Goal: Task Accomplishment & Management: Manage account settings

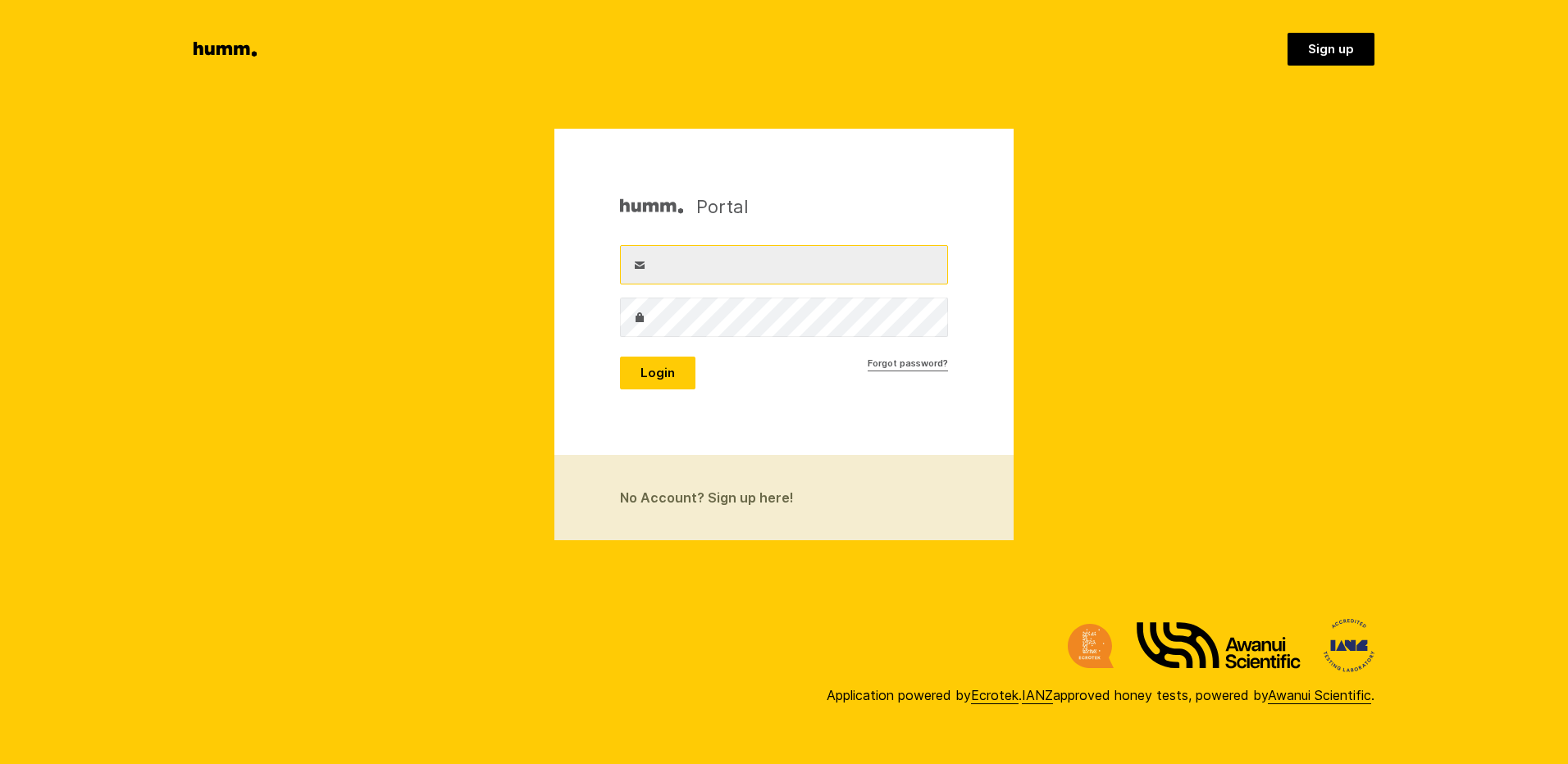
type input "[EMAIL_ADDRESS][DOMAIN_NAME]"
click at [667, 380] on button "Login" at bounding box center [657, 373] width 75 height 33
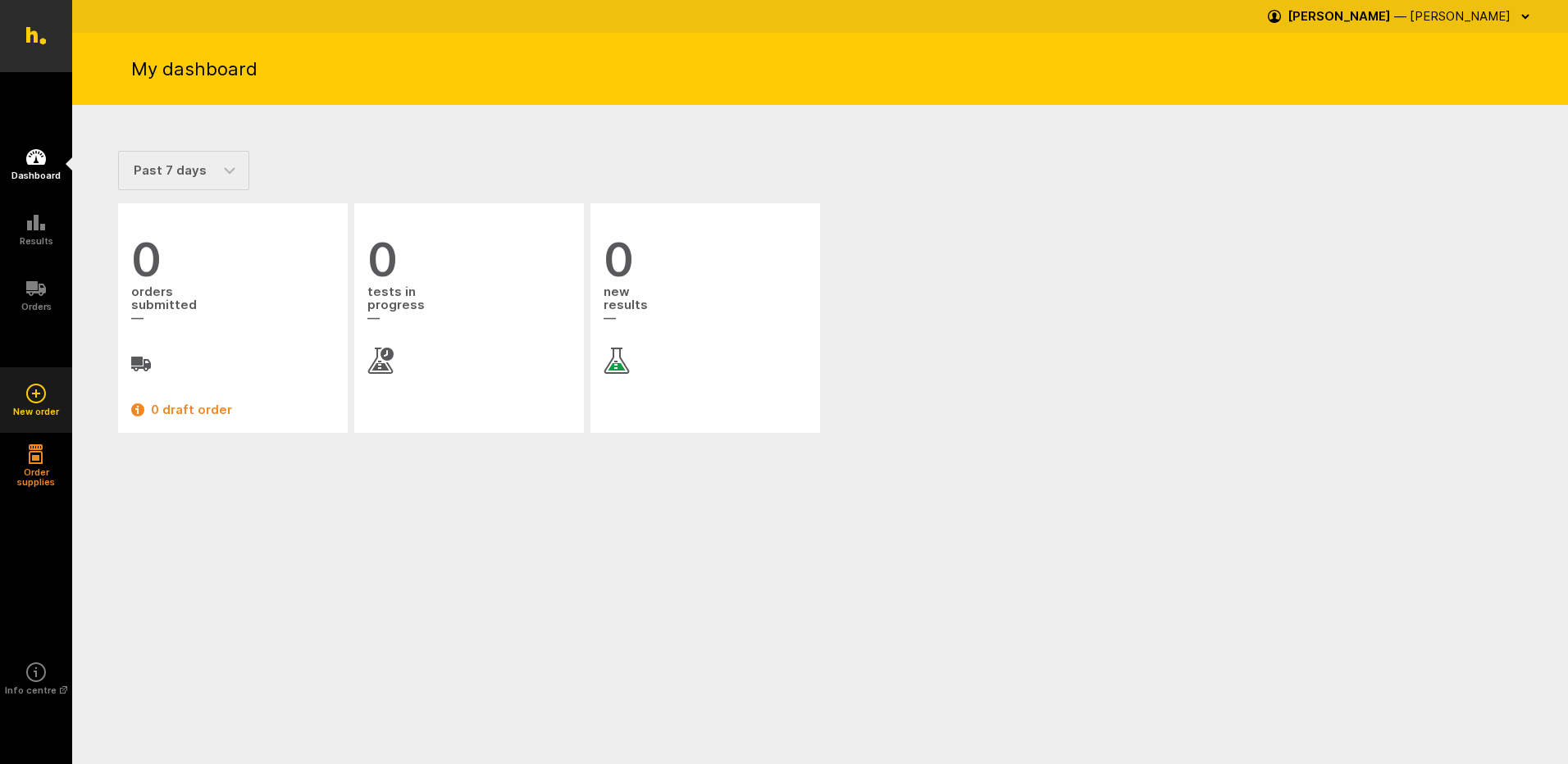
click at [28, 391] on icon at bounding box center [36, 394] width 19 height 19
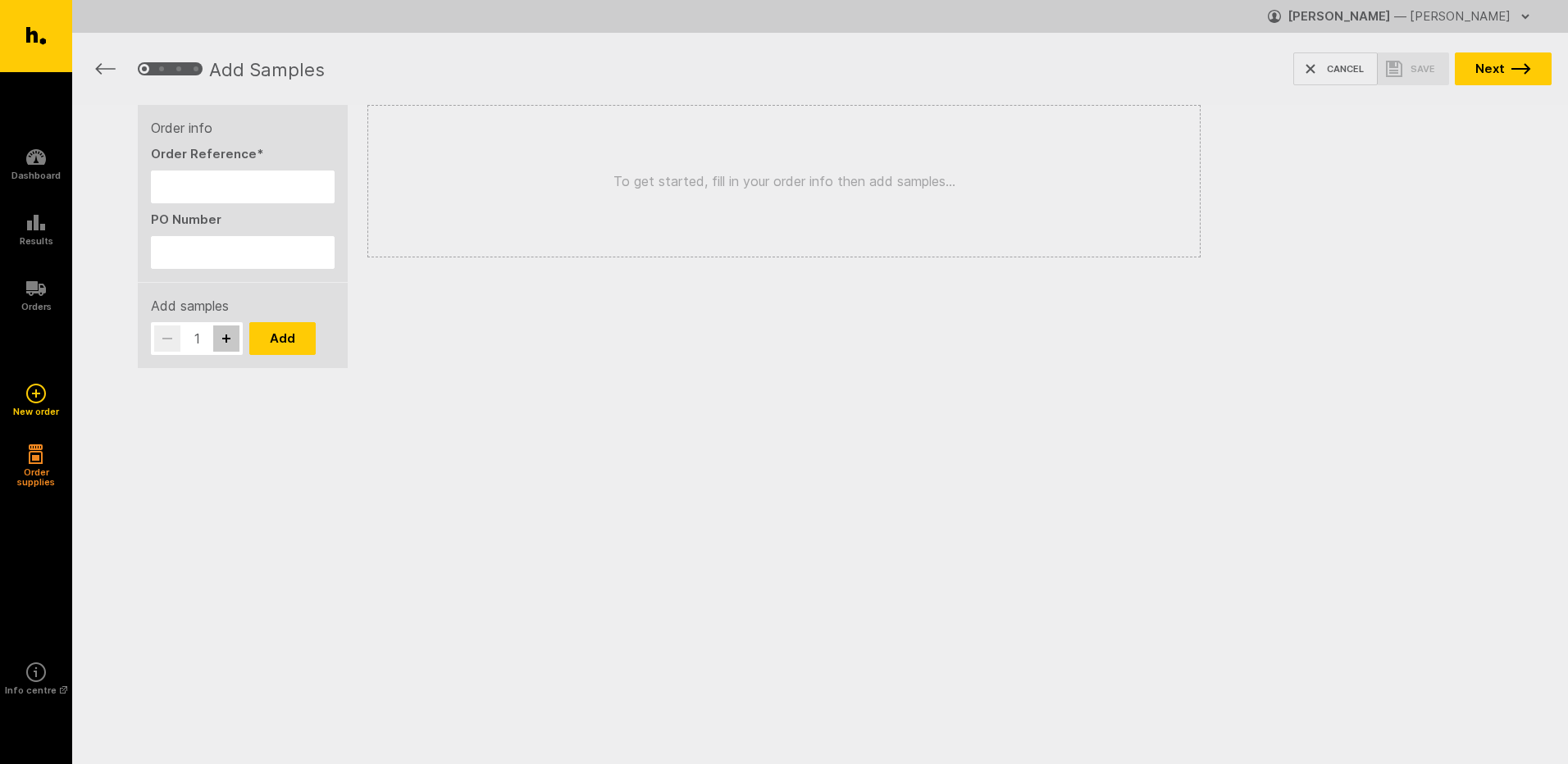
click at [226, 339] on icon "button" at bounding box center [226, 338] width 8 height 8
type input "3"
click at [794, 196] on div "To get started, fill in your order info then add samples..." at bounding box center [784, 181] width 833 height 153
click at [274, 254] on input "PO Number" at bounding box center [243, 252] width 184 height 33
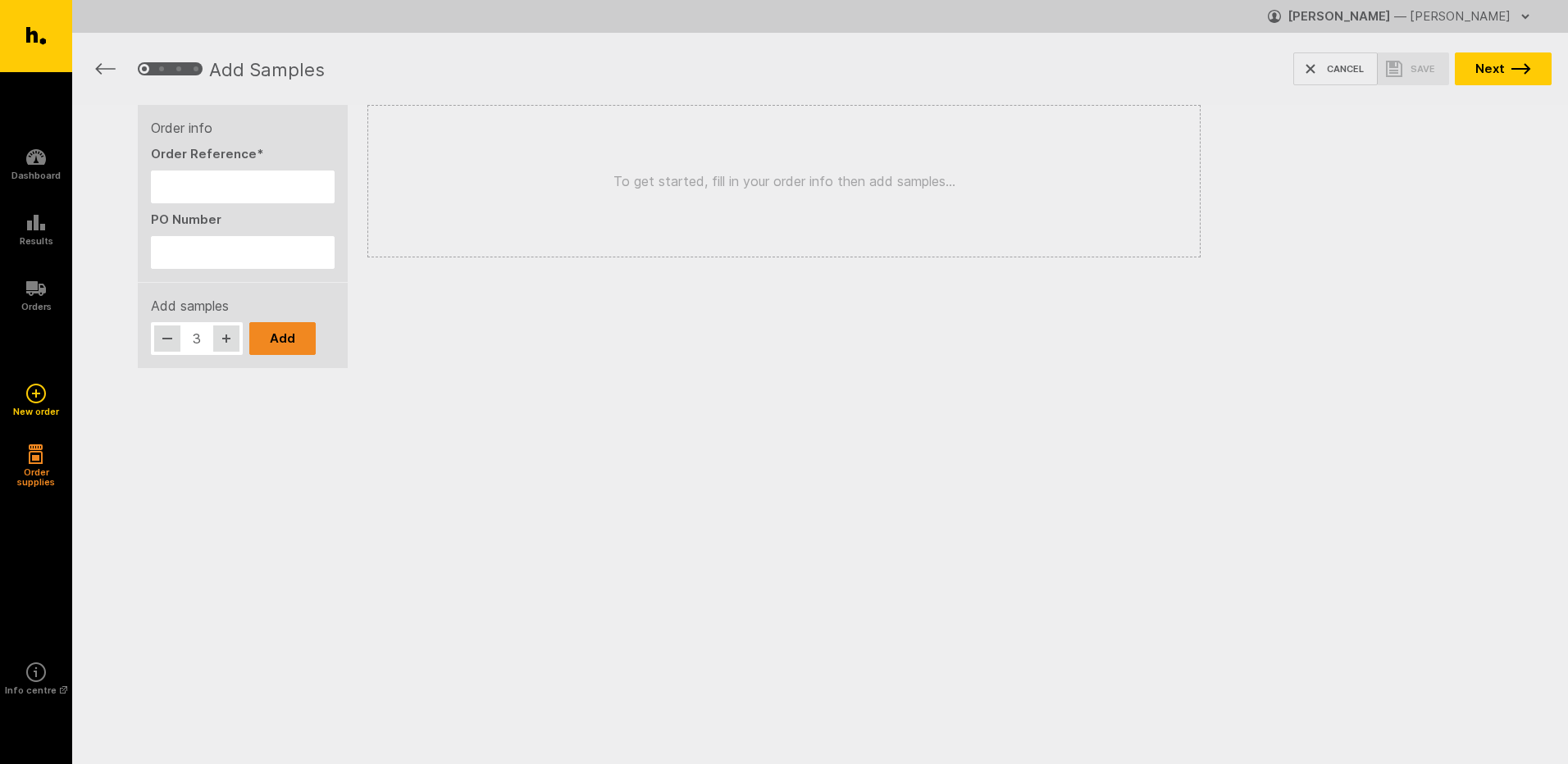
click at [290, 345] on button "Add" at bounding box center [283, 339] width 66 height 33
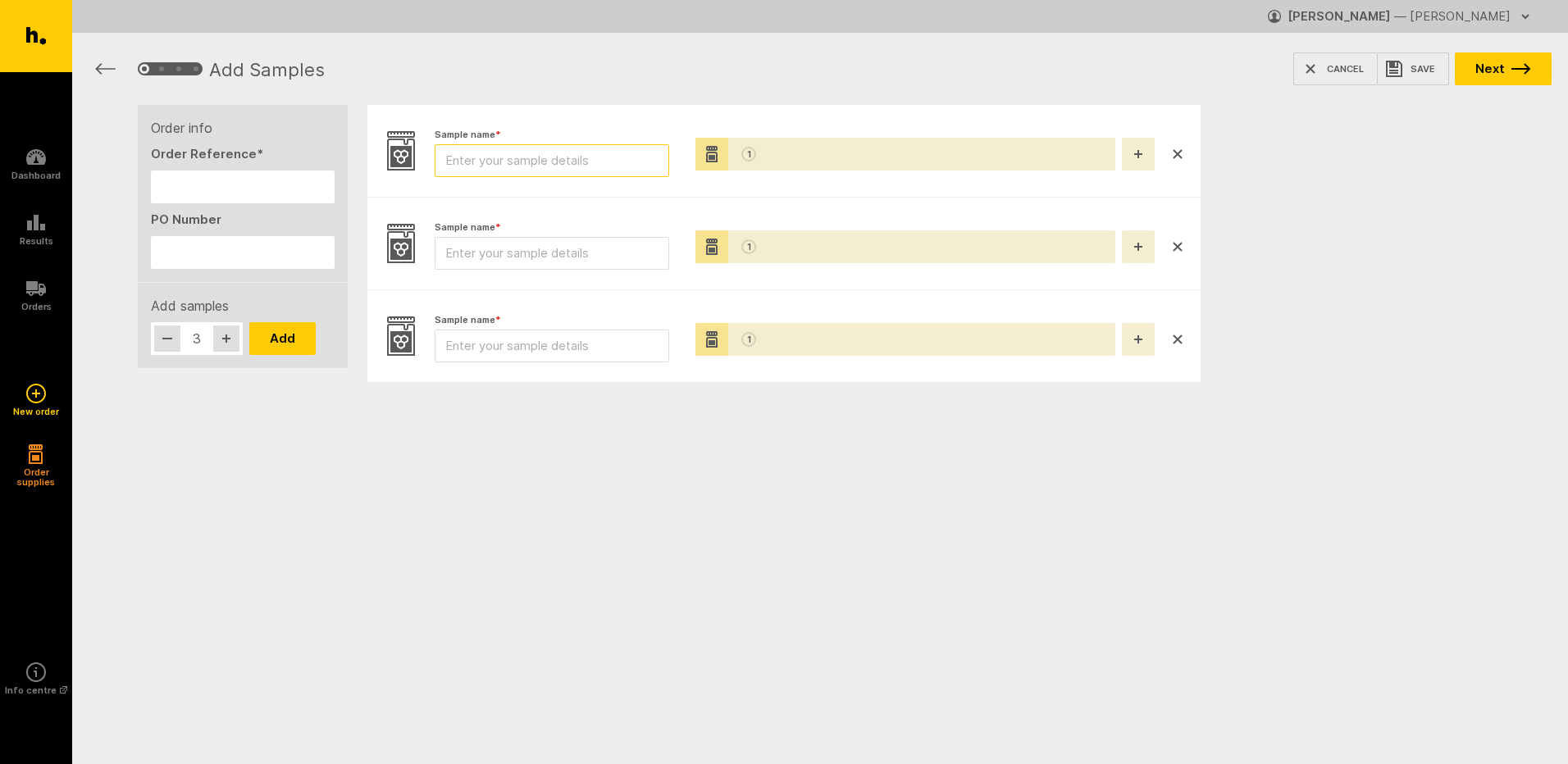
click at [557, 165] on input "Sample name *" at bounding box center [552, 161] width 235 height 33
click at [1147, 164] on button "button" at bounding box center [1138, 154] width 33 height 33
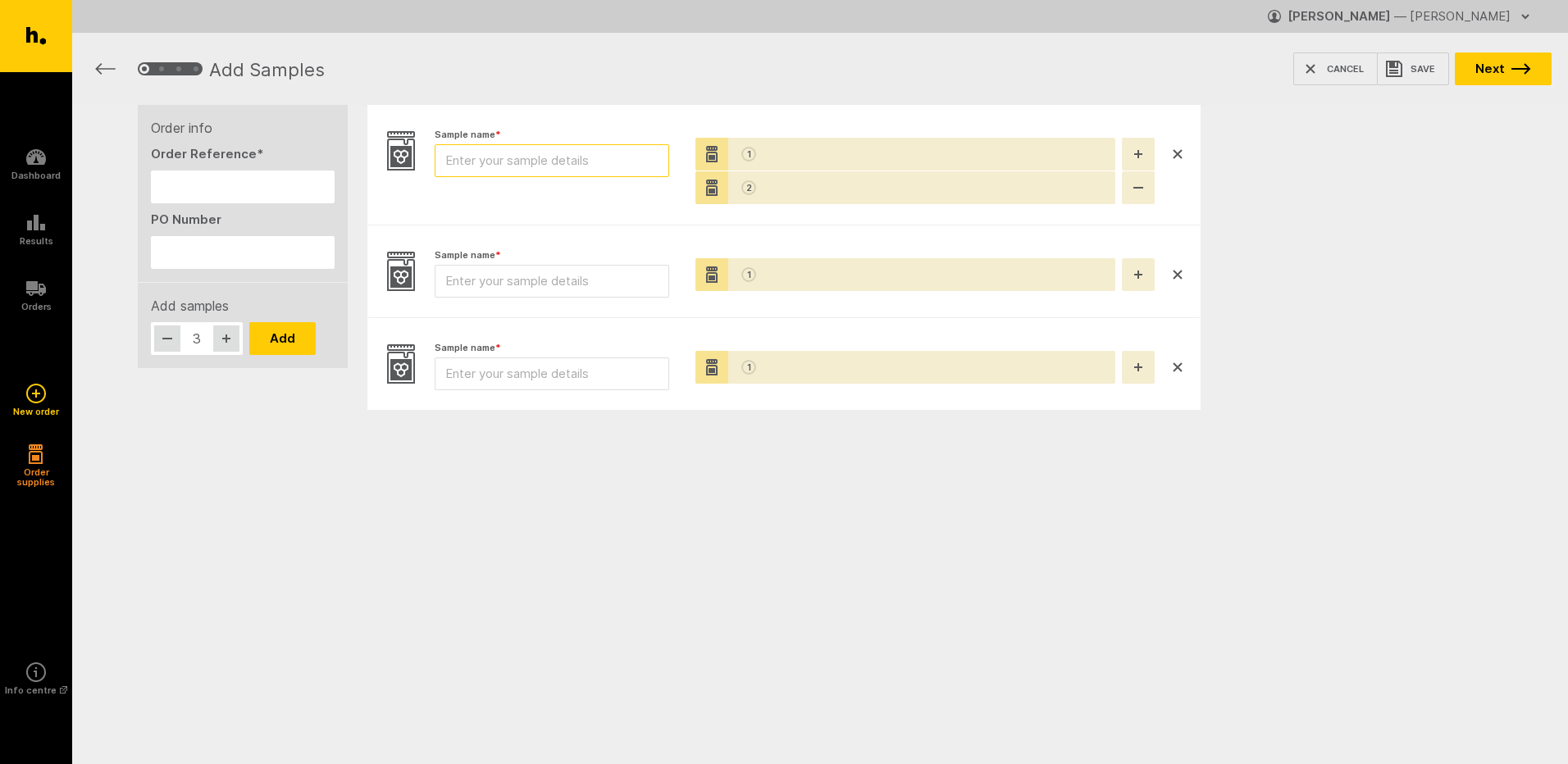
click at [491, 163] on input "Sample name *" at bounding box center [552, 161] width 235 height 33
type input "honey pot 1"
click at [602, 280] on input "Sample name *" at bounding box center [552, 282] width 235 height 33
type input "honey pot 2"
click at [582, 367] on input "Sample name *" at bounding box center [552, 374] width 235 height 33
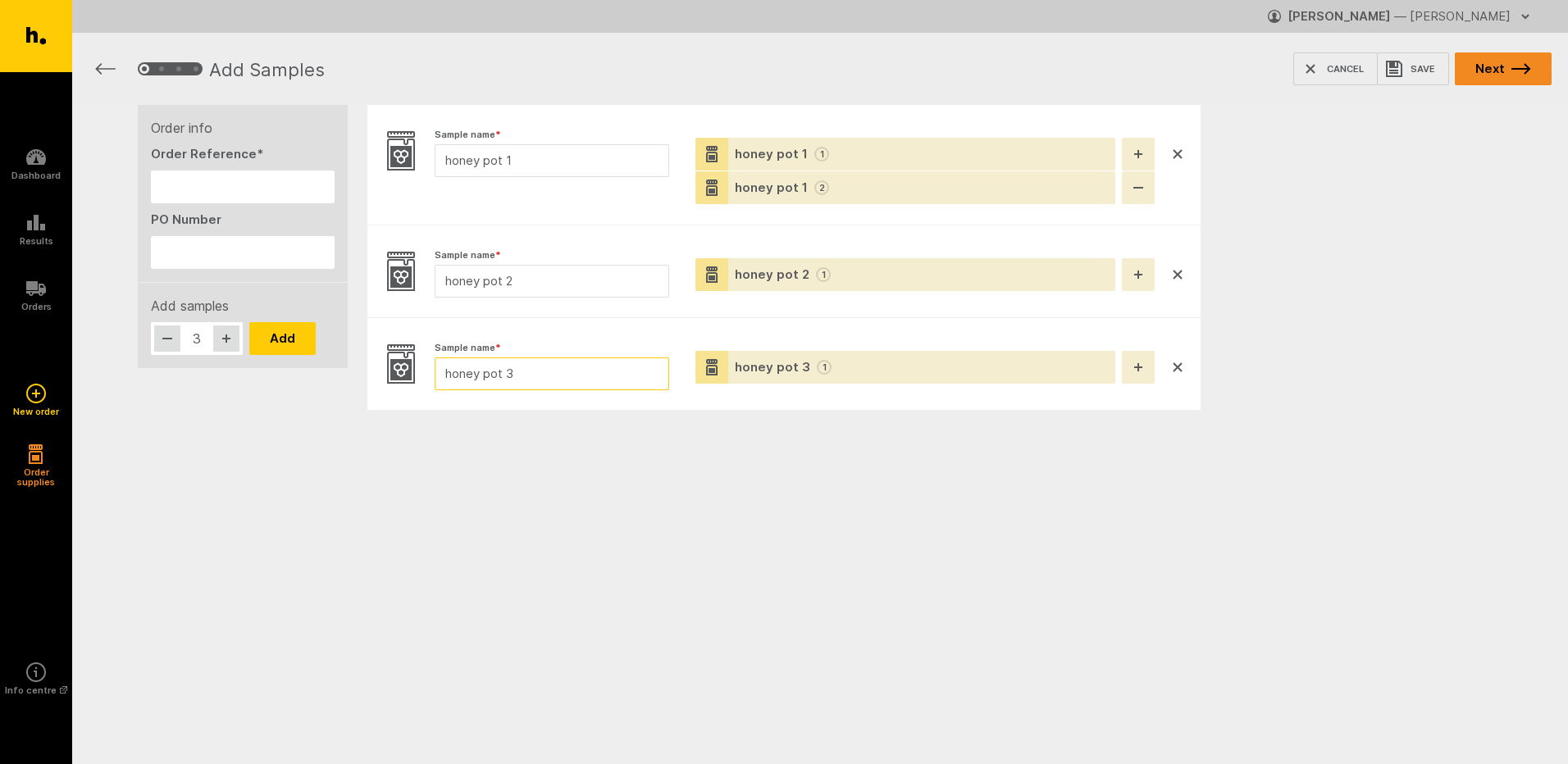
type input "honey pot 3"
click at [1518, 77] on button "Next" at bounding box center [1503, 69] width 96 height 33
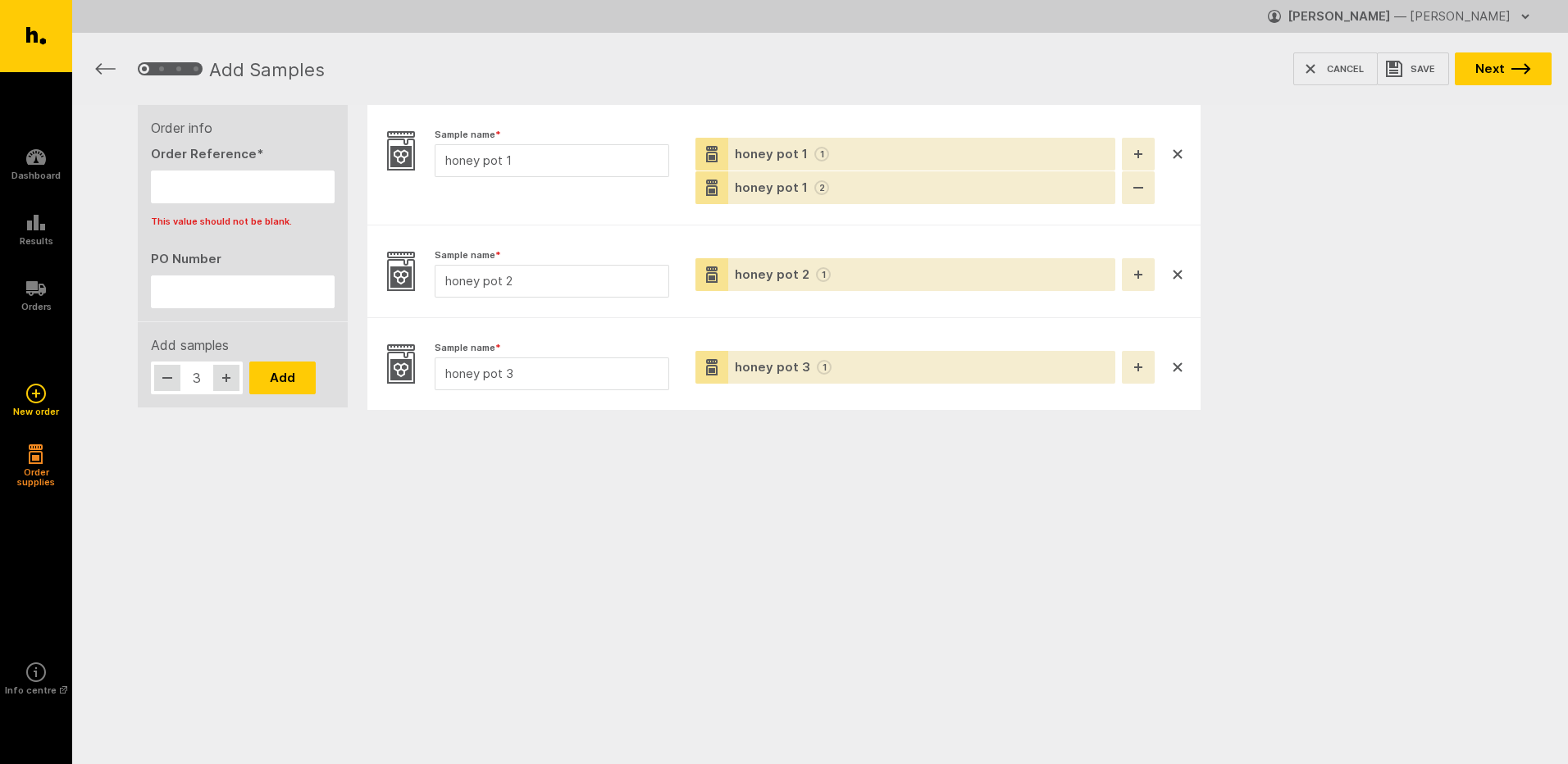
click at [1148, 195] on button "button" at bounding box center [1138, 188] width 33 height 33
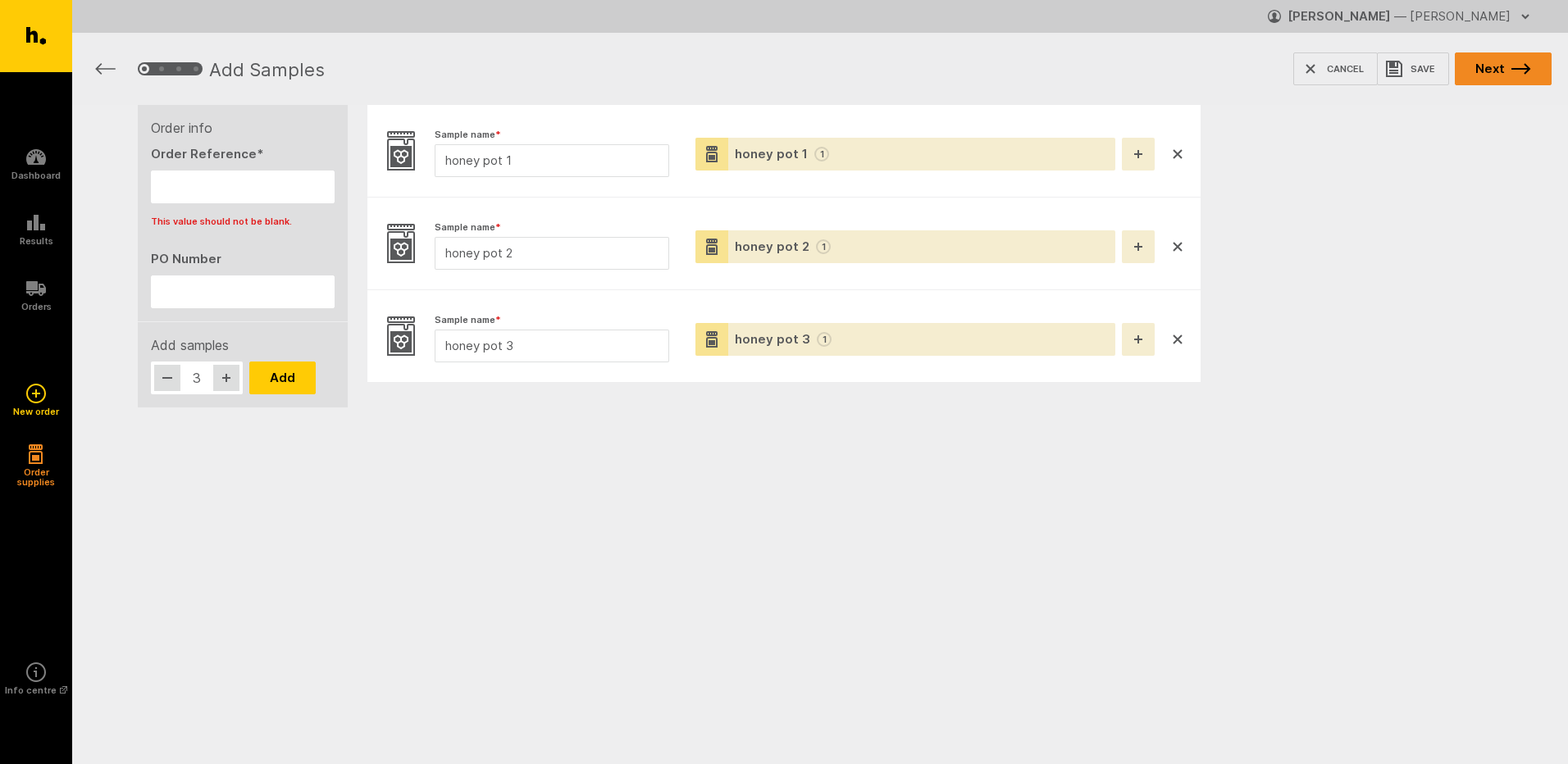
click at [1483, 76] on button "Next" at bounding box center [1503, 69] width 96 height 33
click at [47, 159] on link "Dashboard" at bounding box center [36, 164] width 72 height 65
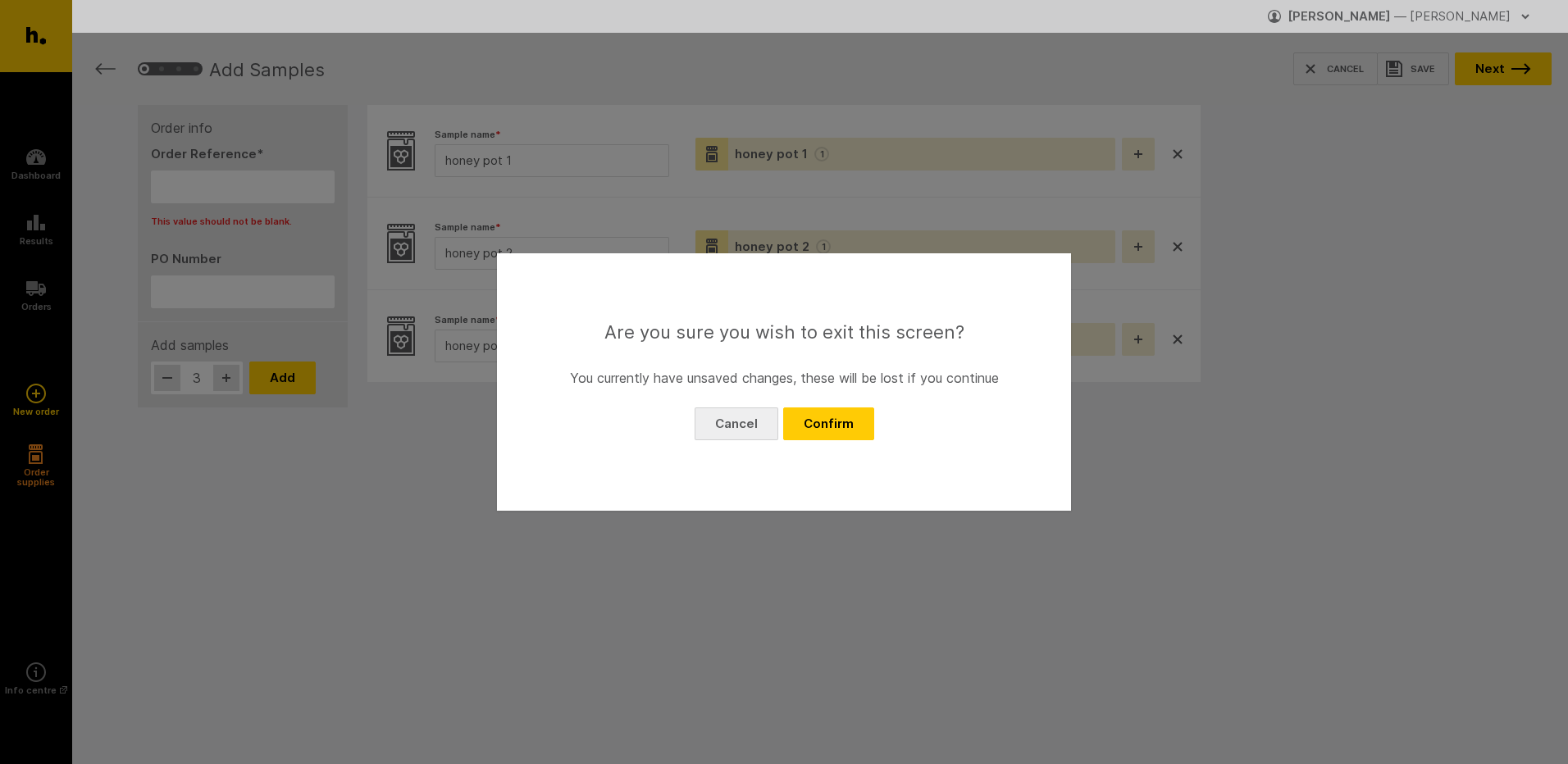
click at [740, 427] on button "Cancel" at bounding box center [737, 424] width 84 height 33
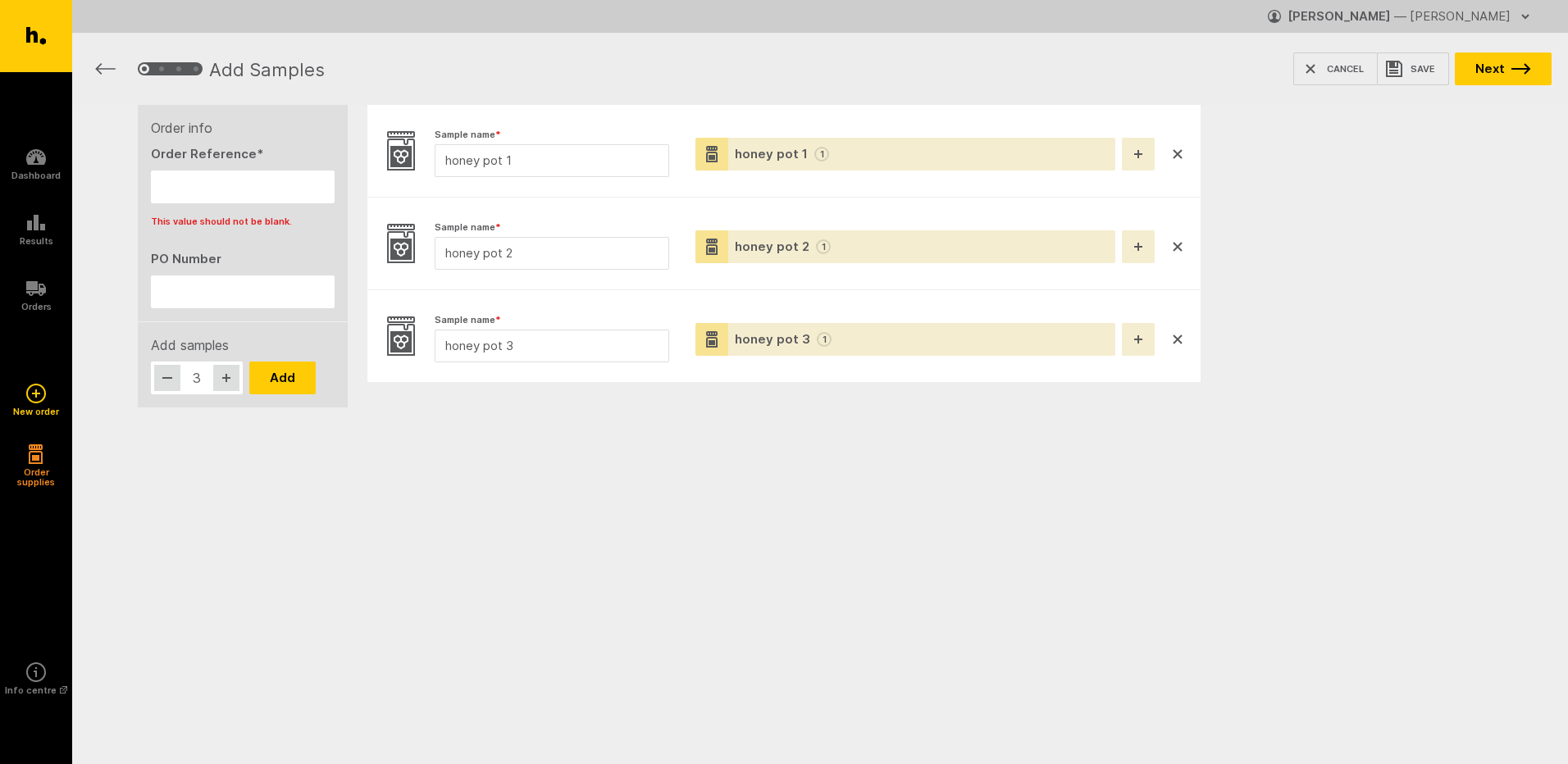
click at [1484, 15] on span "— [PERSON_NAME]" at bounding box center [1453, 16] width 117 height 16
click at [1477, 55] on link "Settings" at bounding box center [1457, 47] width 158 height 36
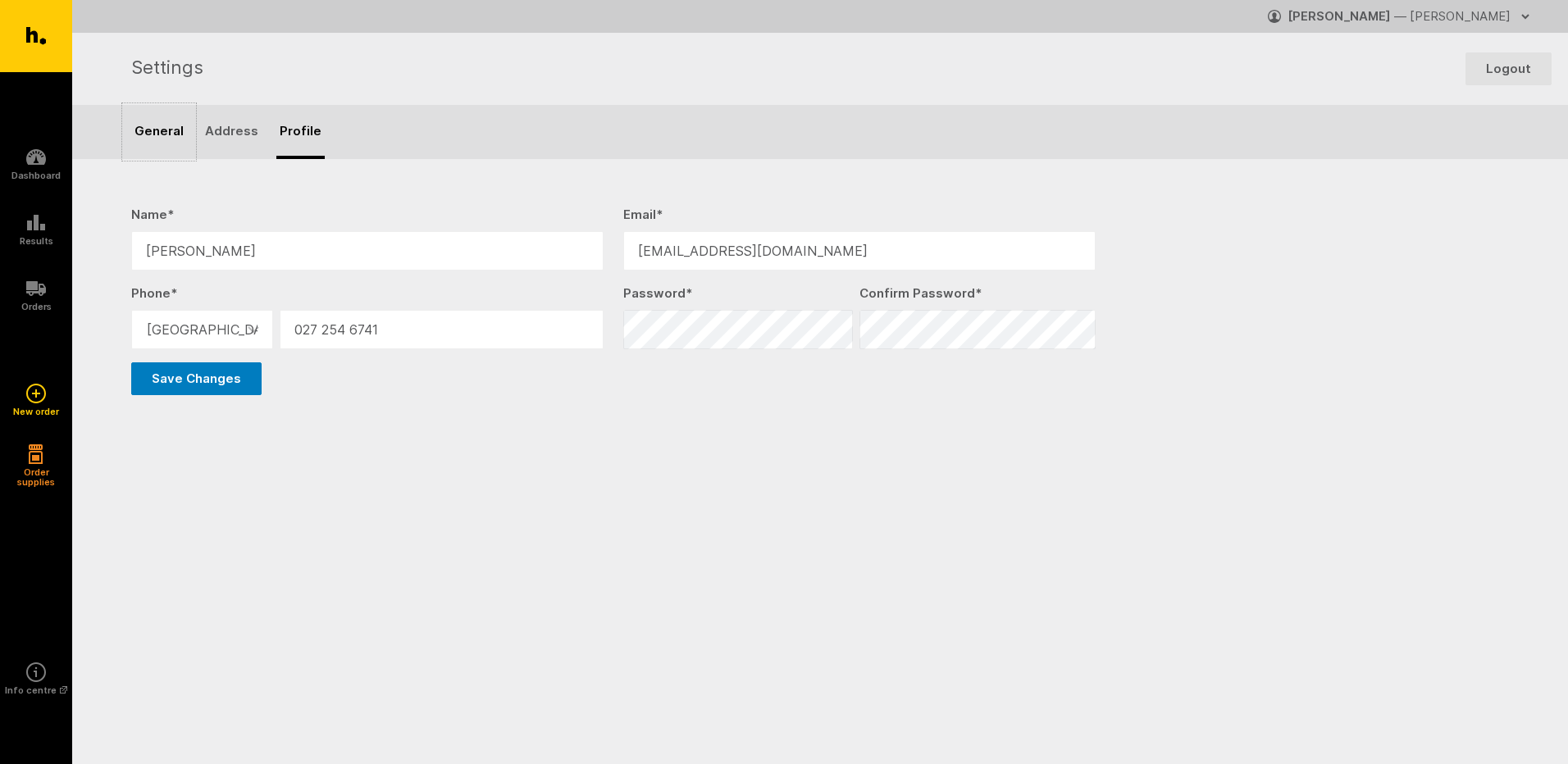
click at [158, 131] on link "General" at bounding box center [159, 133] width 70 height 55
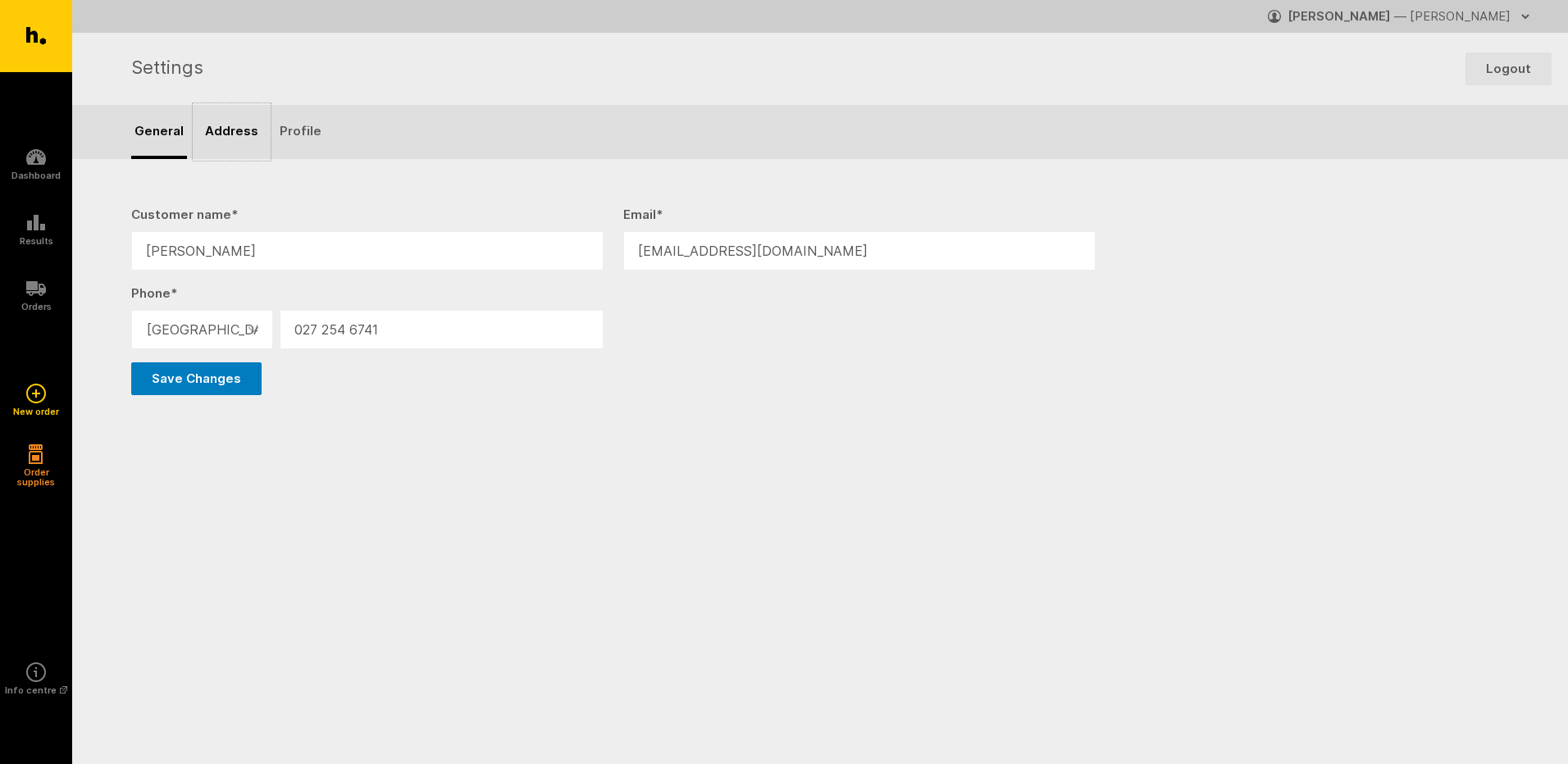
click at [241, 131] on link "Address" at bounding box center [231, 133] width 75 height 55
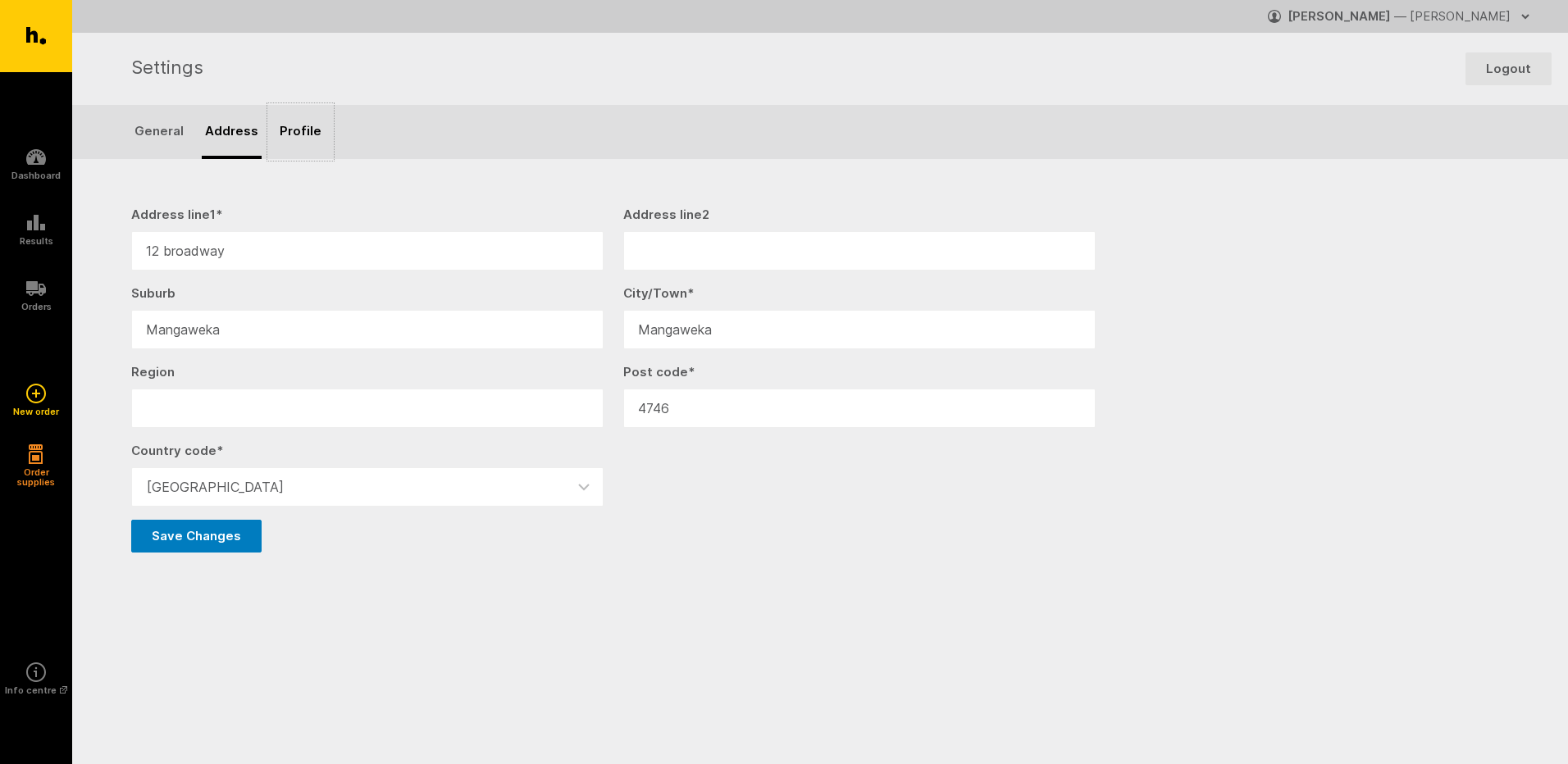
click at [299, 132] on link "Profile" at bounding box center [300, 133] width 63 height 55
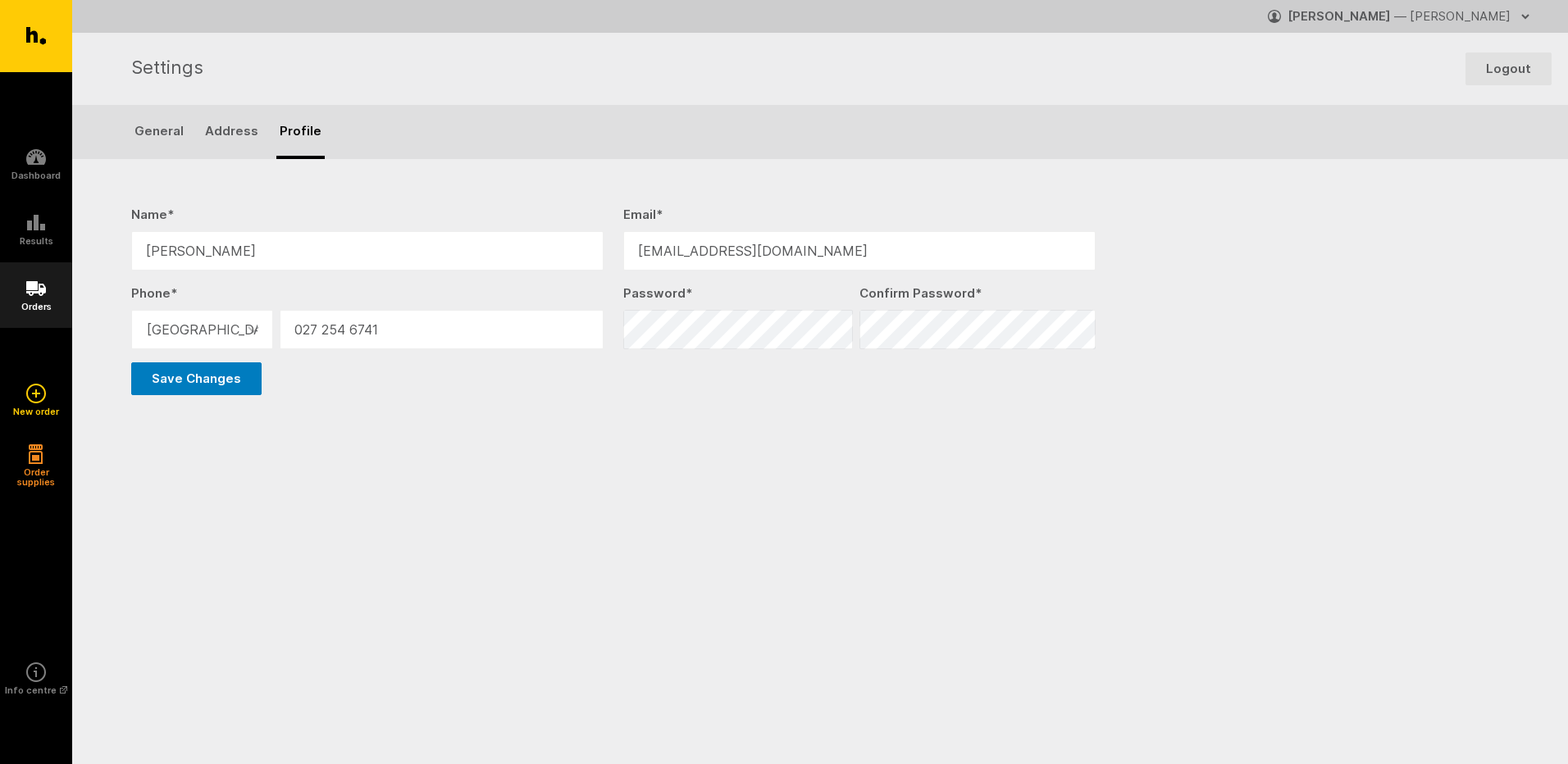
click at [49, 309] on h5 "Orders" at bounding box center [36, 307] width 30 height 10
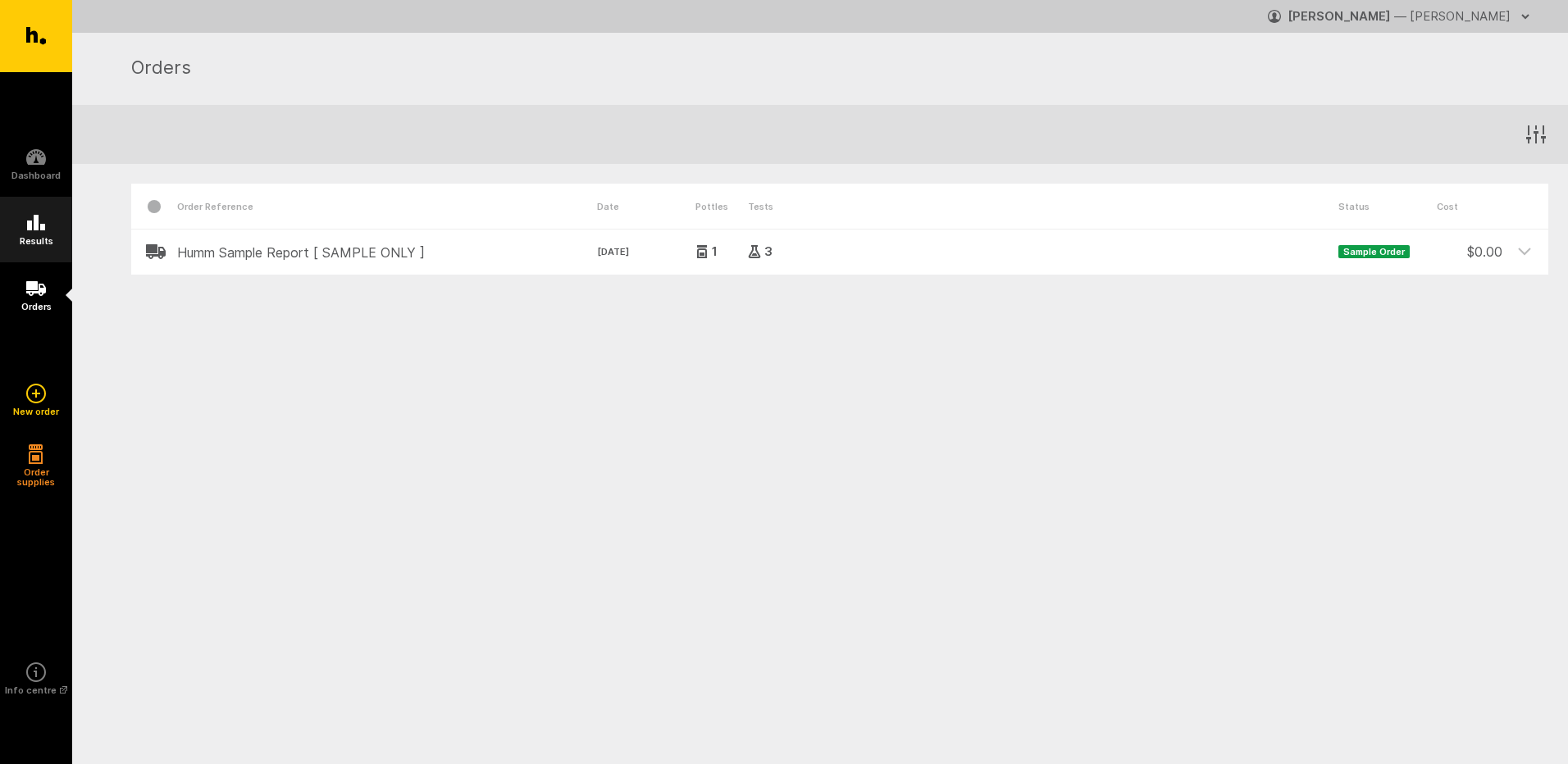
click at [42, 230] on icon at bounding box center [36, 222] width 19 height 16
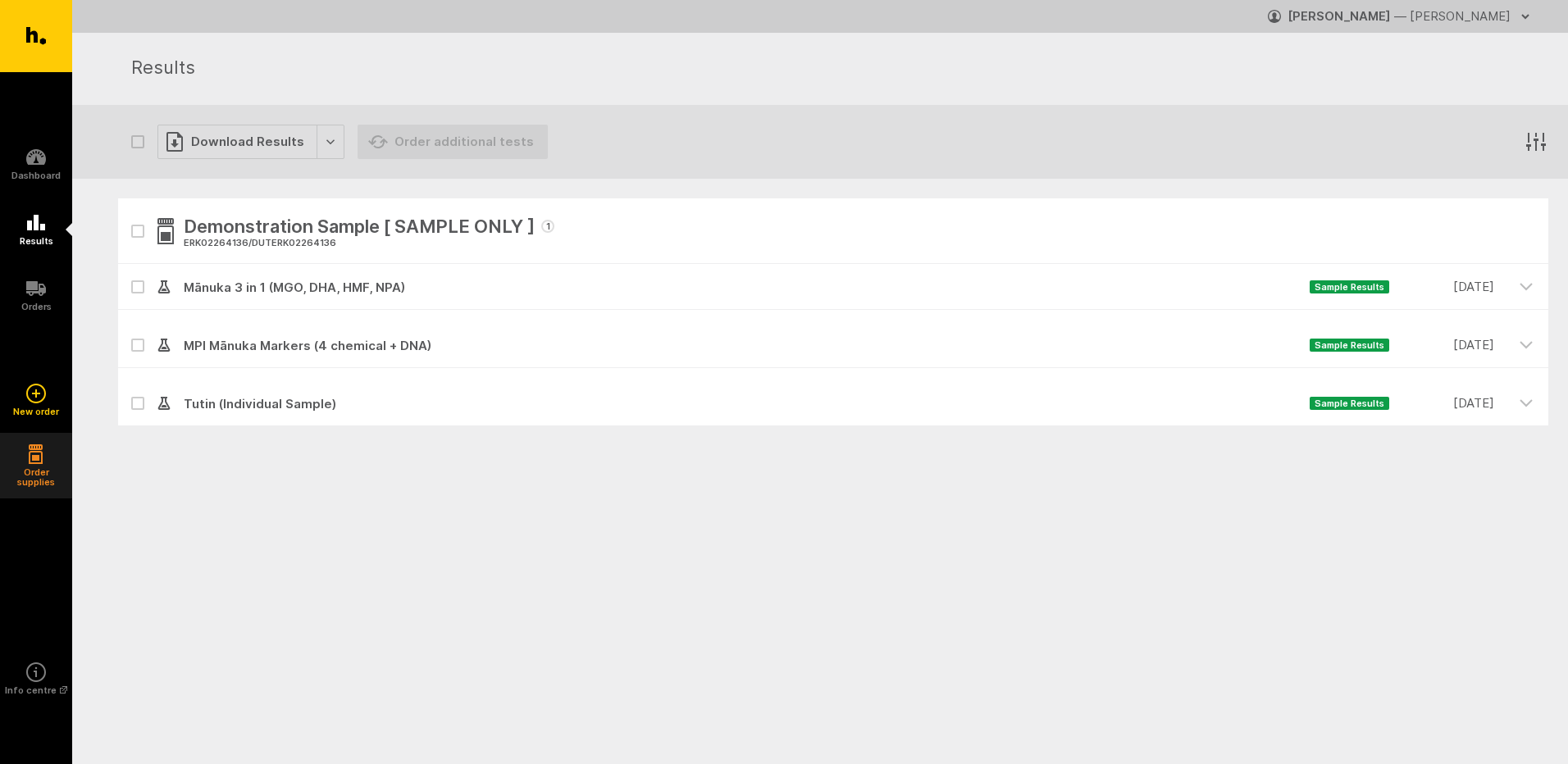
click at [42, 463] on icon "button" at bounding box center [35, 458] width 13 height 12
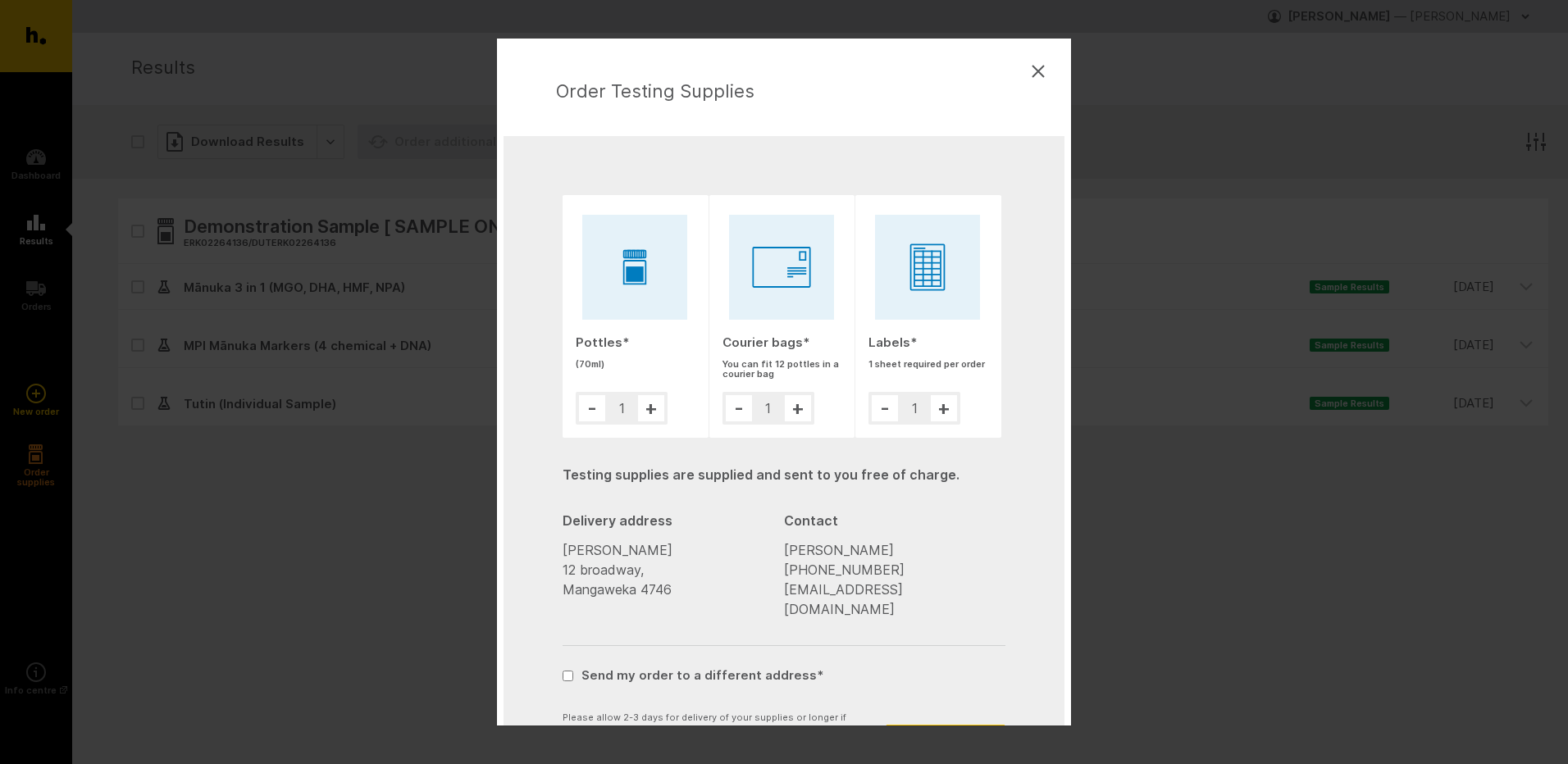
click at [1038, 80] on button at bounding box center [1038, 71] width 65 height 65
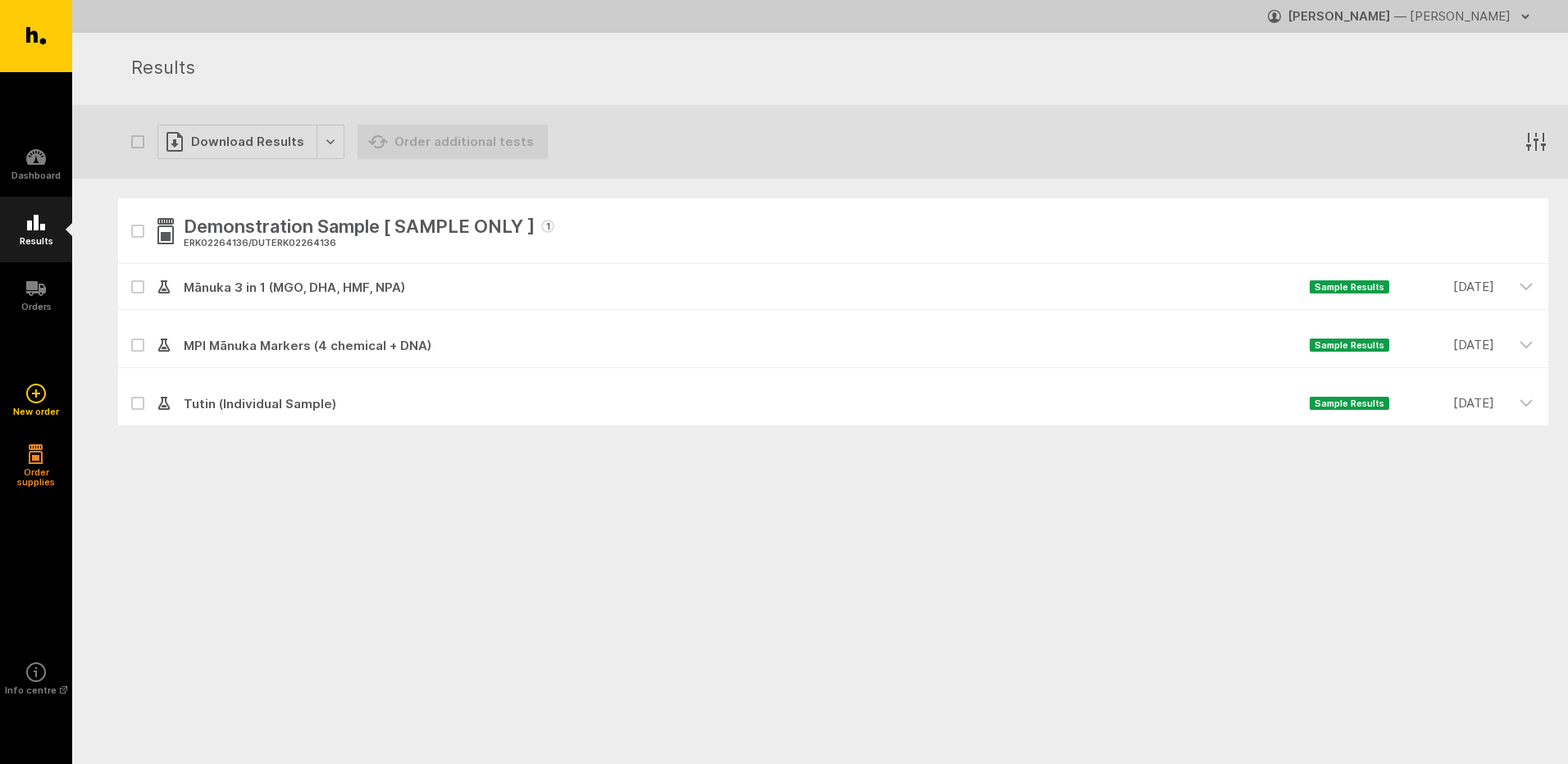
click at [43, 241] on h5 "Results" at bounding box center [36, 241] width 34 height 10
click at [42, 299] on link "Orders" at bounding box center [36, 294] width 72 height 65
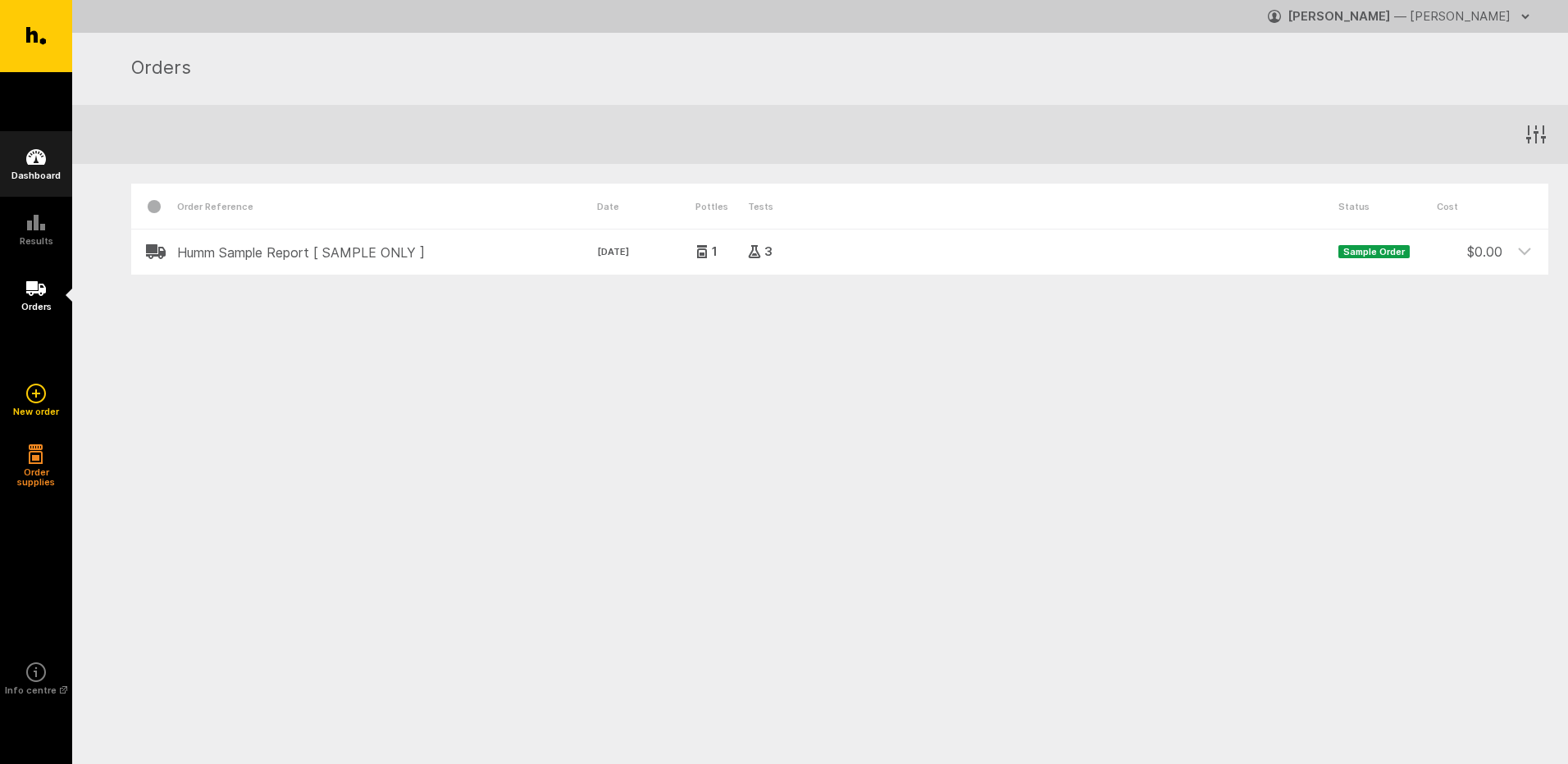
click at [24, 175] on h5 "Dashboard" at bounding box center [36, 175] width 49 height 10
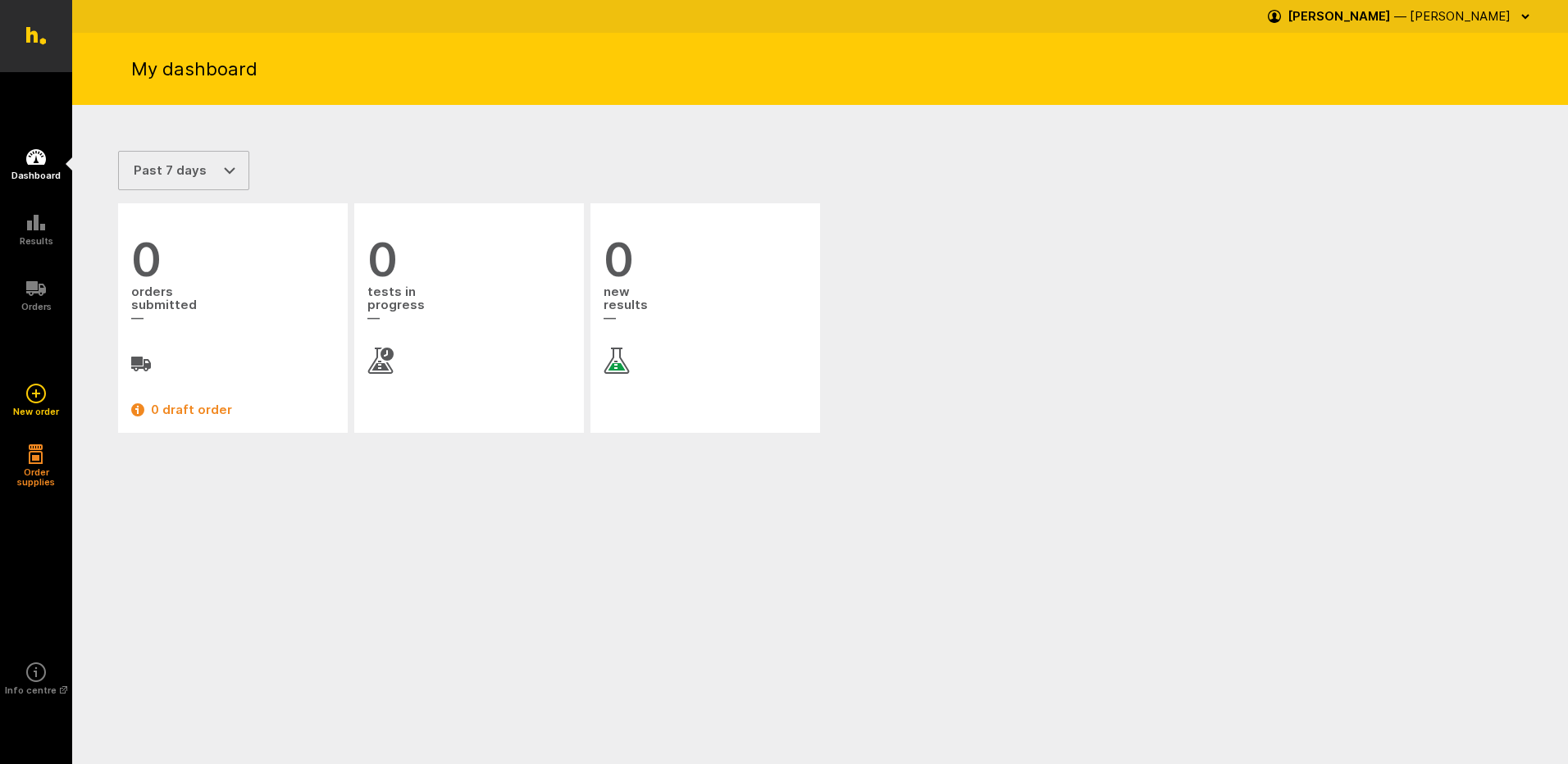
click at [225, 173] on select "Past 7 days Past 30 days Past 90 days" at bounding box center [183, 171] width 132 height 39
select select "30"
click at [118, 151] on select "Past 7 days Past 30 days Past 90 days" at bounding box center [183, 171] width 132 height 39
click at [216, 417] on link "0 draft order" at bounding box center [233, 410] width 204 height 19
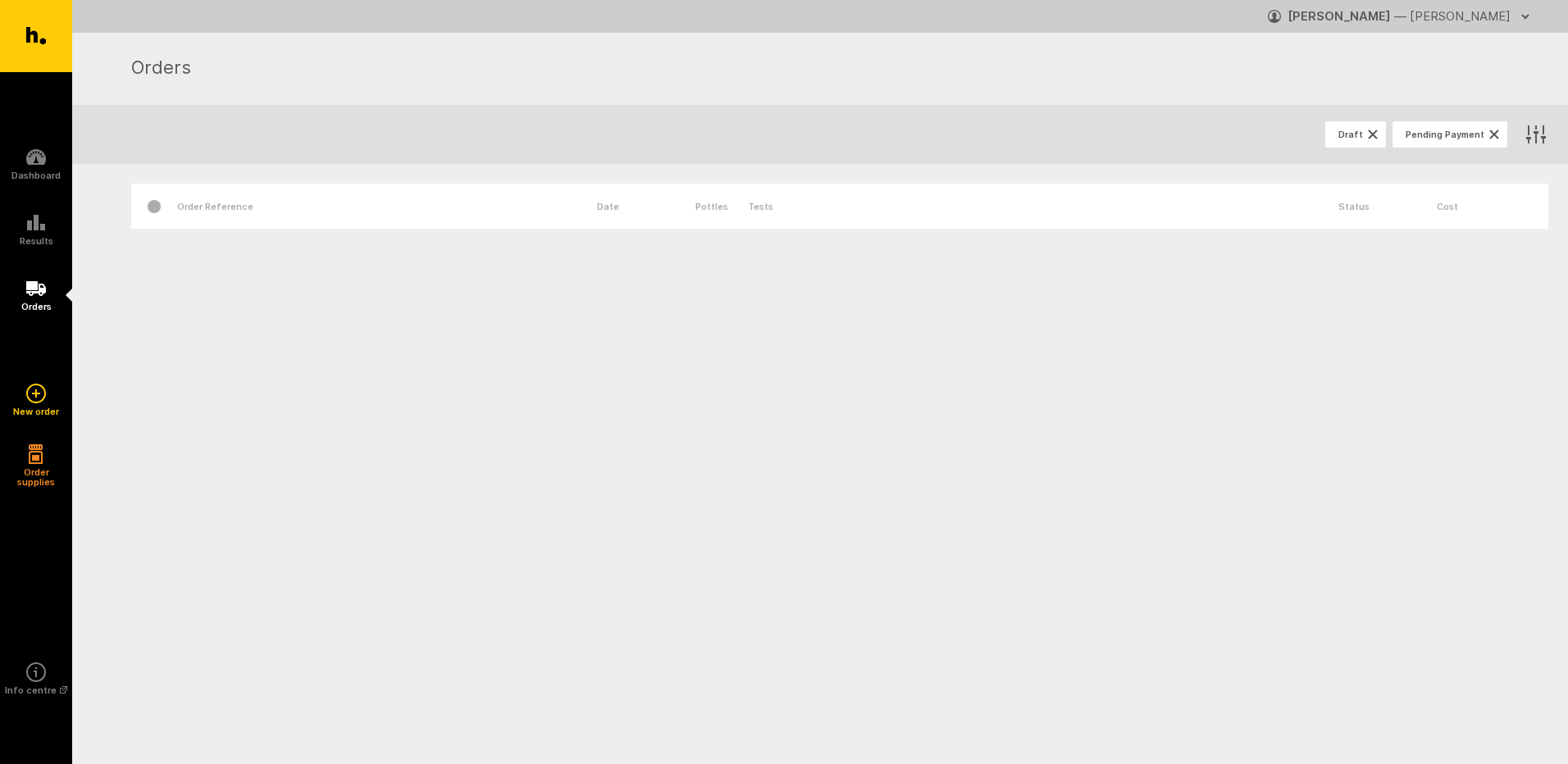
click at [201, 200] on div "Order Reference" at bounding box center [387, 207] width 420 height 45
click at [225, 208] on div "Order Reference" at bounding box center [387, 207] width 420 height 45
click at [309, 214] on div "Order Reference" at bounding box center [387, 207] width 420 height 45
click at [45, 230] on icon at bounding box center [36, 222] width 19 height 16
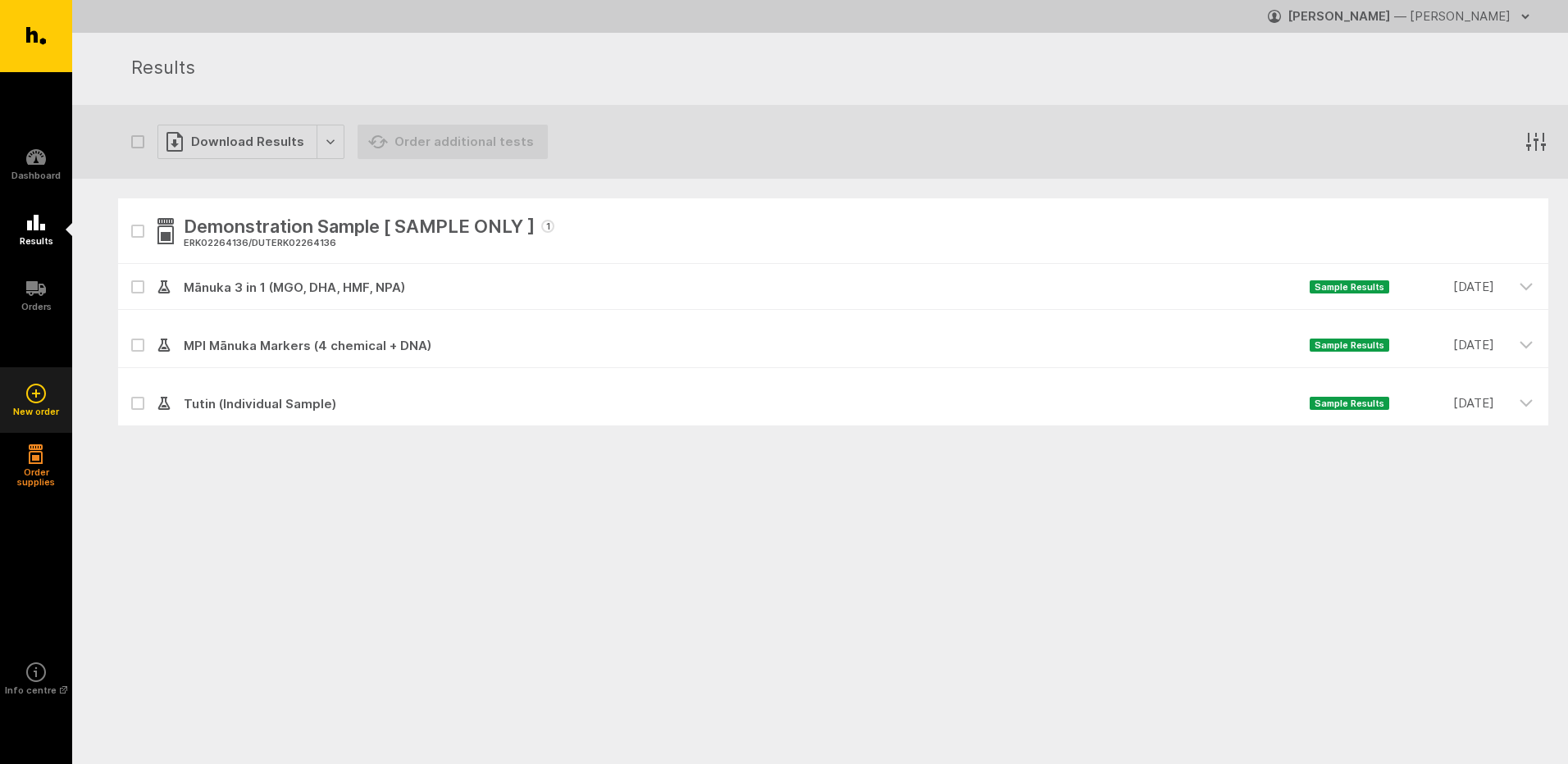
click at [39, 404] on link "New order" at bounding box center [36, 400] width 72 height 65
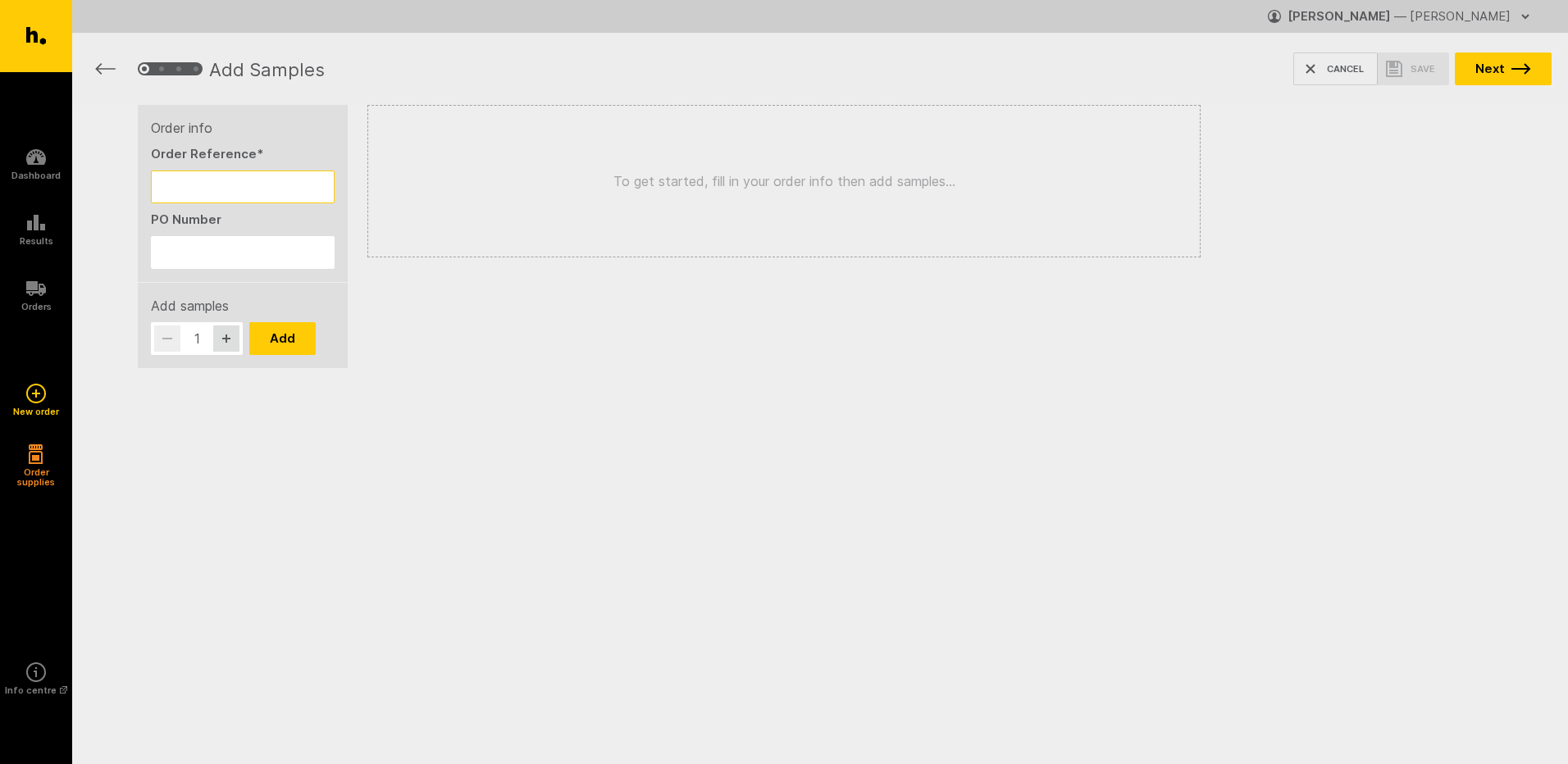
click at [221, 179] on input "Order Reference *" at bounding box center [243, 187] width 184 height 33
click at [761, 208] on div "To get started, fill in your order info then add samples..." at bounding box center [784, 181] width 833 height 153
drag, startPoint x: 1326, startPoint y: -16, endPoint x: 634, endPoint y: 532, distance: 882.7
click at [632, 428] on html "Ecrotek Honey Testing Dashboard Results Orders" at bounding box center [784, 213] width 1568 height 428
click at [37, 171] on h5 "Dashboard" at bounding box center [36, 175] width 49 height 10
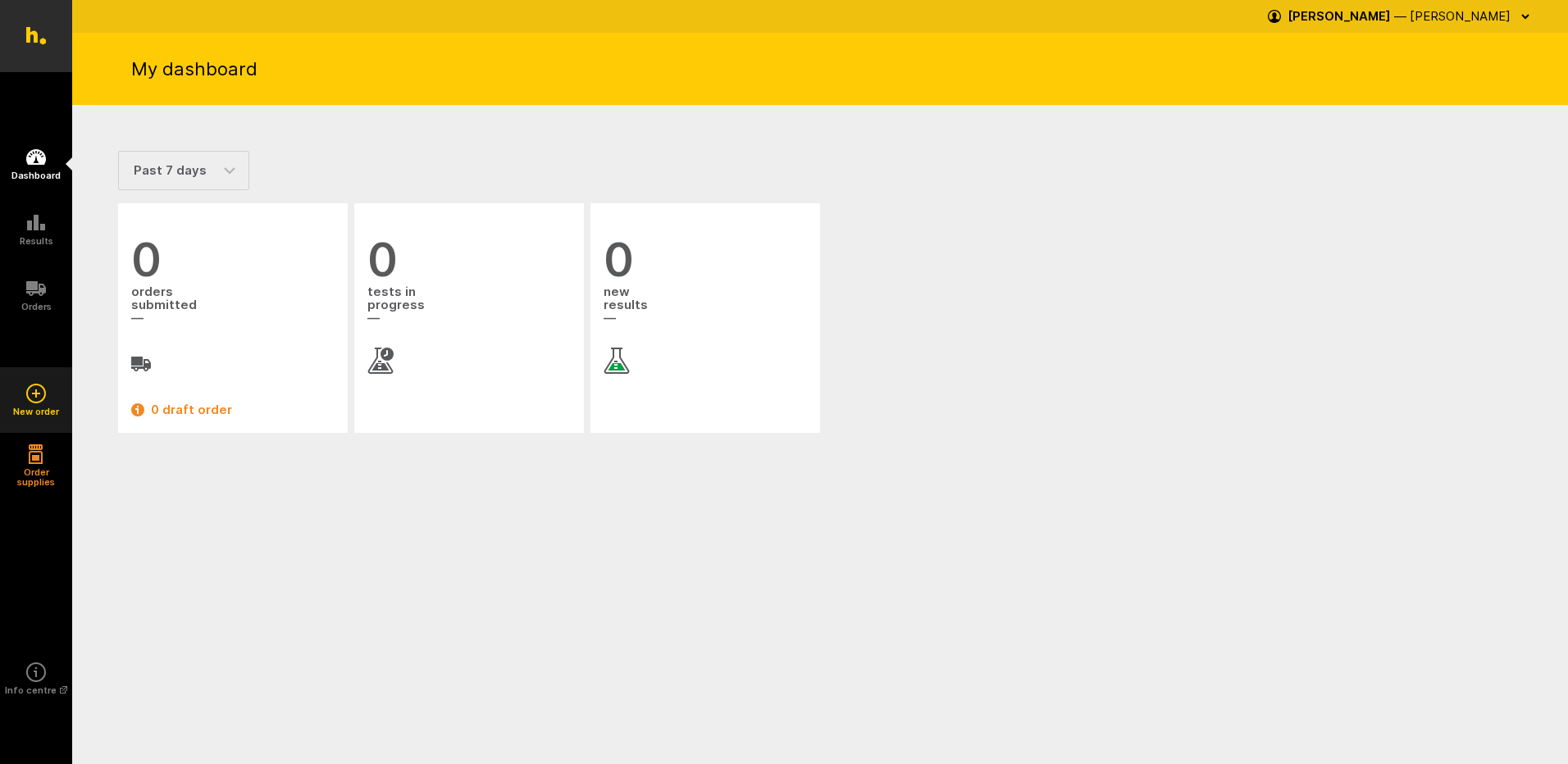
click at [45, 396] on icon at bounding box center [36, 394] width 19 height 19
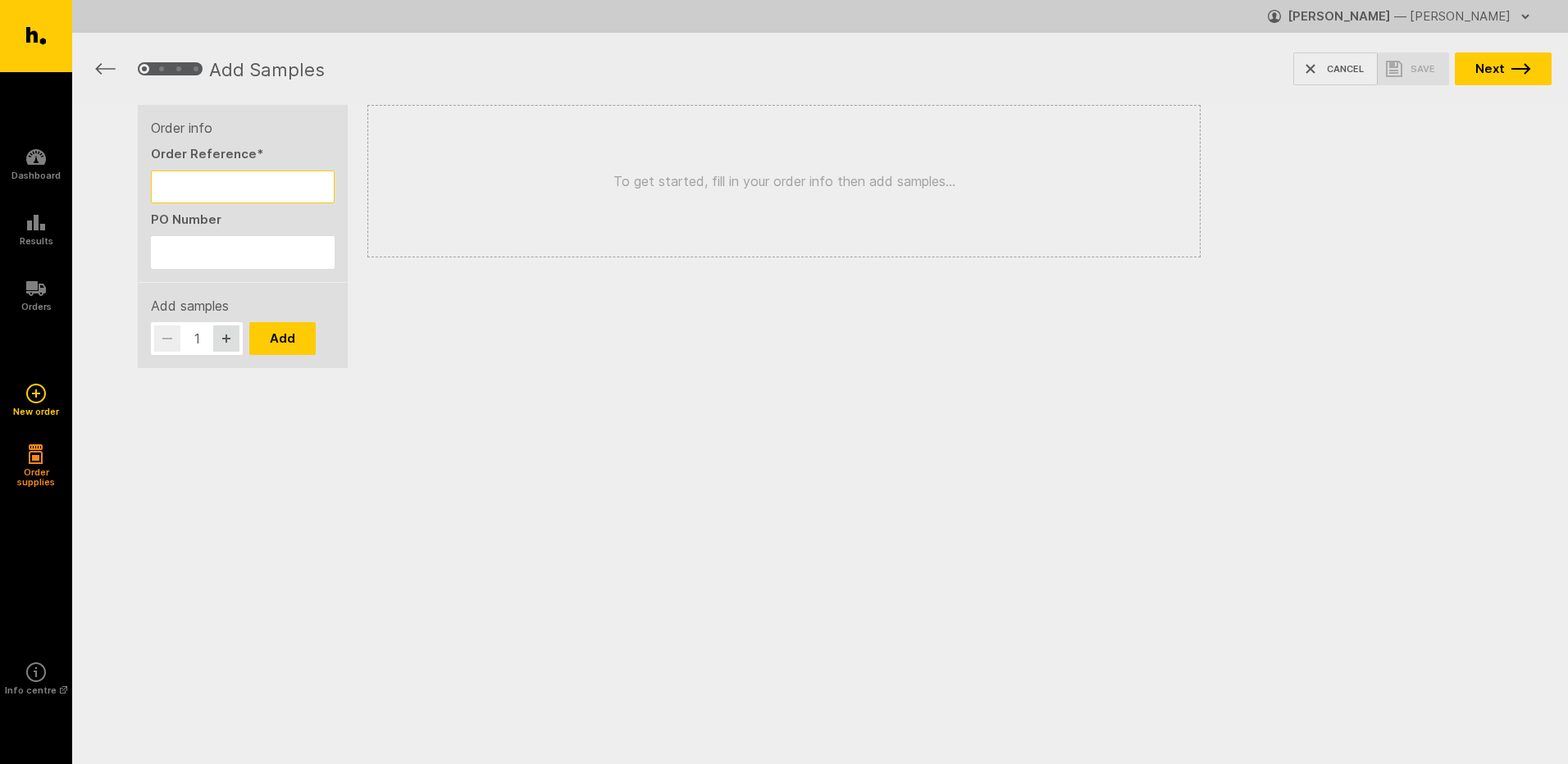
click at [280, 192] on input "Order Reference *" at bounding box center [243, 187] width 184 height 33
type input "aimee smith"
click at [238, 259] on input "PO Number" at bounding box center [243, 252] width 184 height 33
click at [221, 333] on button "button" at bounding box center [226, 338] width 26 height 26
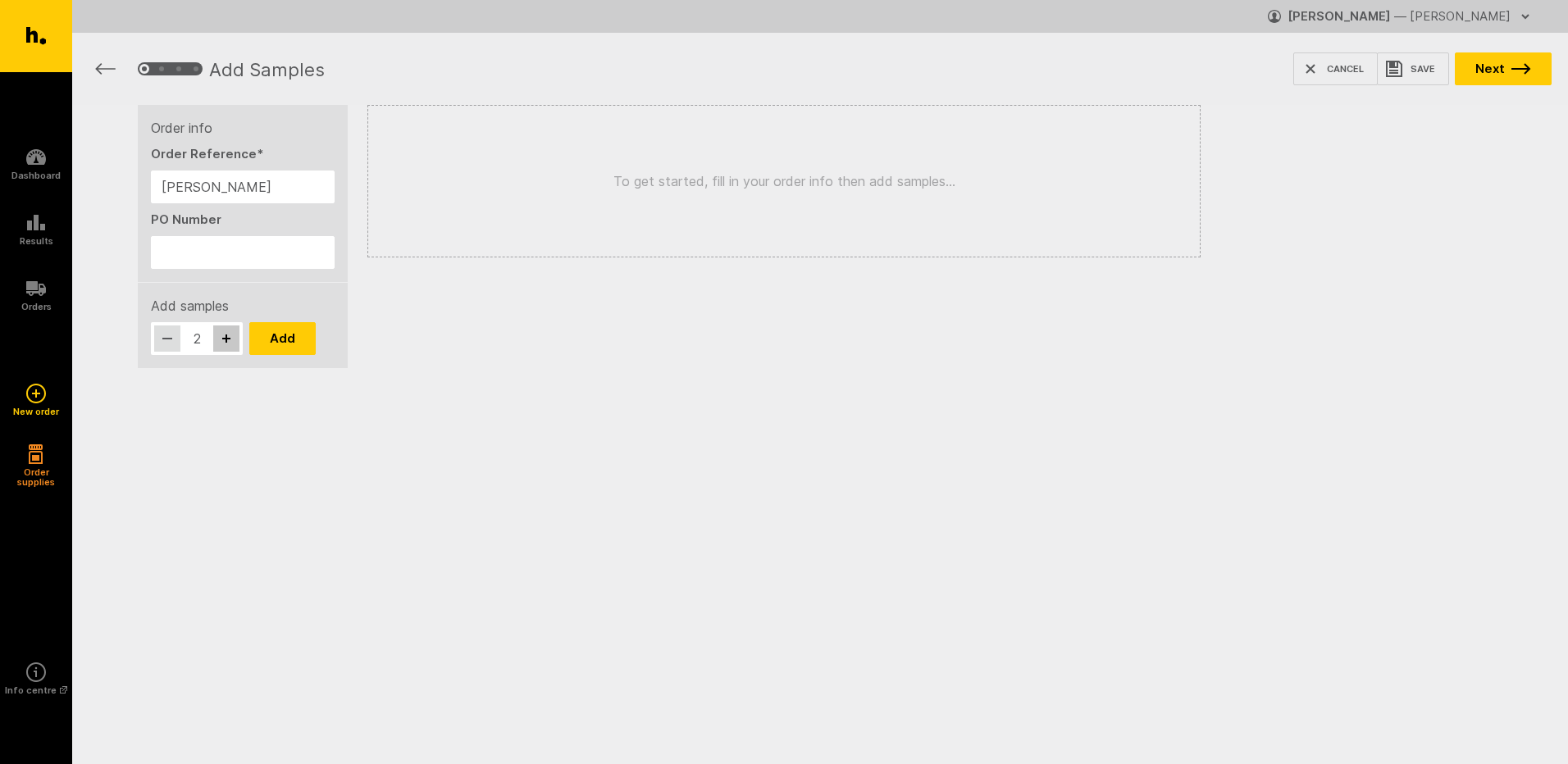
type input "3"
click at [263, 342] on button "Add" at bounding box center [283, 339] width 66 height 33
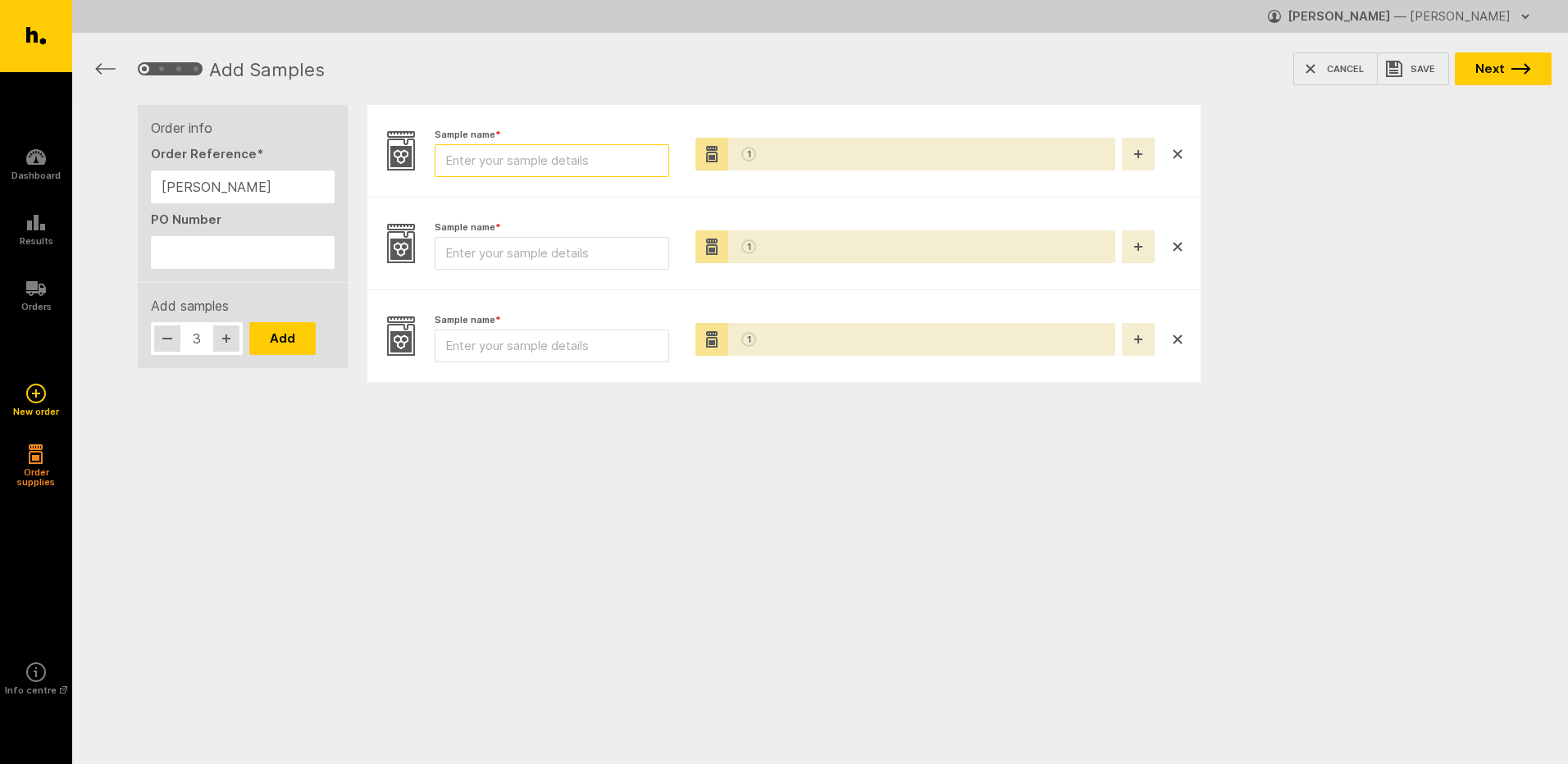
click at [548, 159] on input "Sample name *" at bounding box center [552, 161] width 235 height 33
type input "honey pot 1"
click at [610, 251] on input "Sample name *" at bounding box center [552, 253] width 235 height 33
type input "honey pot 2"
click at [567, 357] on input "Sample name *" at bounding box center [552, 346] width 235 height 33
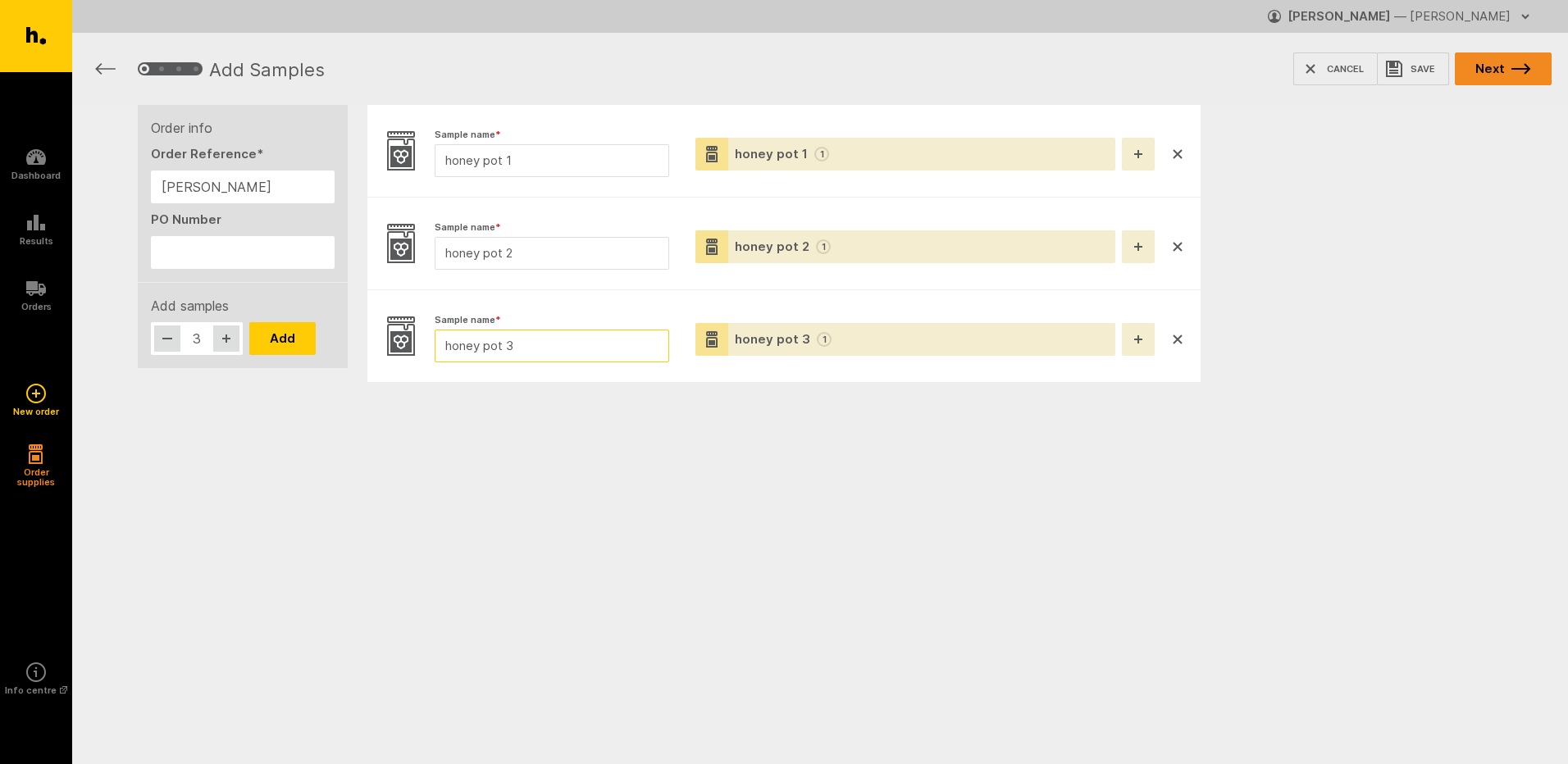
type input "honey pot 3"
click at [1506, 59] on button "Next" at bounding box center [1503, 69] width 96 height 33
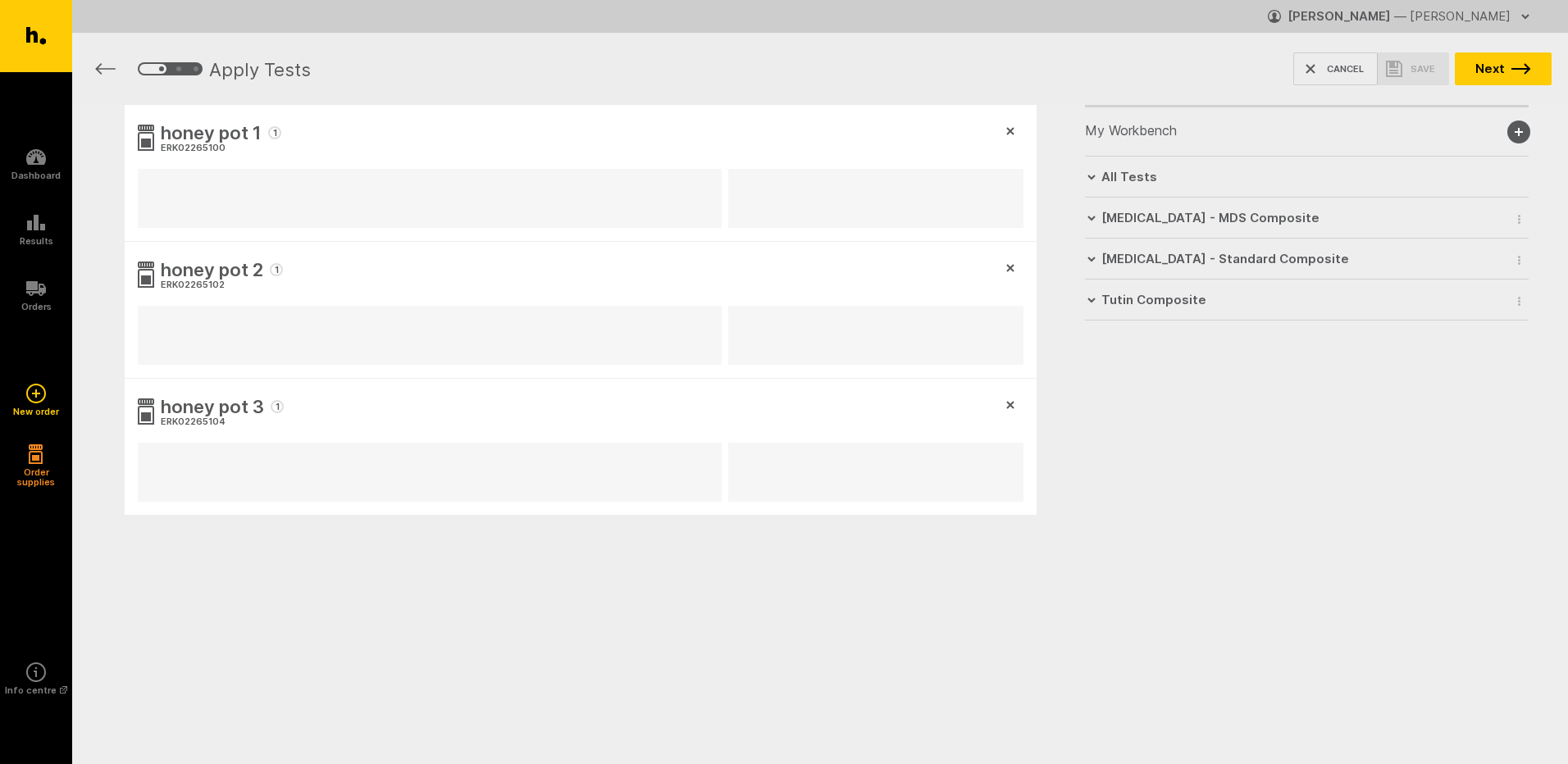
click at [1284, 265] on h6 "[MEDICAL_DATA] - Standard Composite" at bounding box center [1225, 258] width 248 height 15
click at [1240, 389] on div "Tutin Composite" at bounding box center [1296, 388] width 424 height 41
click at [1260, 442] on button "New composite group" at bounding box center [1306, 439] width 443 height 62
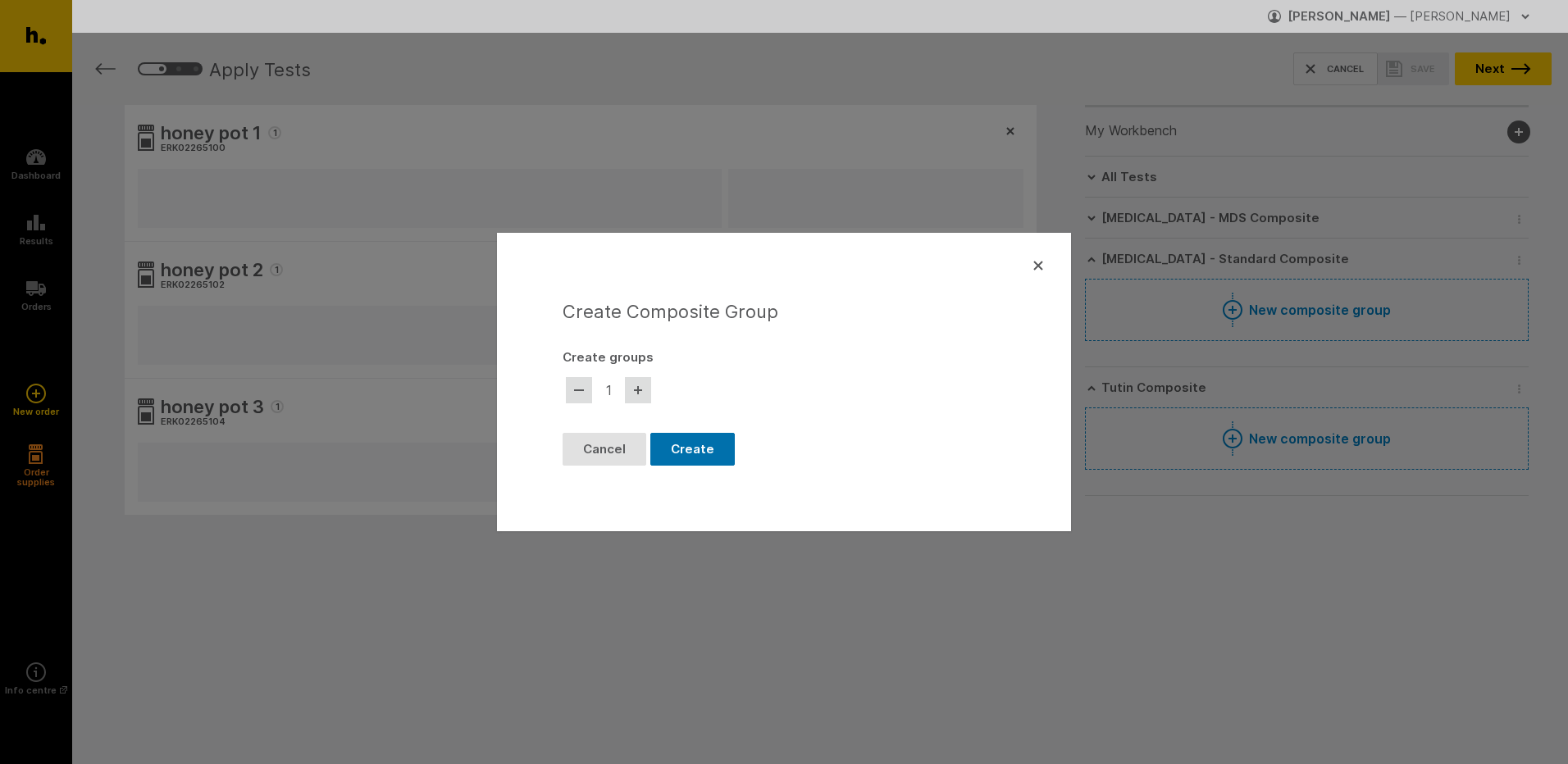
click at [691, 448] on button "Create" at bounding box center [692, 449] width 85 height 33
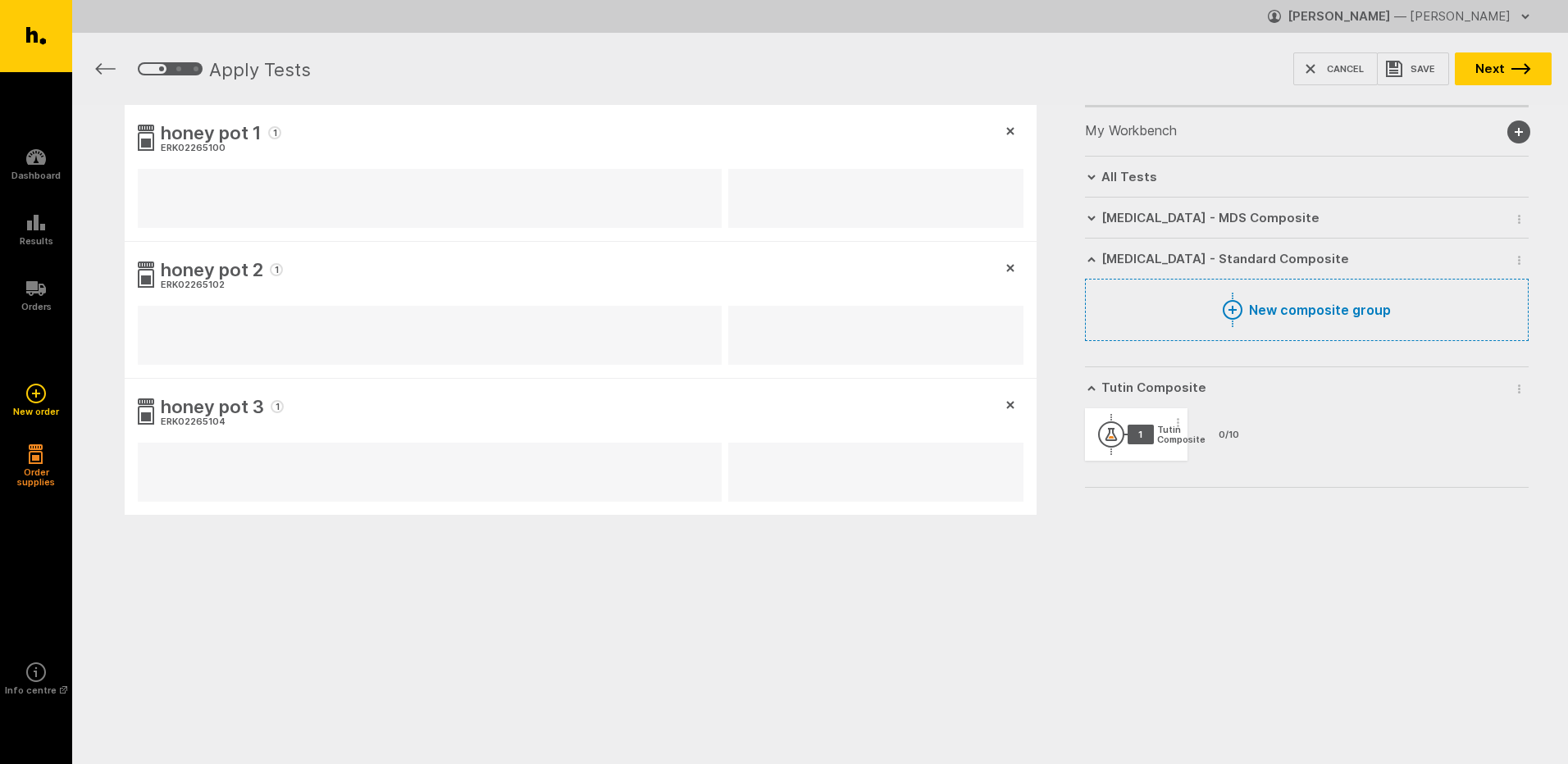
click at [1515, 388] on span "button" at bounding box center [1518, 388] width 17 height 24
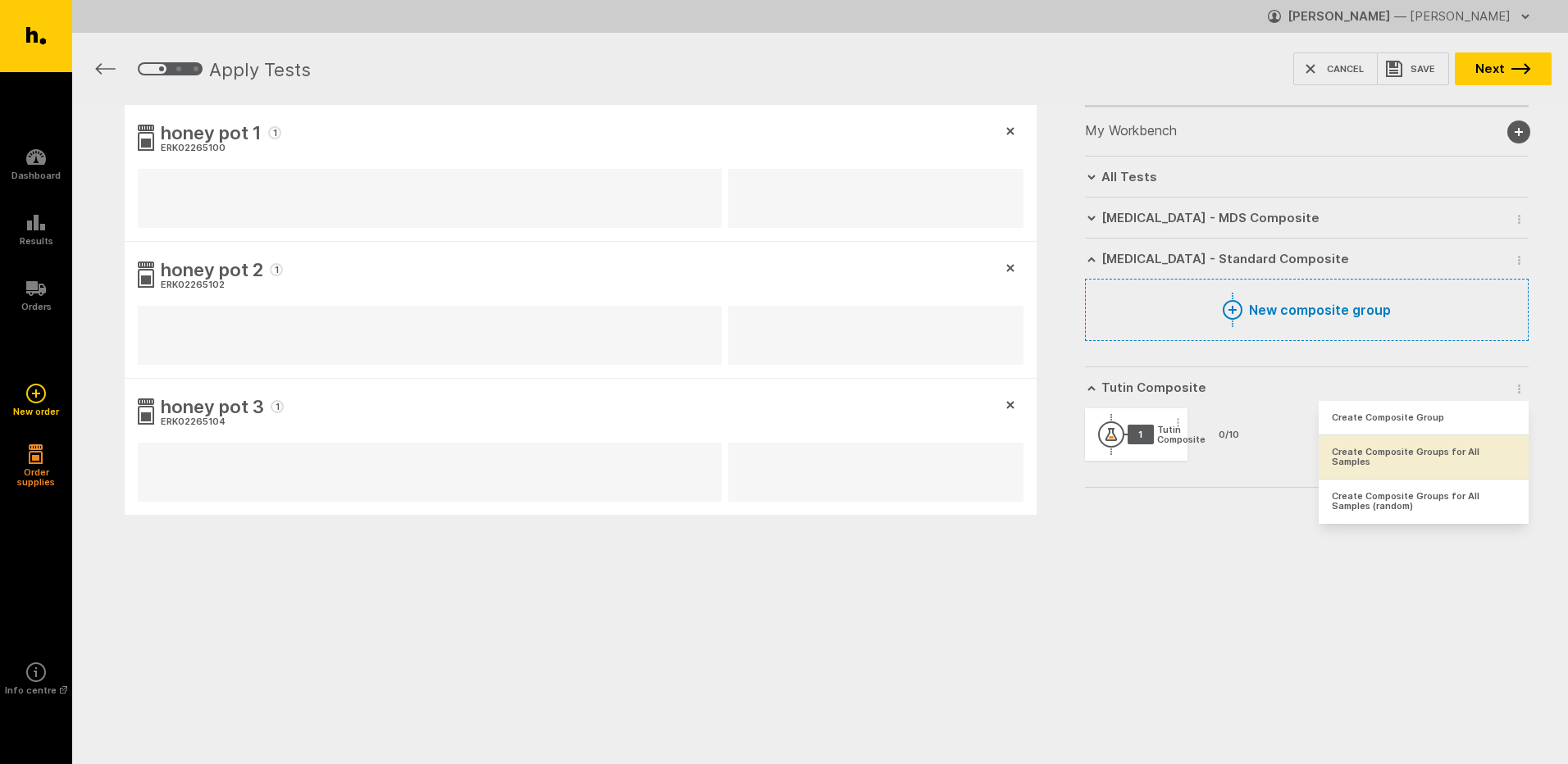
click at [1491, 450] on button "Create Composite Groups for All Samples" at bounding box center [1423, 457] width 210 height 44
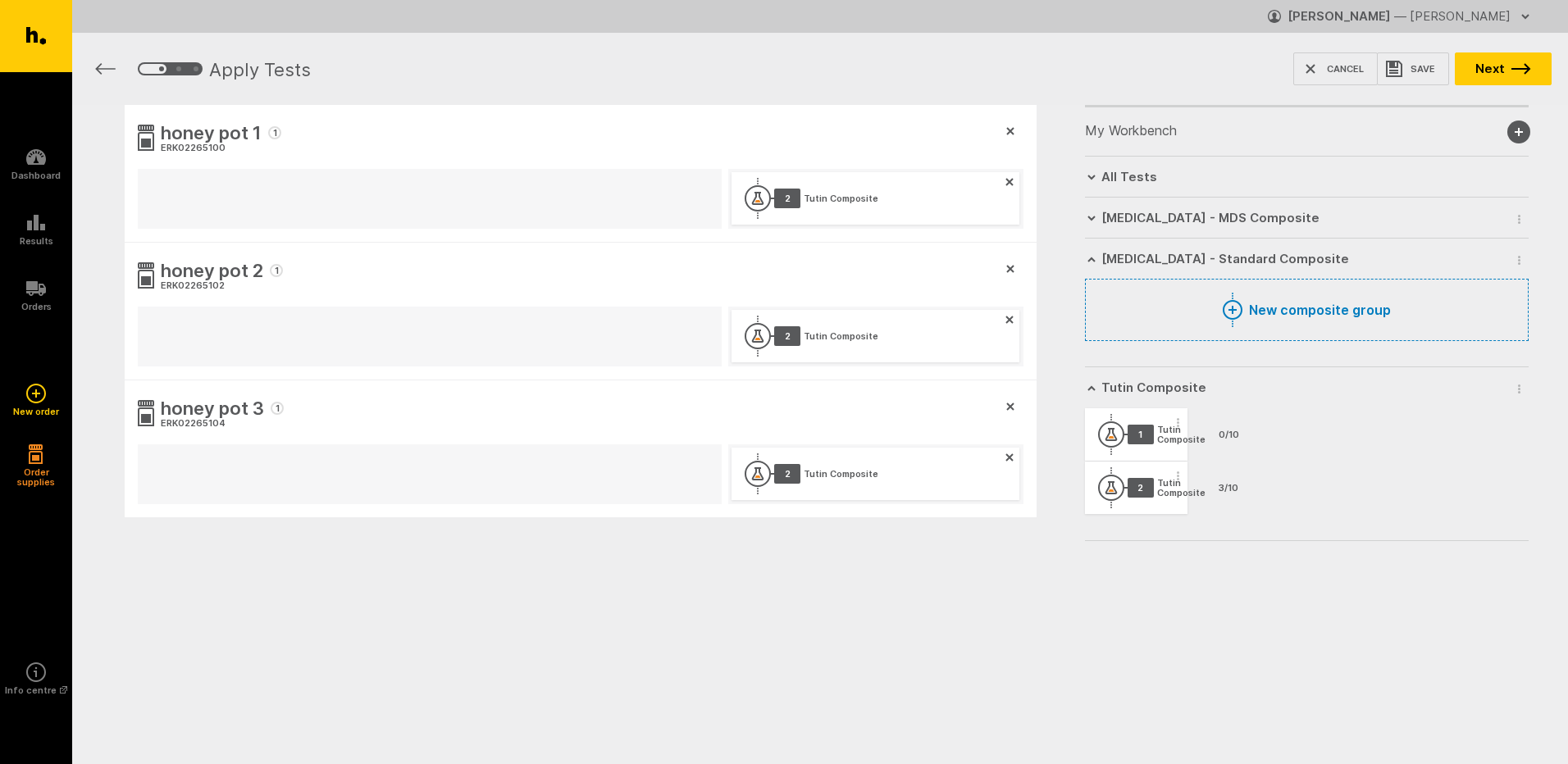
click at [1245, 303] on button "New composite group" at bounding box center [1306, 310] width 443 height 62
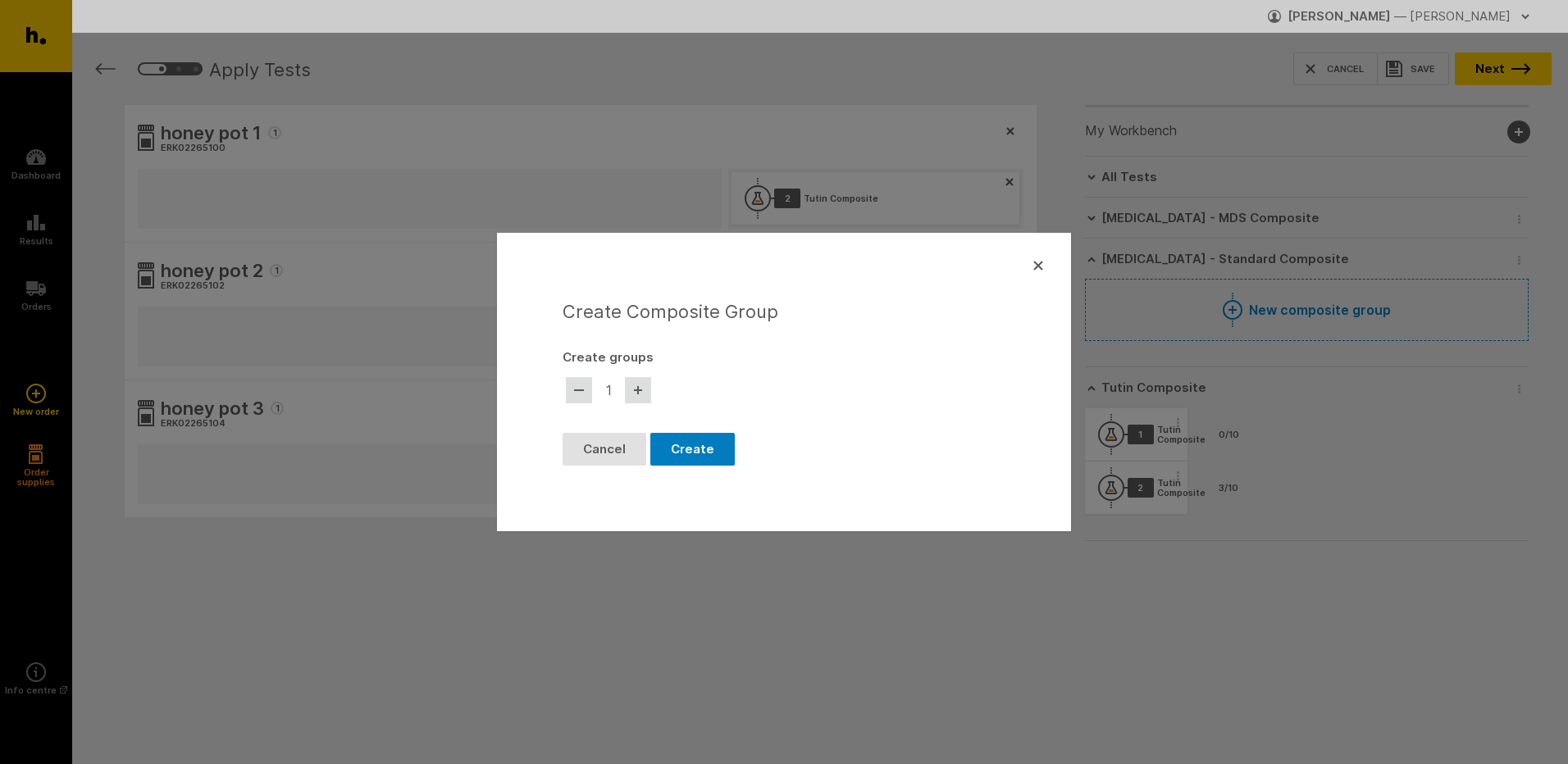
click at [1036, 268] on icon "button" at bounding box center [1038, 265] width 8 height 8
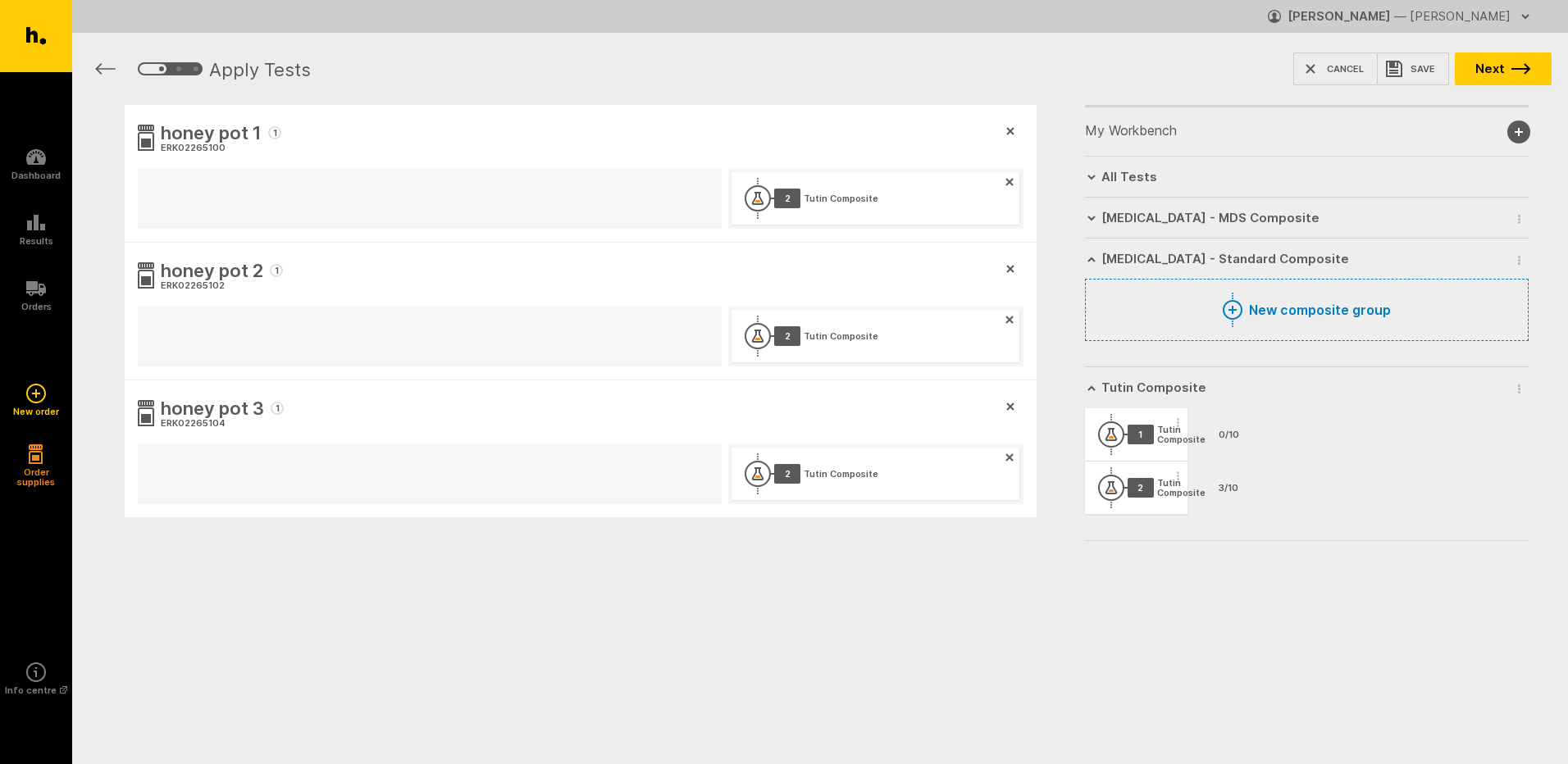
click at [1515, 261] on span "button" at bounding box center [1518, 259] width 17 height 24
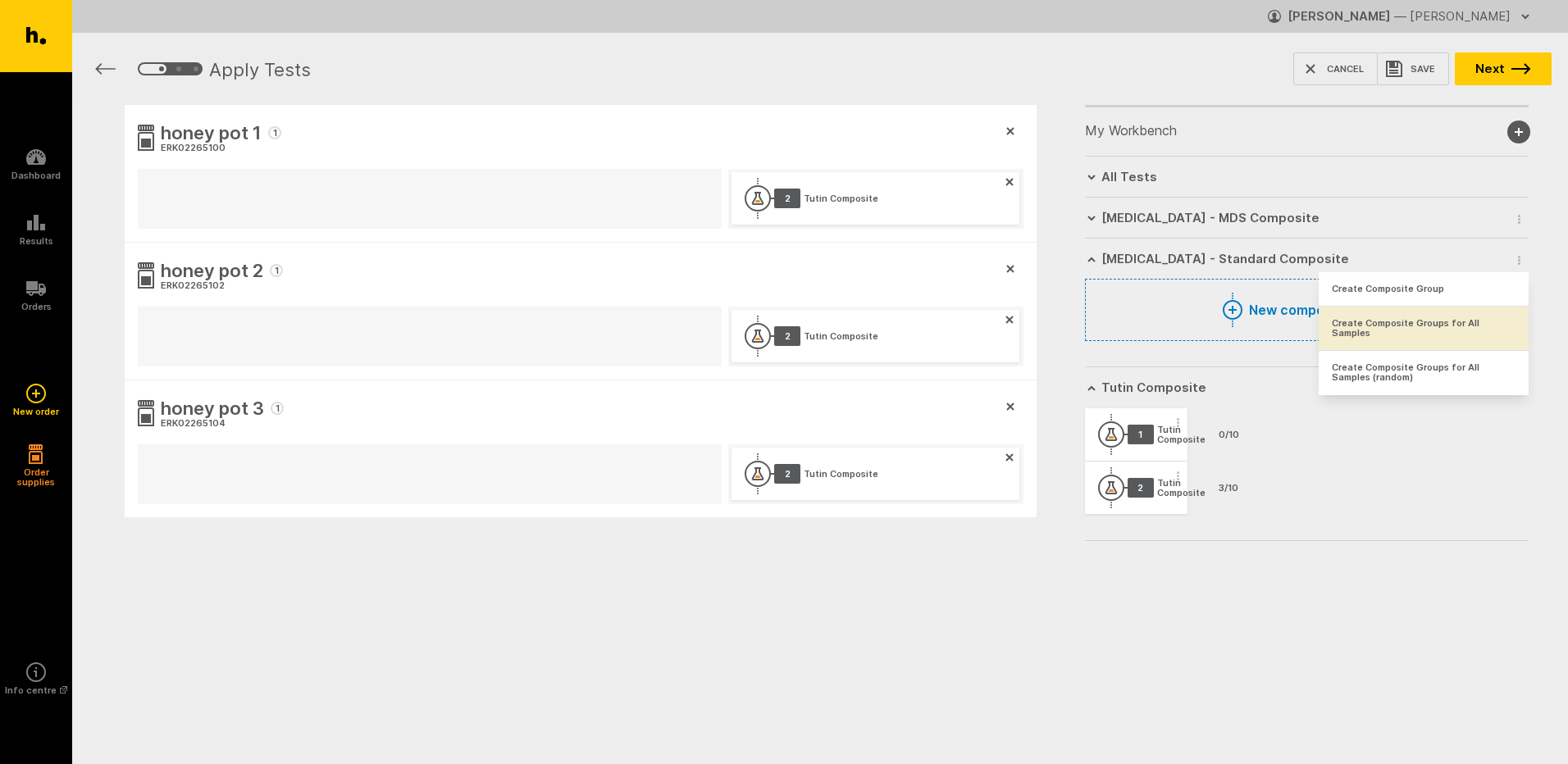
click at [1506, 335] on button "Create Composite Groups for All Samples" at bounding box center [1423, 328] width 210 height 44
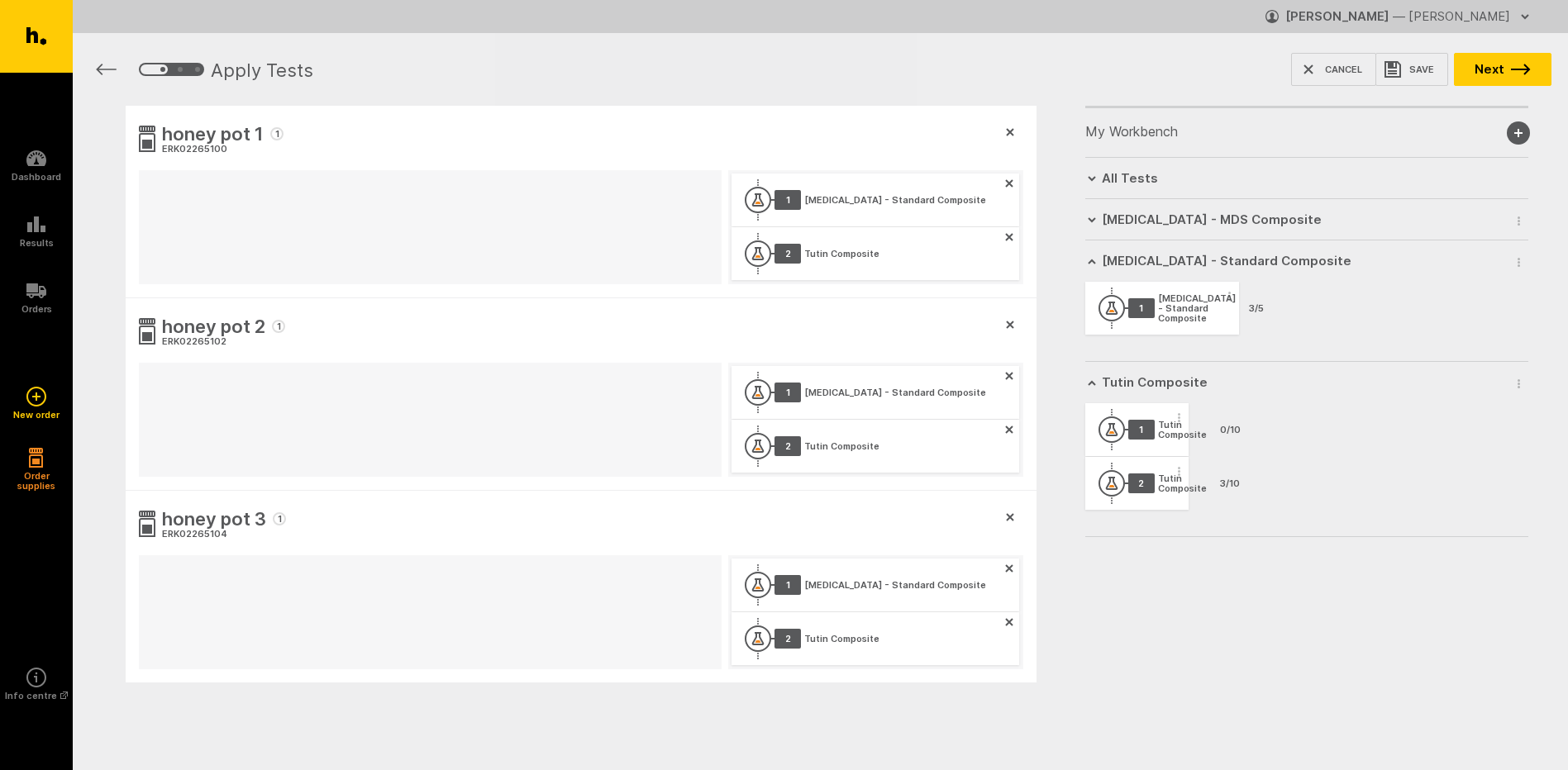
click at [1130, 184] on h6 "All Tests" at bounding box center [1130, 178] width 56 height 15
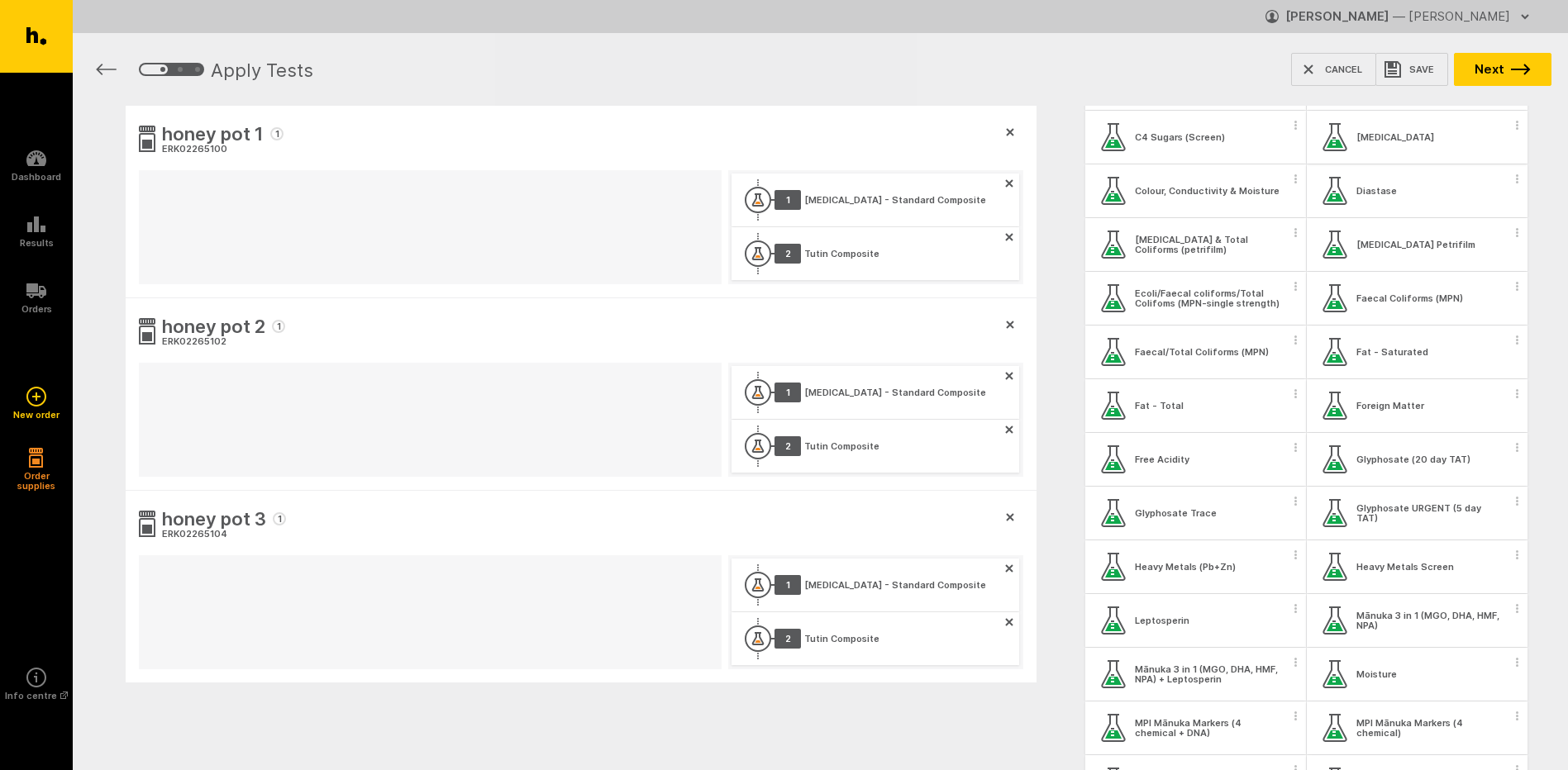
scroll to position [331, 0]
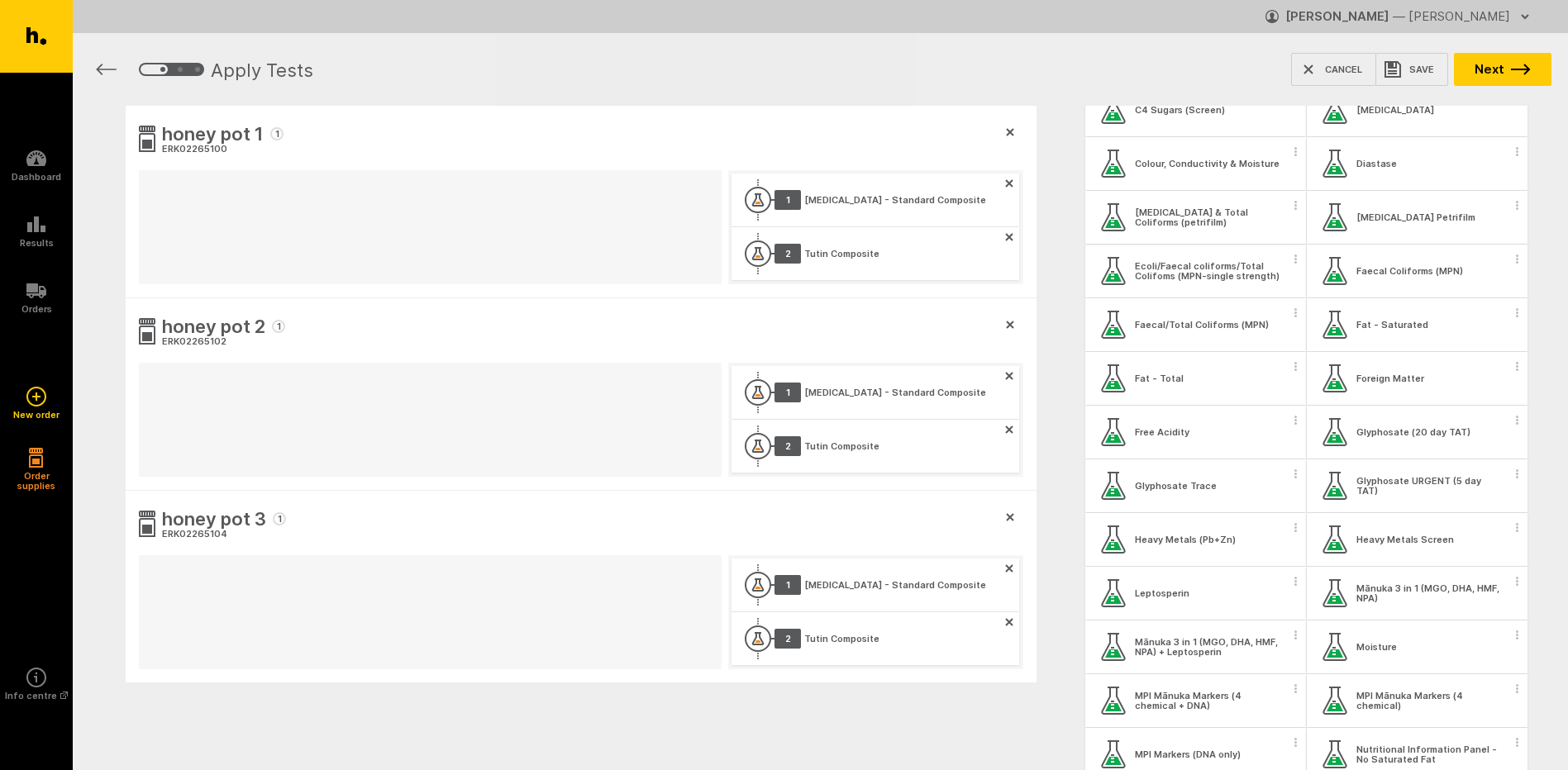
click at [1295, 209] on circle "button" at bounding box center [1296, 208] width 3 height 3
click at [1260, 237] on button "Apply test to all samples" at bounding box center [1194, 234] width 211 height 34
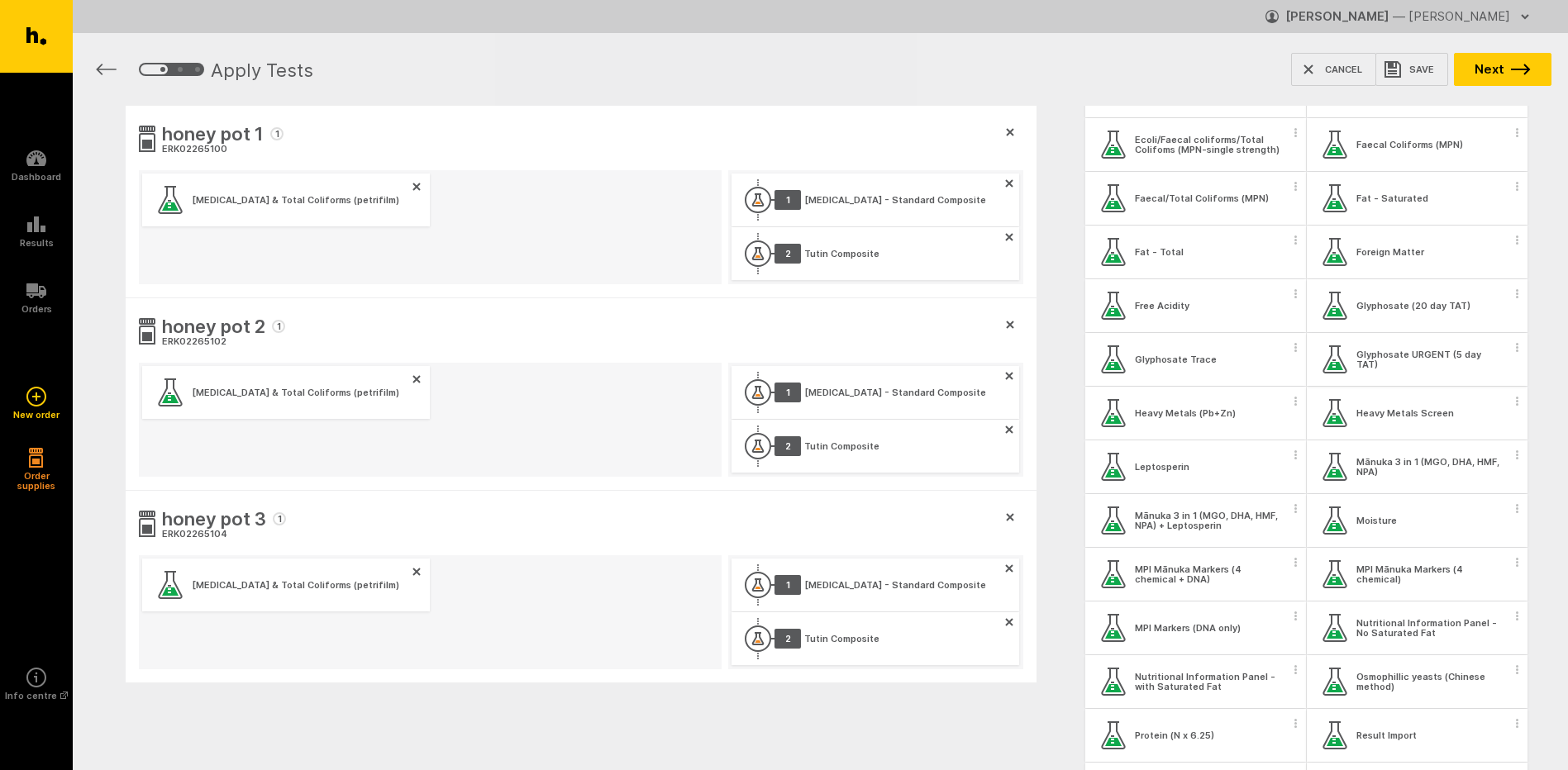
scroll to position [496, 0]
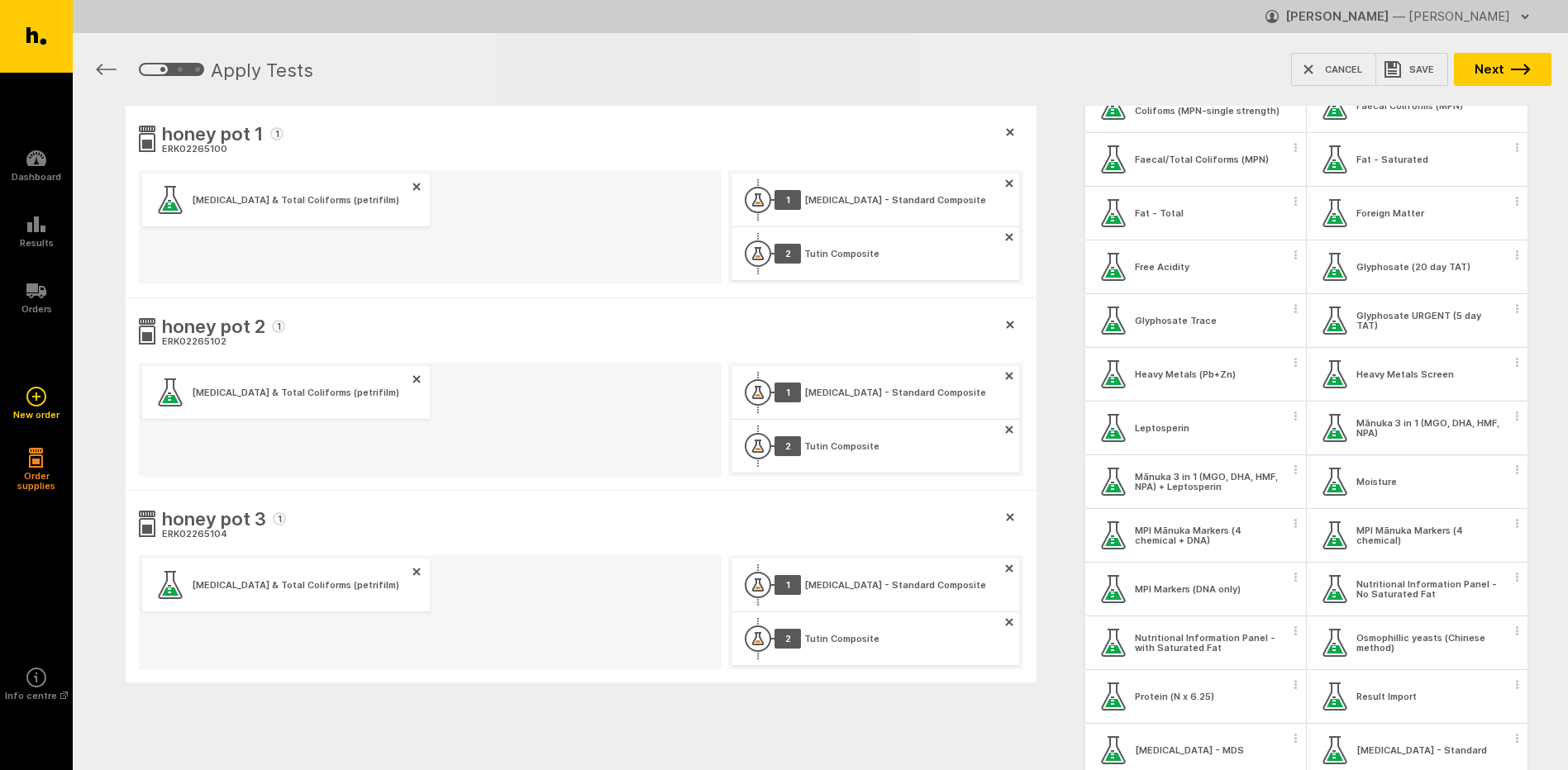
click at [1510, 419] on span "button" at bounding box center [1518, 415] width 17 height 25
click at [1484, 446] on button "Apply test to all samples" at bounding box center [1409, 445] width 211 height 34
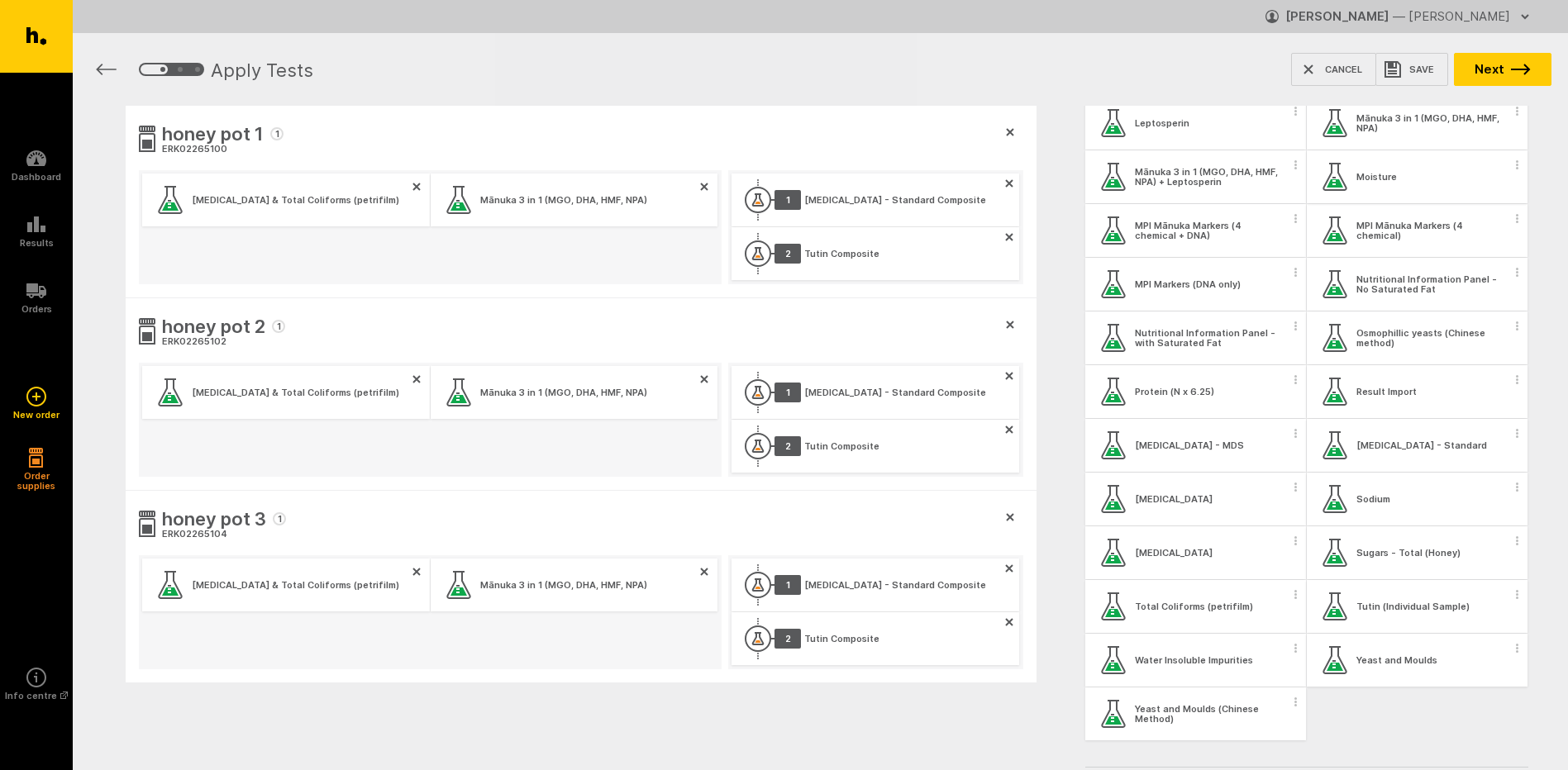
scroll to position [827, 0]
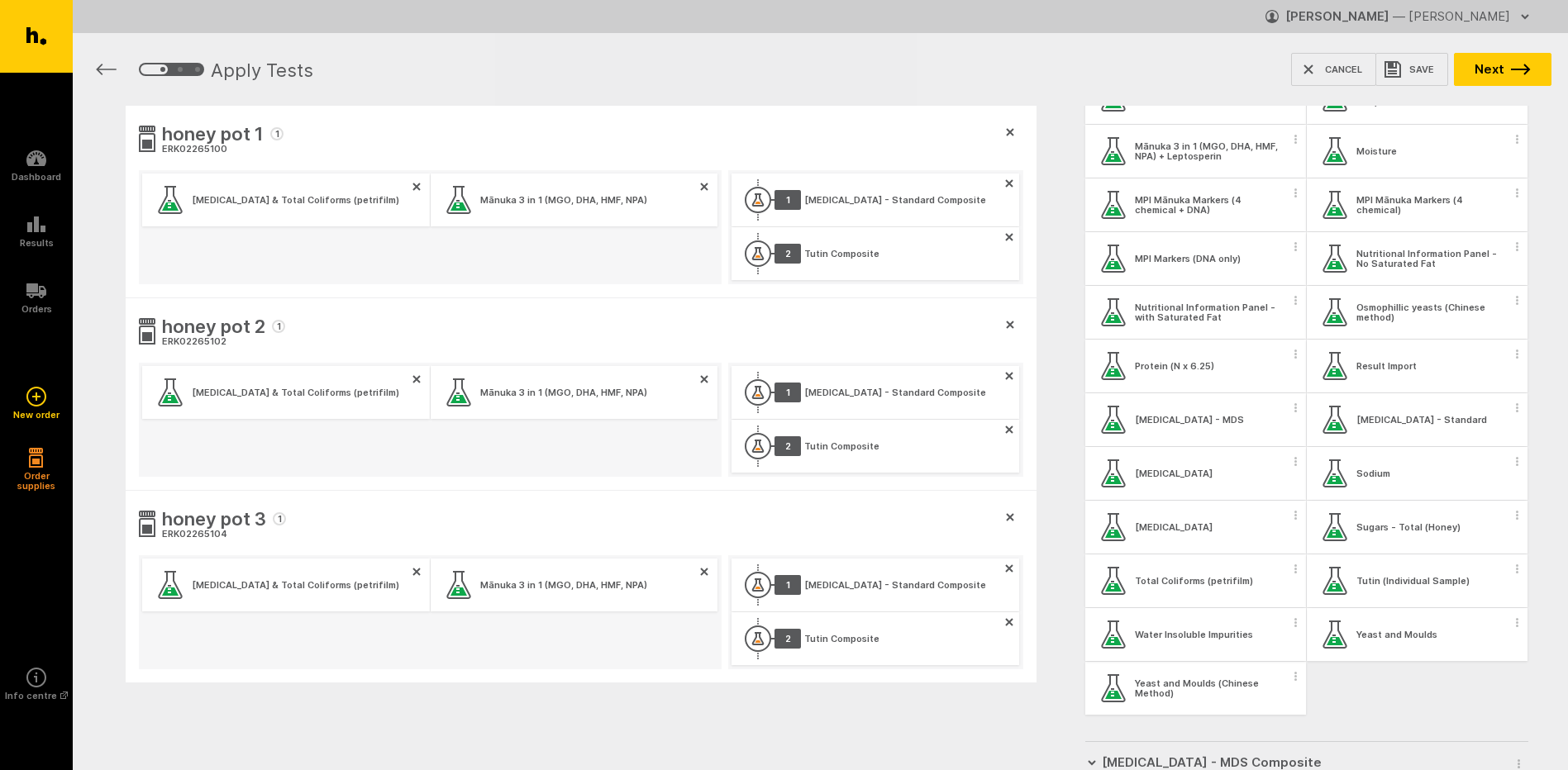
click at [1292, 623] on span "button" at bounding box center [1296, 622] width 17 height 25
click at [1267, 646] on button "Apply test to all samples" at bounding box center [1194, 651] width 211 height 34
click at [1516, 625] on icon "button" at bounding box center [1517, 622] width 3 height 9
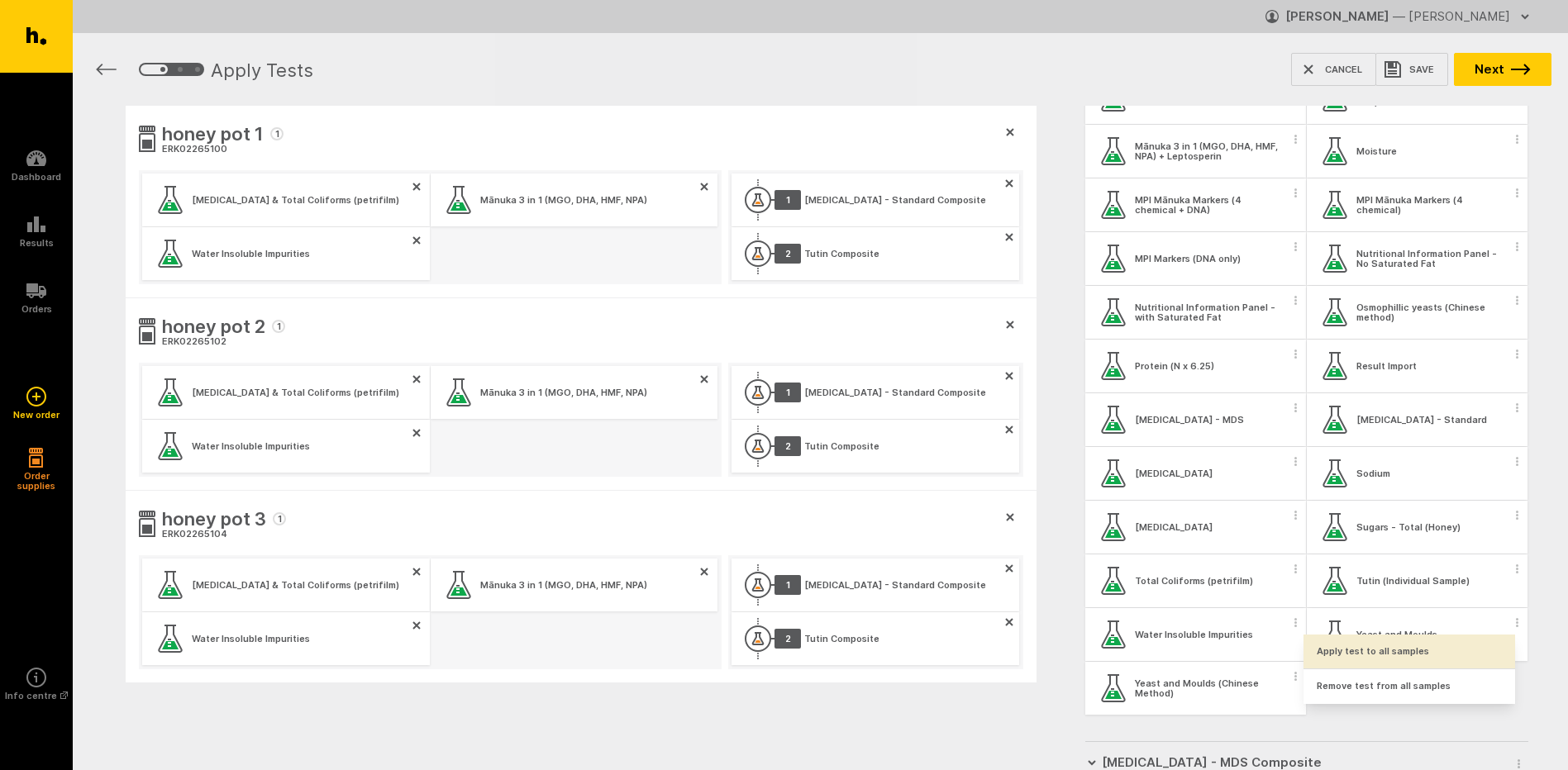
click at [1482, 650] on button "Apply test to all samples" at bounding box center [1409, 651] width 211 height 34
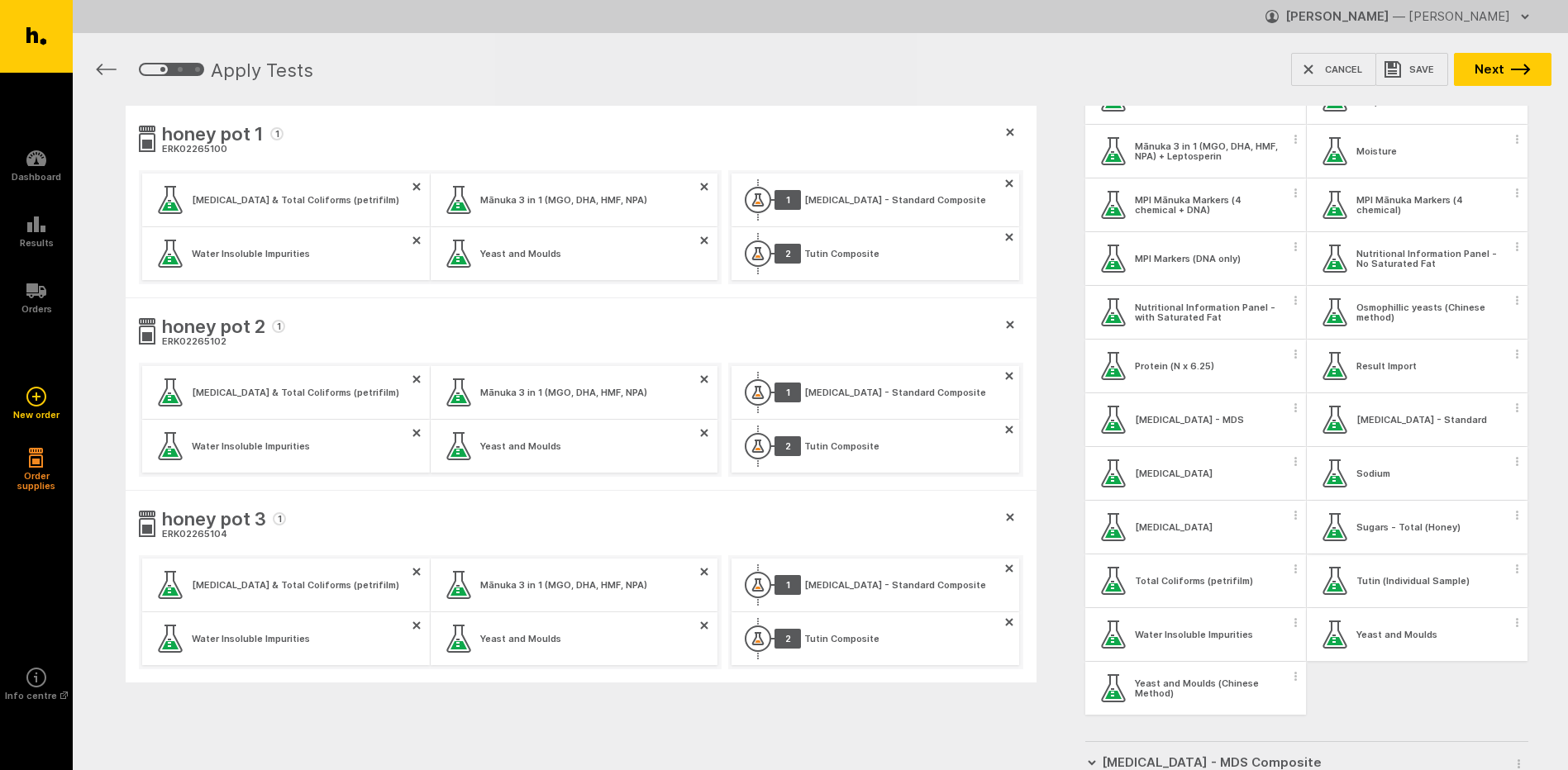
click at [1516, 520] on circle "button" at bounding box center [1517, 519] width 3 height 3
click at [1494, 545] on button "Apply test to all samples" at bounding box center [1409, 544] width 211 height 34
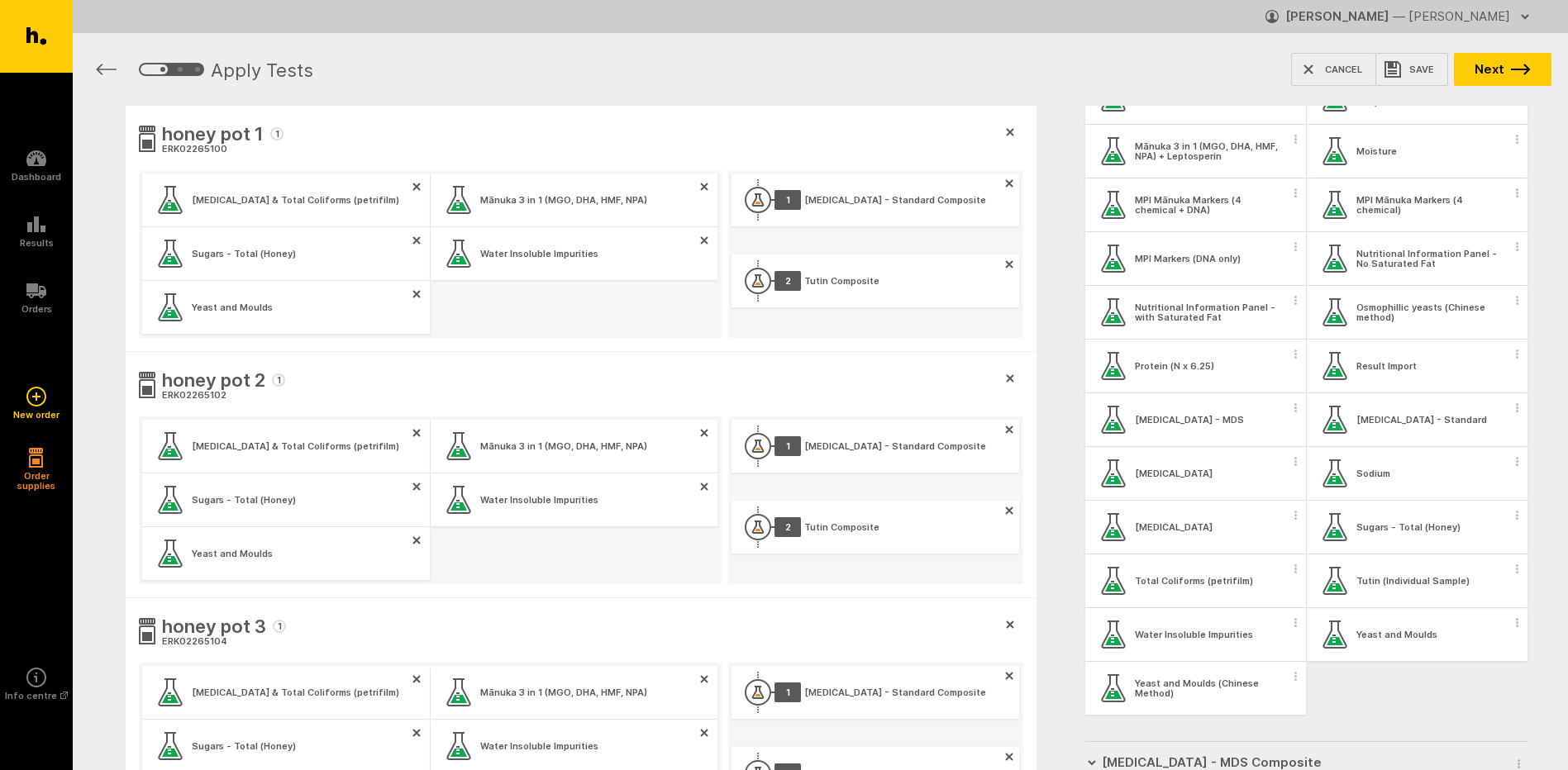
scroll to position [909, 0]
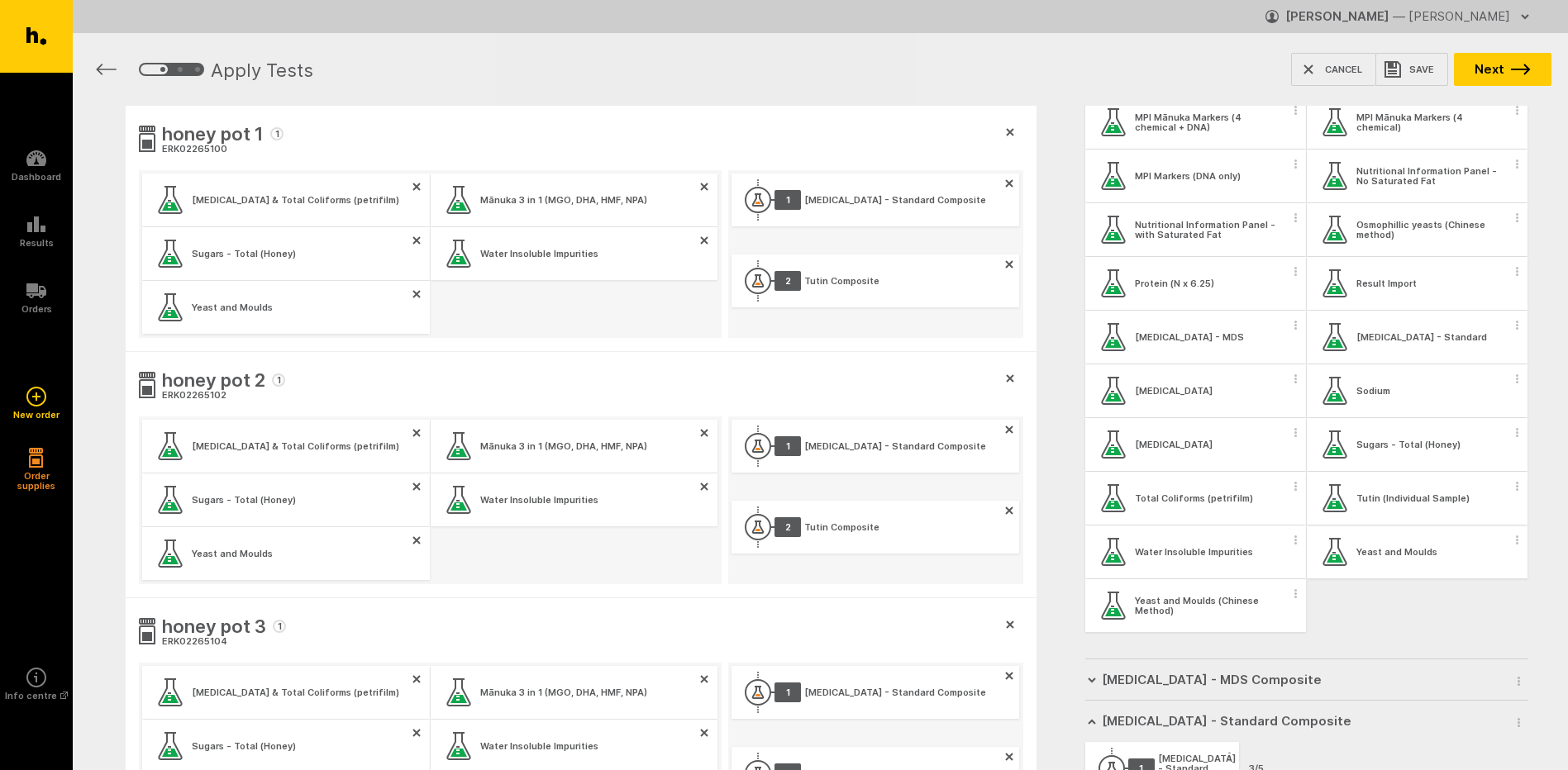
click at [1510, 495] on span "button" at bounding box center [1518, 485] width 17 height 25
click at [1486, 514] on button "Apply test to all samples" at bounding box center [1409, 515] width 211 height 34
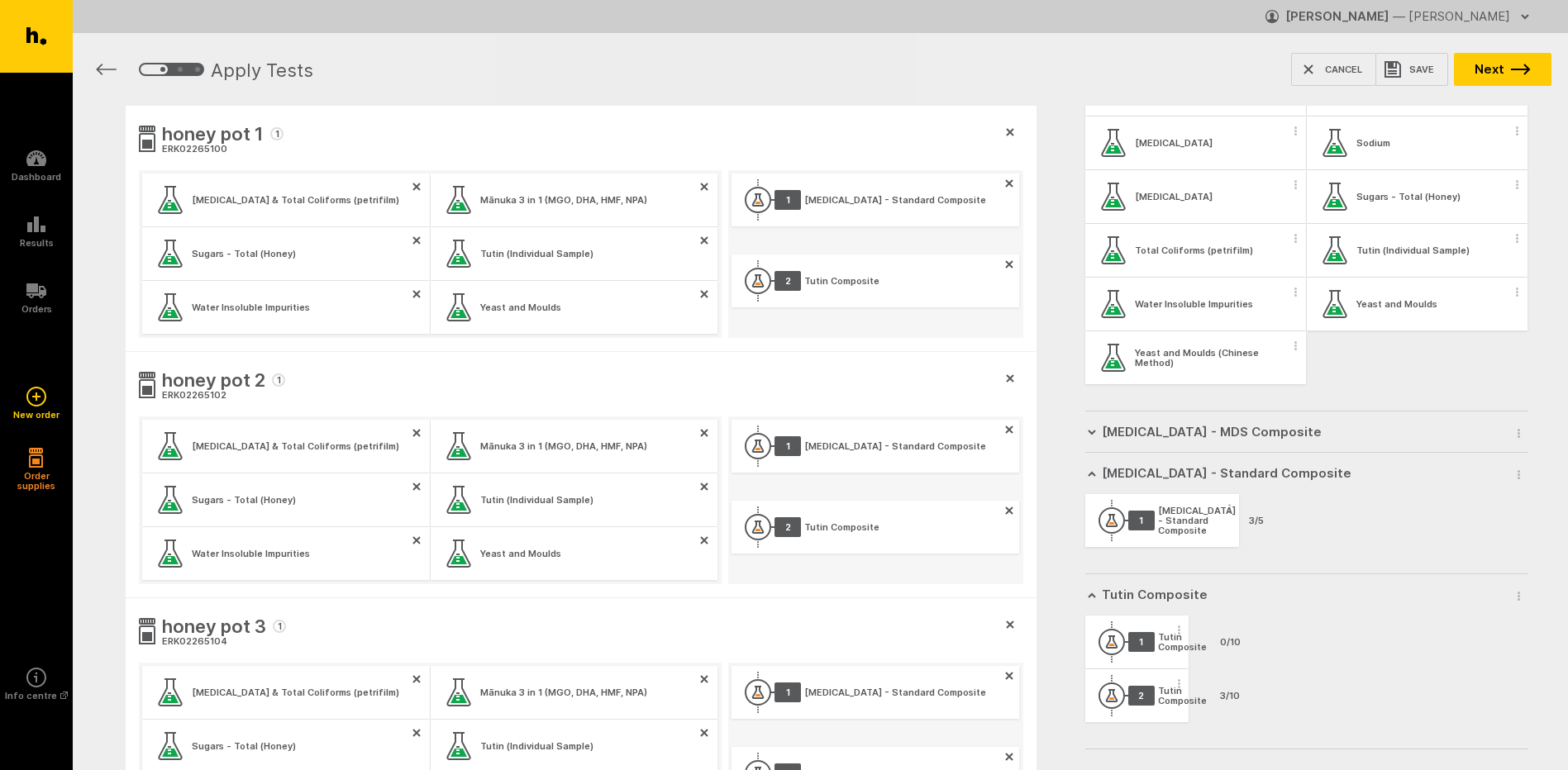
scroll to position [1189, 0]
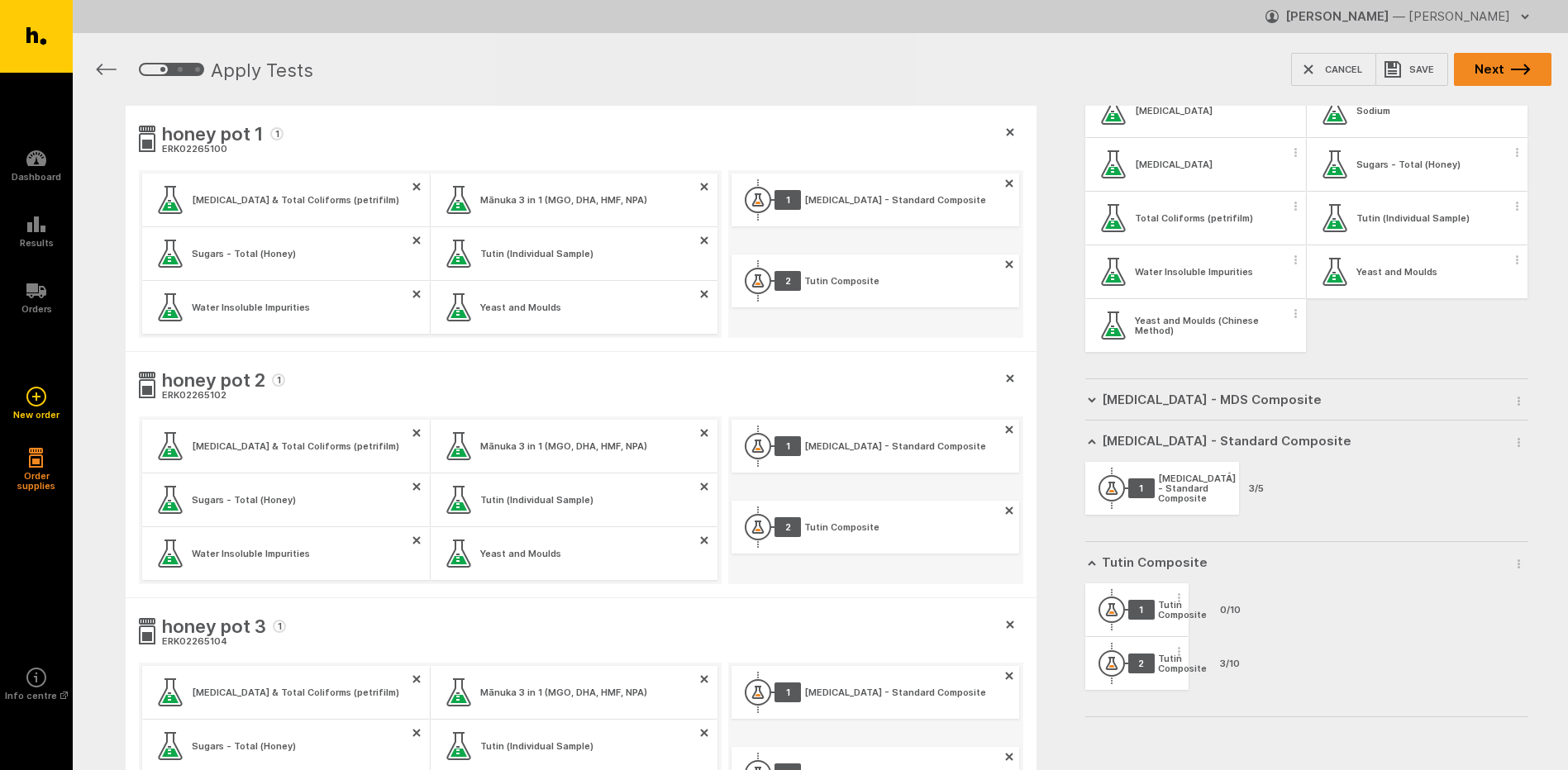
click at [1514, 69] on icon "button" at bounding box center [1520, 69] width 19 height 11
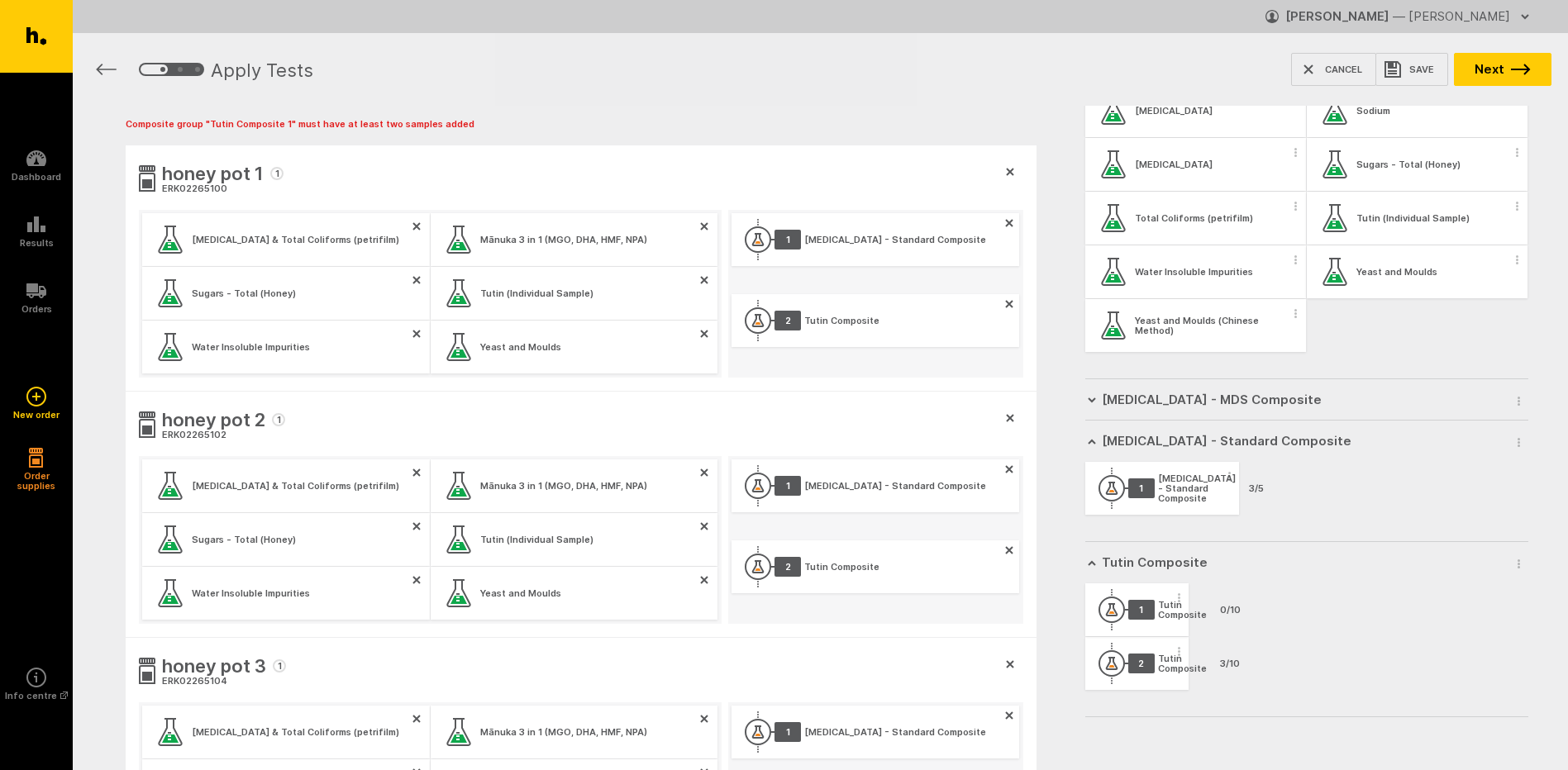
click at [1159, 613] on div "Tutin Composite" at bounding box center [1183, 610] width 49 height 20
click at [1146, 615] on div "1" at bounding box center [1142, 610] width 27 height 20
click at [1193, 618] on div "Tutin Composite" at bounding box center [1183, 610] width 49 height 20
click at [1163, 618] on div "Tutin Composite" at bounding box center [1183, 610] width 49 height 20
click at [1111, 609] on icon at bounding box center [1111, 610] width 27 height 41
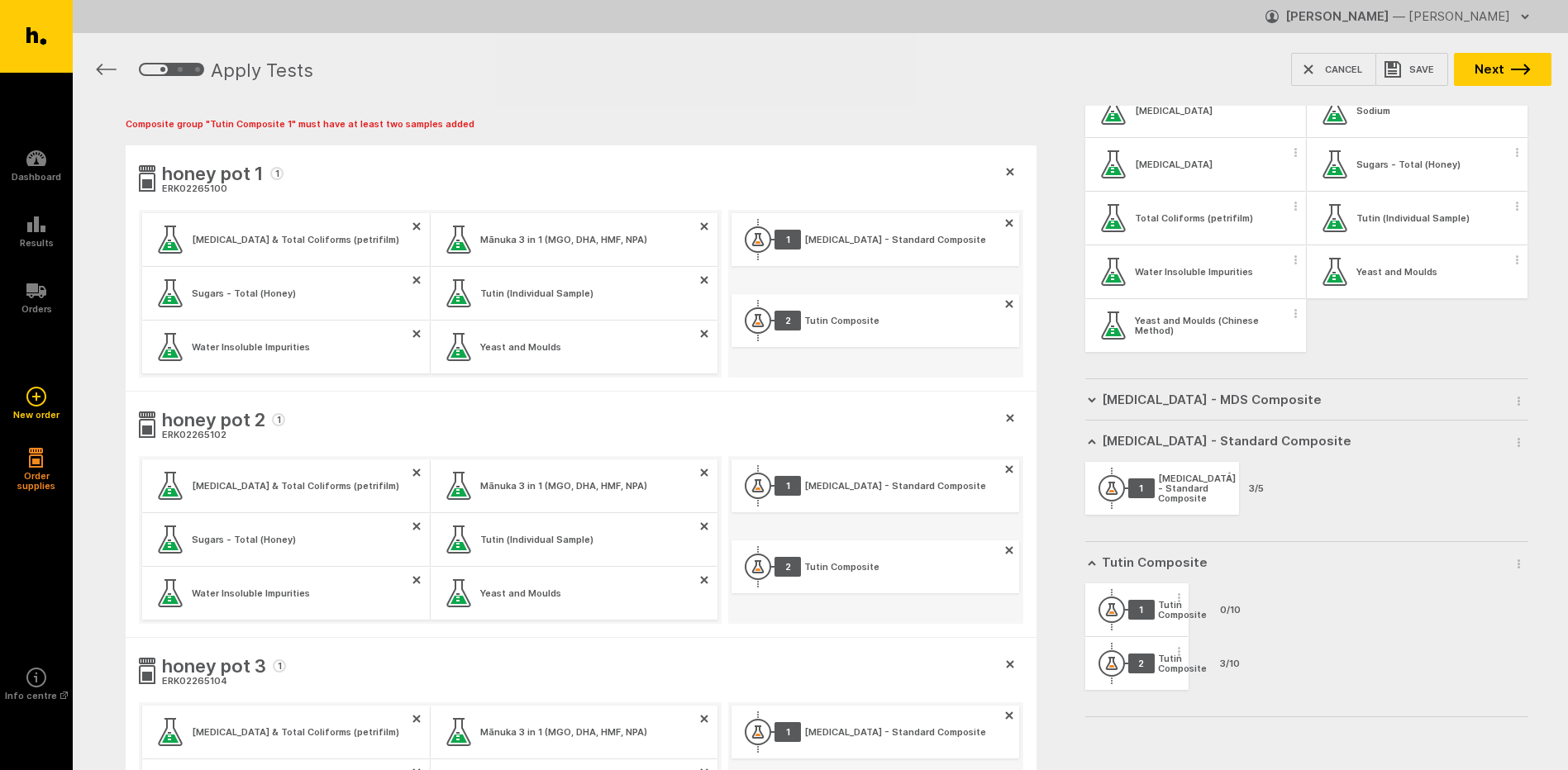
click at [1511, 567] on span "button" at bounding box center [1519, 563] width 17 height 25
click at [1481, 633] on button "Create Composite Groups for All Samples" at bounding box center [1410, 632] width 211 height 44
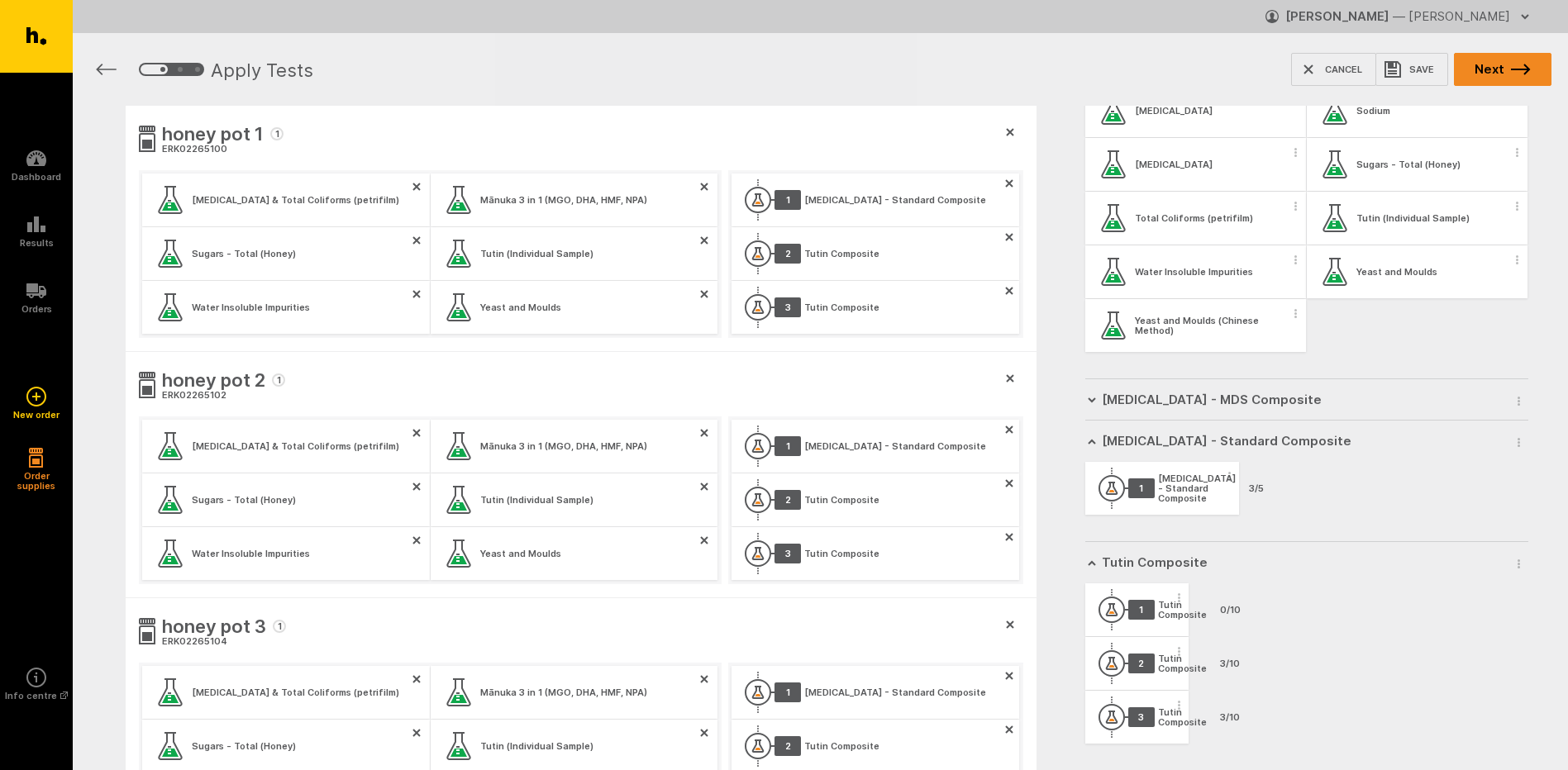
click at [1525, 85] on button "Next" at bounding box center [1502, 70] width 97 height 33
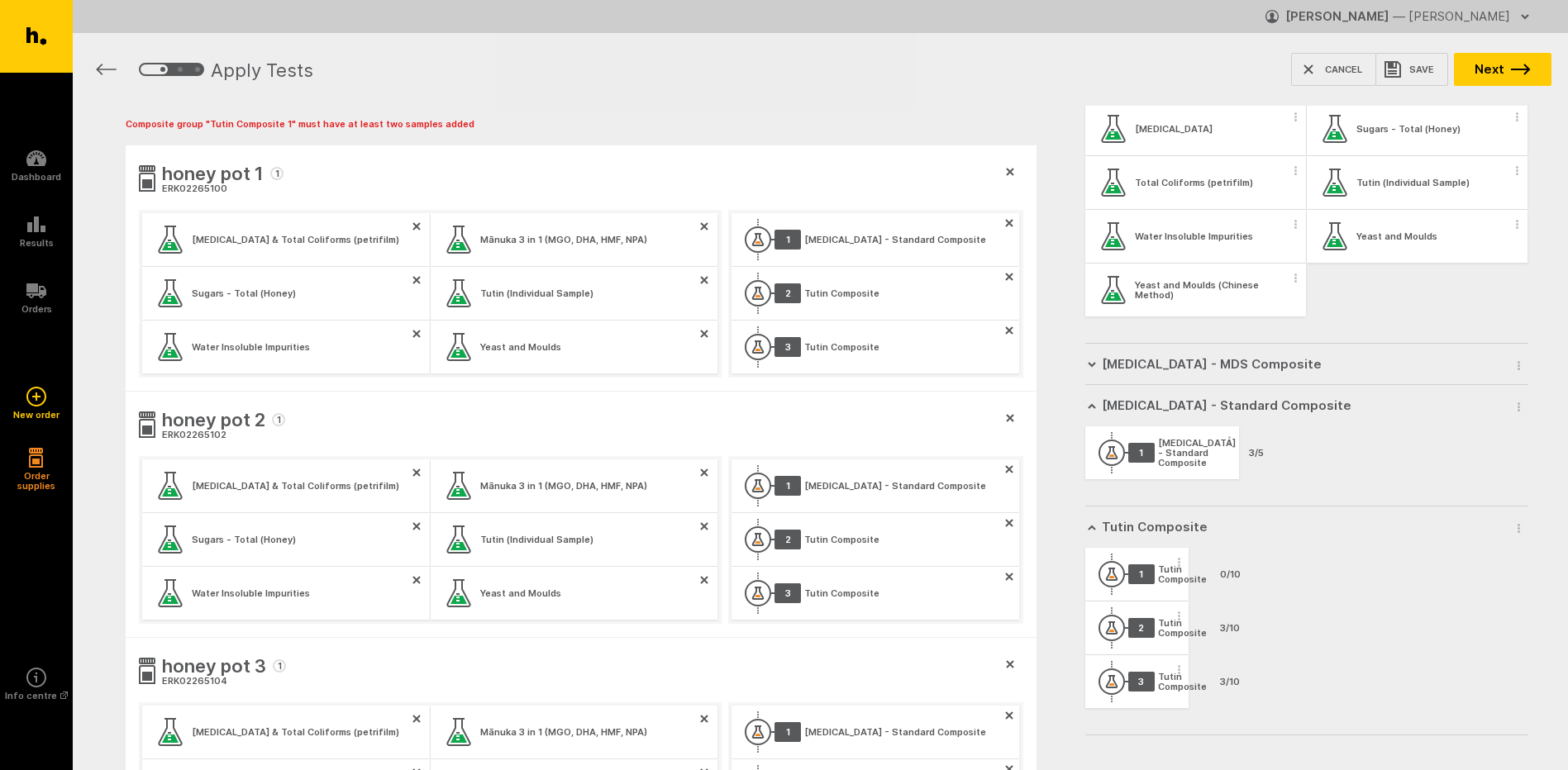
scroll to position [1243, 0]
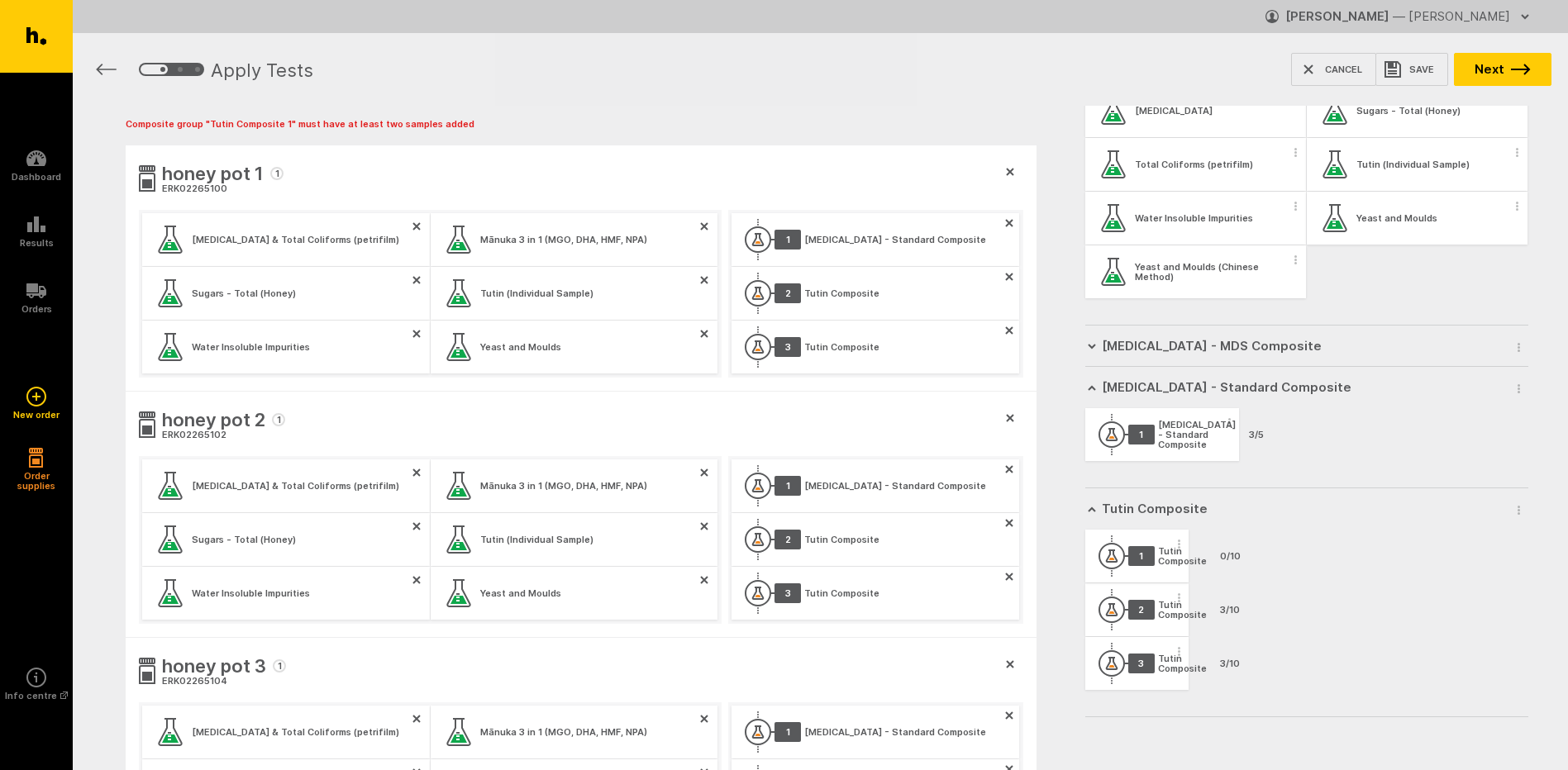
click at [1146, 568] on div "1 Tutin Composite 0/10" at bounding box center [1138, 556] width 104 height 53
drag, startPoint x: 1146, startPoint y: 556, endPoint x: 1163, endPoint y: 550, distance: 18.0
click at [1163, 550] on div "1 Tutin Composite 0/10 2 Tutin Composite 3/10 3 Tutin Composite 3/10" at bounding box center [1190, 610] width 208 height 161
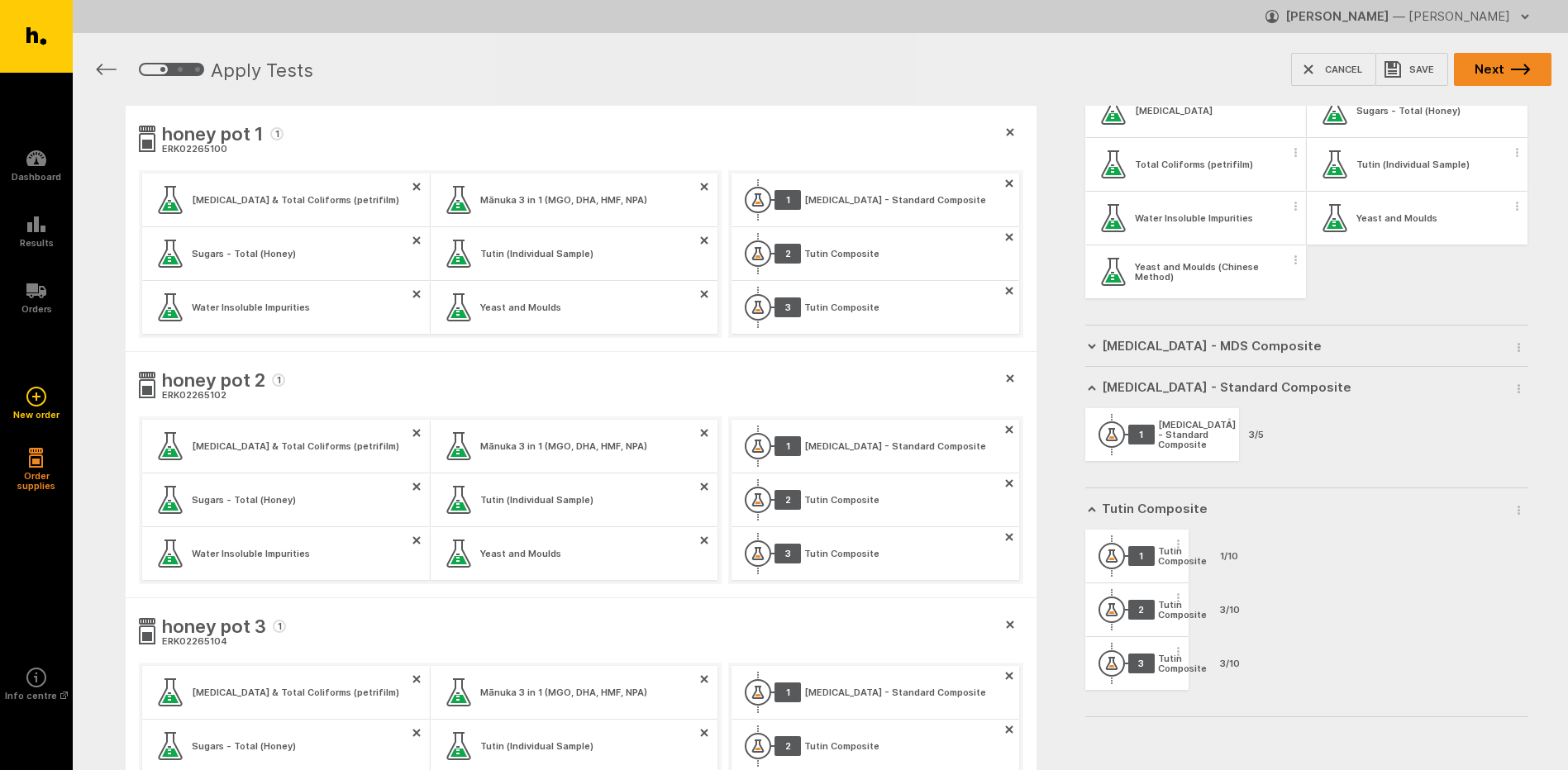
click at [1537, 66] on button "Next" at bounding box center [1502, 70] width 97 height 33
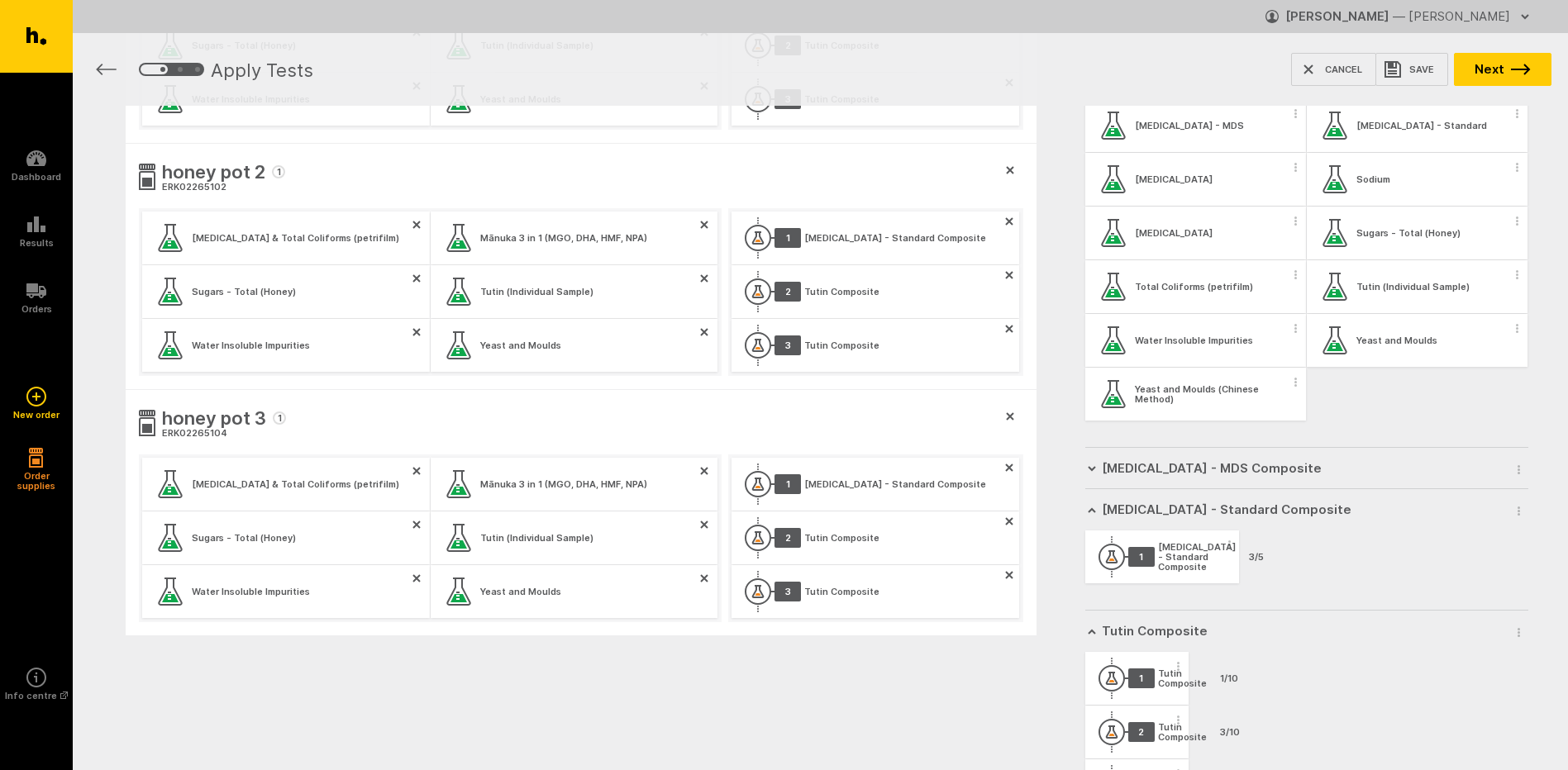
scroll to position [1077, 0]
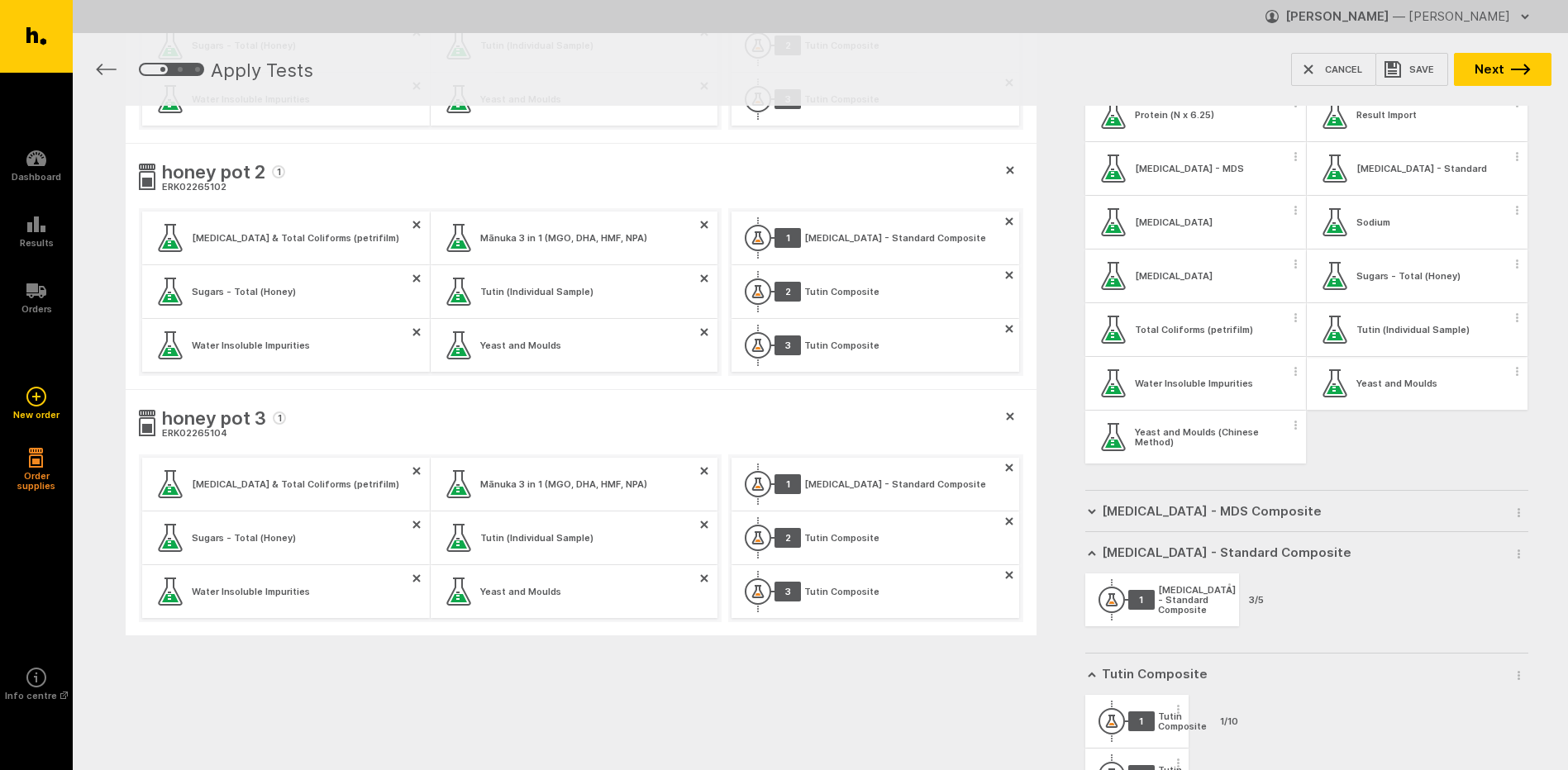
click at [1510, 320] on span "button" at bounding box center [1518, 317] width 17 height 25
click at [1480, 342] on button "Apply test to all samples" at bounding box center [1409, 347] width 211 height 34
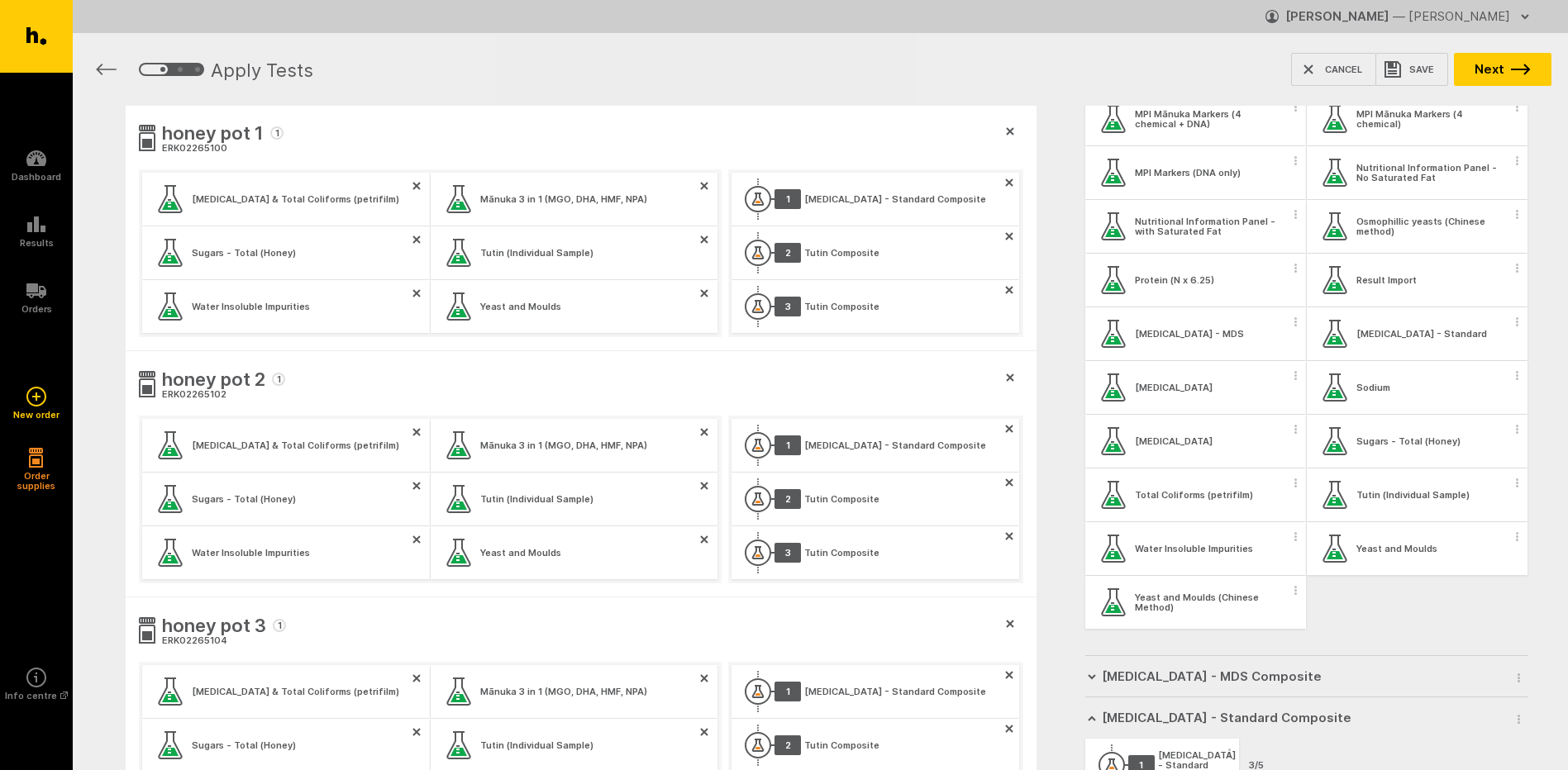
scroll to position [0, 0]
click at [1491, 70] on button "Next" at bounding box center [1502, 70] width 97 height 33
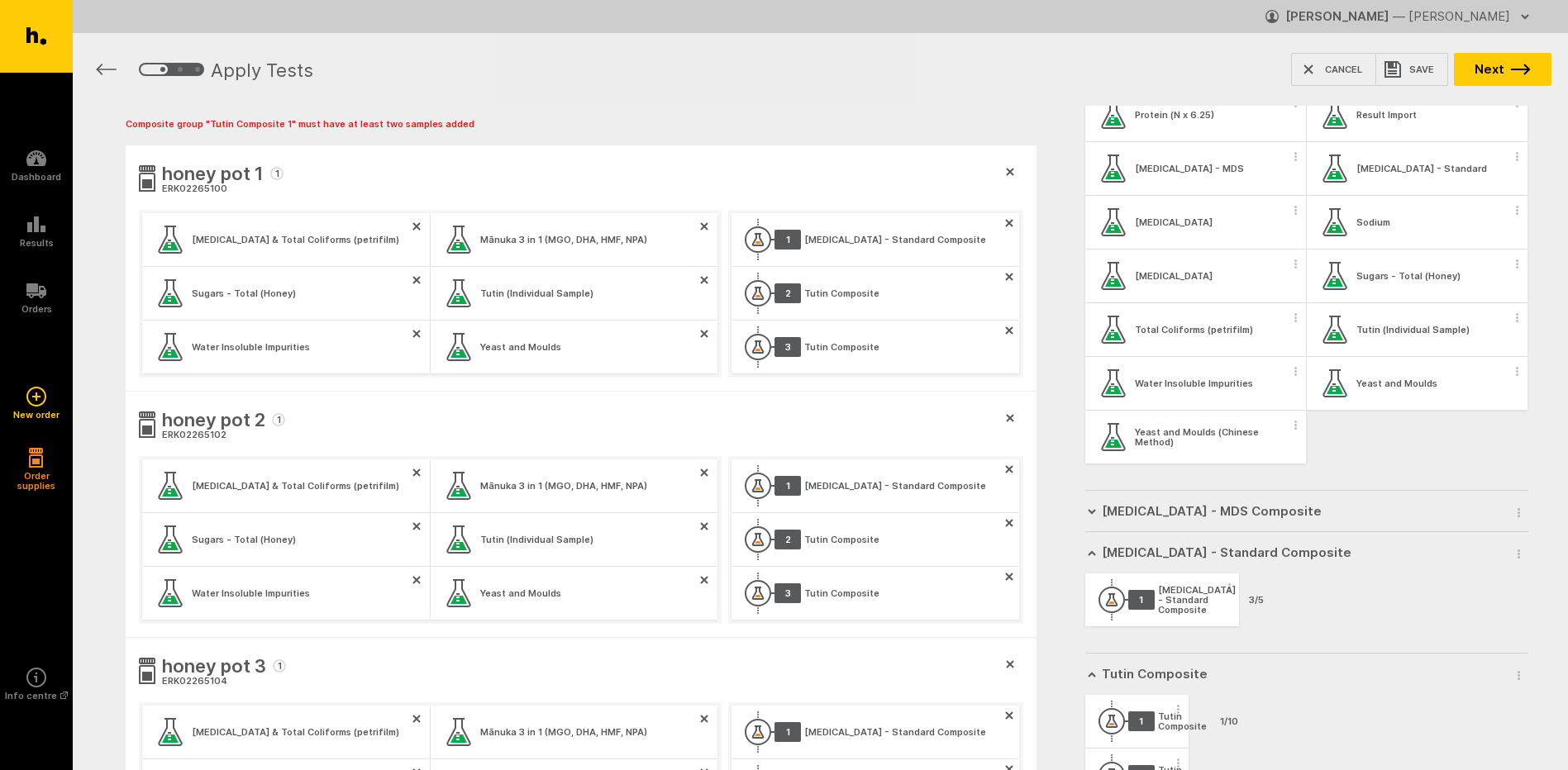
scroll to position [1243, 0]
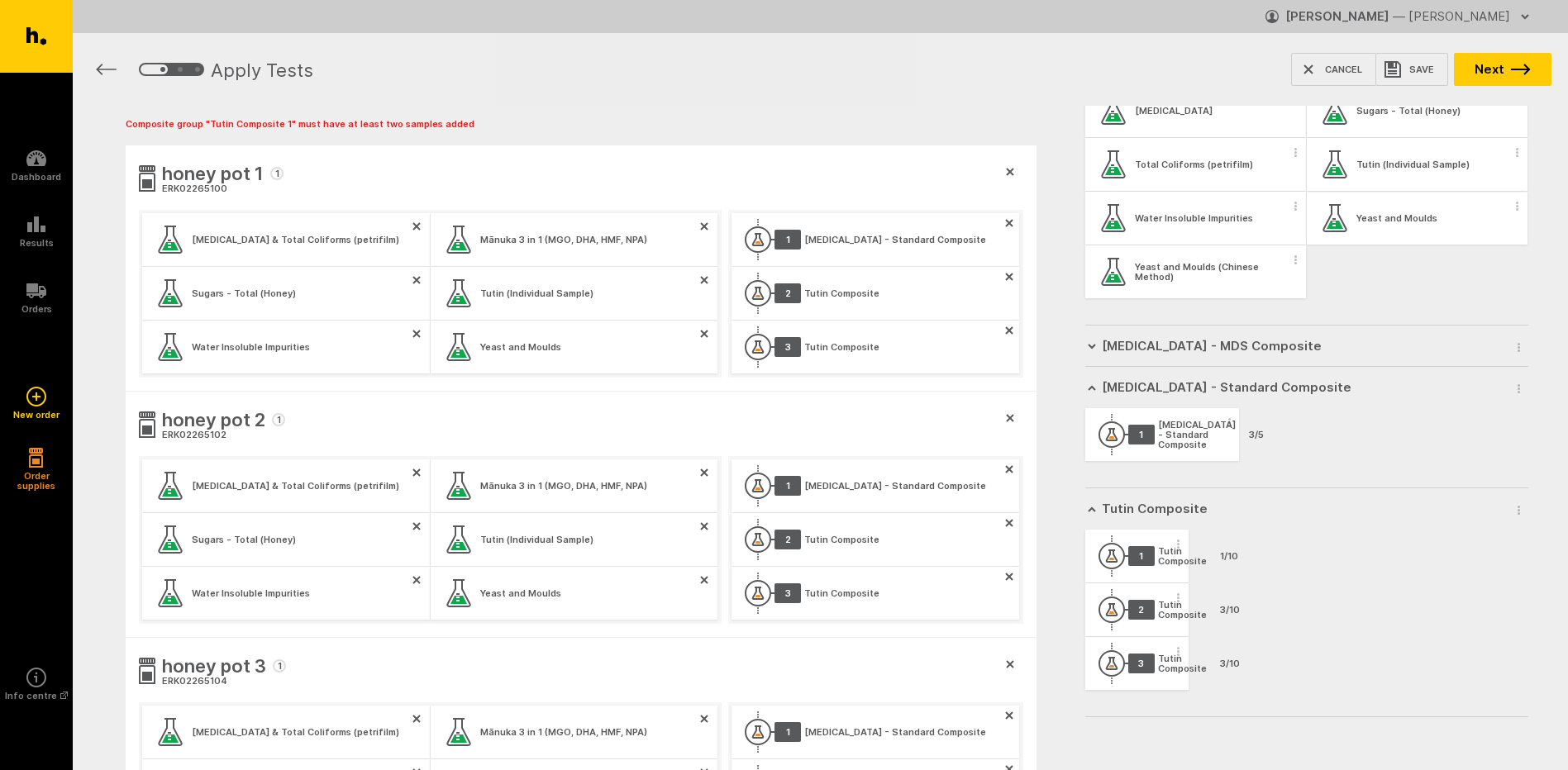
click at [1510, 160] on span "button" at bounding box center [1518, 151] width 17 height 25
click at [1463, 194] on button "Apply test to all samples" at bounding box center [1409, 181] width 211 height 34
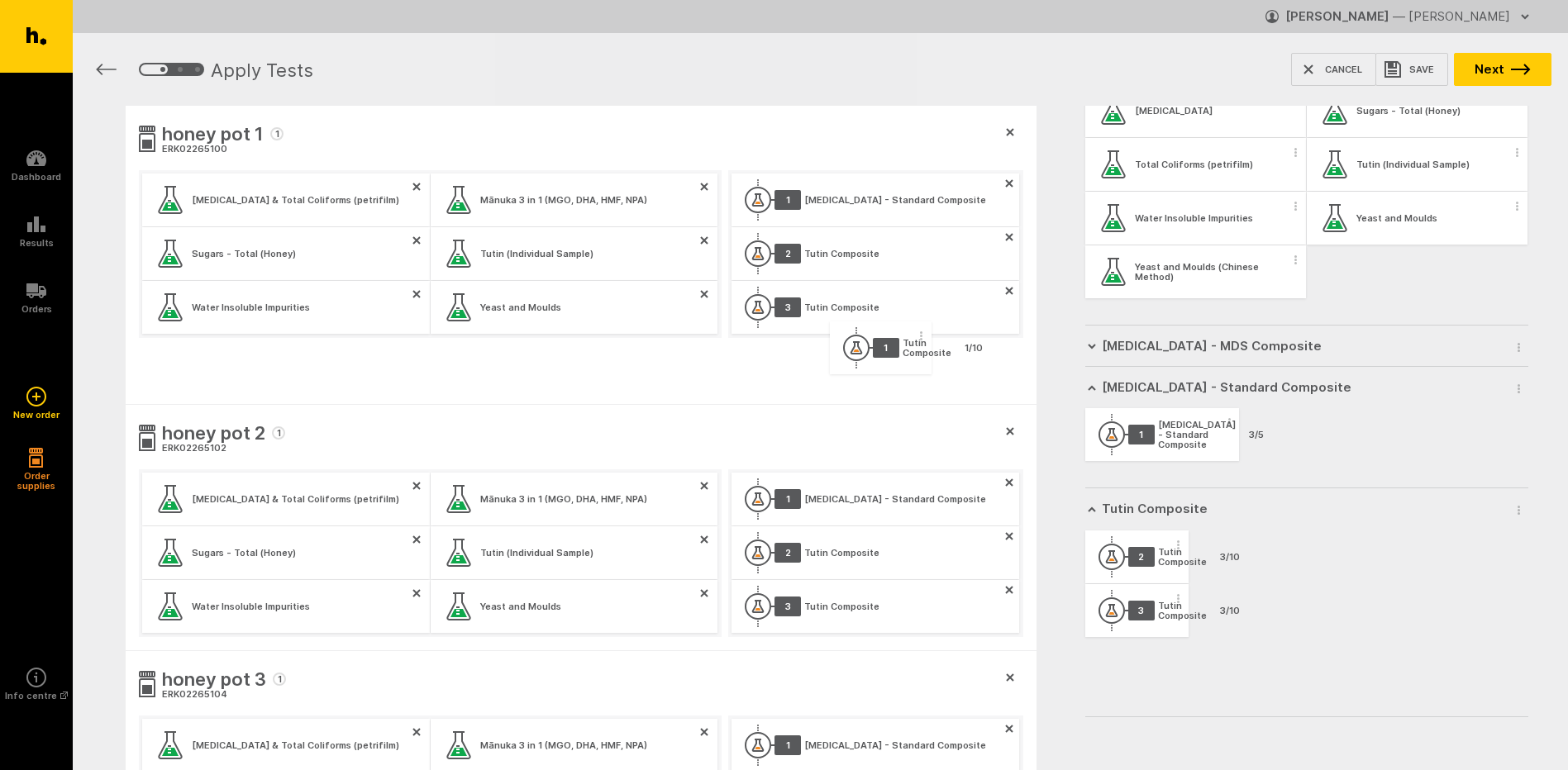
drag, startPoint x: 1226, startPoint y: 556, endPoint x: 961, endPoint y: 351, distance: 335.0
click at [961, 351] on div "honey pot 1 1 ERK02265100 E.coli & Total Coliforms (petrifilm) Mānuka 3 in 1 (M…" at bounding box center [820, 581] width 1495 height 951
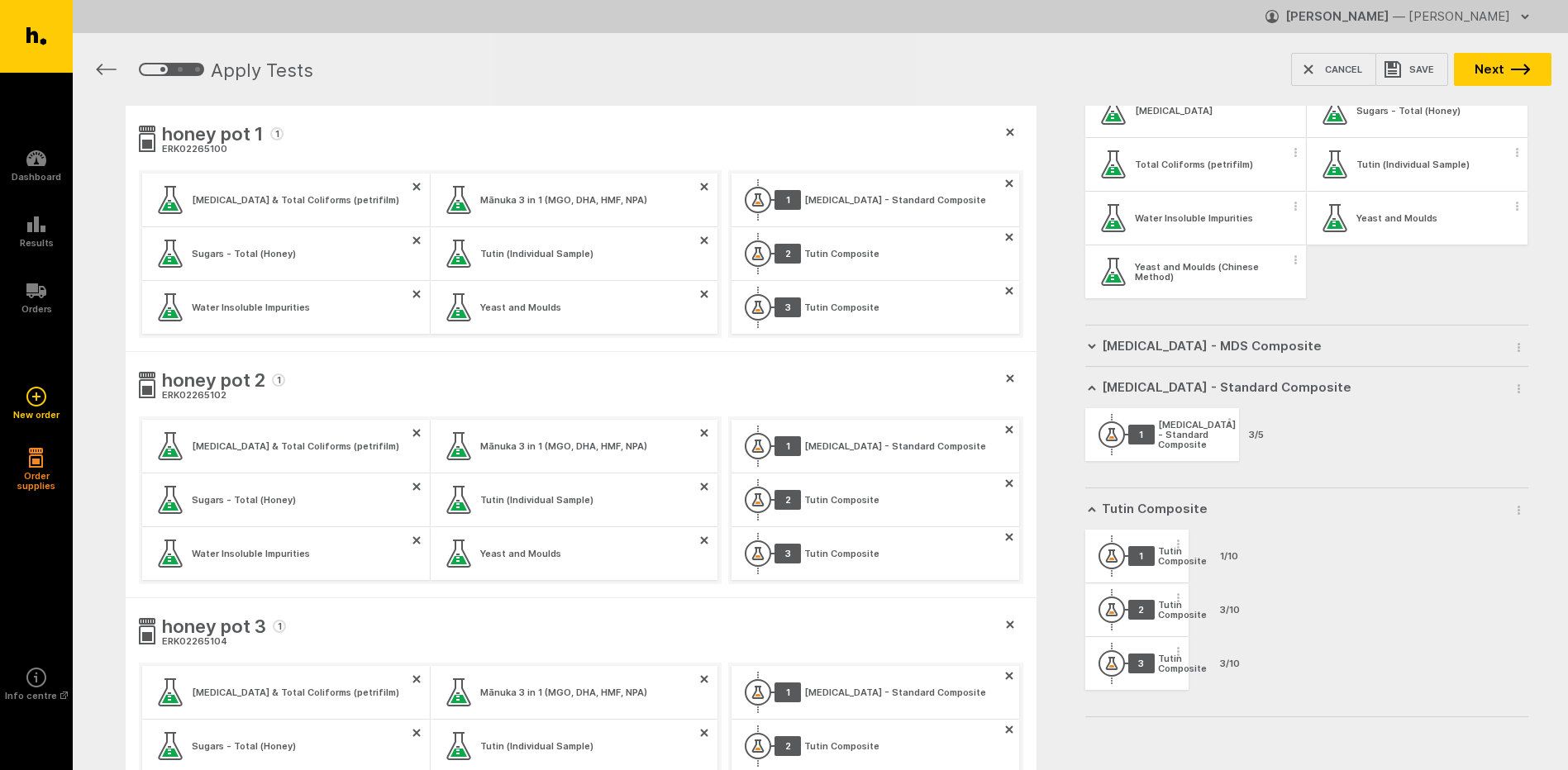
click at [1228, 558] on div "1/10" at bounding box center [1223, 556] width 31 height 10
drag, startPoint x: 1245, startPoint y: 560, endPoint x: 1293, endPoint y: 599, distance: 61.8
click at [1293, 599] on ul "1 Tutin Composite 1/10 2 Tutin Composite 3/10 3 Tutin Composite 3/10" at bounding box center [1307, 610] width 443 height 161
click at [1123, 562] on circle at bounding box center [1111, 556] width 25 height 25
drag, startPoint x: 1108, startPoint y: 561, endPoint x: 1187, endPoint y: 568, distance: 79.3
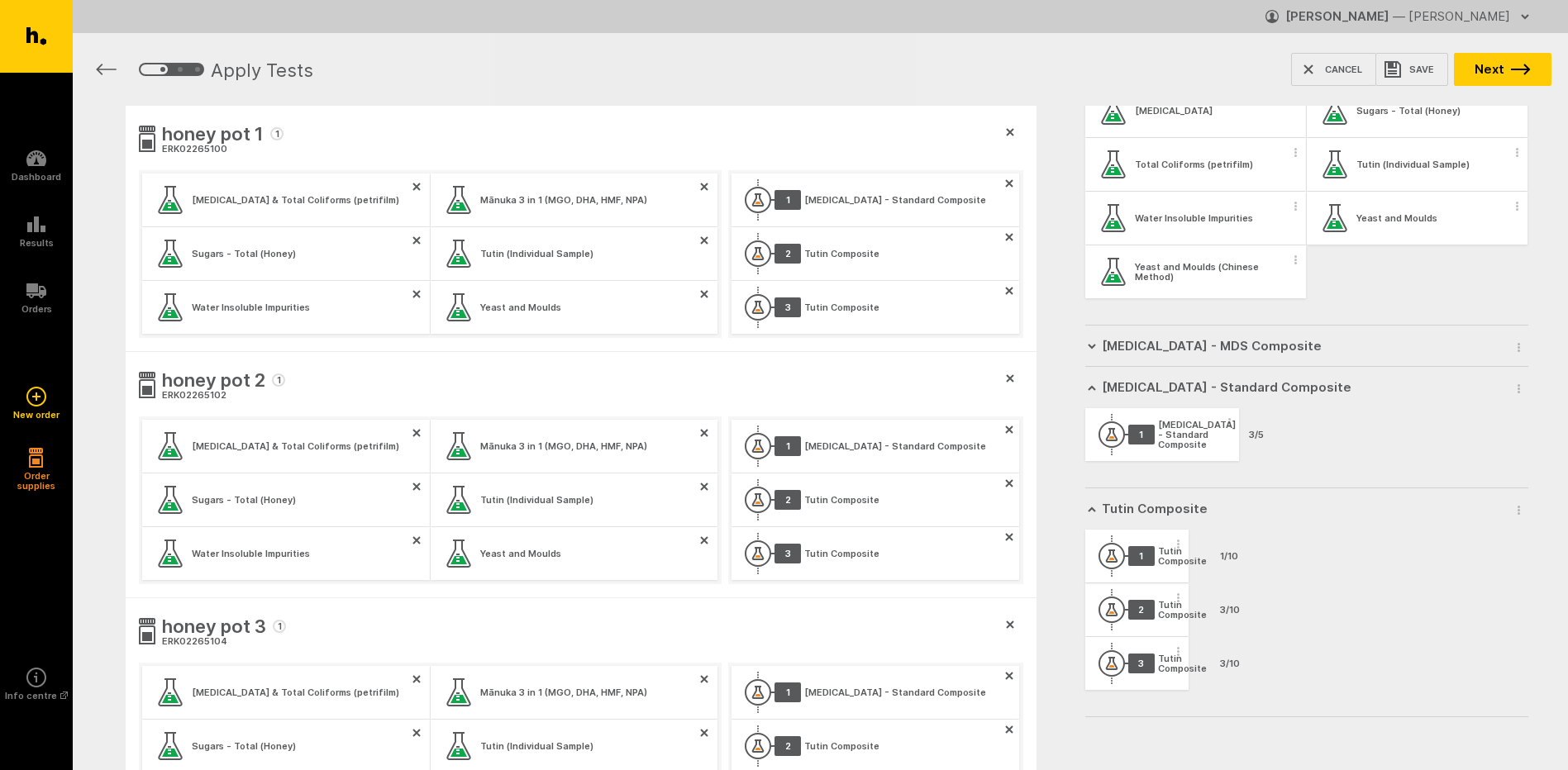
click at [1187, 568] on div "1 Tutin Composite 1/10" at bounding box center [1137, 556] width 103 height 53
click at [1161, 560] on div "Tutin Composite" at bounding box center [1183, 556] width 49 height 20
click at [1117, 553] on icon at bounding box center [1111, 556] width 27 height 41
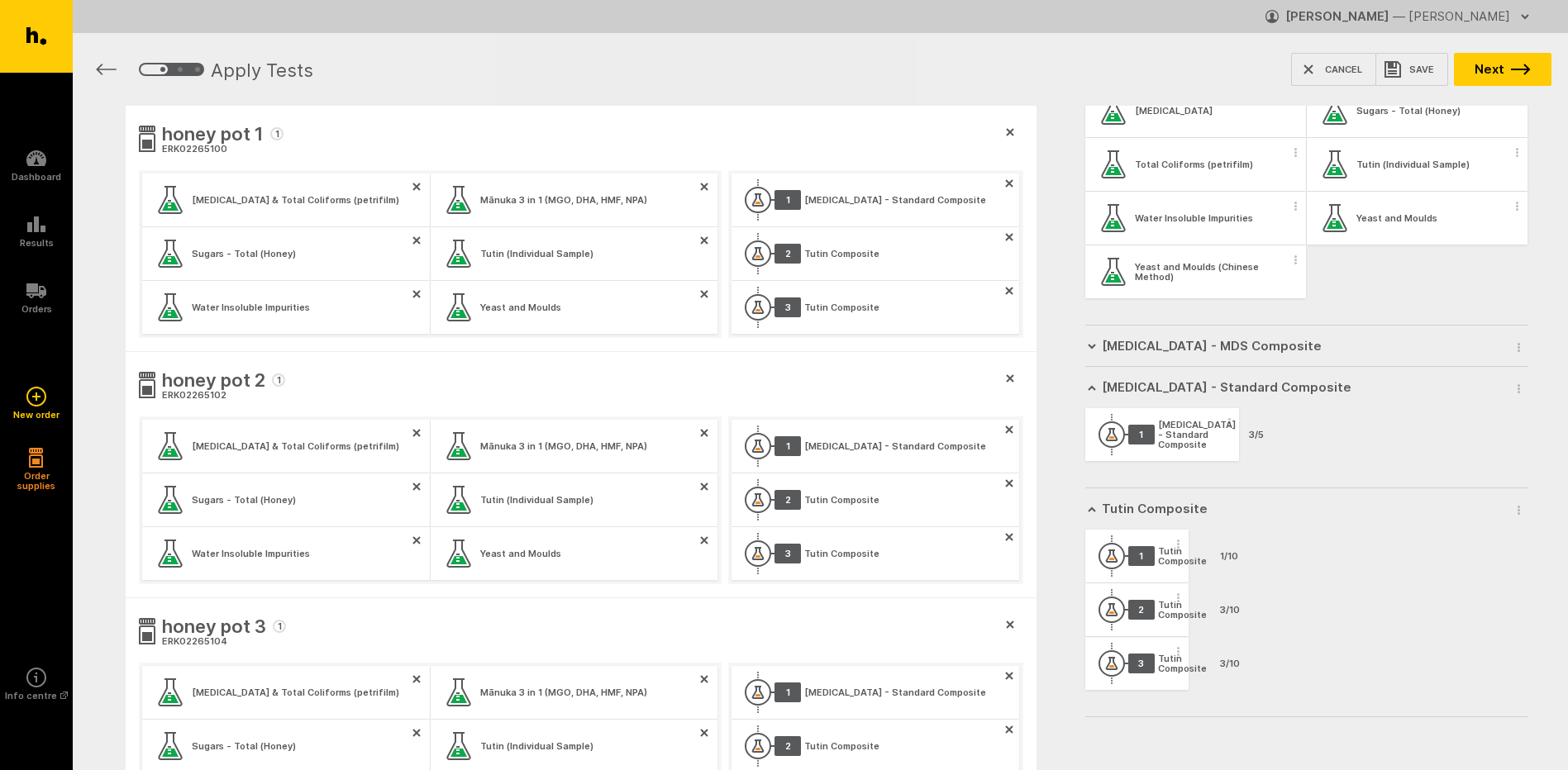
drag, startPoint x: 1117, startPoint y: 553, endPoint x: 1145, endPoint y: 561, distance: 29.1
click at [1122, 554] on div "1 Tutin Composite 1/10 2 Tutin Composite 3/10 3 Tutin Composite 3/10" at bounding box center [1190, 610] width 208 height 161
click at [1141, 556] on div "1" at bounding box center [1142, 556] width 27 height 20
click at [1427, 75] on button "Save" at bounding box center [1412, 70] width 73 height 33
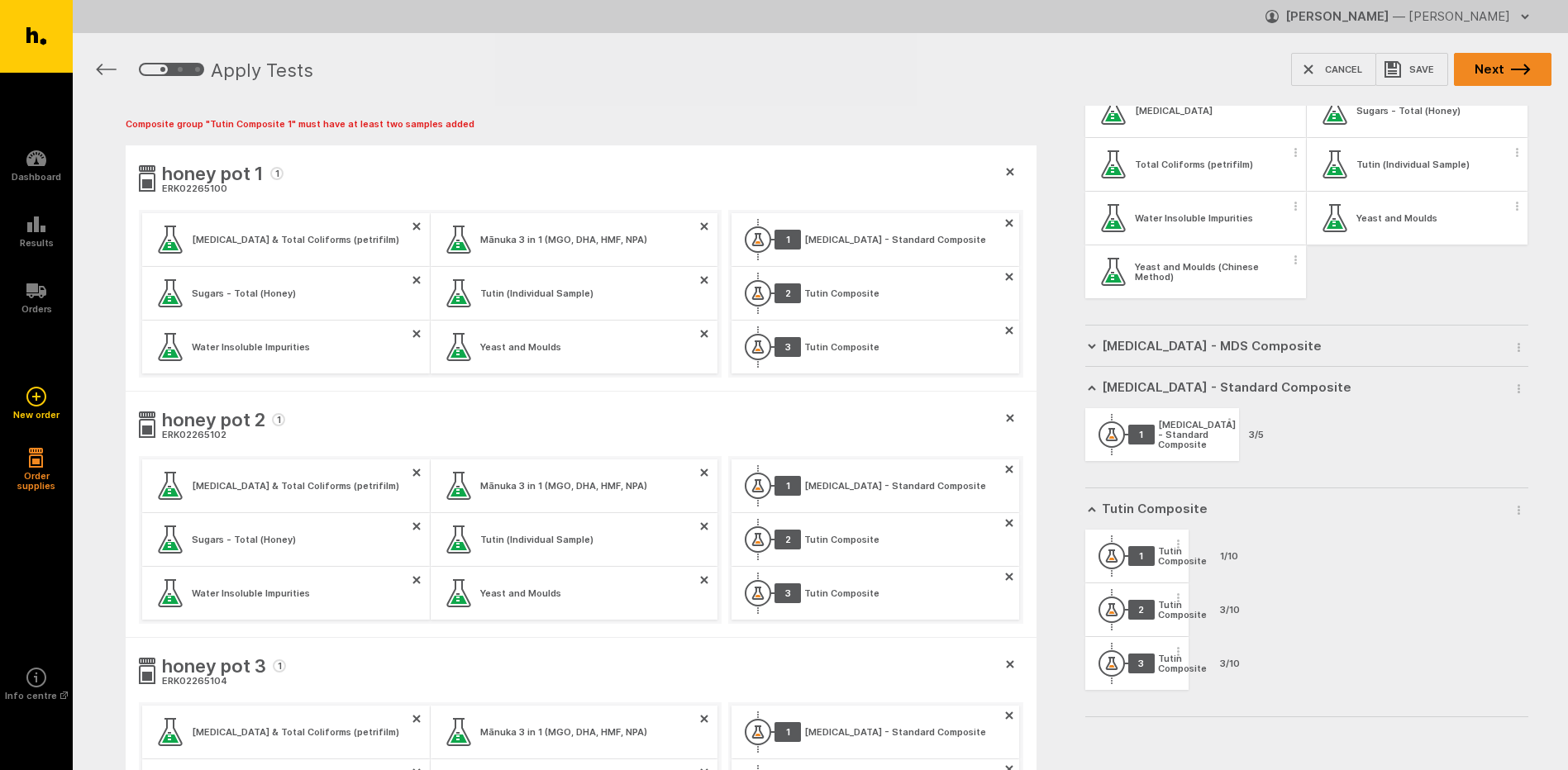
click at [1487, 73] on button "Next" at bounding box center [1502, 70] width 97 height 33
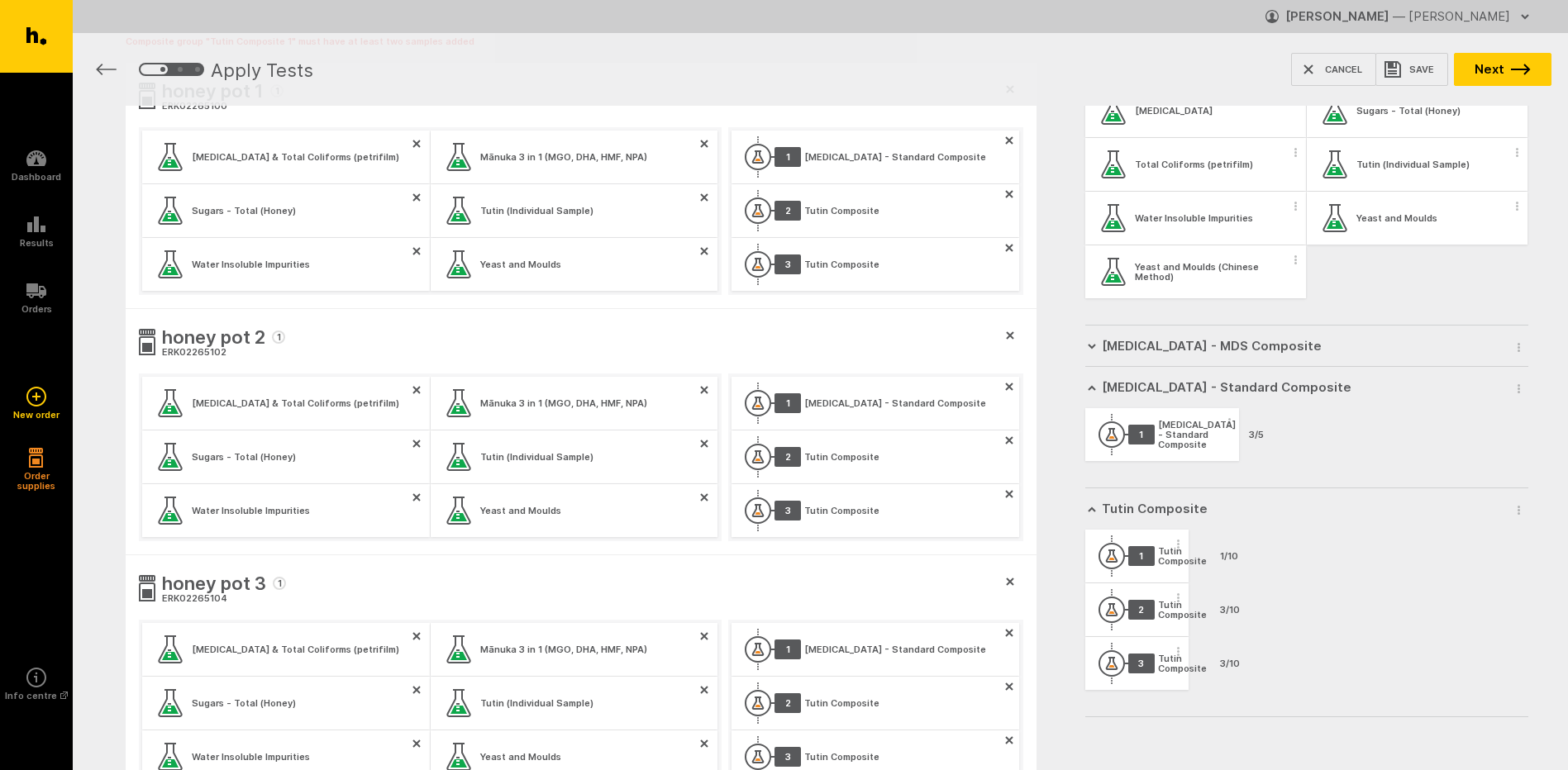
scroll to position [165, 0]
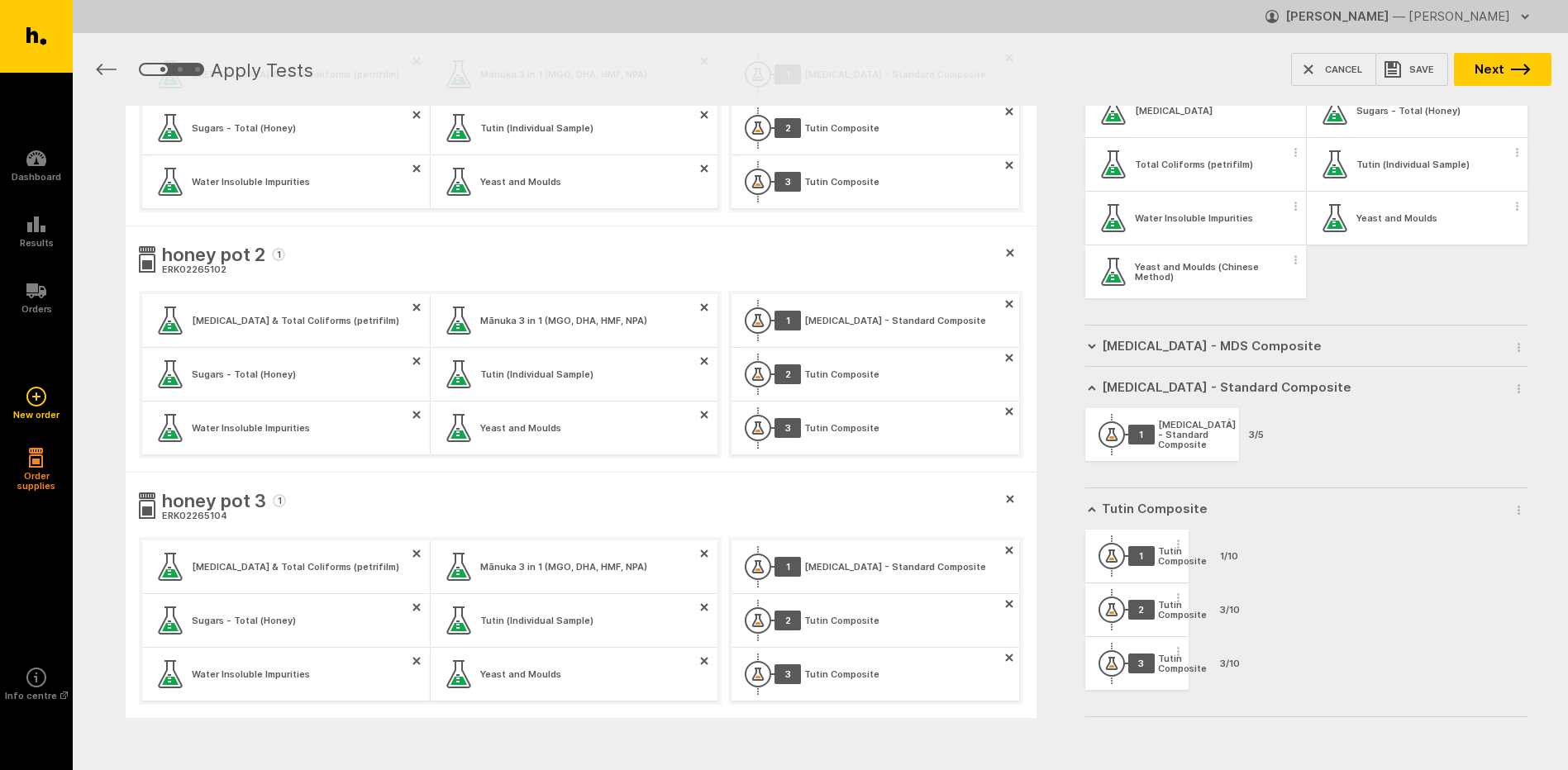
click at [1171, 557] on div "Tutin Composite" at bounding box center [1183, 556] width 49 height 20
click at [1007, 604] on icon "button" at bounding box center [1009, 604] width 8 height 8
click at [1013, 638] on button "button" at bounding box center [1009, 632] width 20 height 20
click at [1007, 412] on icon "button" at bounding box center [1009, 412] width 8 height 8
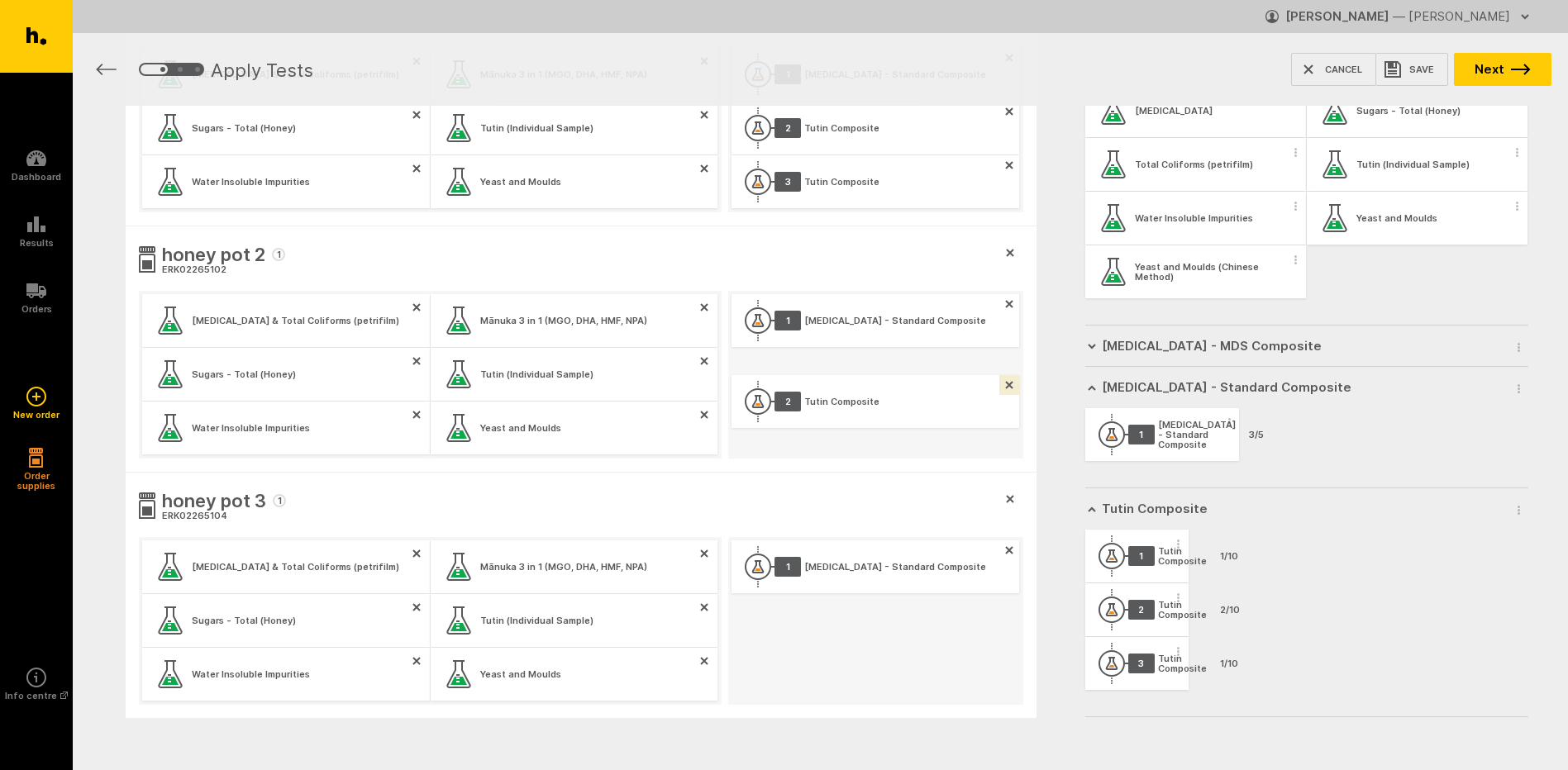
click at [1012, 383] on icon "button" at bounding box center [1009, 385] width 8 height 8
click at [1014, 164] on button "button" at bounding box center [1009, 165] width 20 height 20
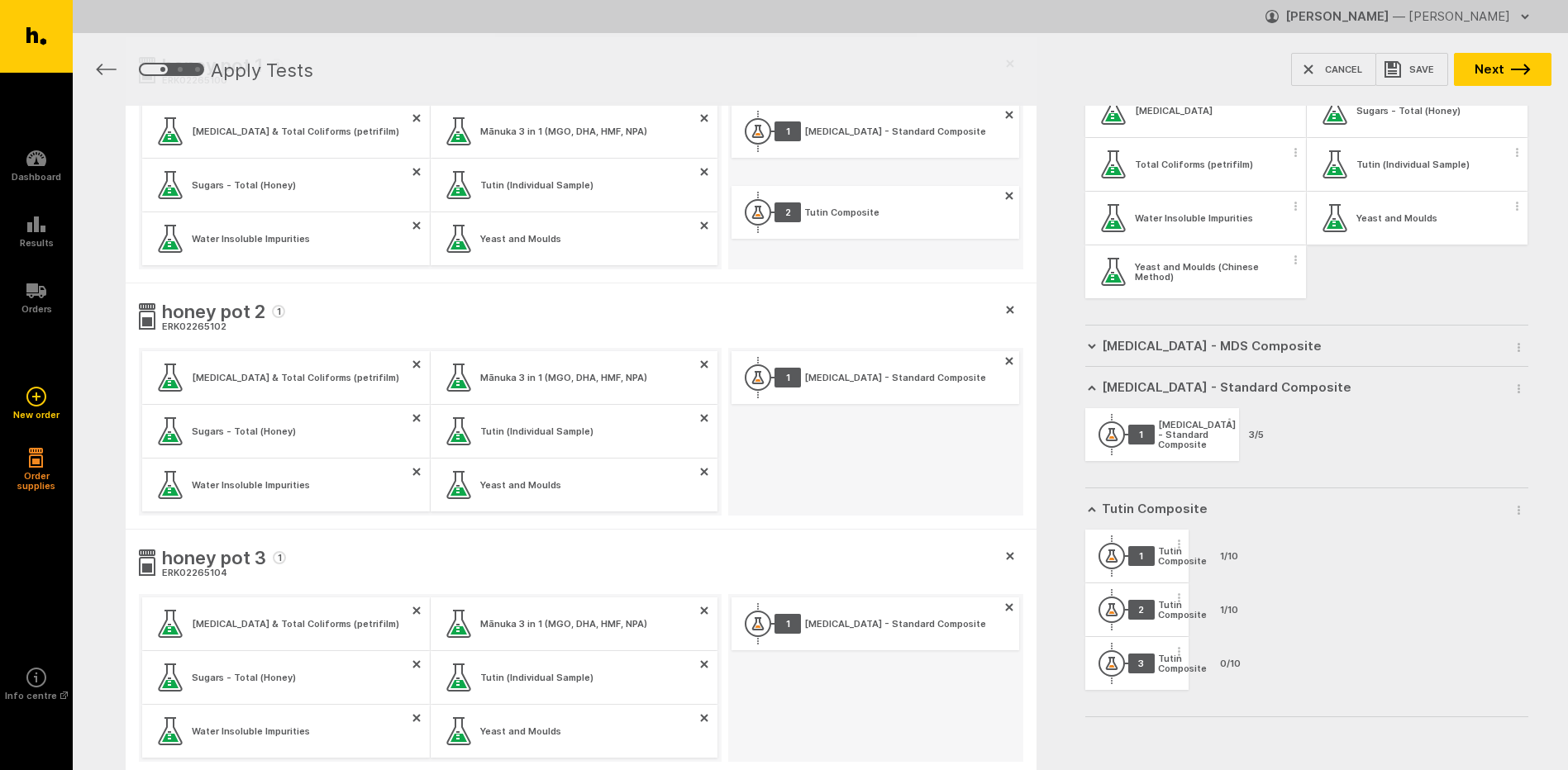
scroll to position [0, 0]
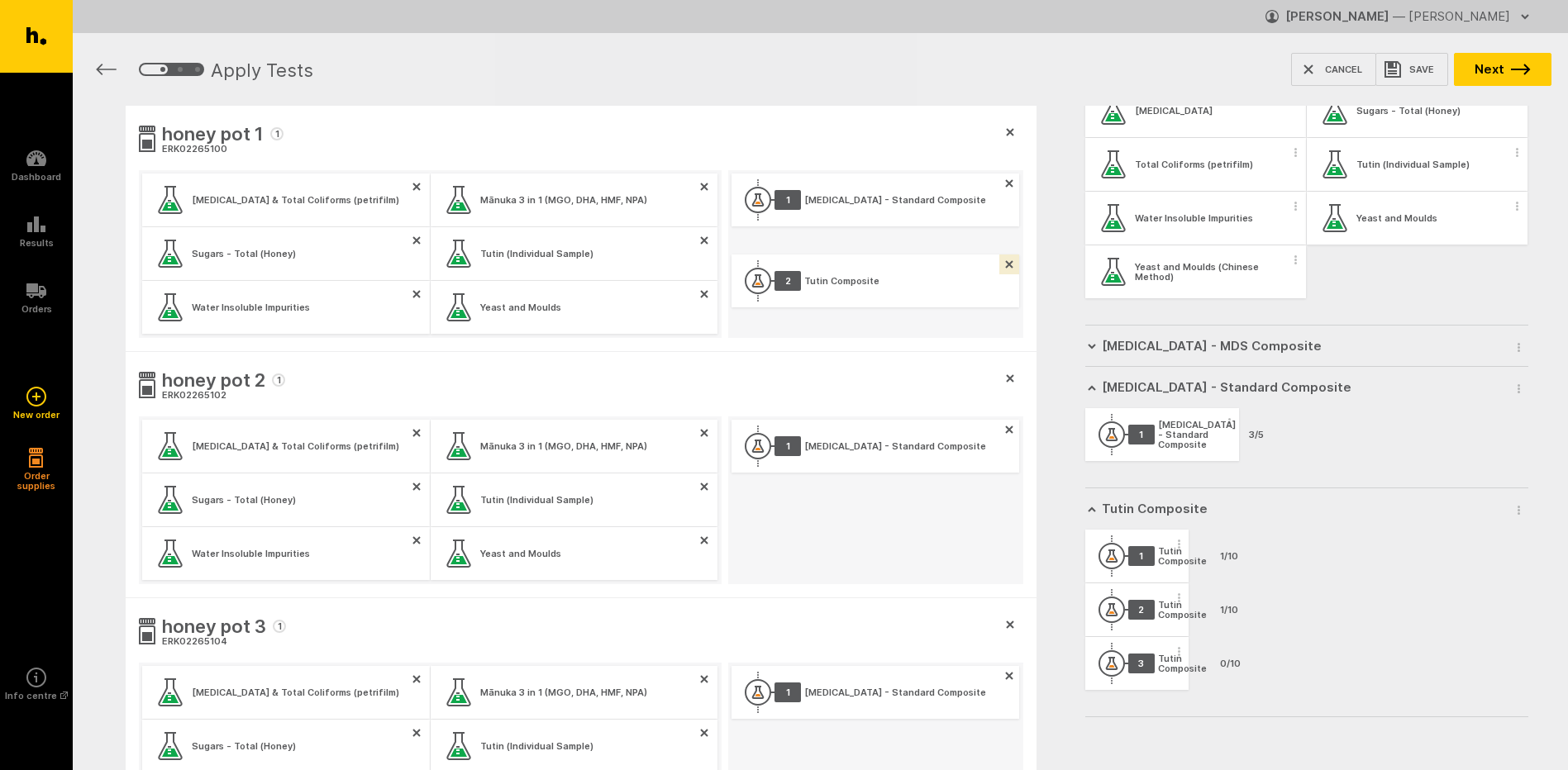
click at [1017, 270] on button "button" at bounding box center [1009, 264] width 20 height 20
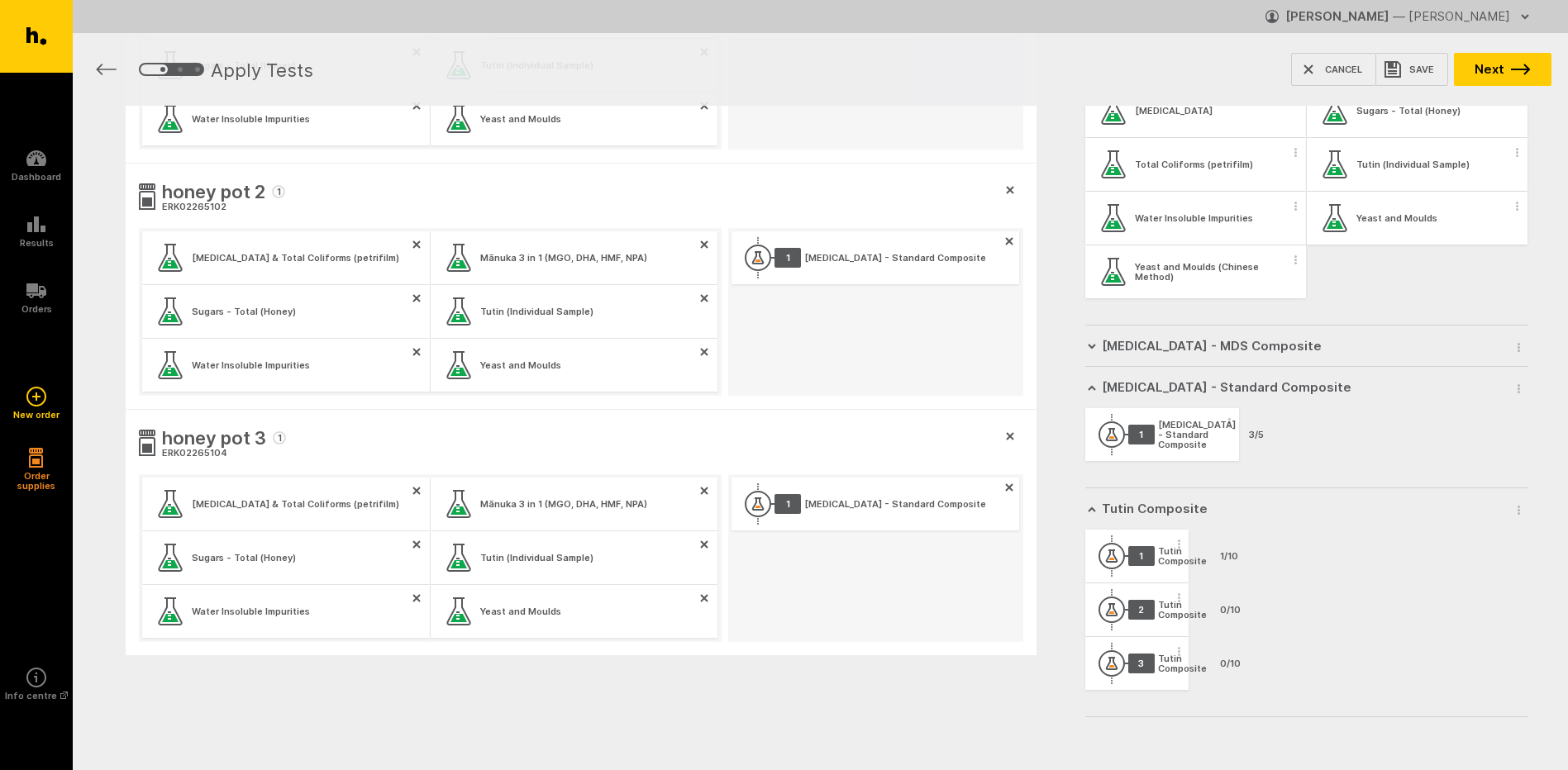
scroll to position [233, 0]
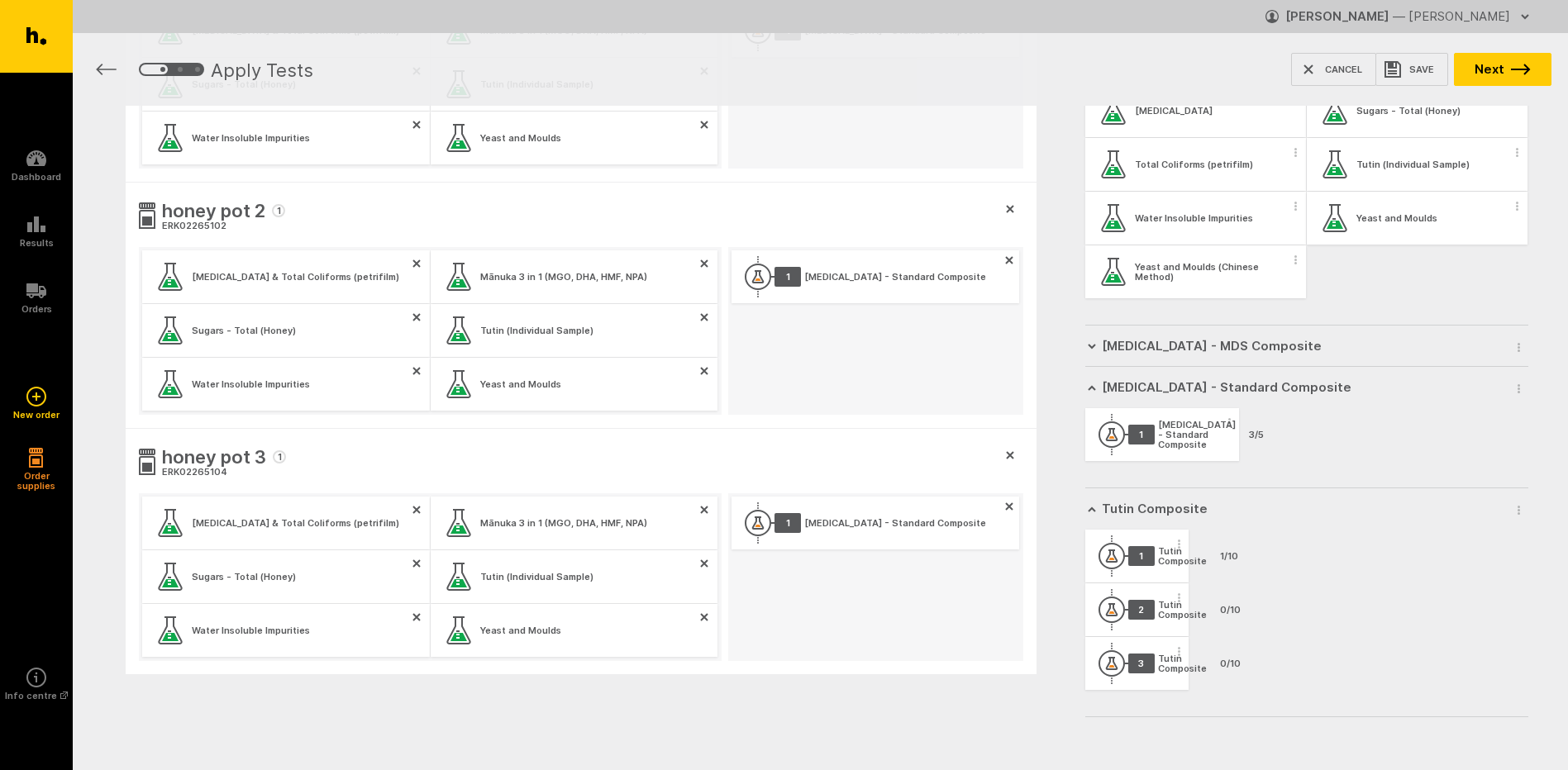
drag, startPoint x: 626, startPoint y: 548, endPoint x: 639, endPoint y: 555, distance: 14.8
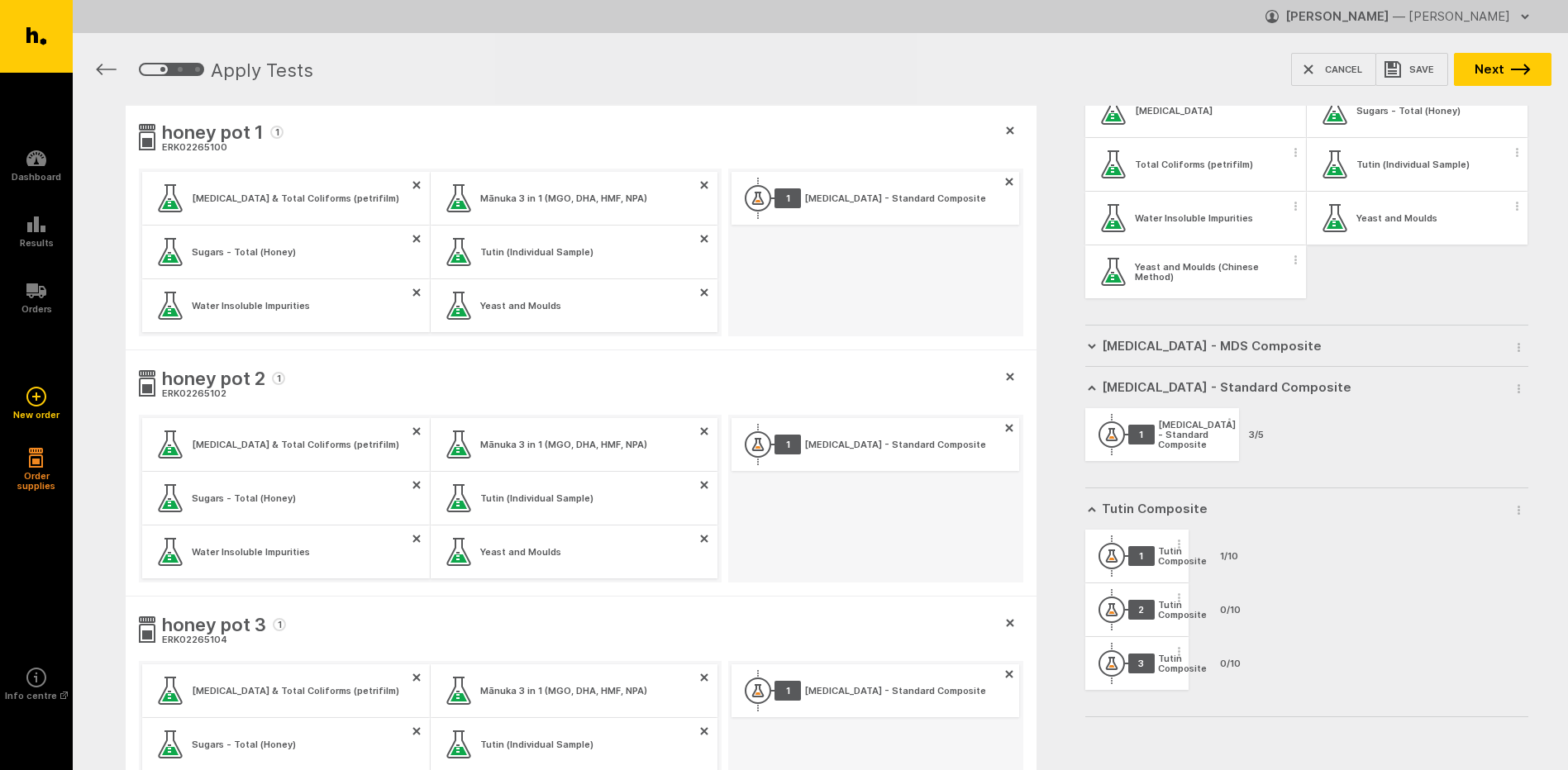
scroll to position [0, 0]
drag, startPoint x: 639, startPoint y: 555, endPoint x: 1269, endPoint y: 651, distance: 637.3
click at [1269, 651] on div "1 Tutin Composite 1/10 2 Tutin Composite 0/10 3 Tutin Composite 0/10" at bounding box center [1190, 610] width 209 height 161
click at [700, 245] on button "button" at bounding box center [704, 240] width 27 height 27
click at [707, 490] on icon "button" at bounding box center [704, 486] width 7 height 7
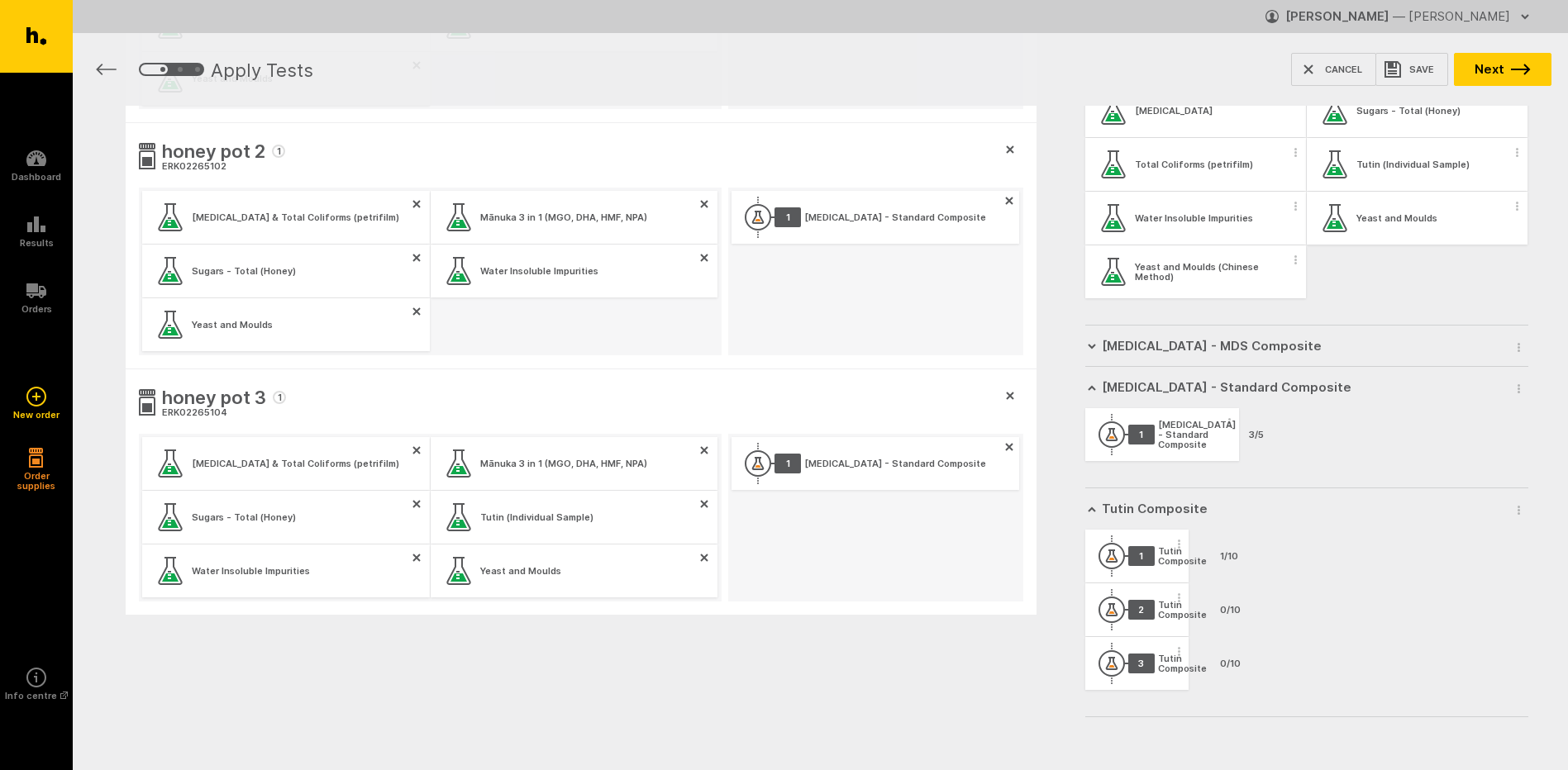
scroll to position [233, 0]
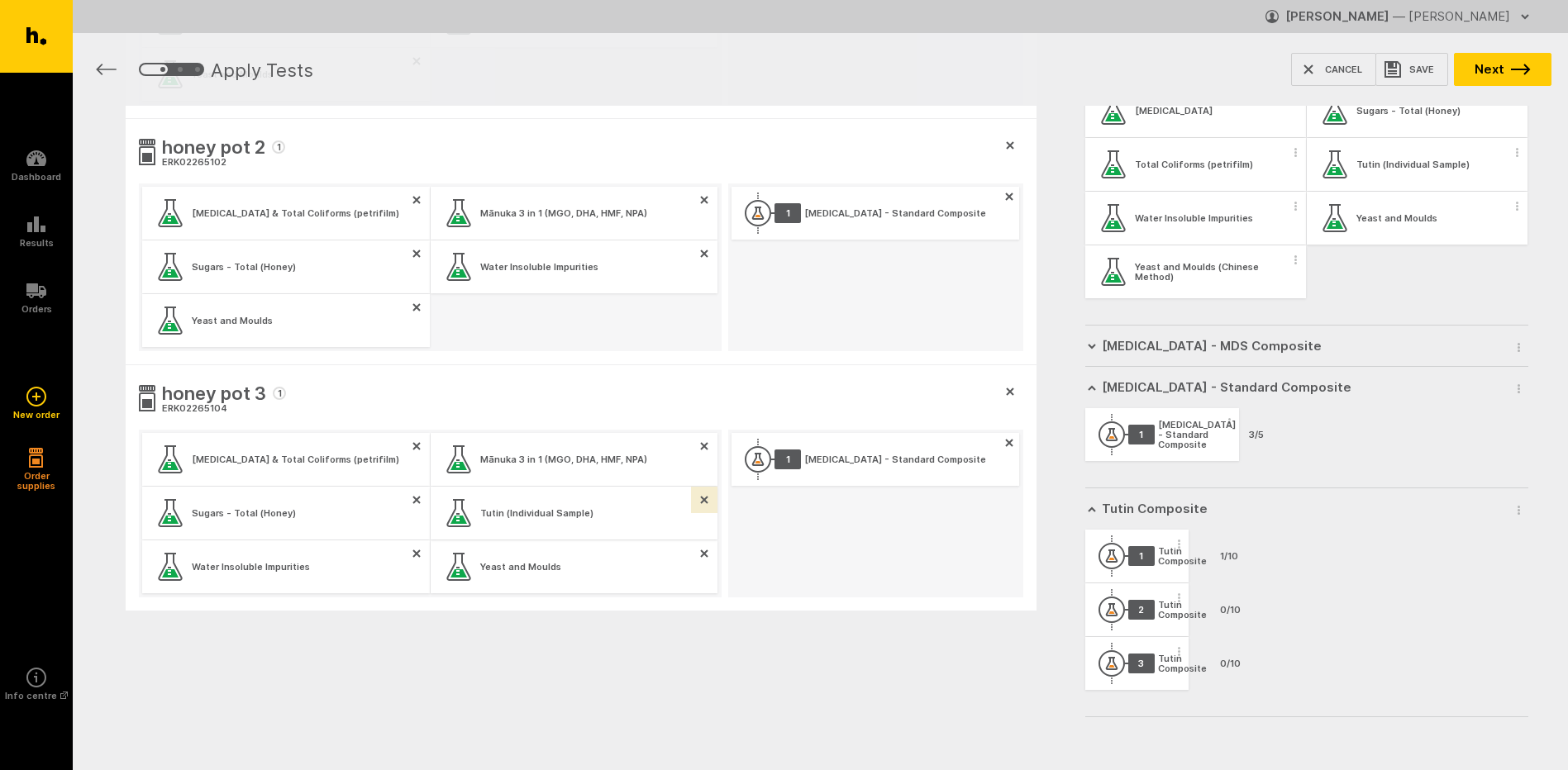
click at [704, 507] on button "button" at bounding box center [704, 500] width 27 height 27
click at [1511, 509] on span "button" at bounding box center [1519, 510] width 17 height 25
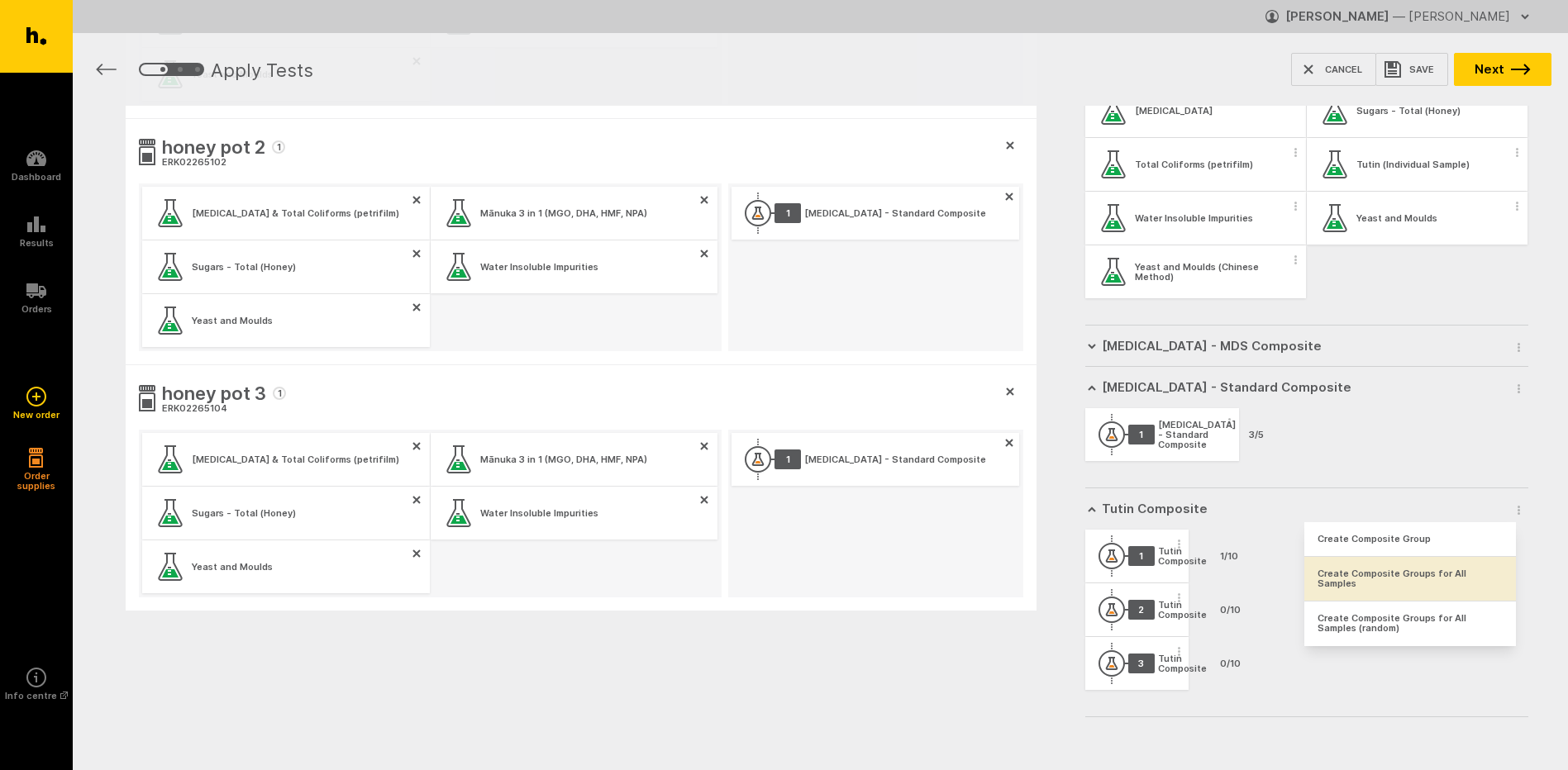
click at [1420, 578] on button "Create Composite Groups for All Samples" at bounding box center [1410, 578] width 211 height 44
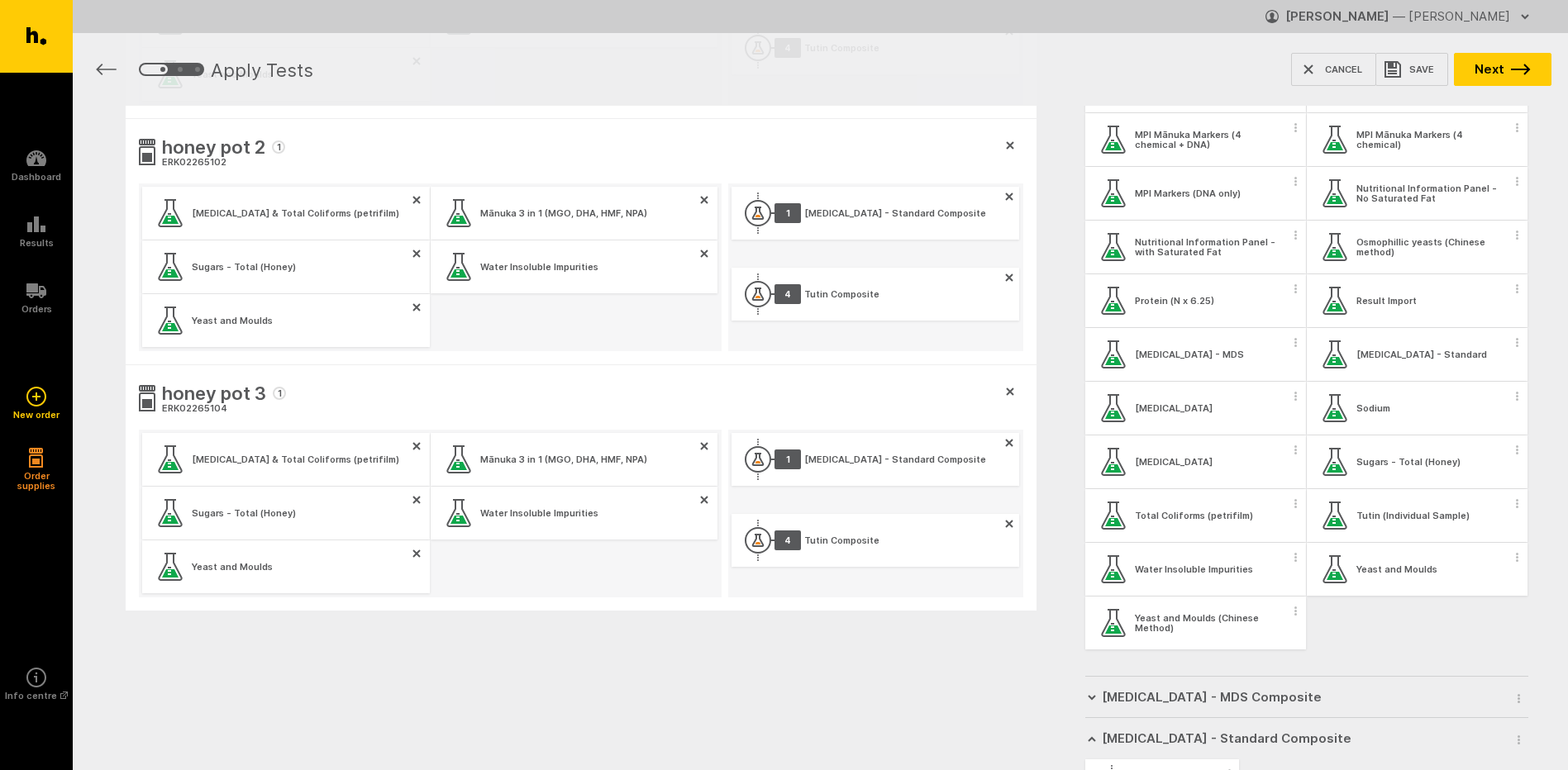
scroll to position [830, 0]
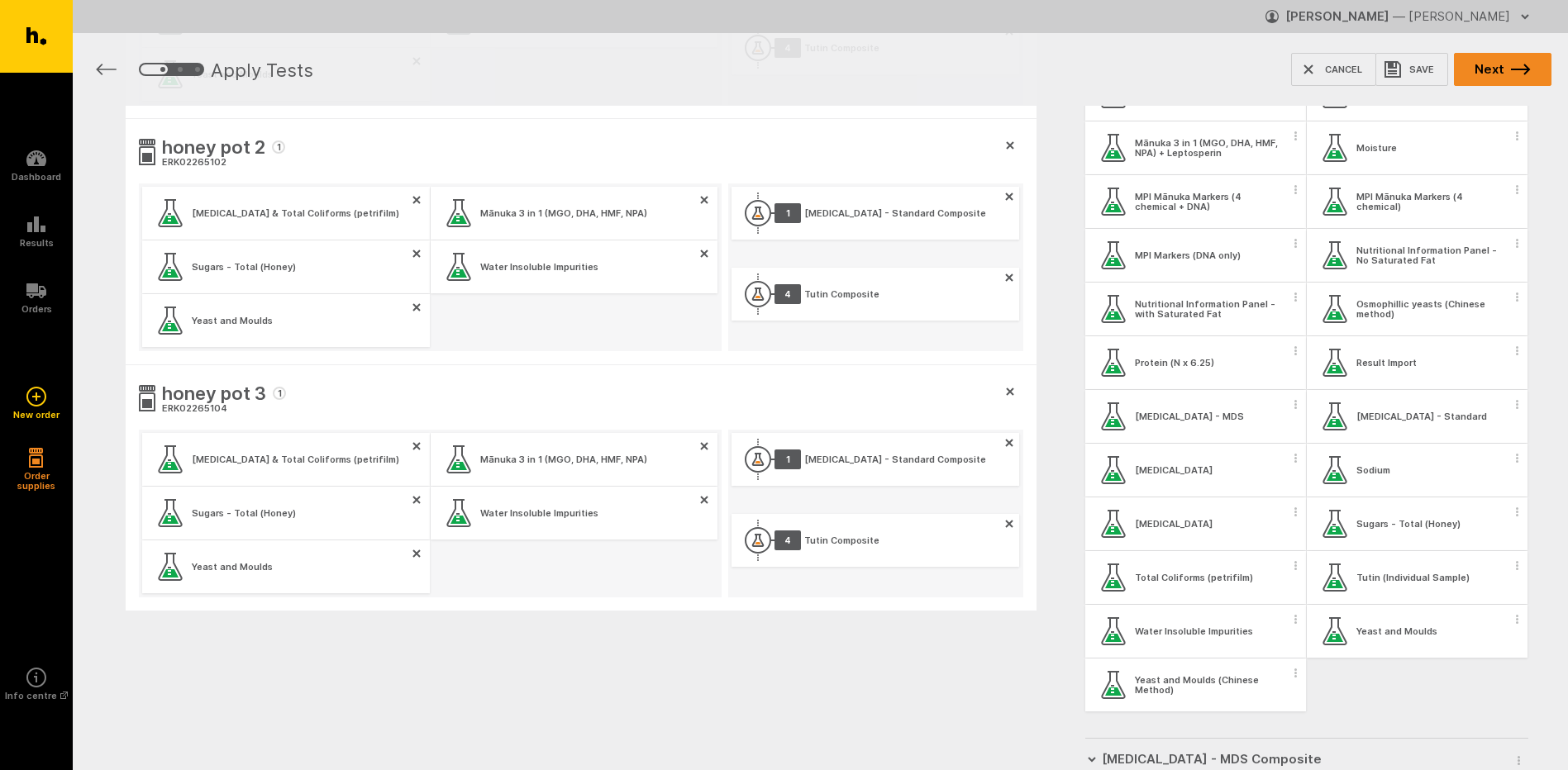
click at [1496, 71] on button "Next" at bounding box center [1502, 70] width 97 height 33
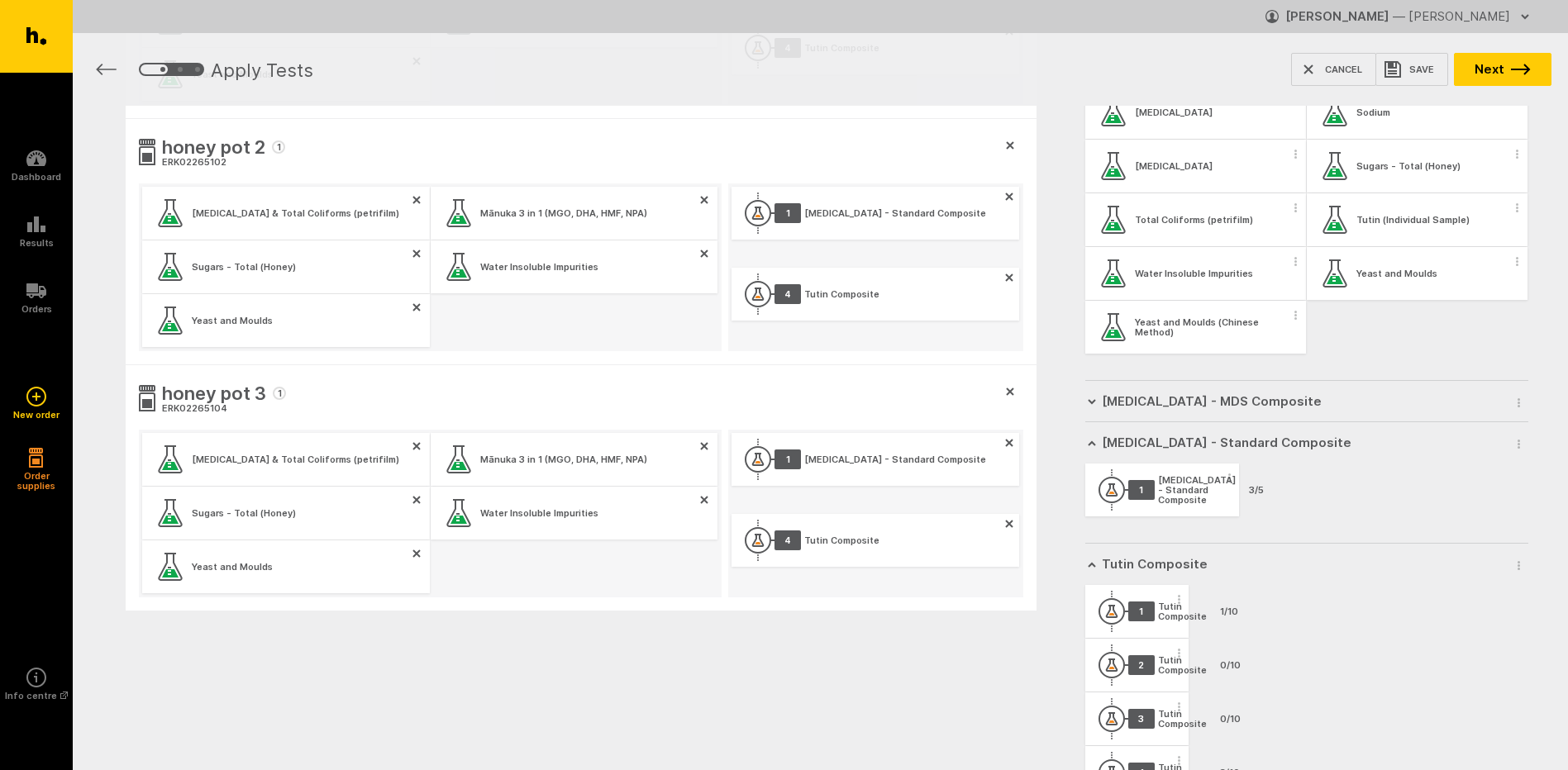
scroll to position [1161, 0]
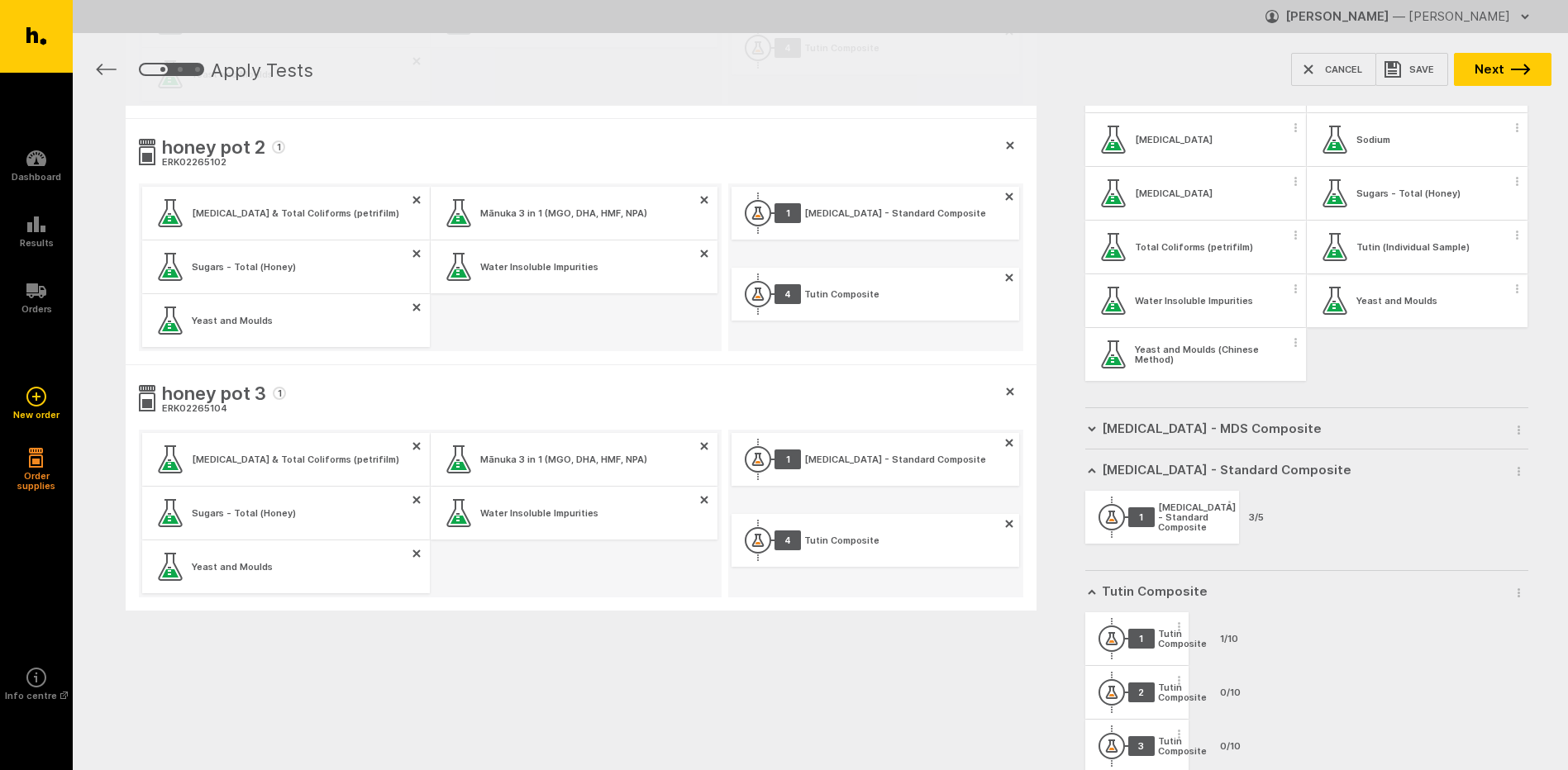
click at [1510, 241] on span "button" at bounding box center [1518, 234] width 17 height 25
click at [1466, 263] on button "Apply test to all samples" at bounding box center [1409, 264] width 211 height 34
click at [1500, 74] on button "Next" at bounding box center [1502, 70] width 97 height 33
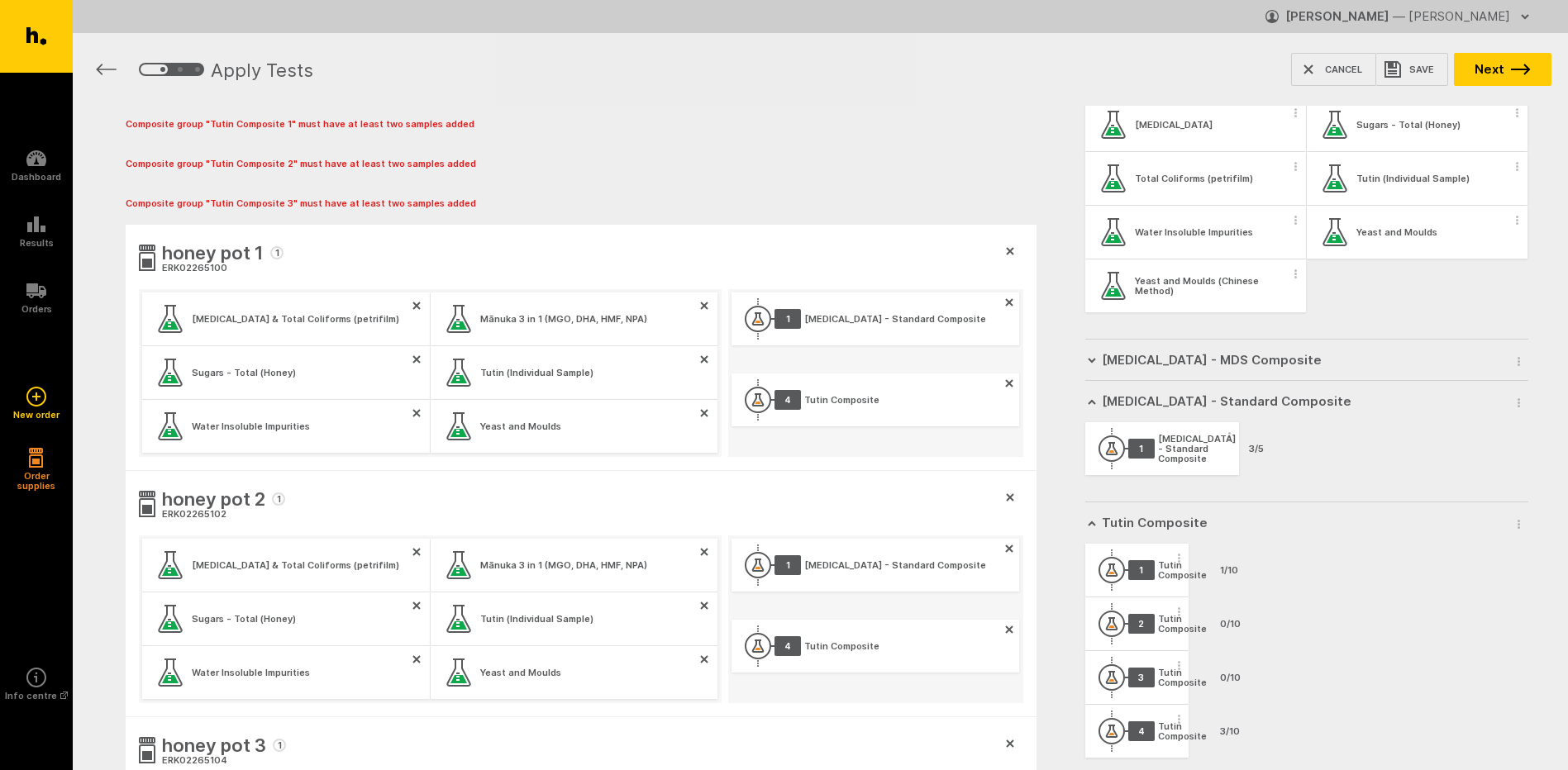
scroll to position [1296, 0]
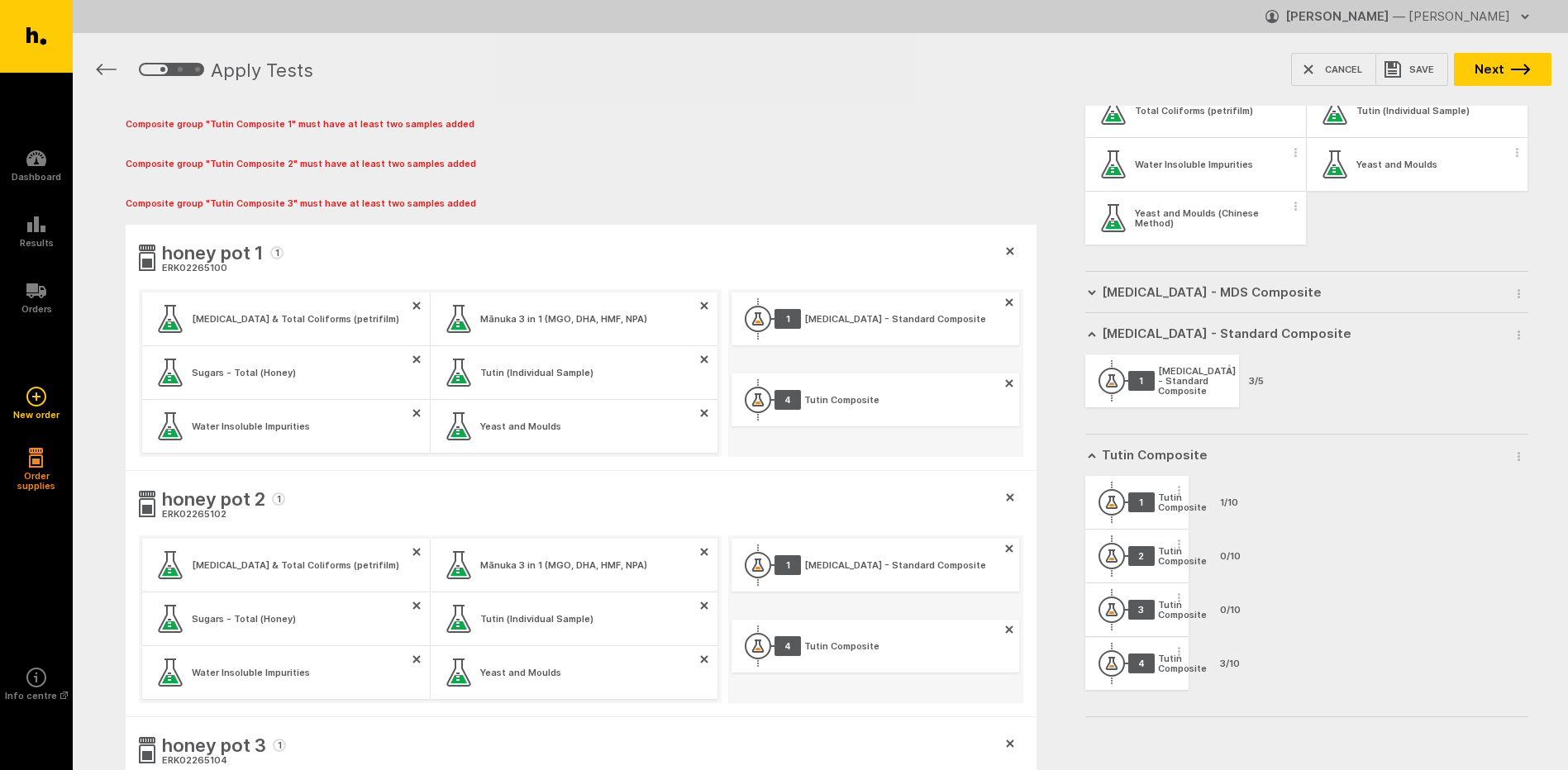
click at [1150, 620] on div "3 Tutin Composite 0/10" at bounding box center [1138, 610] width 104 height 53
click at [1511, 457] on span "button" at bounding box center [1519, 456] width 17 height 25
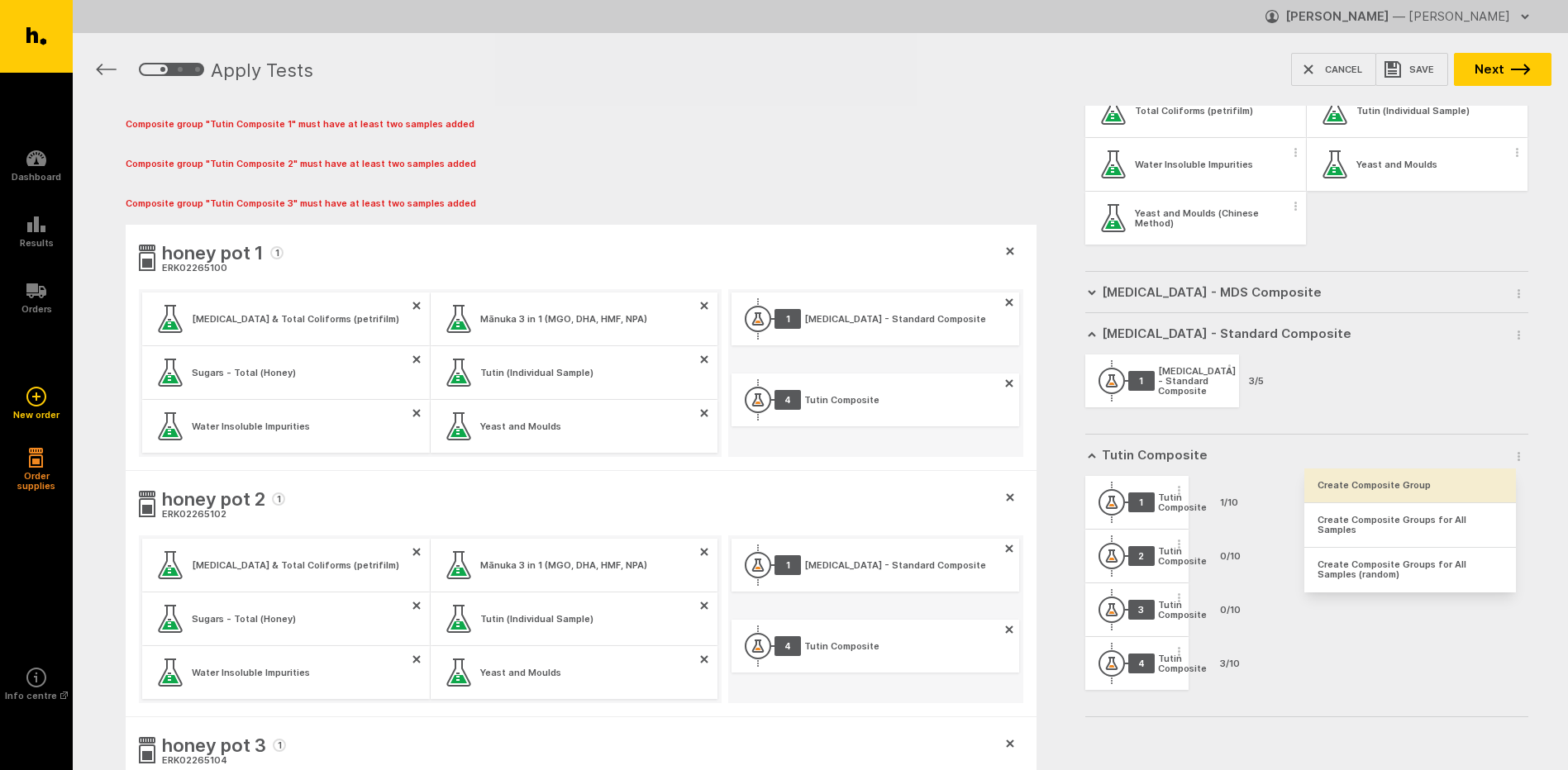
click at [1434, 482] on button "Create Composite Group" at bounding box center [1410, 485] width 211 height 34
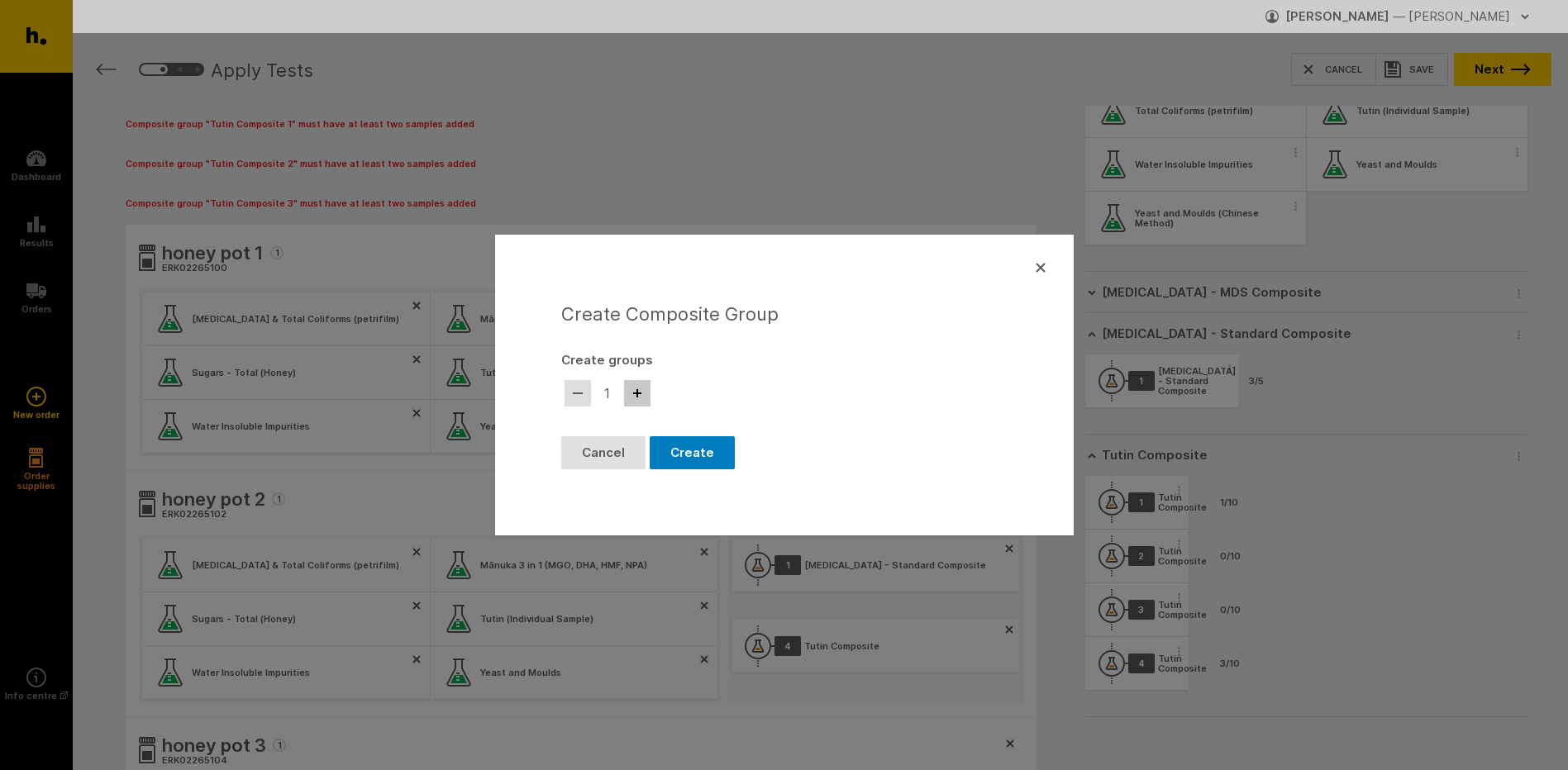
click at [649, 394] on button "button" at bounding box center [637, 393] width 27 height 27
click at [653, 396] on div "2" at bounding box center [607, 394] width 92 height 33
drag, startPoint x: 653, startPoint y: 396, endPoint x: 644, endPoint y: 394, distance: 9.2
click at [642, 394] on icon "button" at bounding box center [638, 394] width 10 height 10
type input "3"
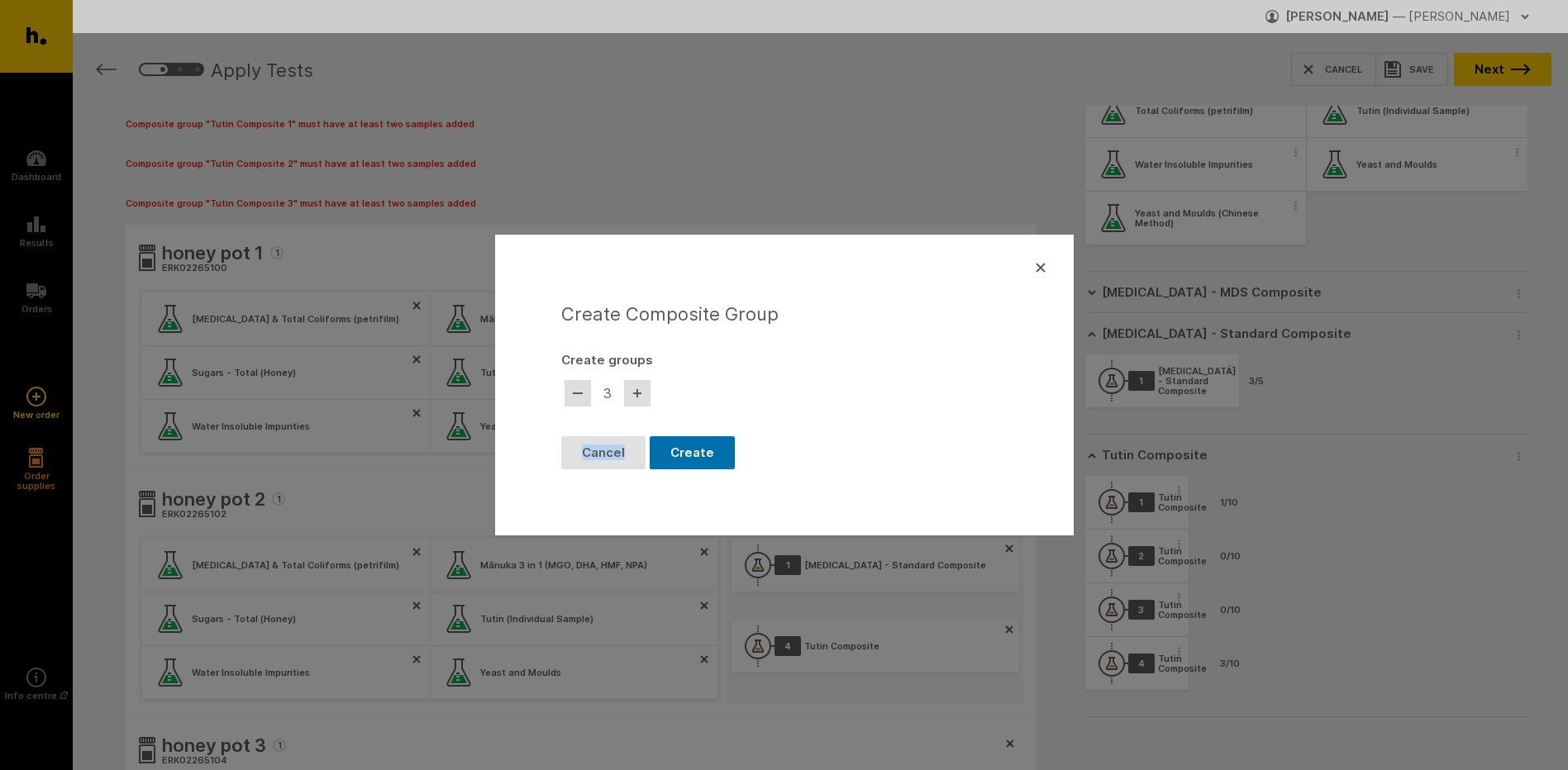
click at [711, 460] on button "Create" at bounding box center [692, 453] width 85 height 33
click at [697, 455] on button "Create" at bounding box center [692, 453] width 85 height 33
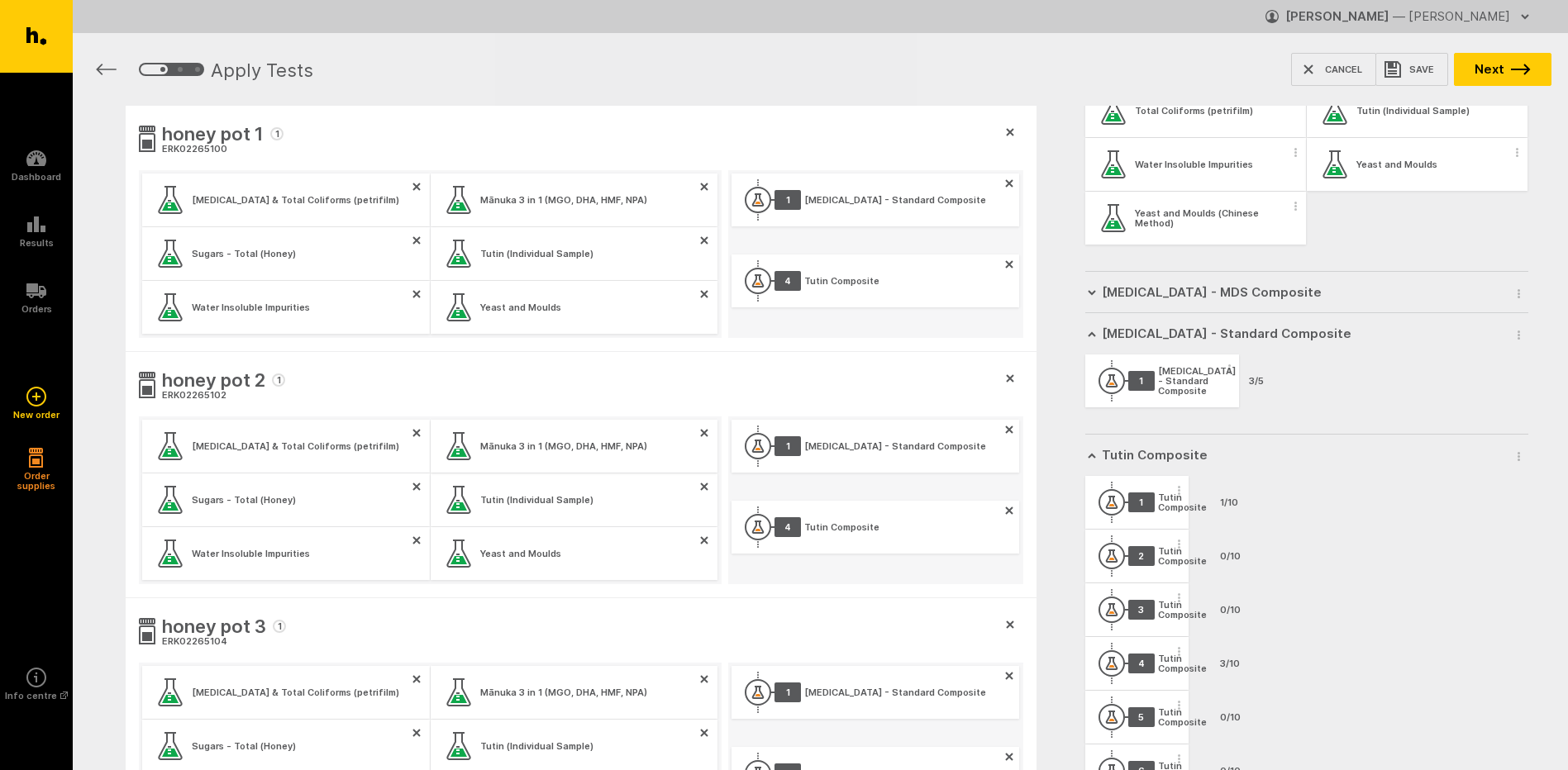
drag, startPoint x: 686, startPoint y: 446, endPoint x: 705, endPoint y: 450, distance: 19.4
click at [690, 447] on div "Mānuka 3 in 1 (MGO, DHA, HMF, NPA)" at bounding box center [574, 447] width 288 height 53
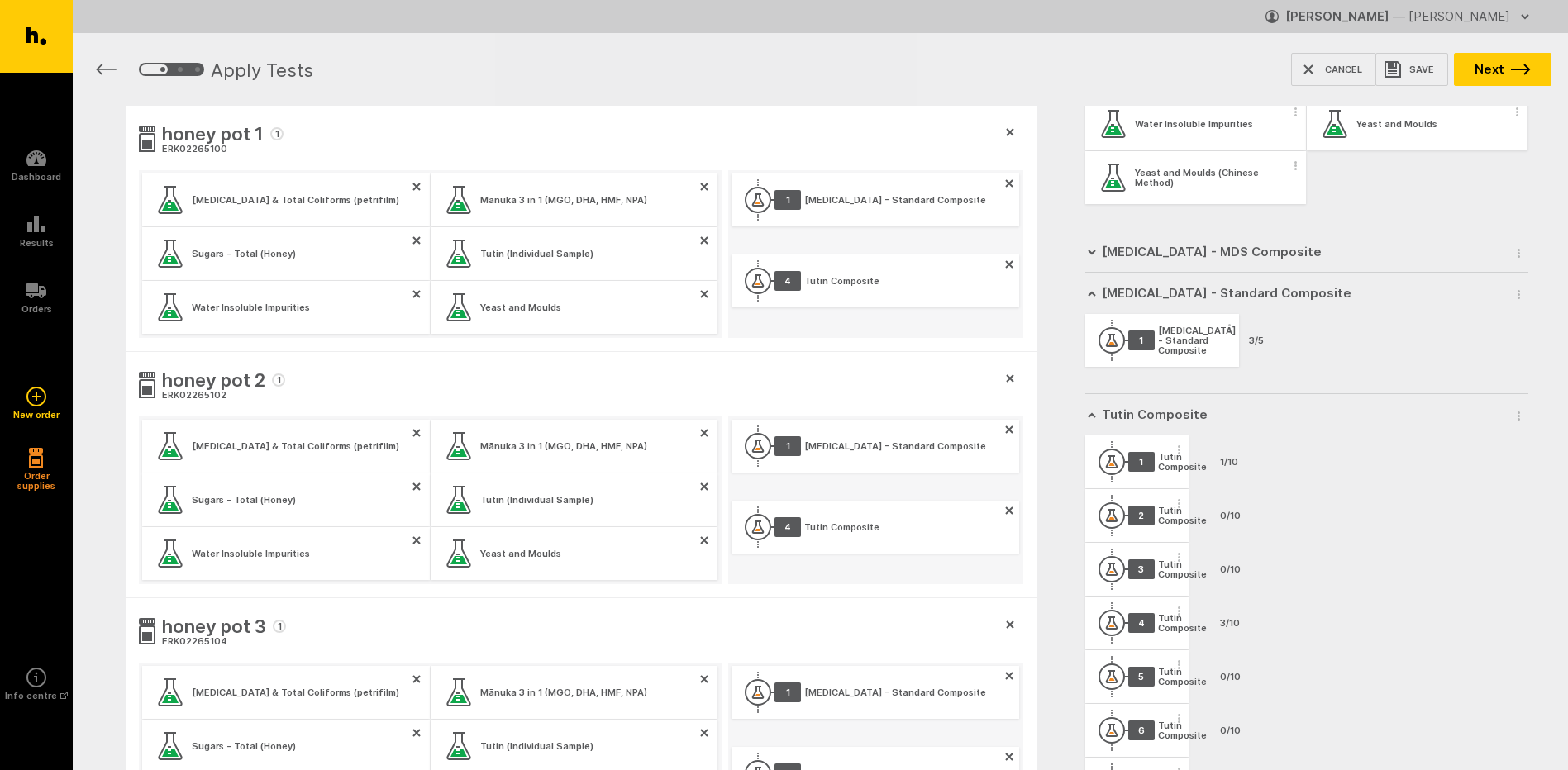
scroll to position [1458, 0]
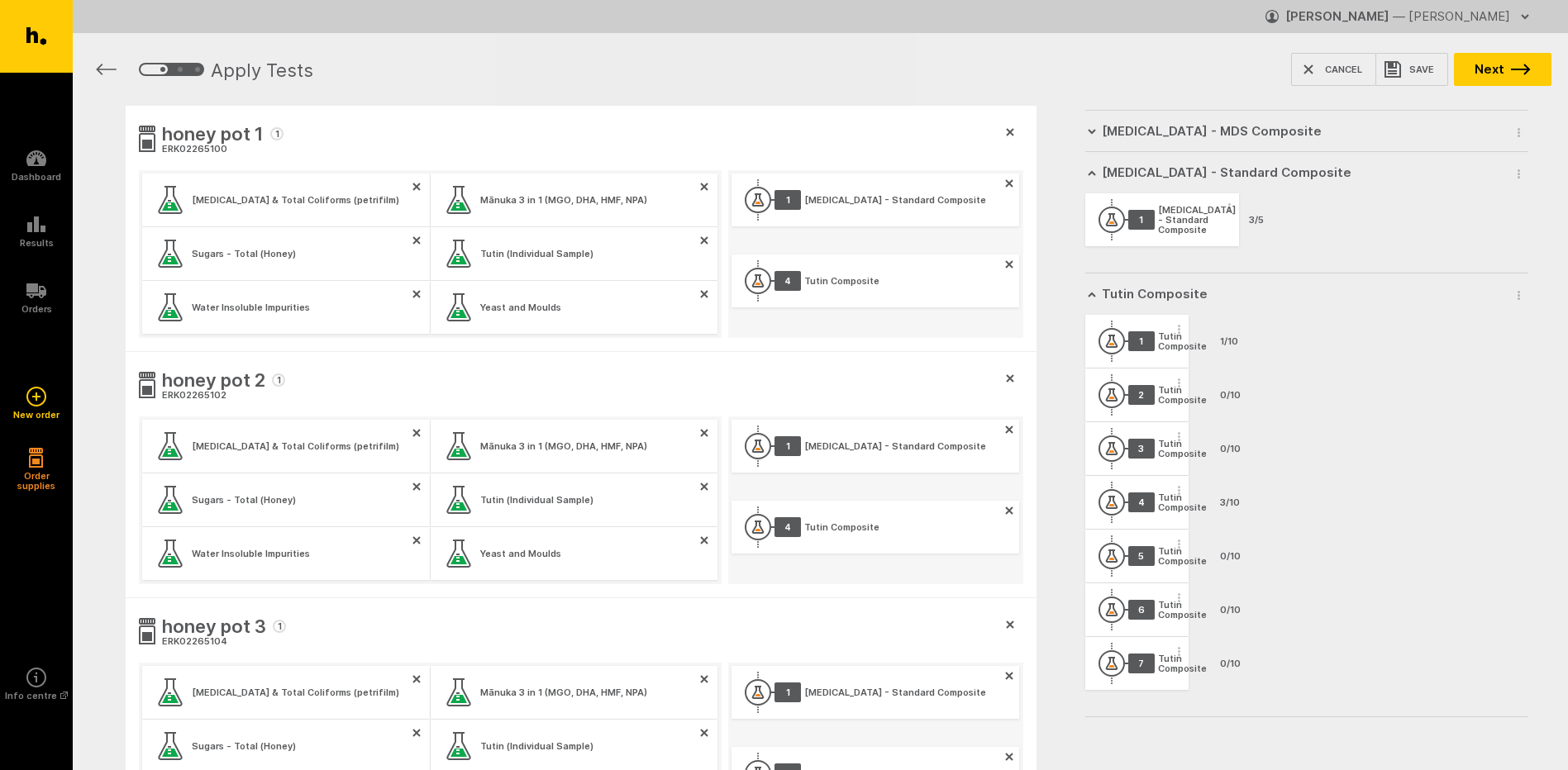
click at [1232, 363] on div "1 Tutin Composite 1/10 2 Tutin Composite 0/10 3 Tutin Composite 0/10 4 Tutin Co…" at bounding box center [1190, 503] width 209 height 376
click at [1224, 394] on div "0/10" at bounding box center [1224, 395] width 34 height 10
click at [1223, 402] on div "1 Tutin Composite 1/10 2 Tutin Composite 0/10 3 Tutin Composite 0/10 4 Tutin Co…" at bounding box center [1190, 503] width 209 height 376
click at [1130, 401] on div "2" at bounding box center [1142, 395] width 27 height 20
click at [1097, 401] on div "2 Tutin Composite 0/10" at bounding box center [1138, 395] width 104 height 53
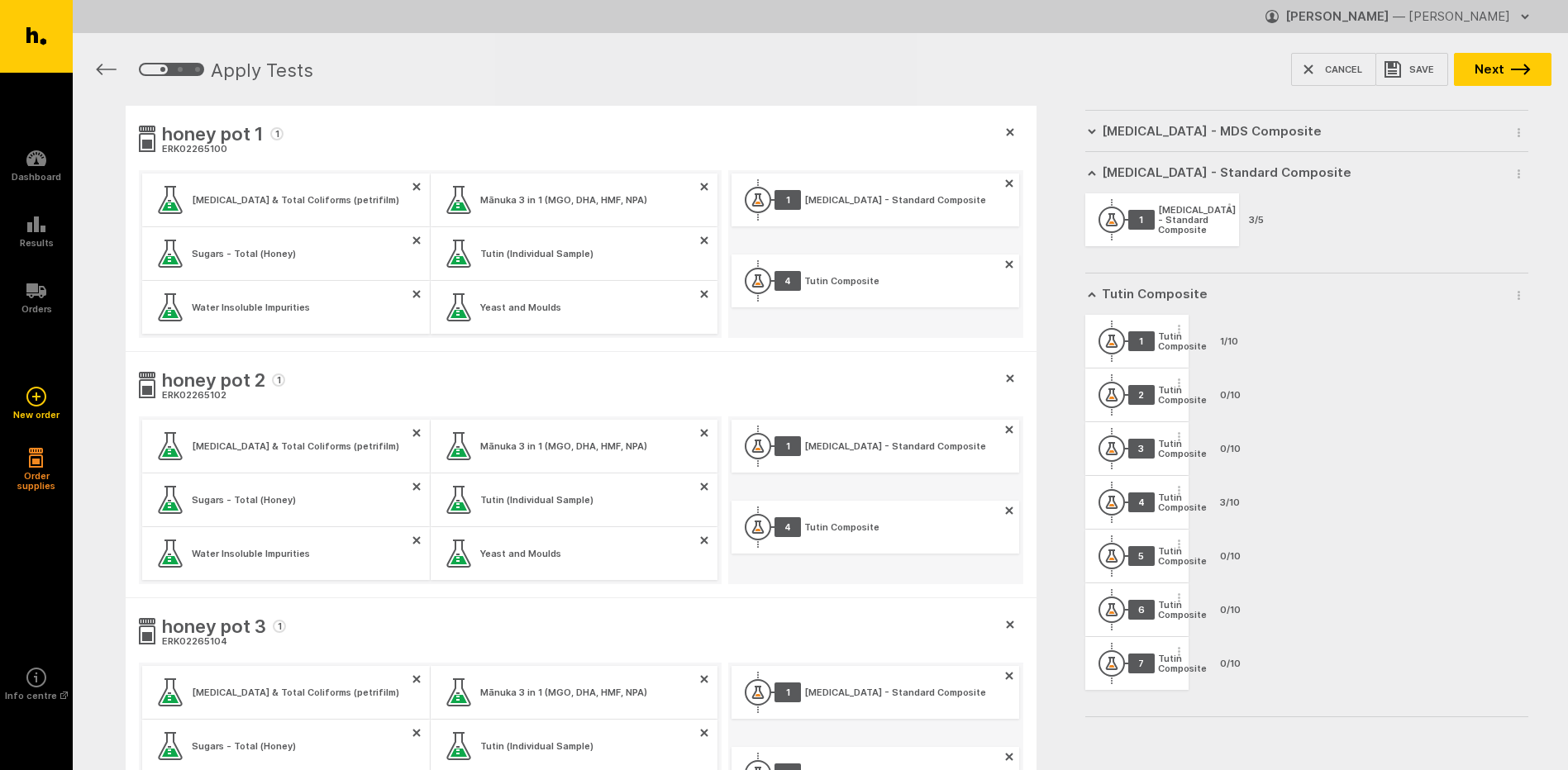
click at [889, 520] on div "4 Tutin Composite" at bounding box center [875, 527] width 288 height 53
click at [891, 529] on div "4 Tutin Composite" at bounding box center [875, 527] width 288 height 53
click at [864, 440] on div "1 Salmonella - Standard Composite" at bounding box center [875, 447] width 288 height 53
click at [106, 71] on icon "button" at bounding box center [106, 70] width 21 height 12
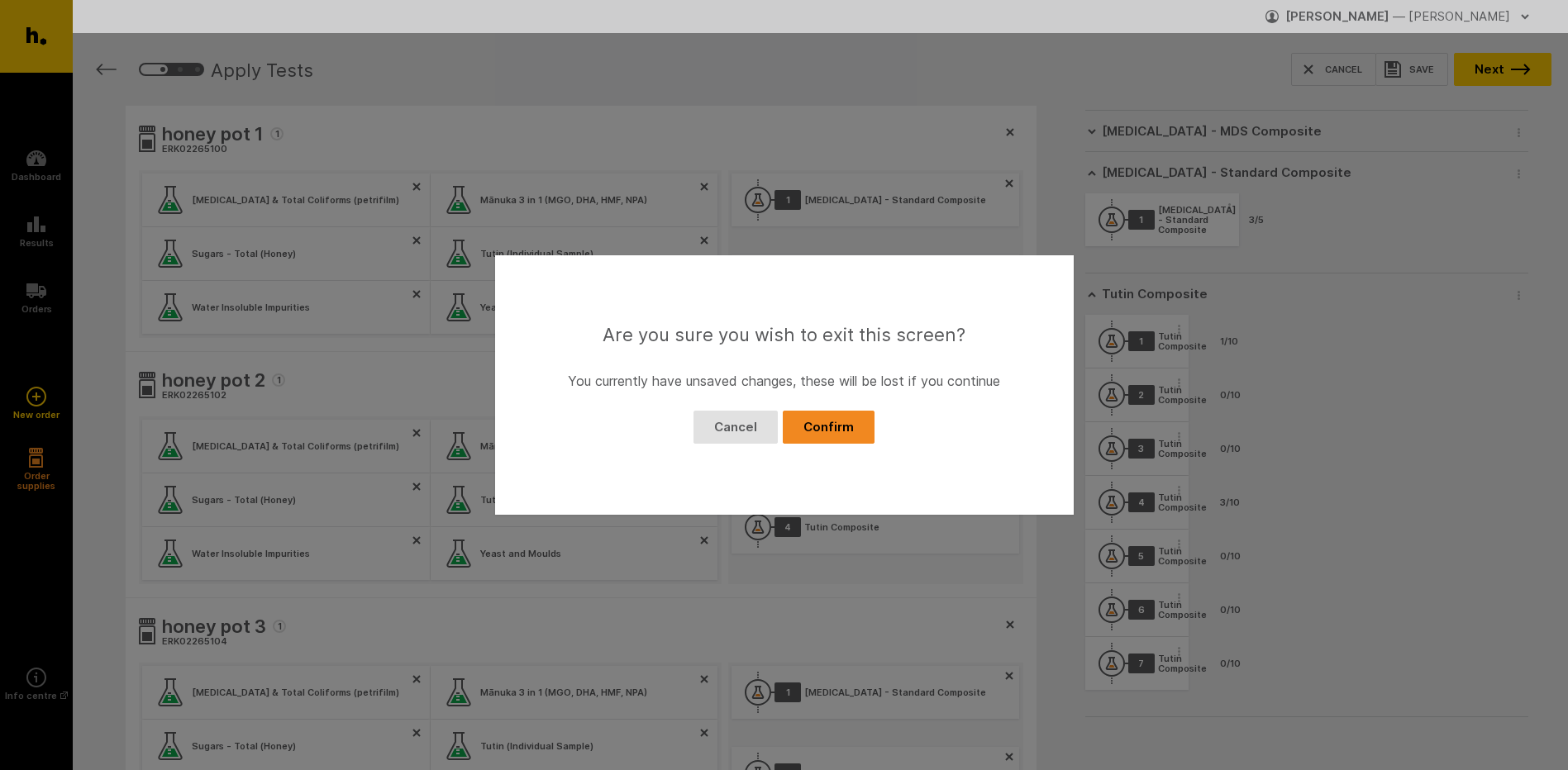
click at [829, 435] on button "Confirm" at bounding box center [828, 427] width 91 height 33
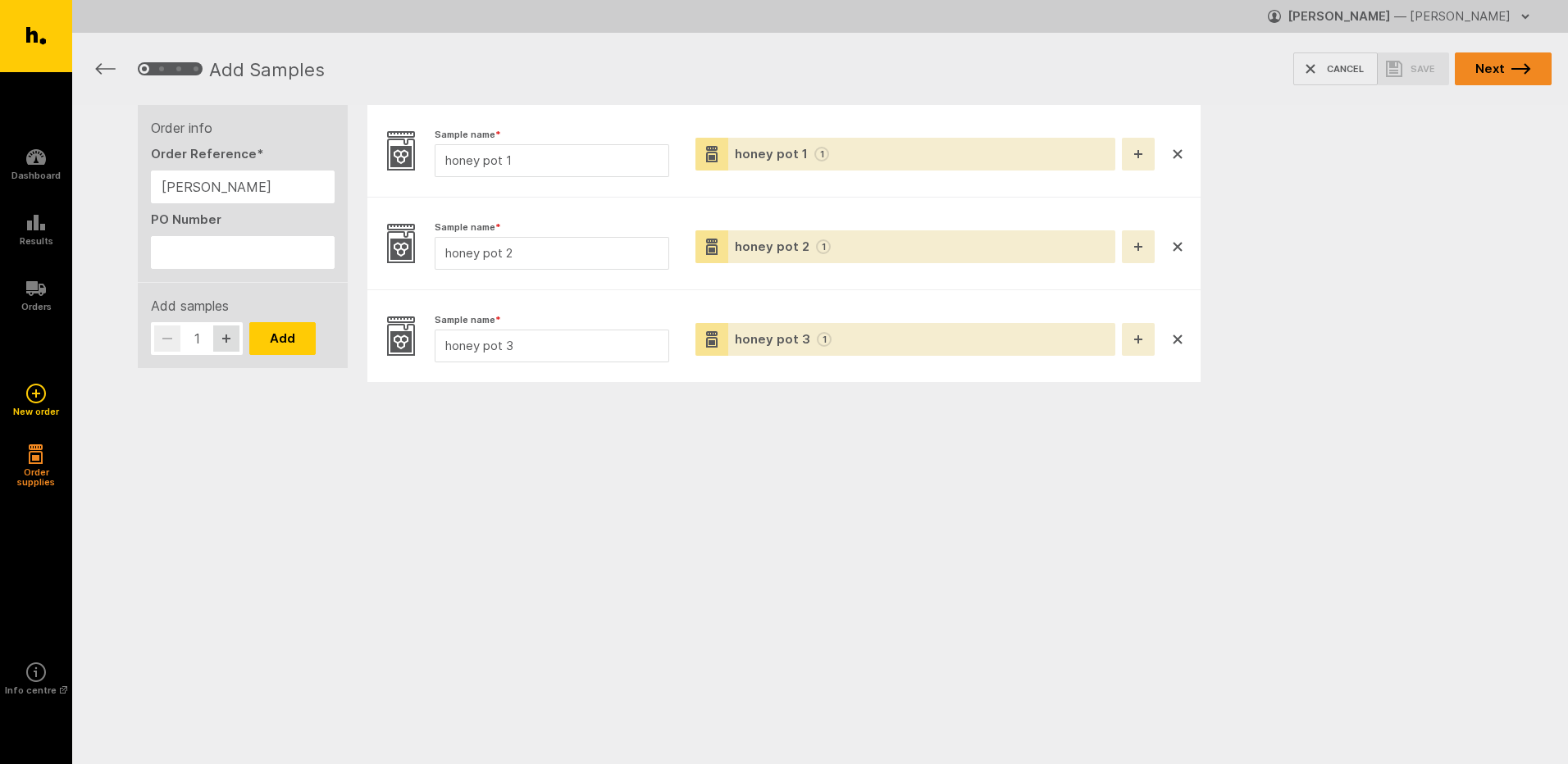
click at [1505, 69] on button "Next" at bounding box center [1503, 69] width 96 height 33
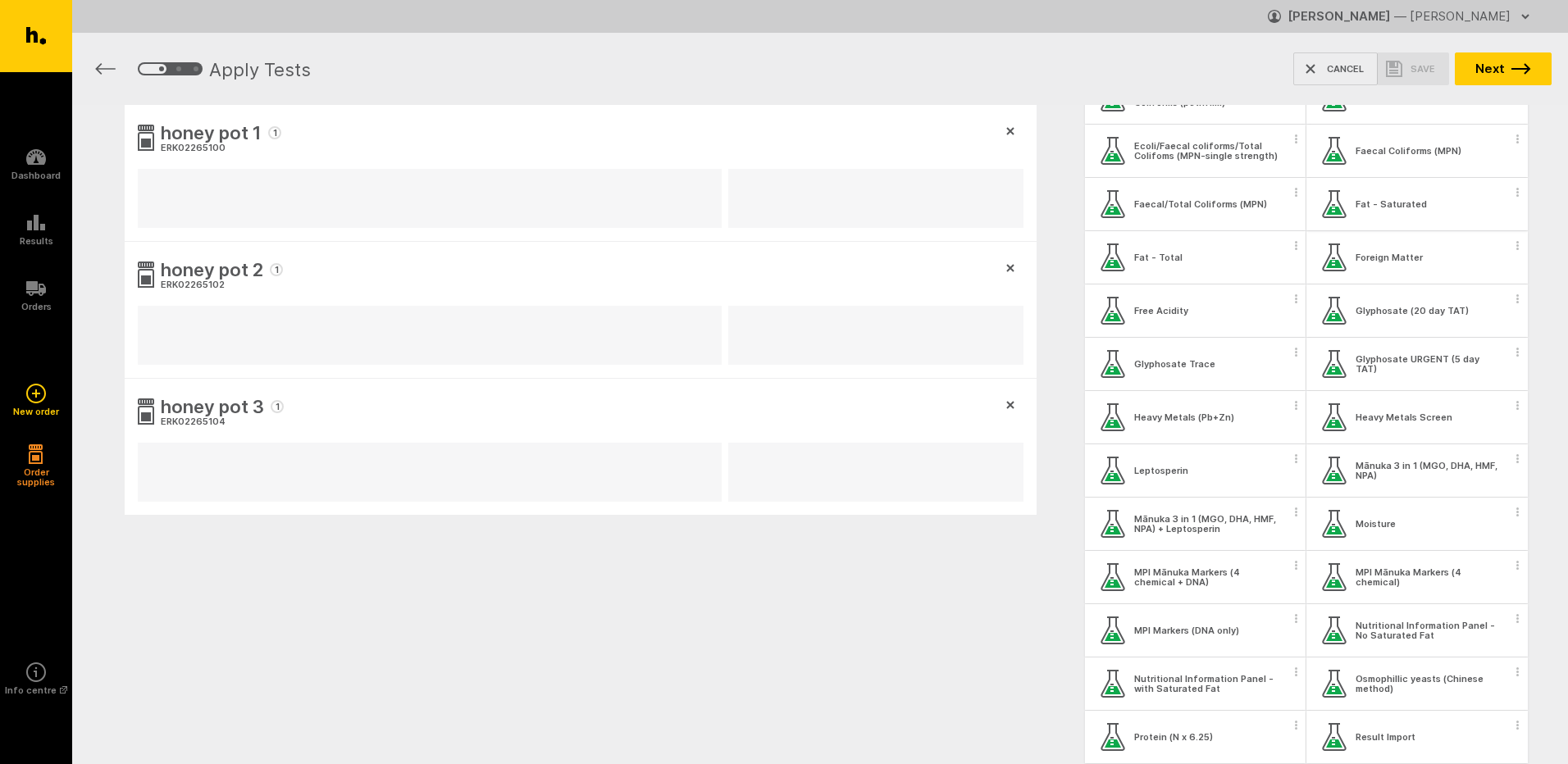
scroll to position [410, 0]
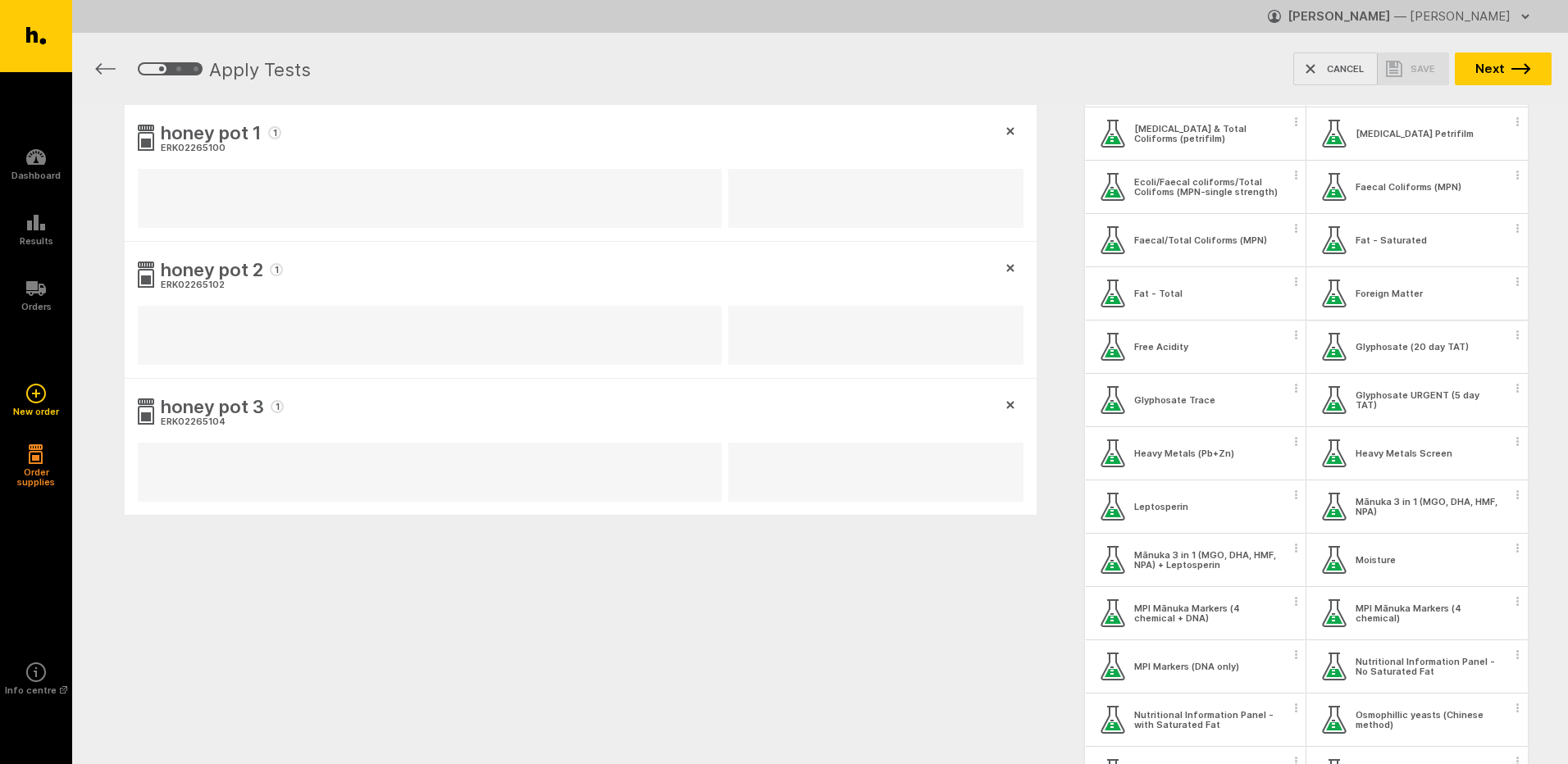
click at [1510, 286] on span "button" at bounding box center [1517, 281] width 17 height 24
click at [1483, 316] on button "Apply test to all samples" at bounding box center [1410, 310] width 210 height 34
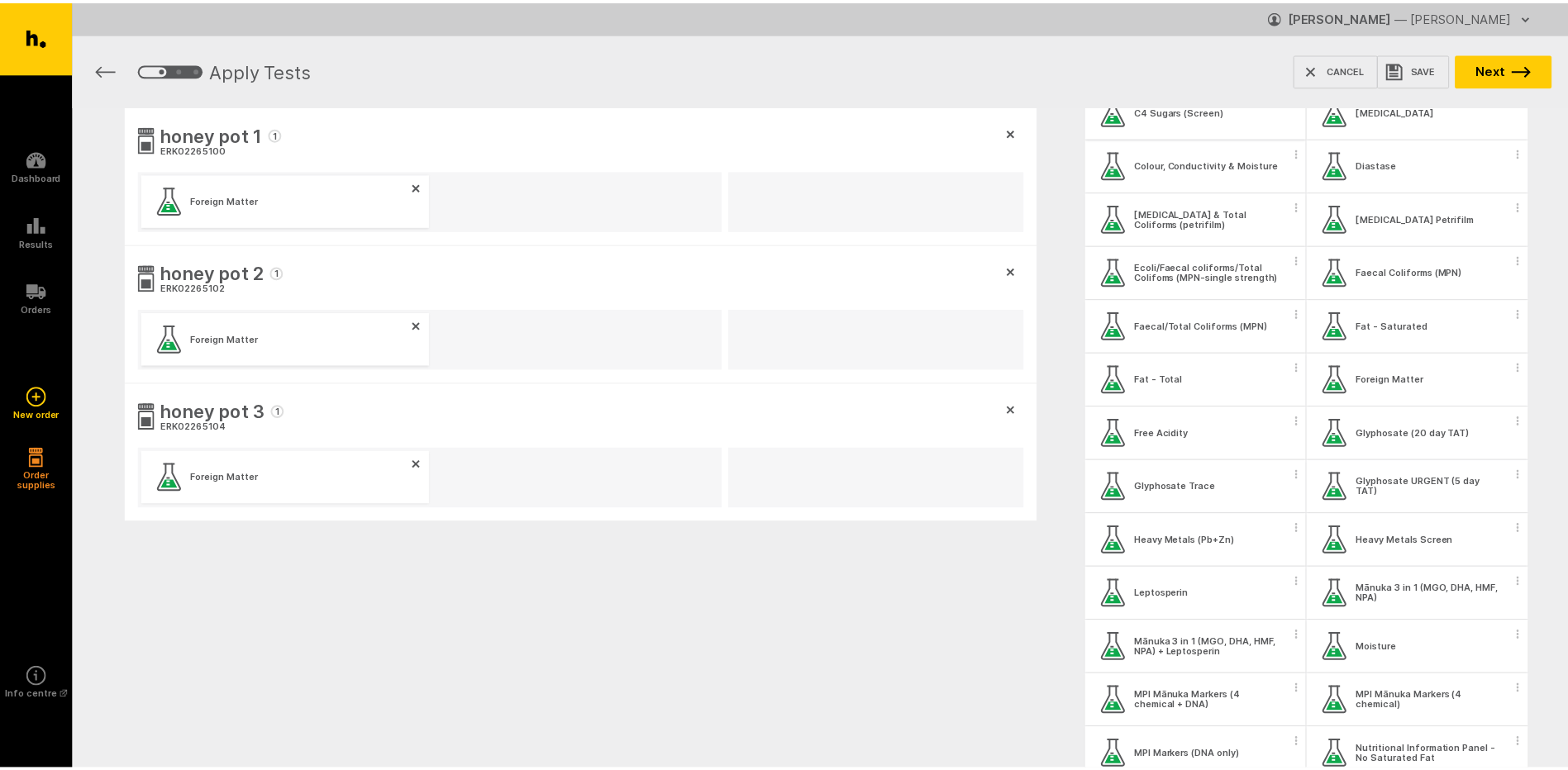
scroll to position [331, 0]
click at [1298, 213] on span "button" at bounding box center [1306, 204] width 17 height 25
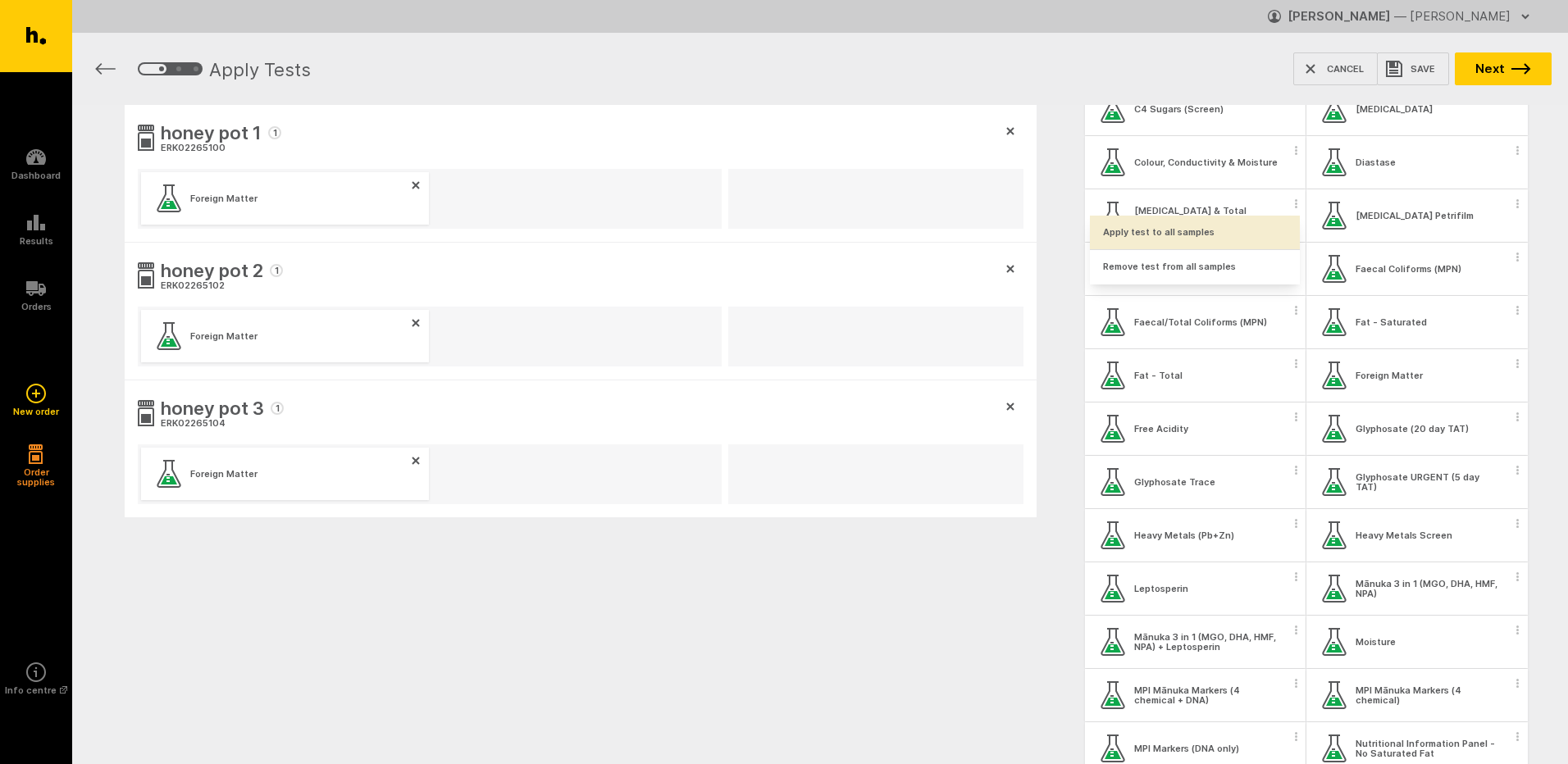
click at [1269, 241] on button "Apply test to all samples" at bounding box center [1194, 232] width 210 height 34
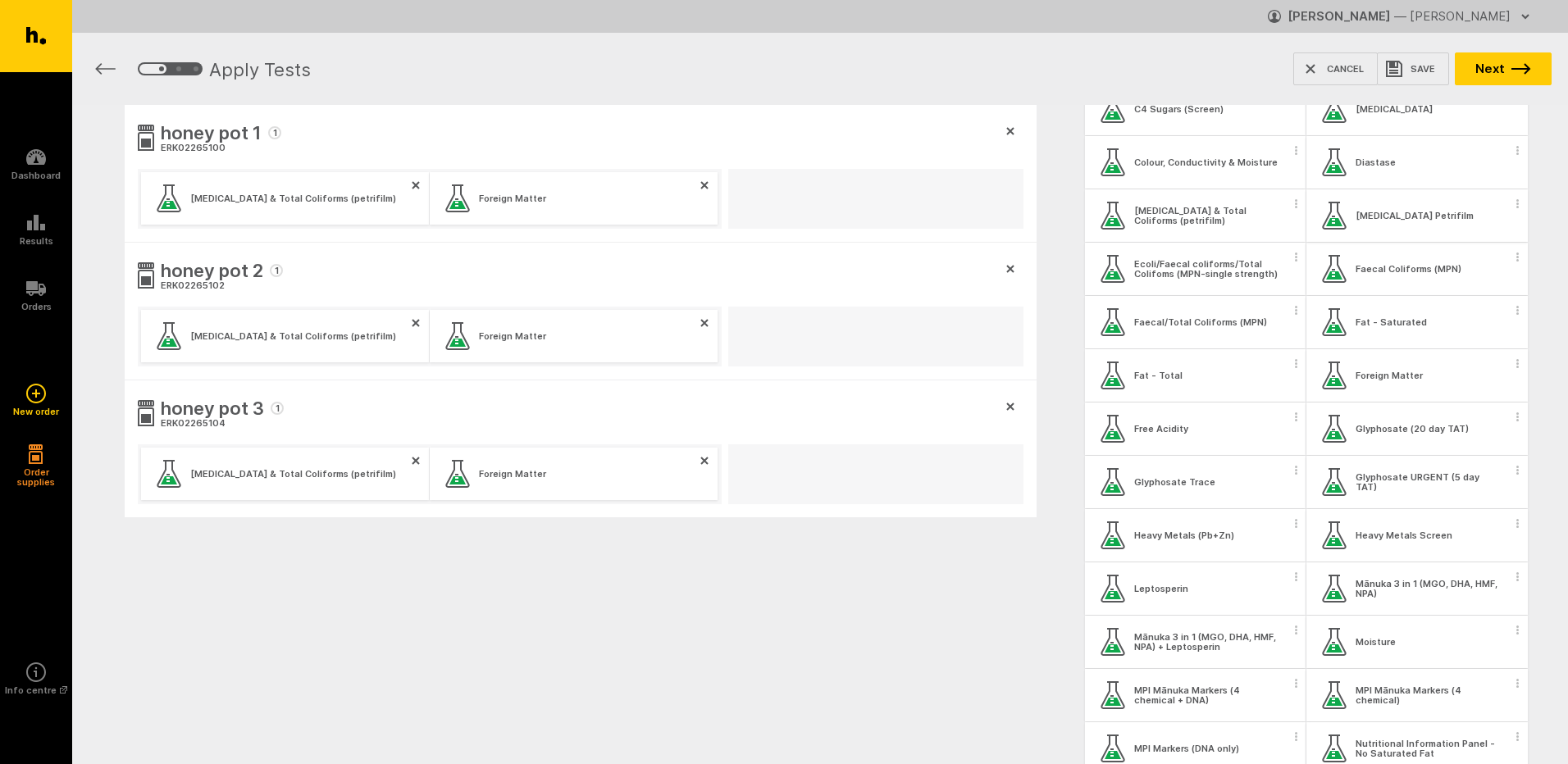
click at [1510, 210] on span "button" at bounding box center [1517, 203] width 17 height 24
click at [1477, 243] on button "Apply test to all samples" at bounding box center [1410, 232] width 210 height 34
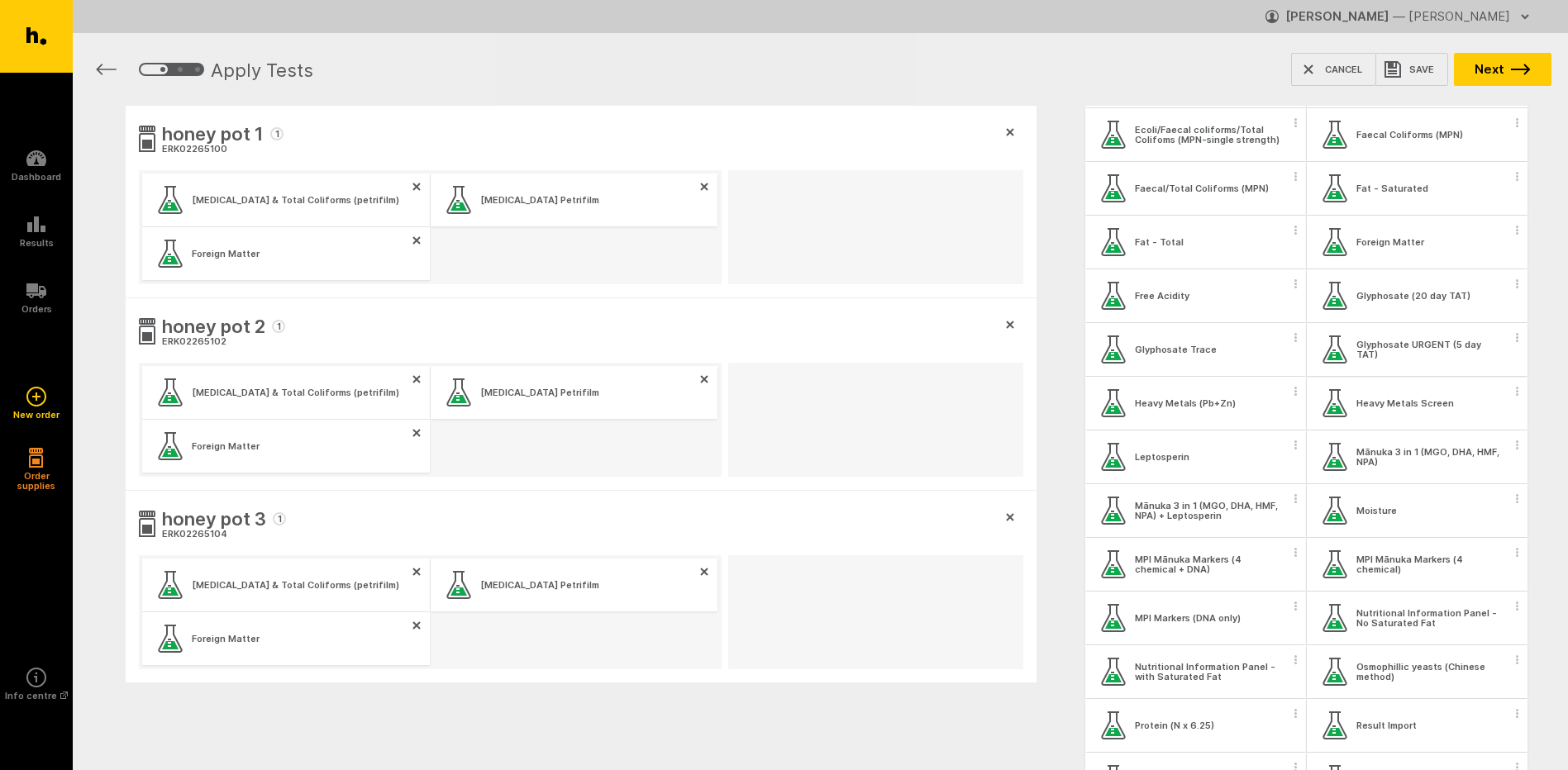
scroll to position [496, 0]
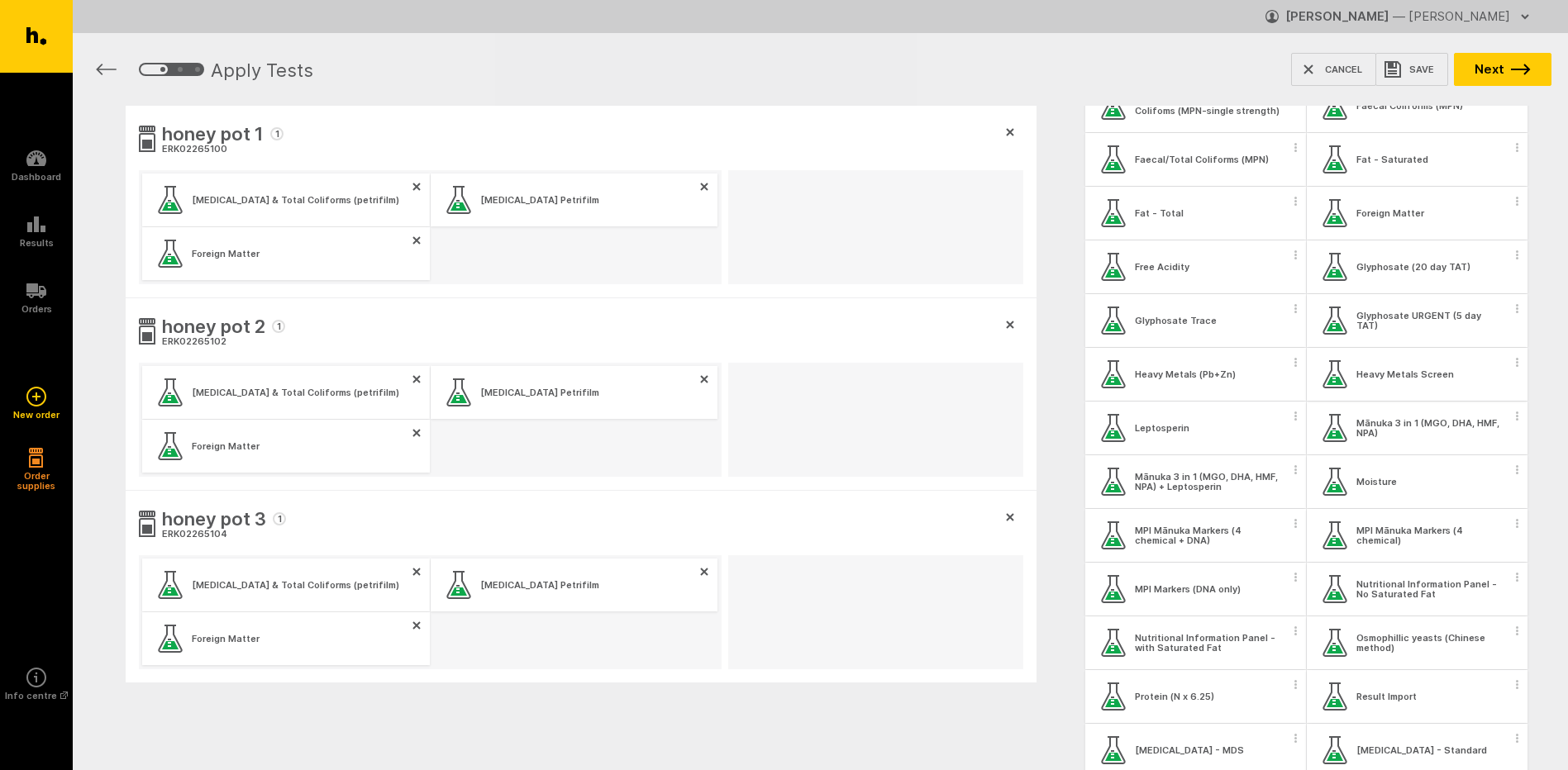
click at [1510, 364] on span "button" at bounding box center [1518, 361] width 17 height 25
click at [1483, 395] on button "Apply test to all samples" at bounding box center [1409, 391] width 211 height 34
click at [1291, 373] on span "button" at bounding box center [1296, 361] width 17 height 25
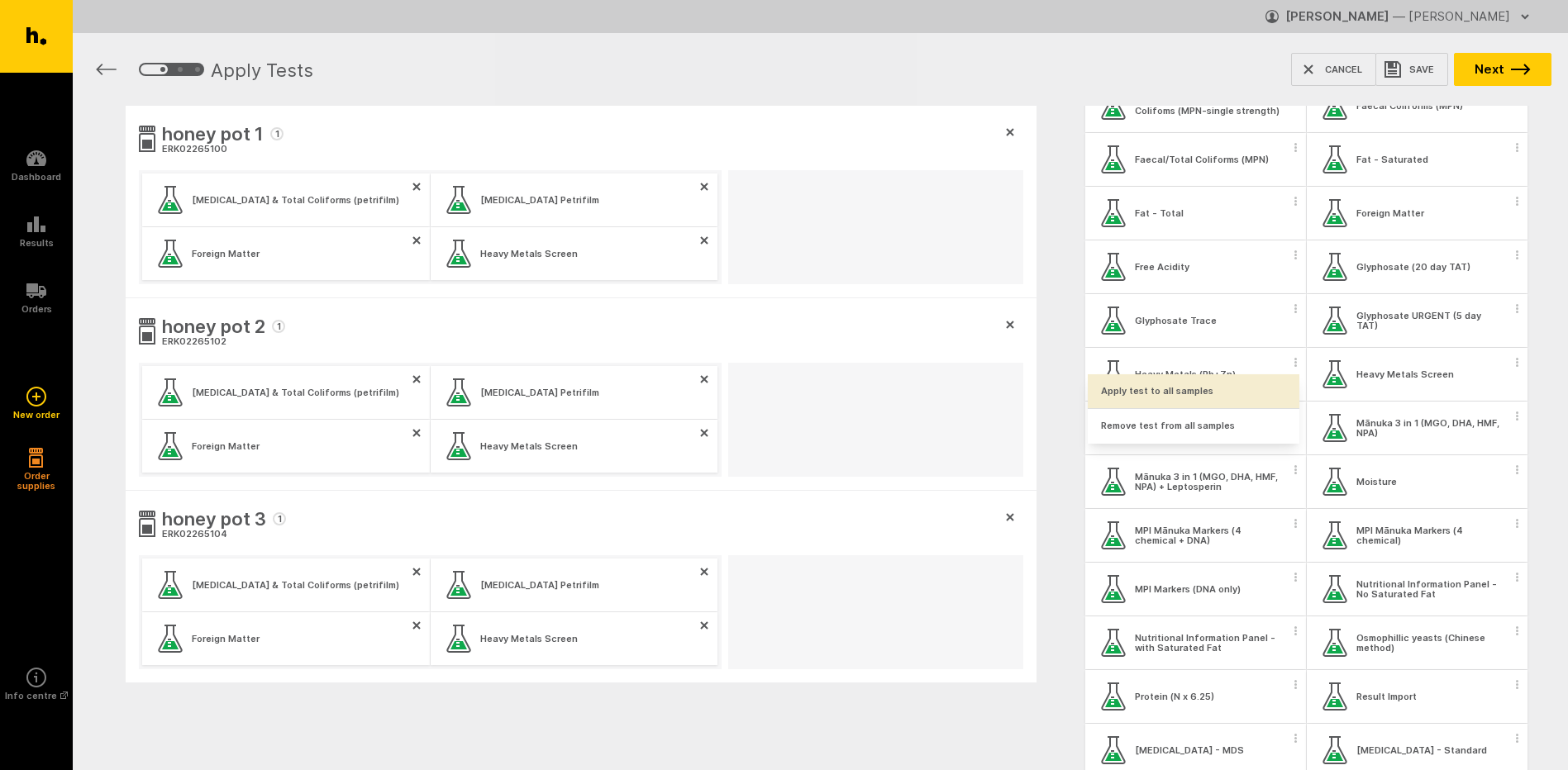
click at [1282, 388] on button "Apply test to all samples" at bounding box center [1194, 391] width 211 height 34
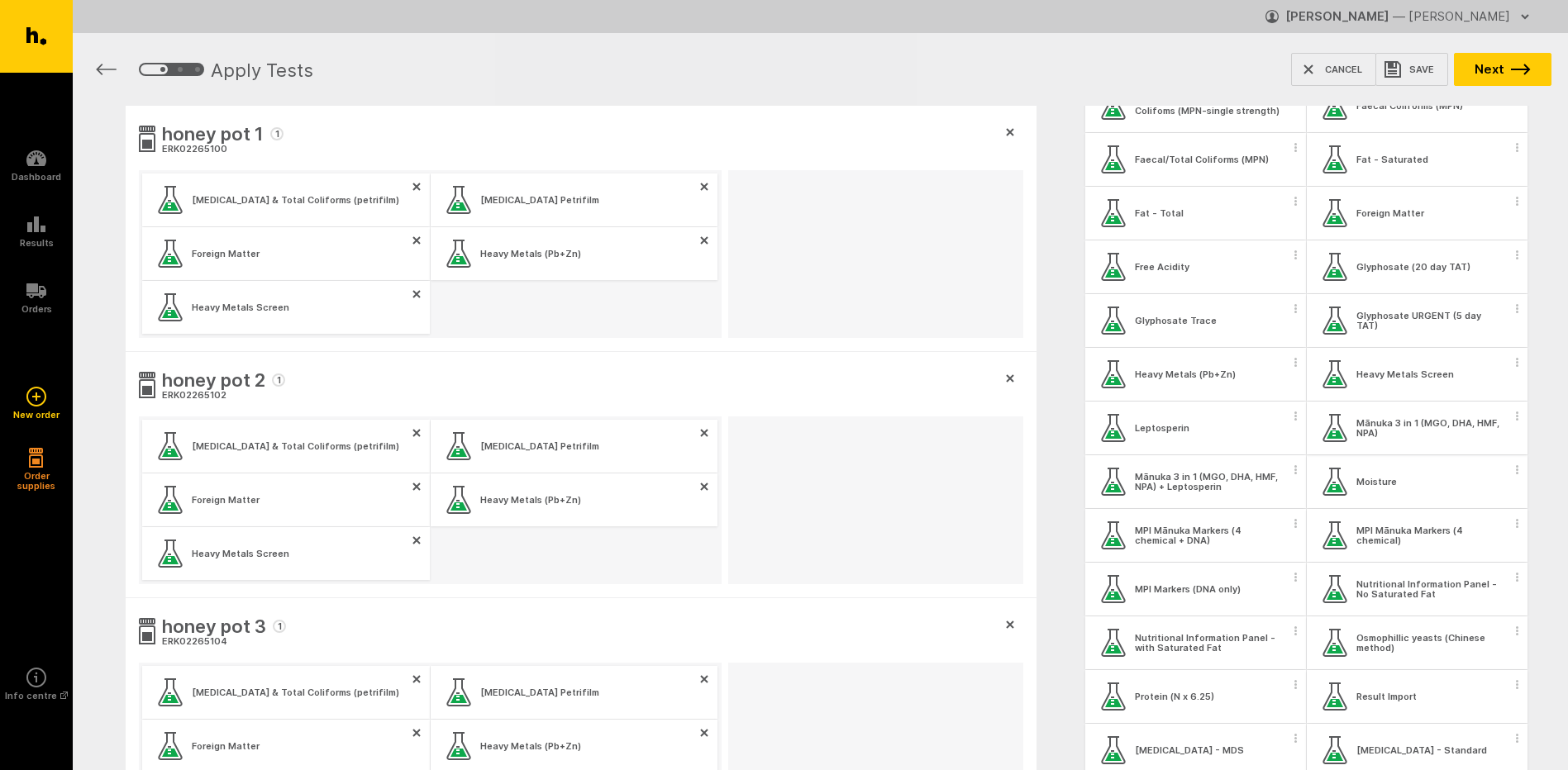
click at [1510, 421] on span "button" at bounding box center [1518, 415] width 17 height 25
click at [1480, 436] on button "Apply test to all samples" at bounding box center [1409, 445] width 211 height 34
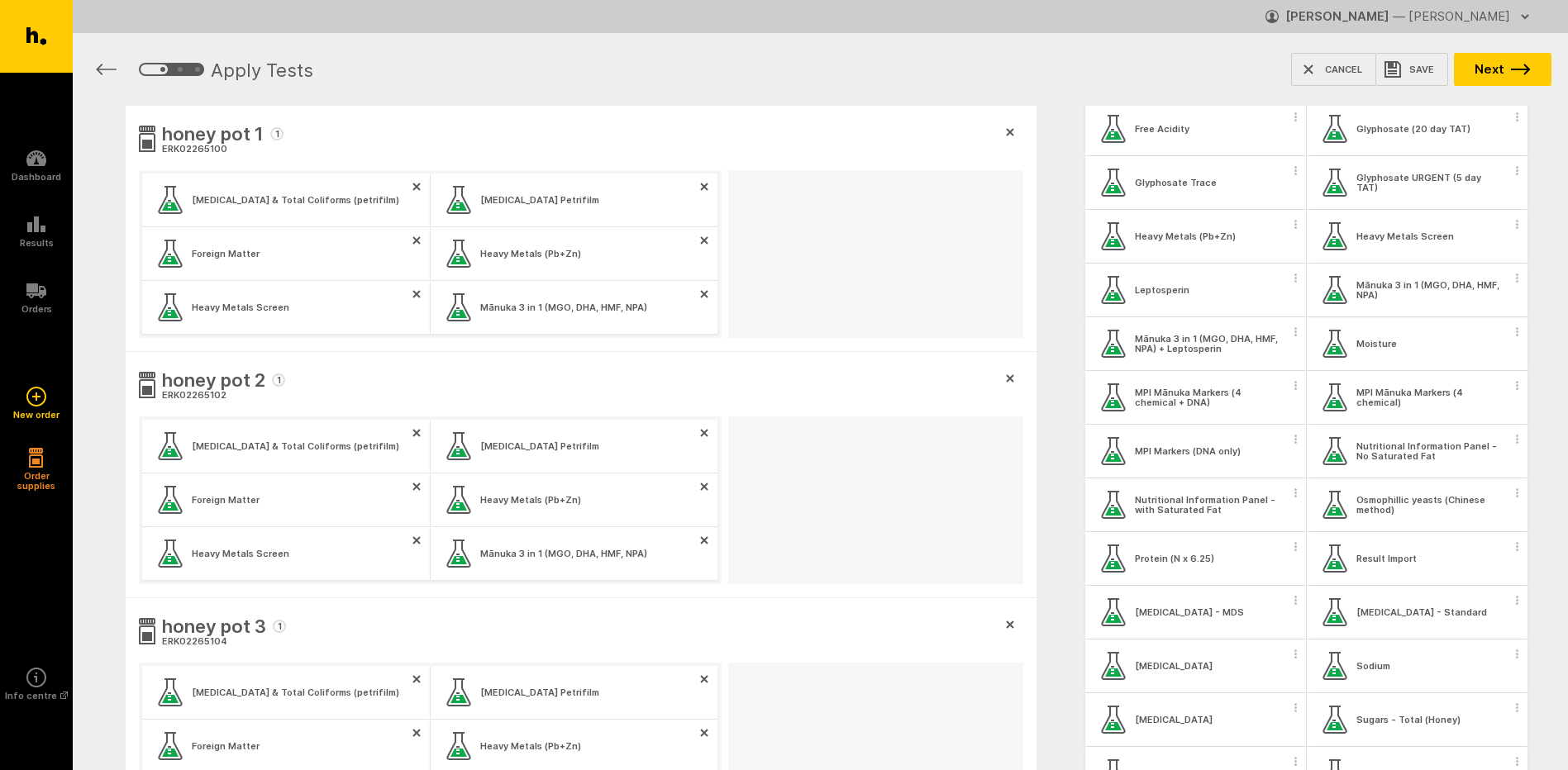
scroll to position [661, 0]
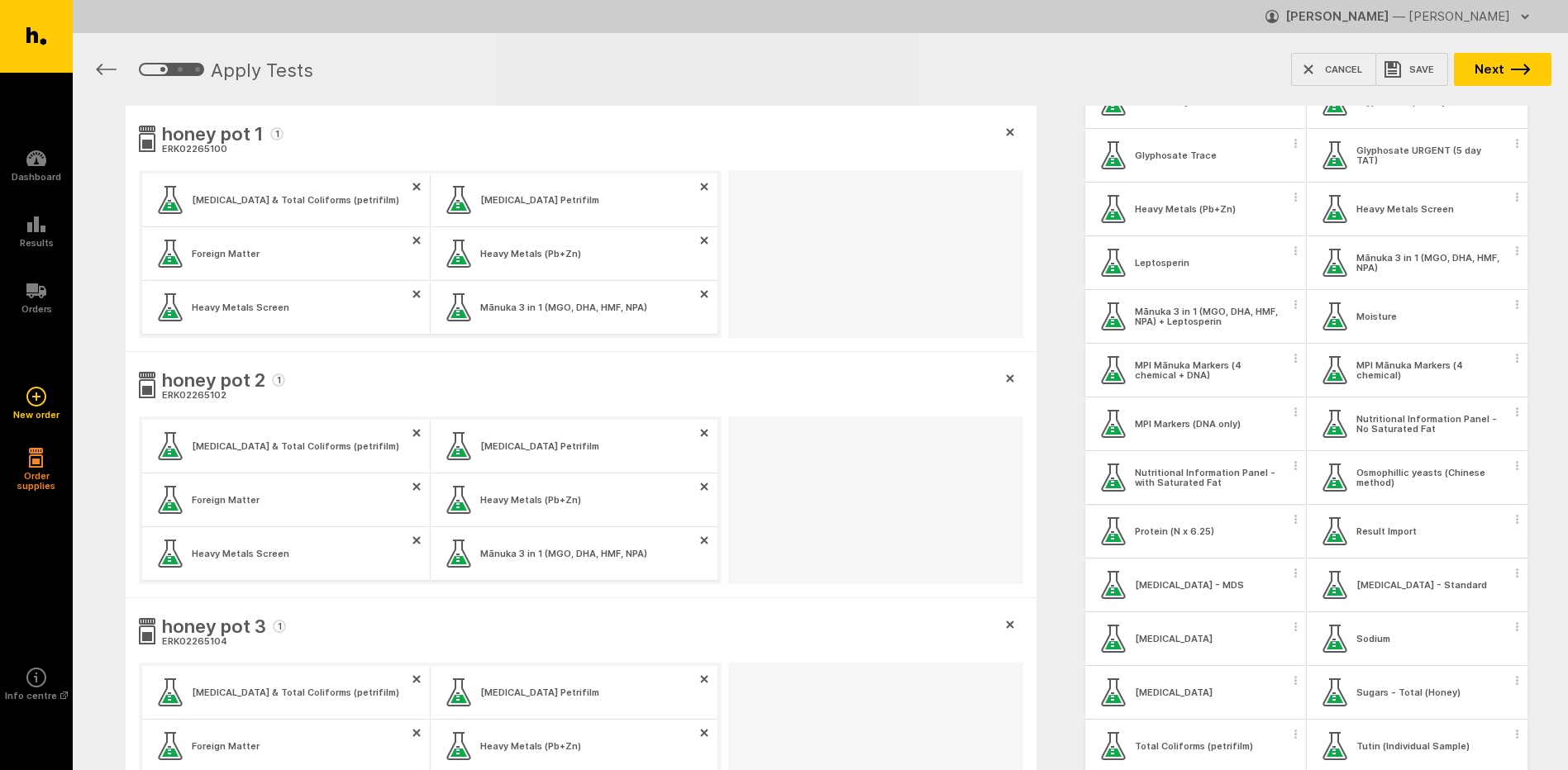
click at [1291, 470] on span "button" at bounding box center [1296, 465] width 17 height 25
click at [1267, 490] on button "Apply test to all samples" at bounding box center [1194, 494] width 211 height 34
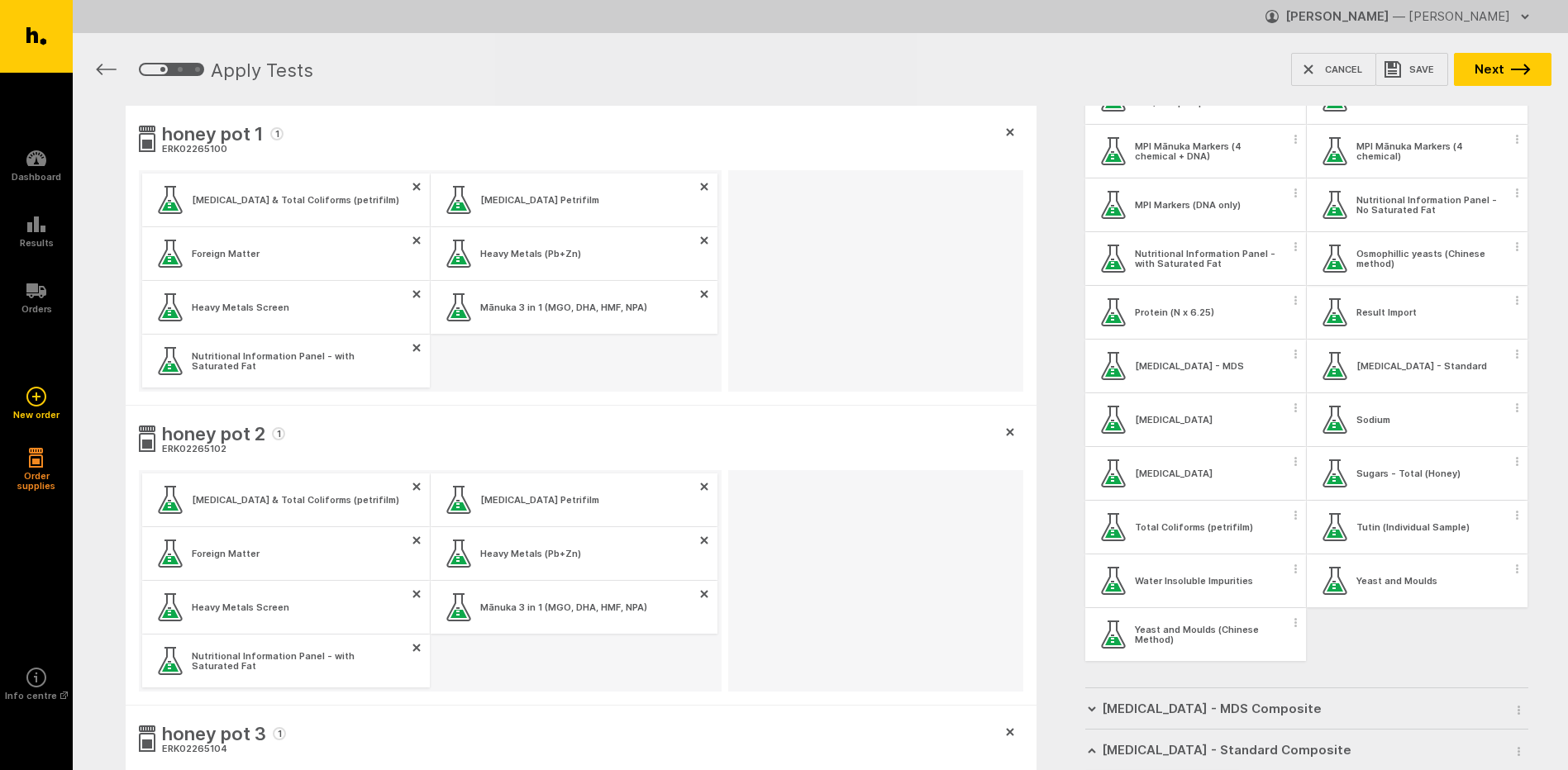
scroll to position [909, 0]
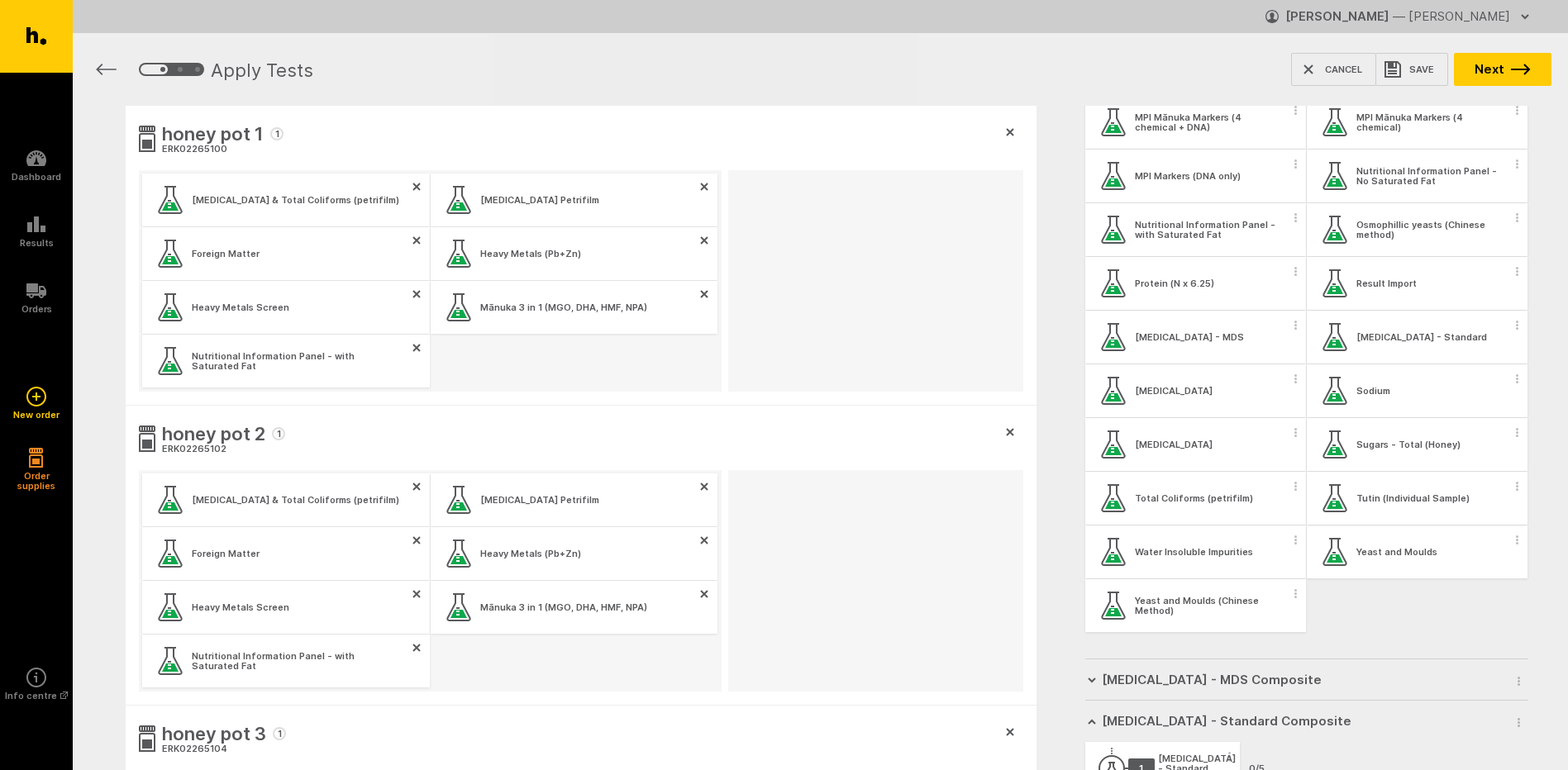
click at [1510, 488] on span "button" at bounding box center [1518, 485] width 17 height 25
click at [1484, 518] on button "Apply test to all samples" at bounding box center [1409, 515] width 211 height 34
click at [1510, 548] on span "button" at bounding box center [1518, 539] width 17 height 25
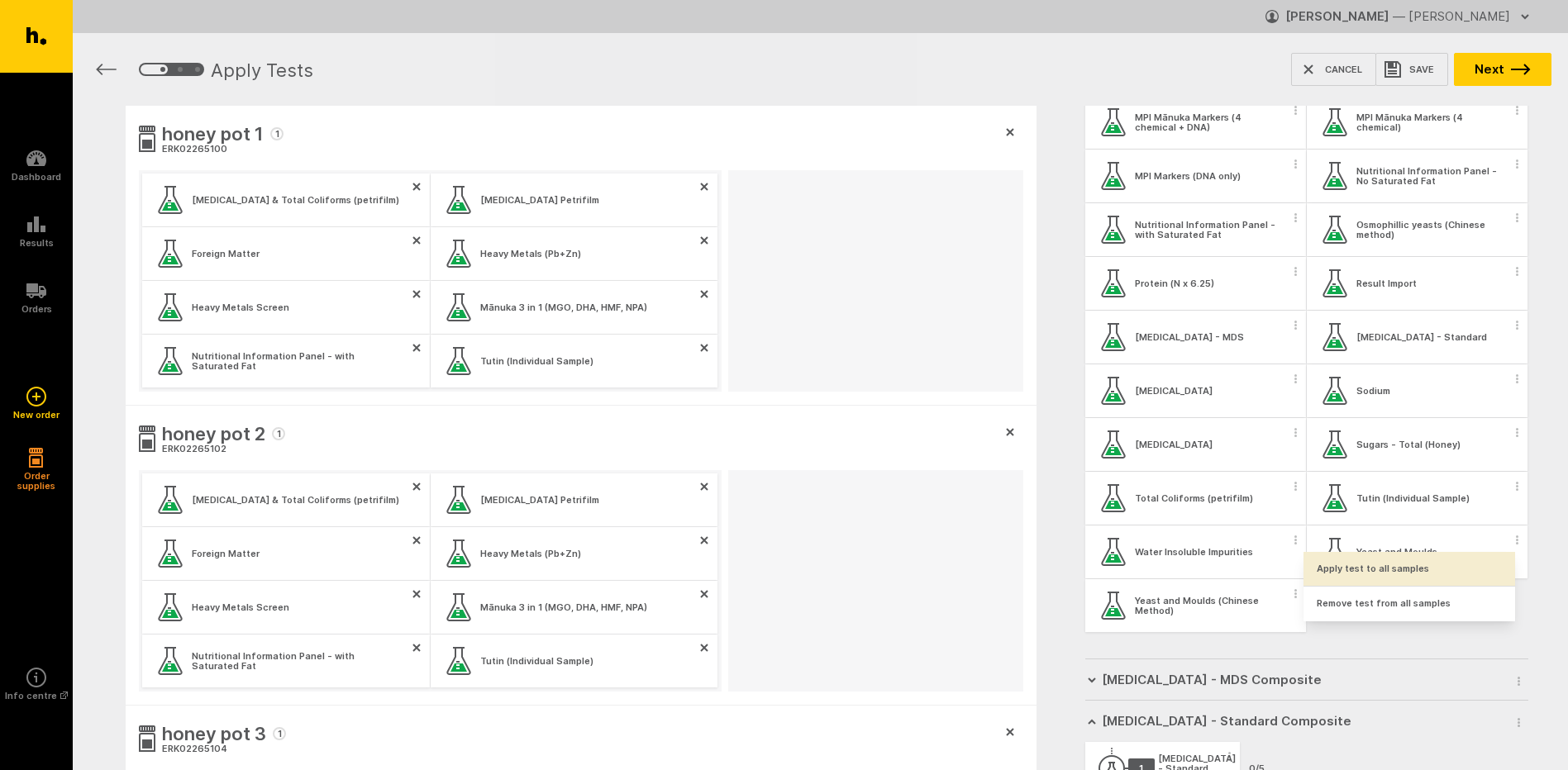
click at [1459, 572] on button "Apply test to all samples" at bounding box center [1409, 569] width 211 height 34
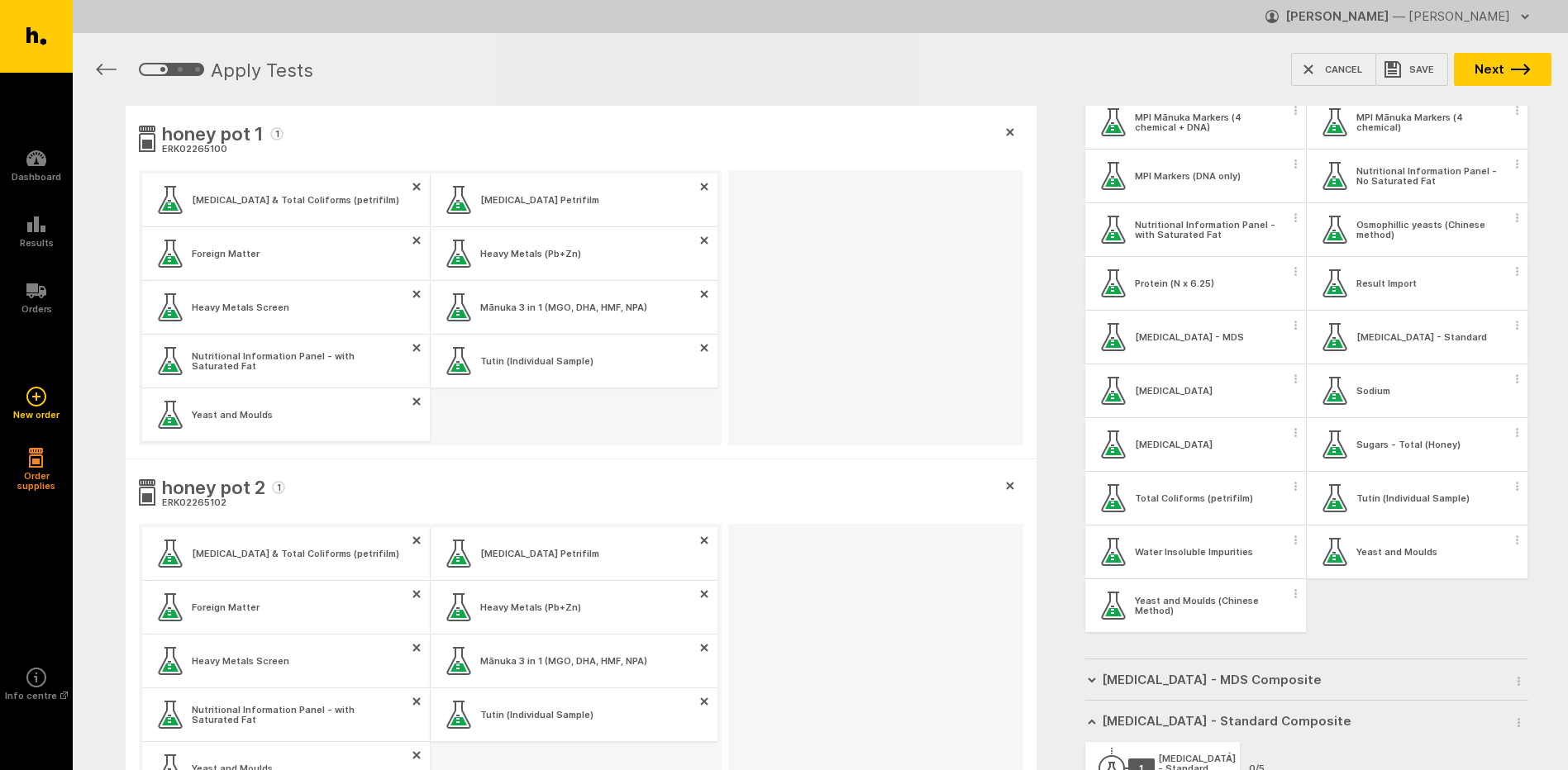
scroll to position [992, 0]
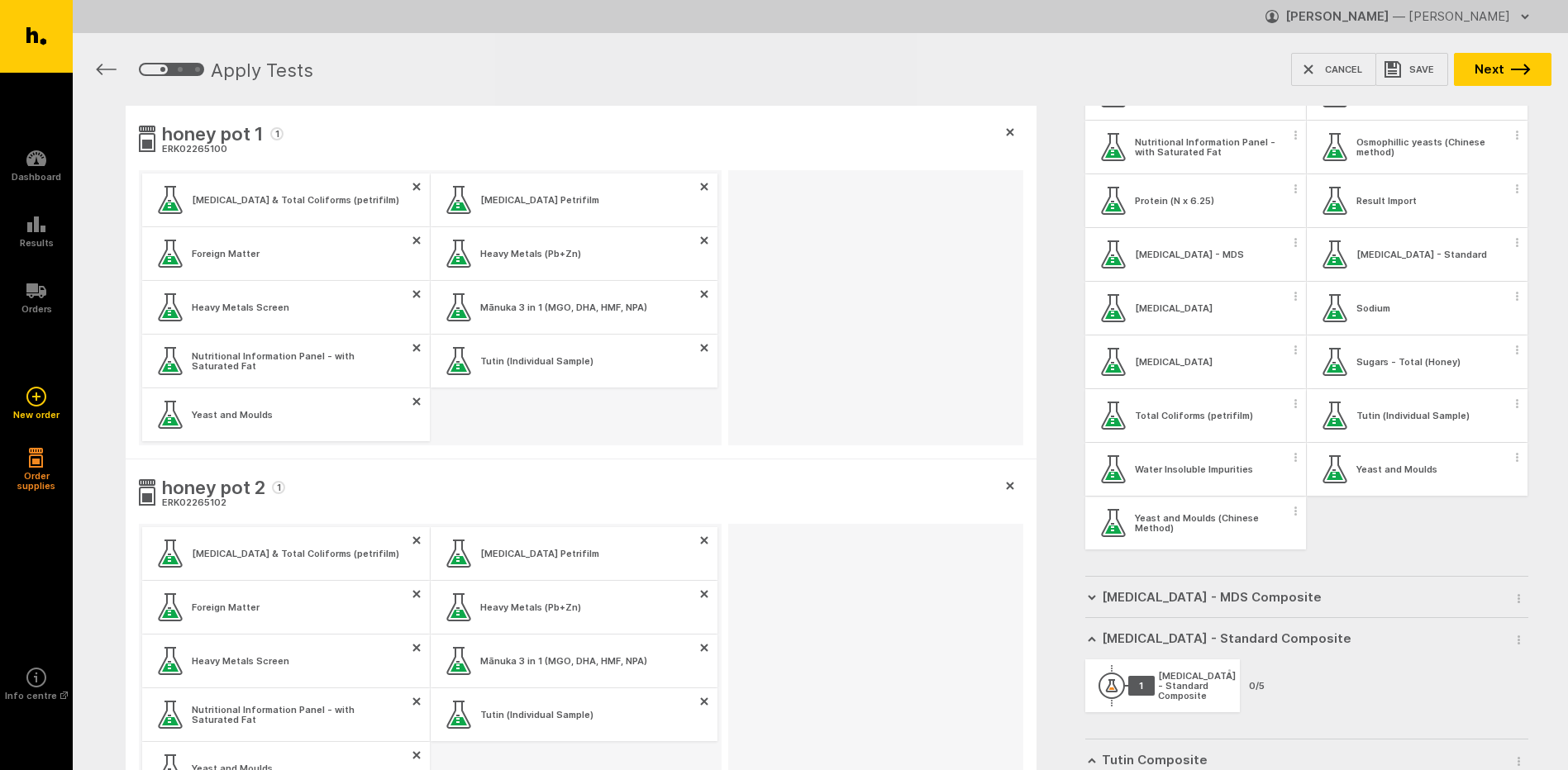
click at [1293, 466] on span "button" at bounding box center [1296, 457] width 17 height 25
click at [1276, 483] on button "Apply test to all samples" at bounding box center [1194, 486] width 211 height 34
click at [1516, 244] on icon "button" at bounding box center [1517, 242] width 3 height 9
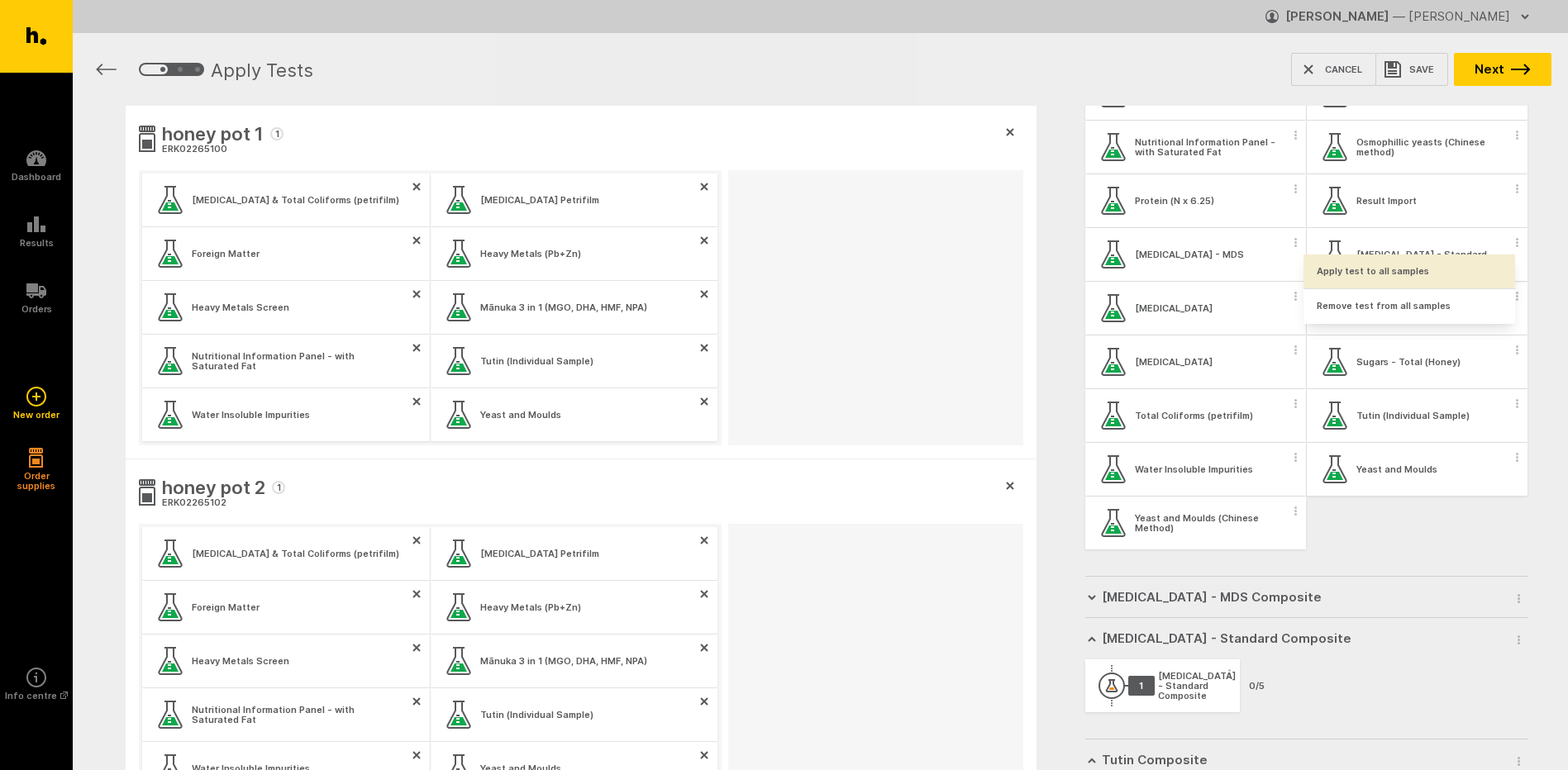
click at [1479, 270] on button "Apply test to all samples" at bounding box center [1409, 271] width 211 height 34
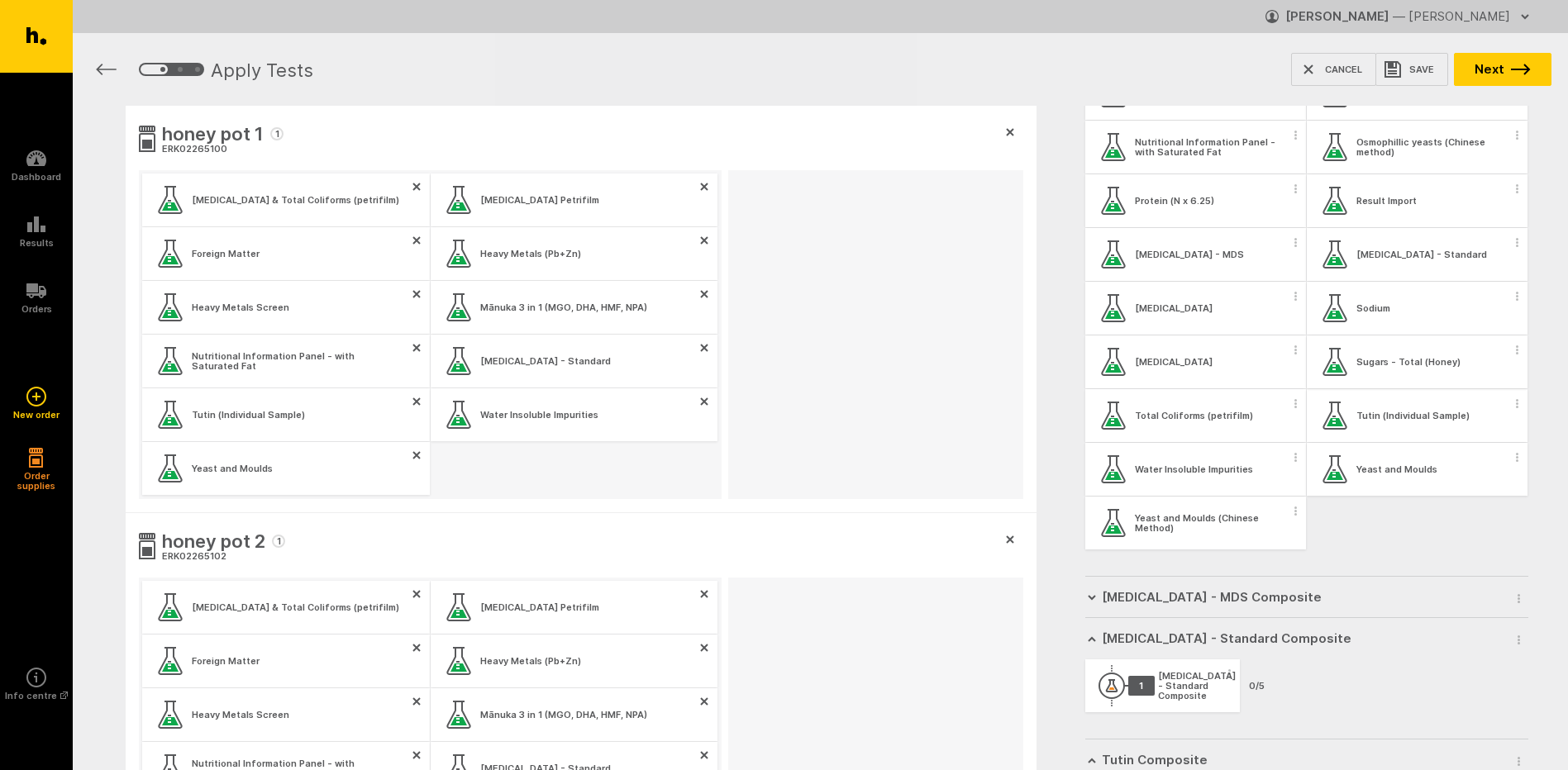
click at [1510, 359] on span "button" at bounding box center [1518, 349] width 17 height 25
click at [1451, 387] on button "Apply test to all samples" at bounding box center [1409, 379] width 211 height 34
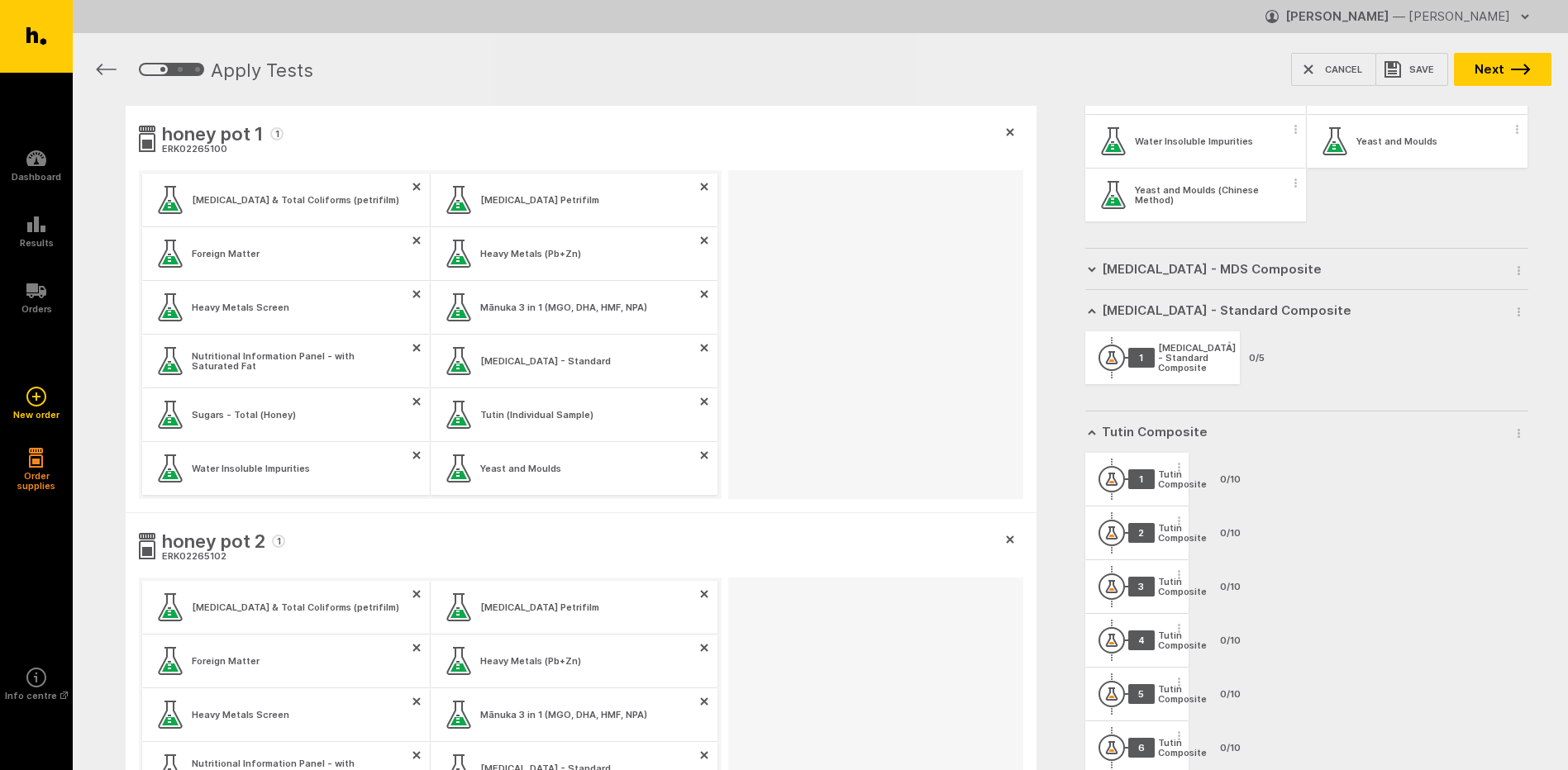
scroll to position [1292, 0]
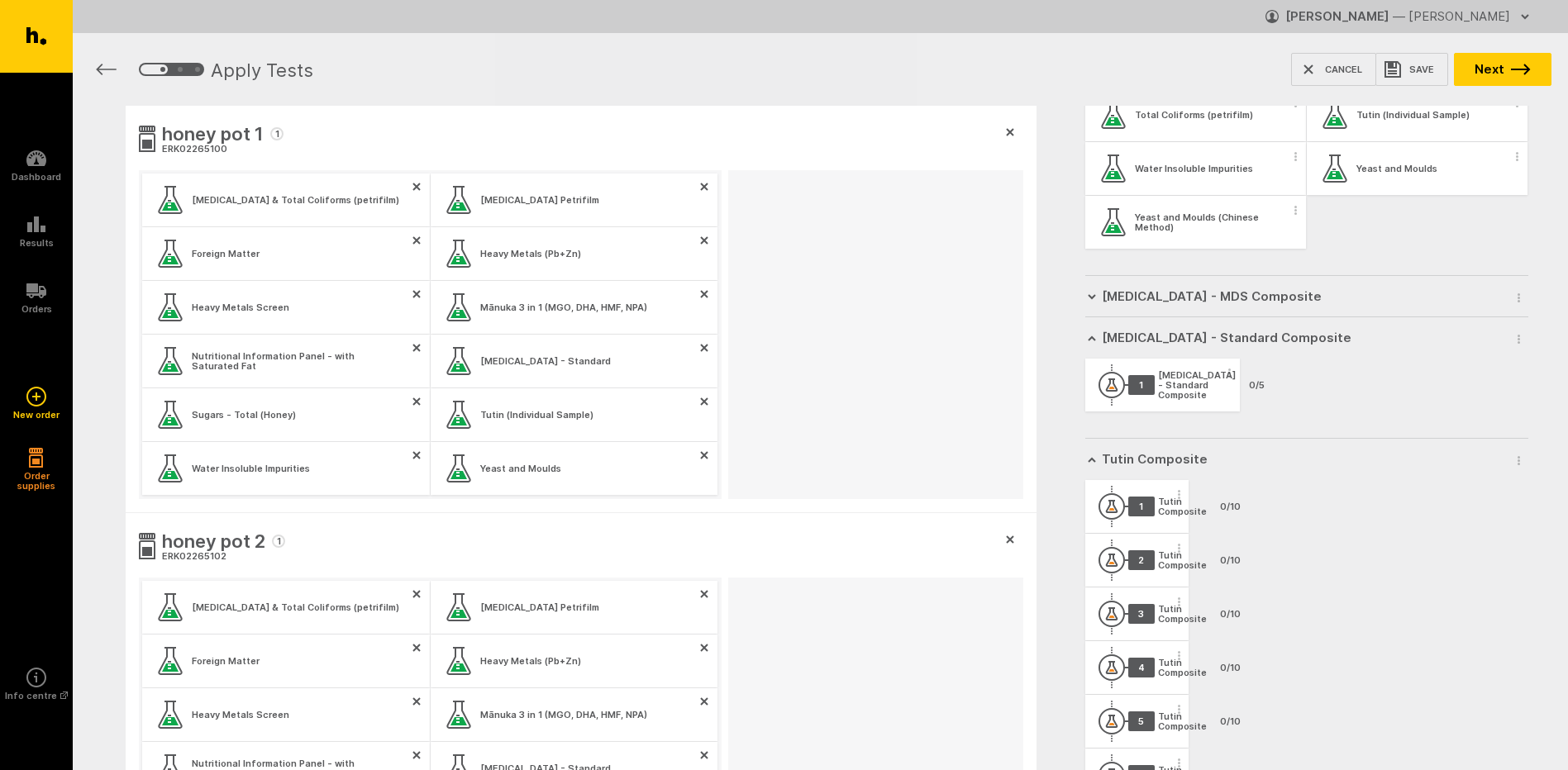
click at [1313, 302] on div "[MEDICAL_DATA] - MDS Composite" at bounding box center [1297, 297] width 423 height 41
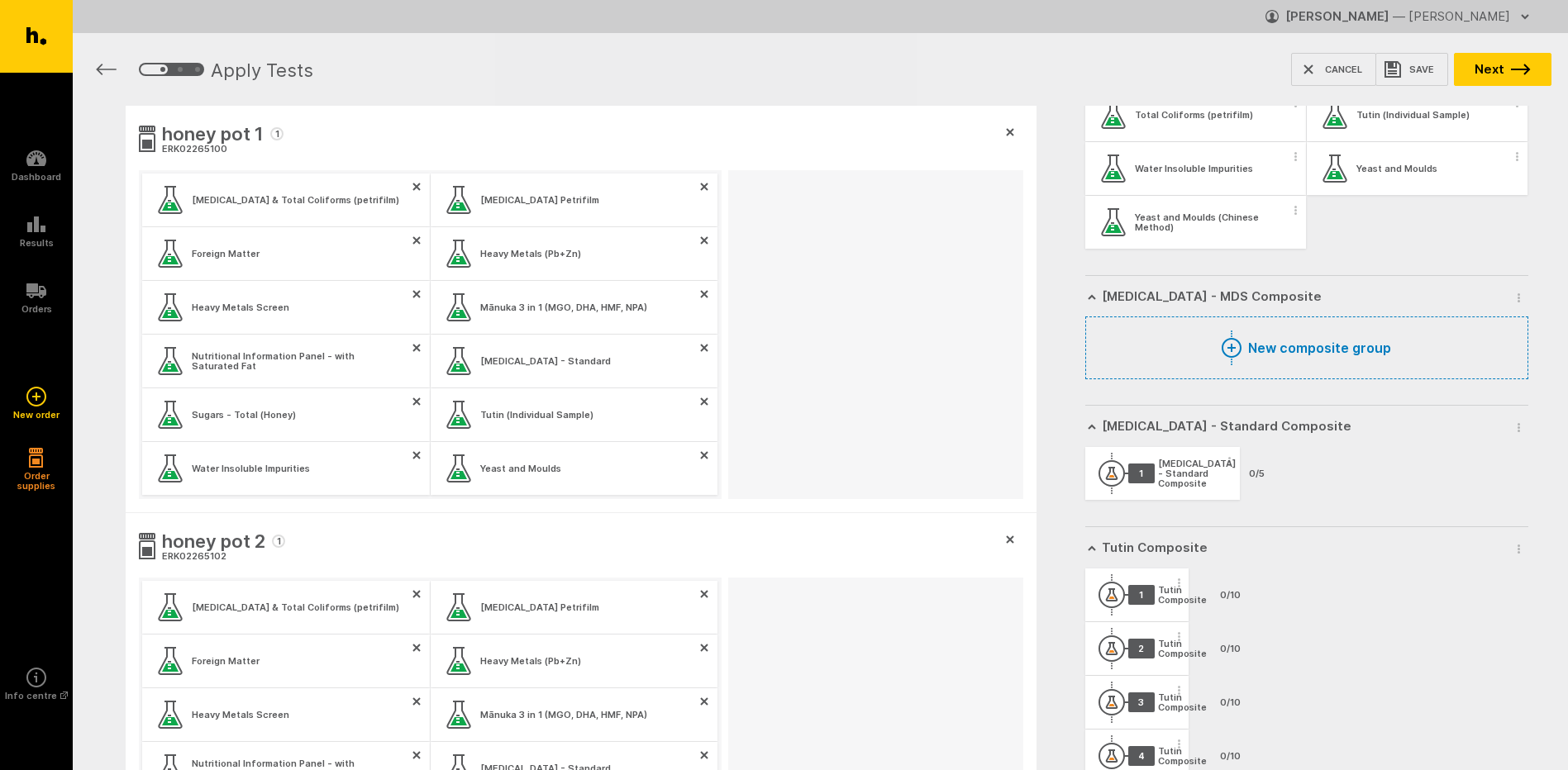
click at [1199, 483] on div "[MEDICAL_DATA] - Standard Composite" at bounding box center [1197, 473] width 78 height 29
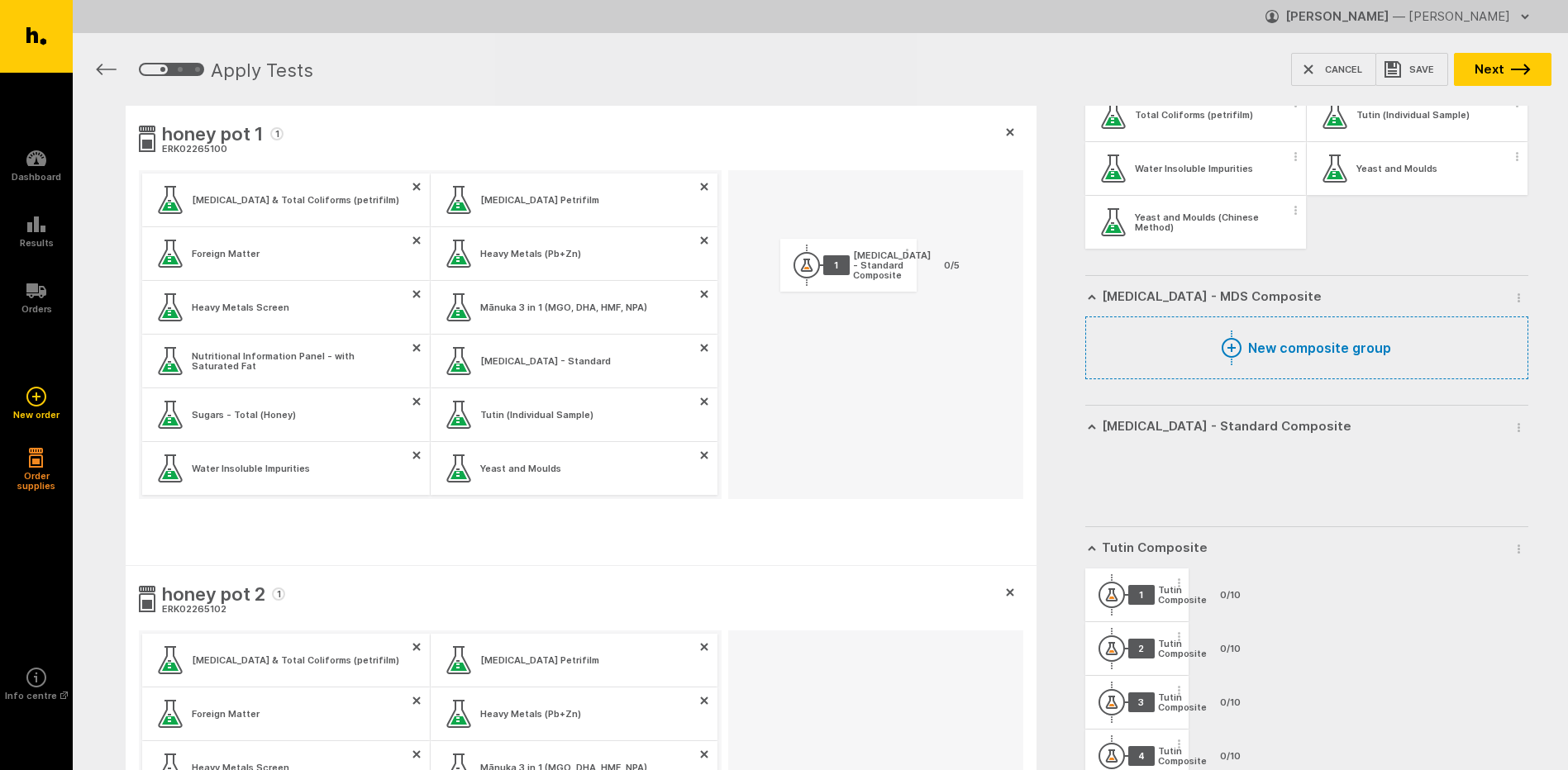
drag, startPoint x: 1198, startPoint y: 484, endPoint x: 888, endPoint y: 279, distance: 371.7
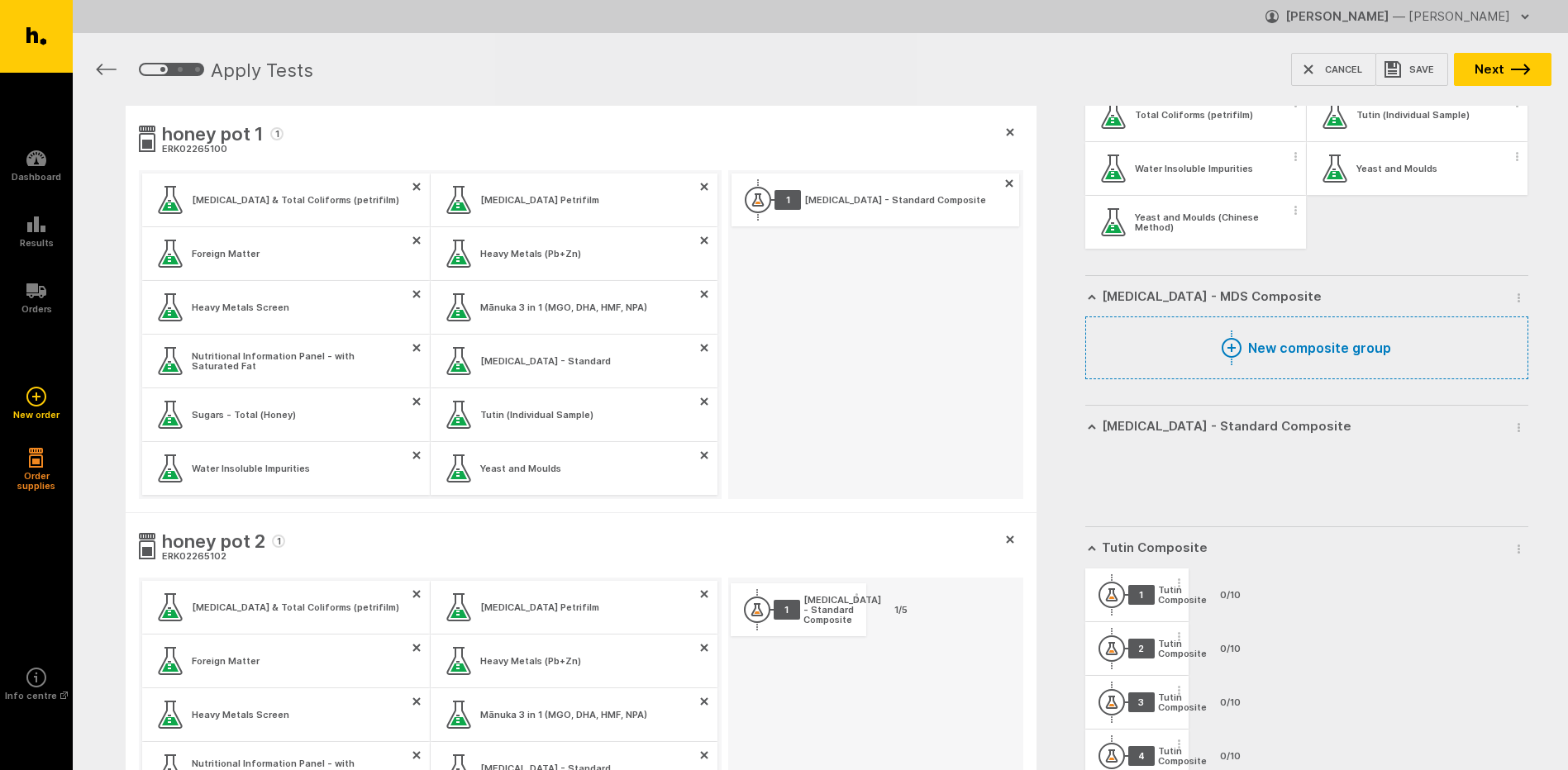
drag, startPoint x: 1189, startPoint y: 477, endPoint x: 829, endPoint y: 617, distance: 386.3
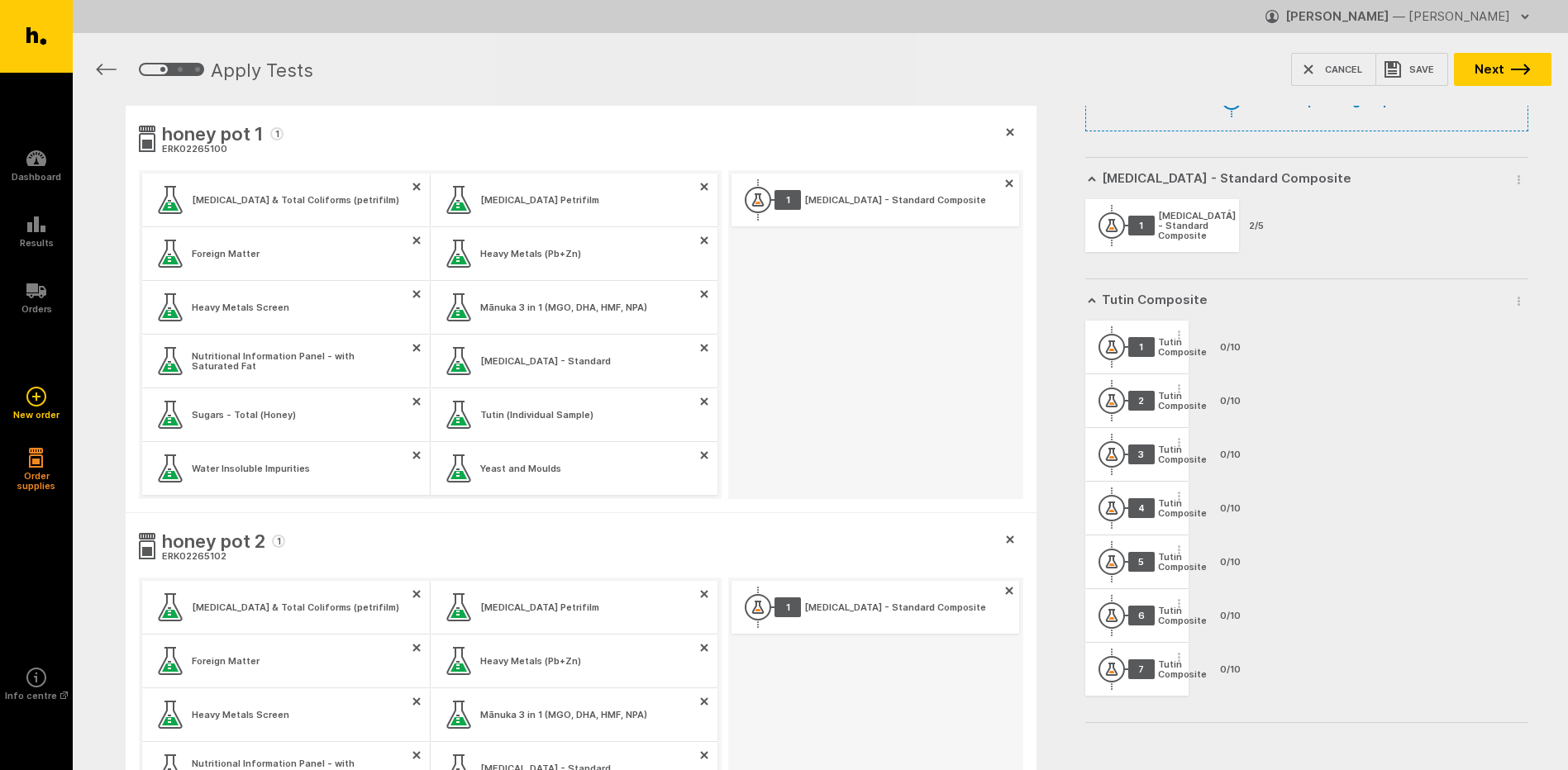
scroll to position [1539, 0]
drag, startPoint x: 1175, startPoint y: 230, endPoint x: 898, endPoint y: 736, distance: 576.9
drag, startPoint x: 1157, startPoint y: 352, endPoint x: 923, endPoint y: 719, distance: 435.3
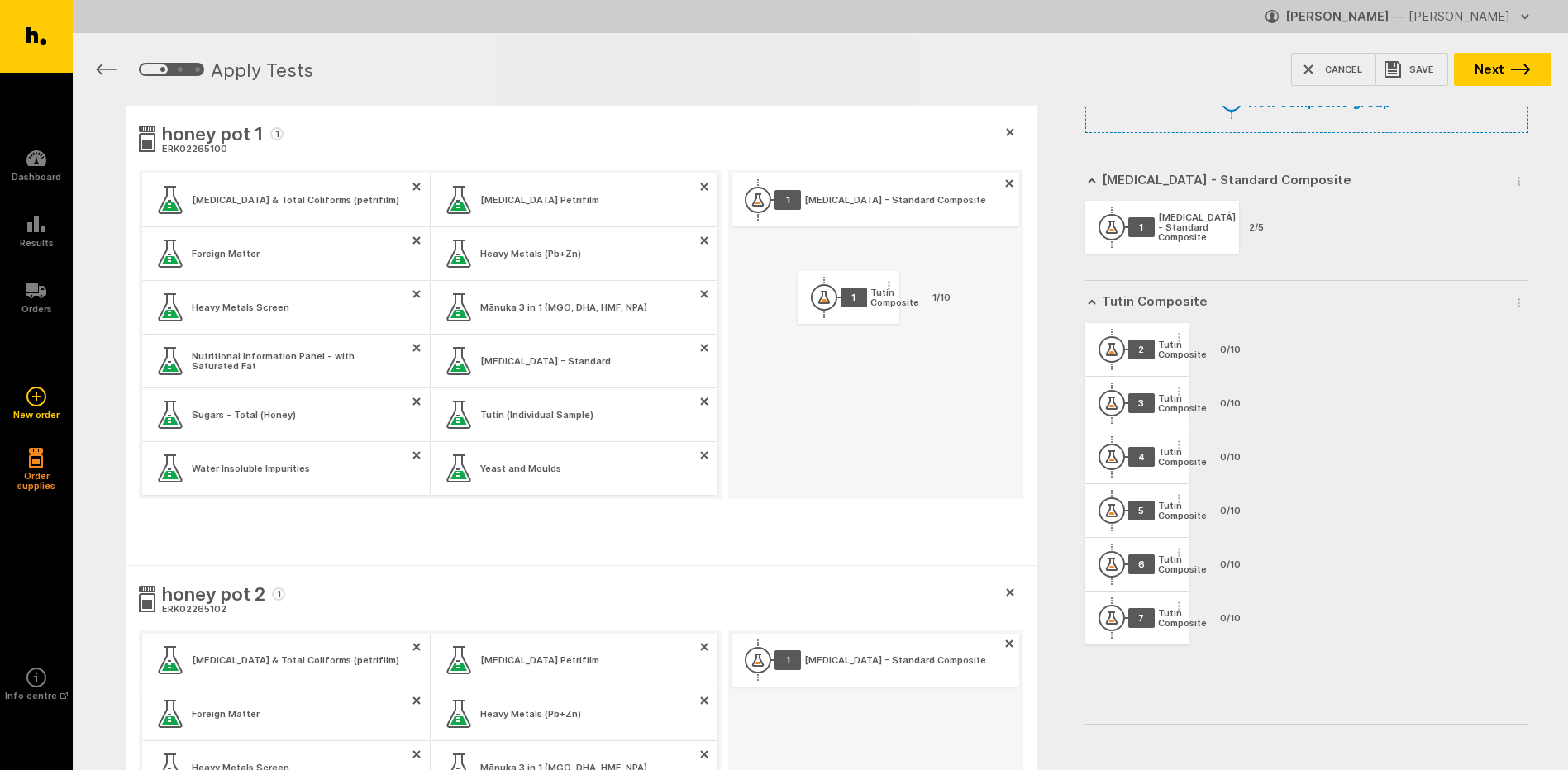
drag, startPoint x: 1143, startPoint y: 349, endPoint x: 851, endPoint y: 300, distance: 296.1
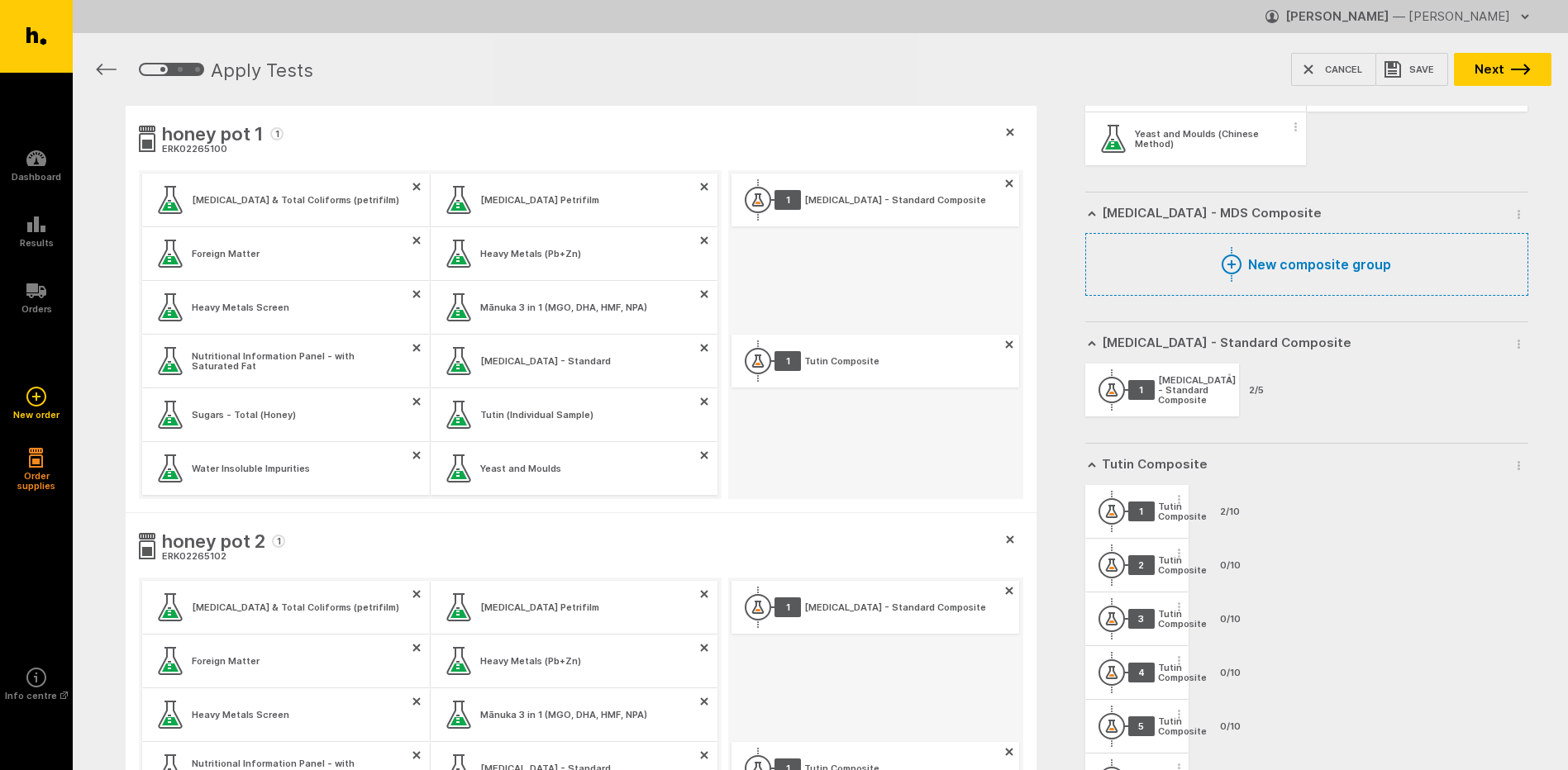
scroll to position [1374, 0]
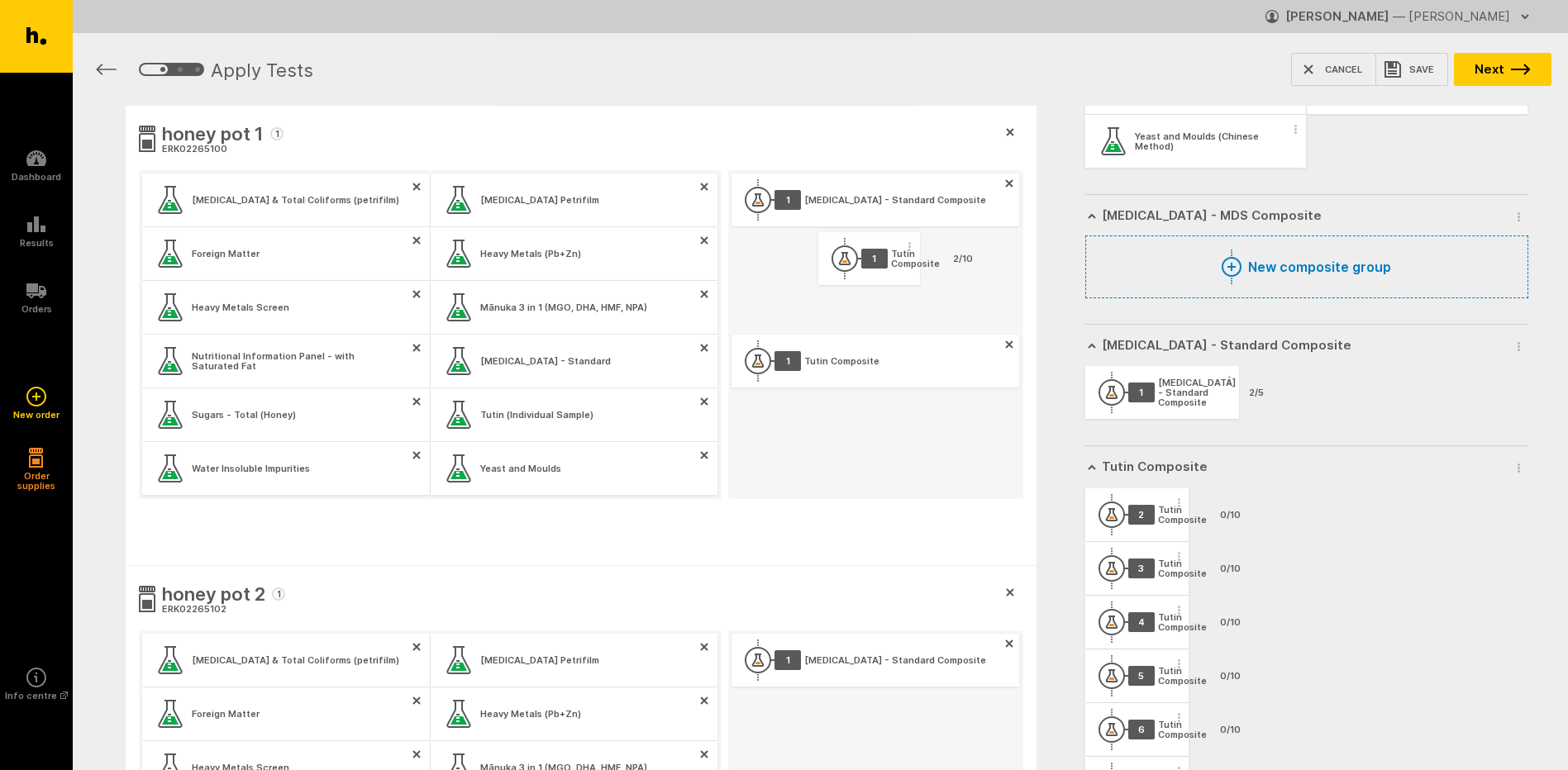
drag, startPoint x: 1141, startPoint y: 513, endPoint x: 868, endPoint y: 258, distance: 373.6
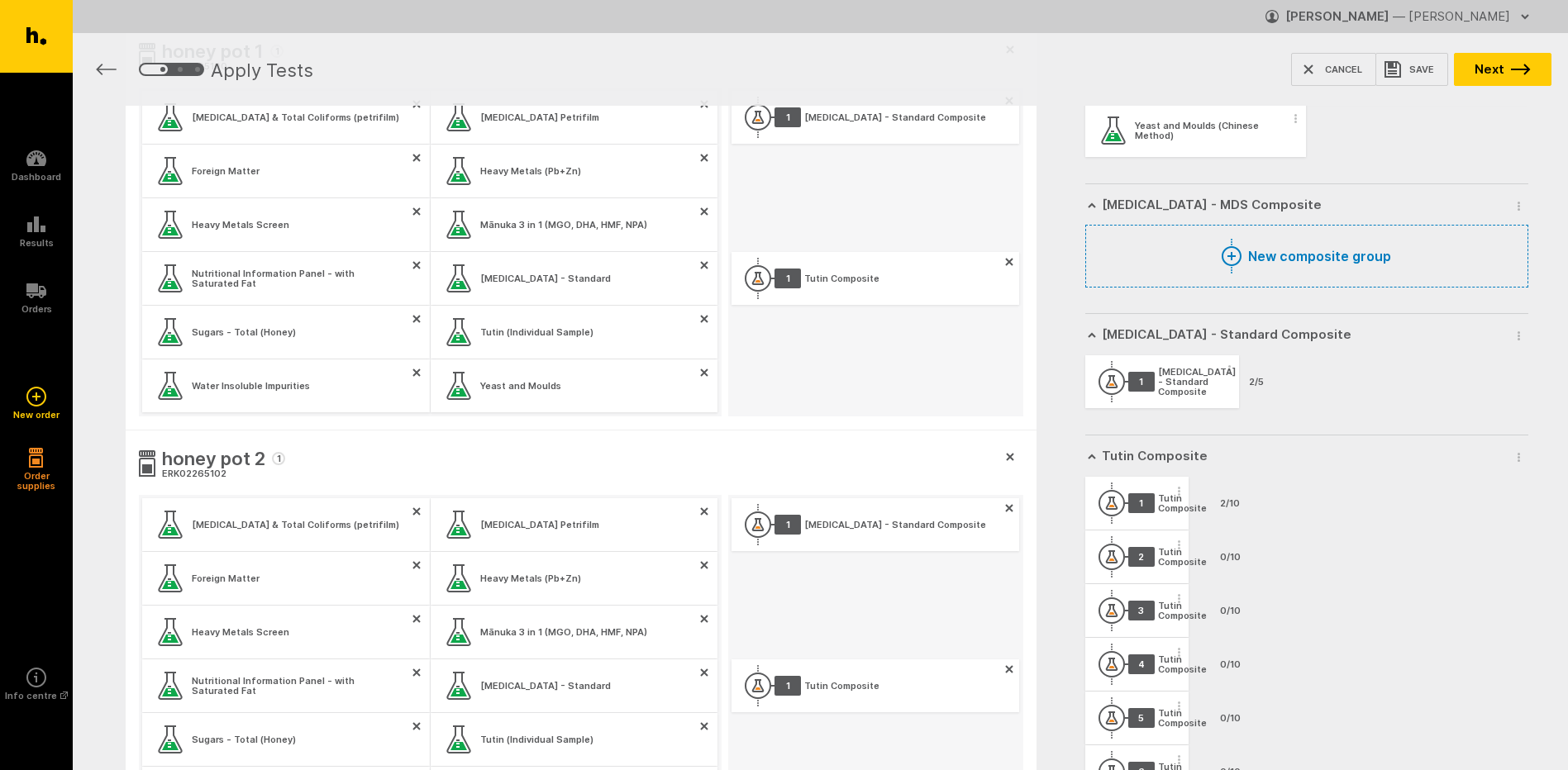
scroll to position [1381, 0]
click at [1526, 80] on button "Next" at bounding box center [1502, 70] width 97 height 33
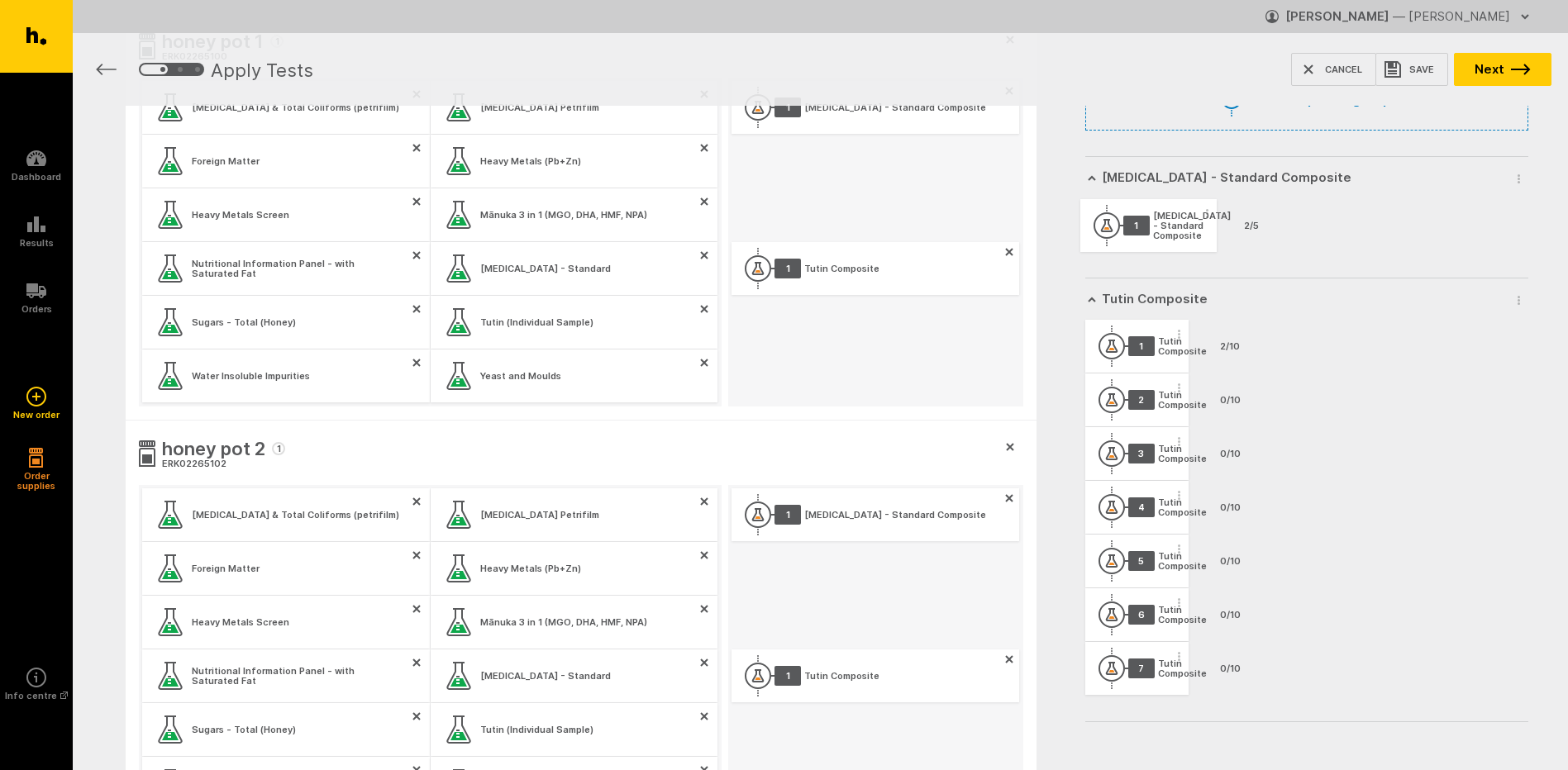
scroll to position [1537, 0]
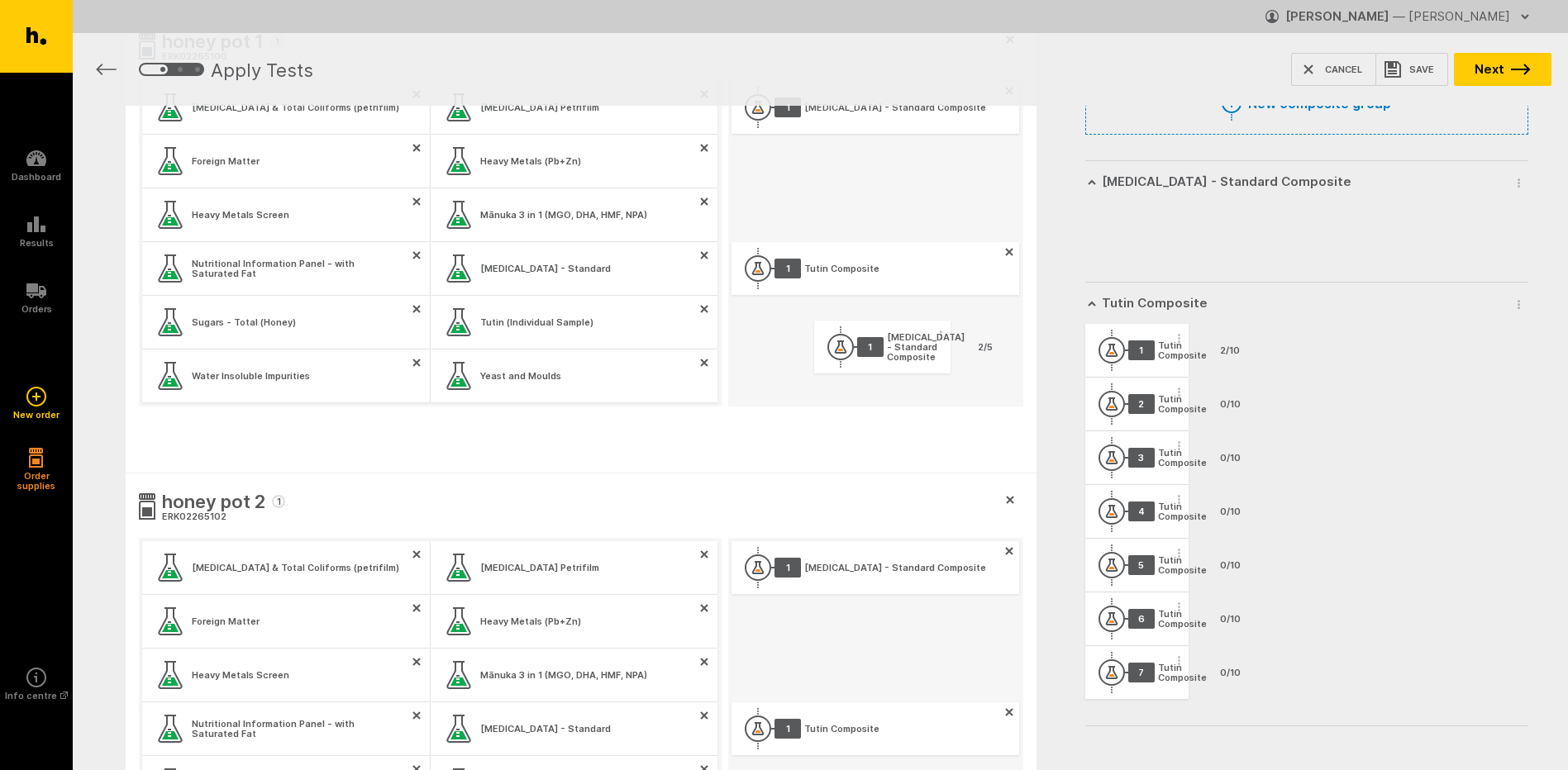
drag, startPoint x: 1168, startPoint y: 225, endPoint x: 896, endPoint y: 354, distance: 301.0
click at [896, 354] on div "Composite group "Tutin Composite 2" must have at least two samples added Compos…" at bounding box center [820, 611] width 1495 height 1672
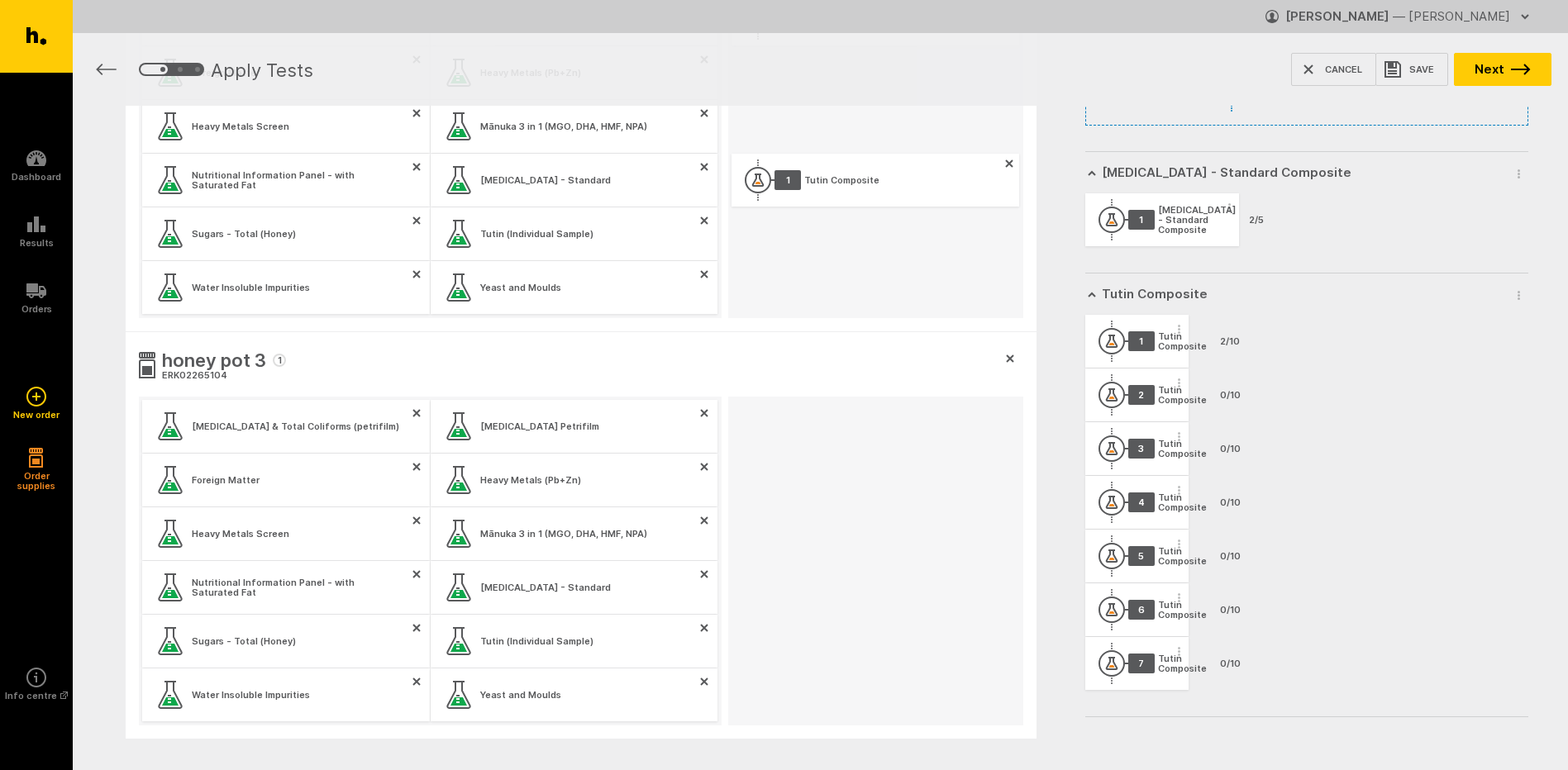
scroll to position [1543, 0]
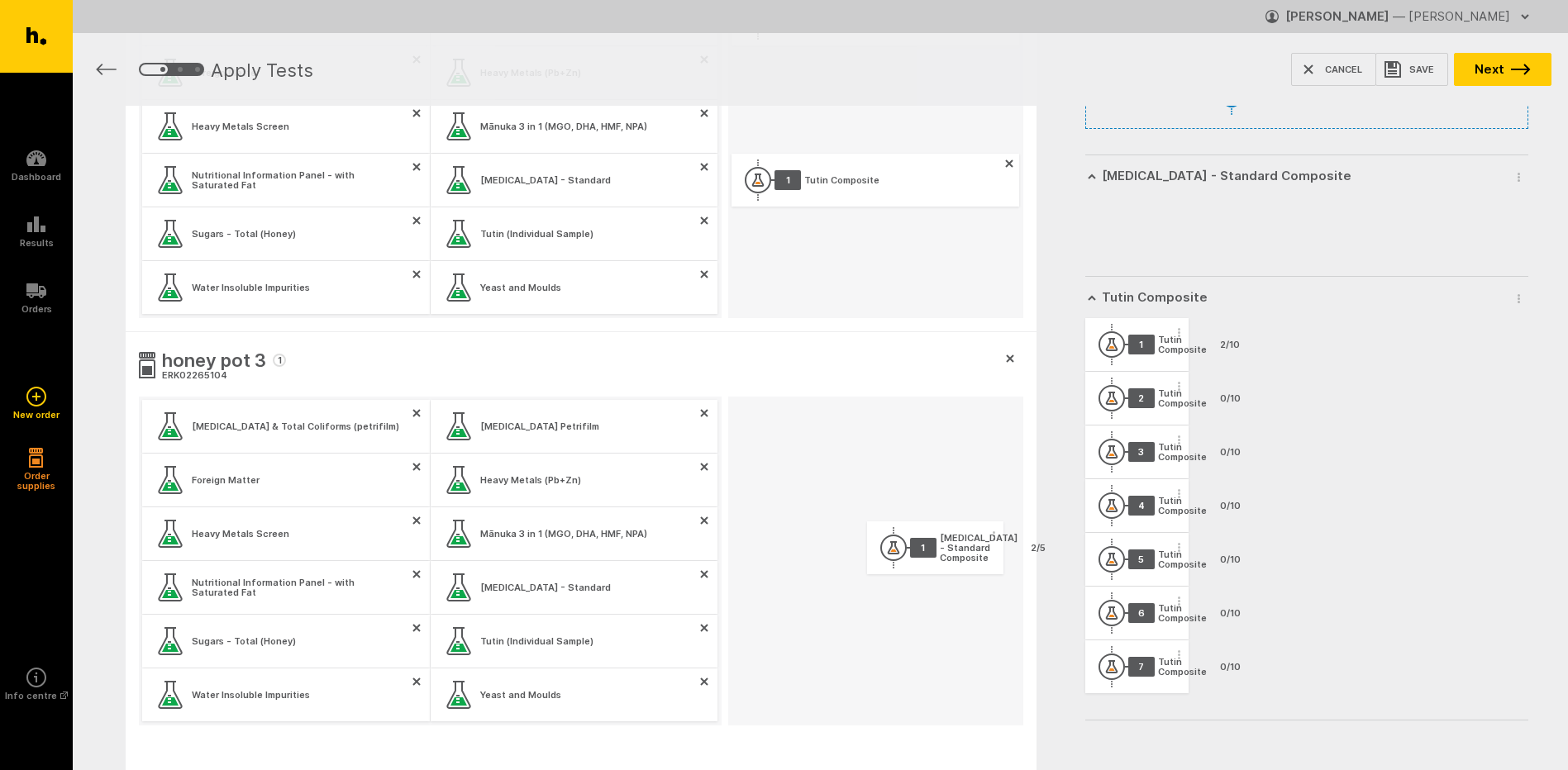
drag, startPoint x: 1139, startPoint y: 222, endPoint x: 916, endPoint y: 557, distance: 402.4
click at [916, 557] on div "Composite group "Tutin Composite 2" must have at least two samples added Compos…" at bounding box center [820, 115] width 1495 height 1672
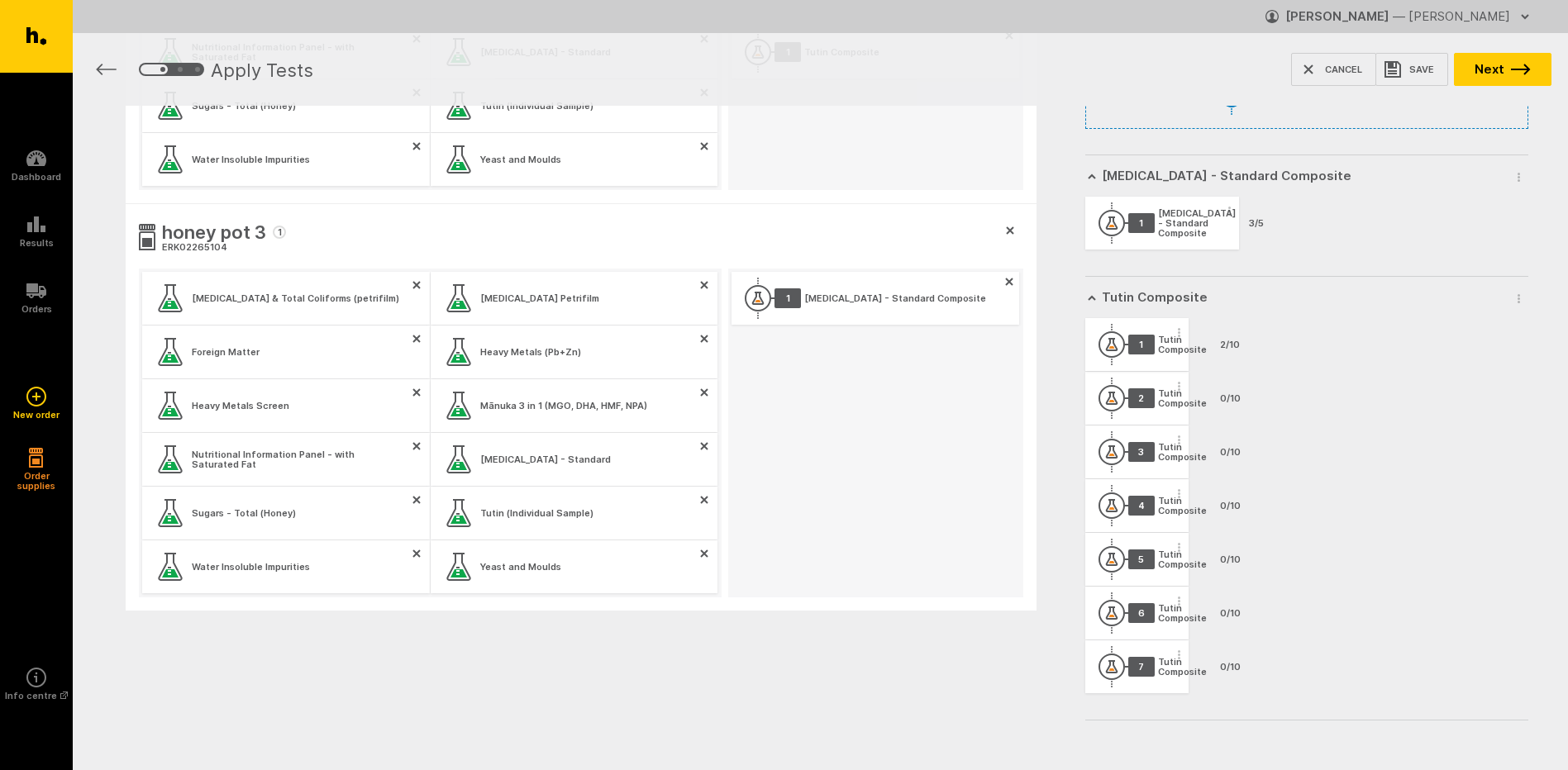
scroll to position [588, 0]
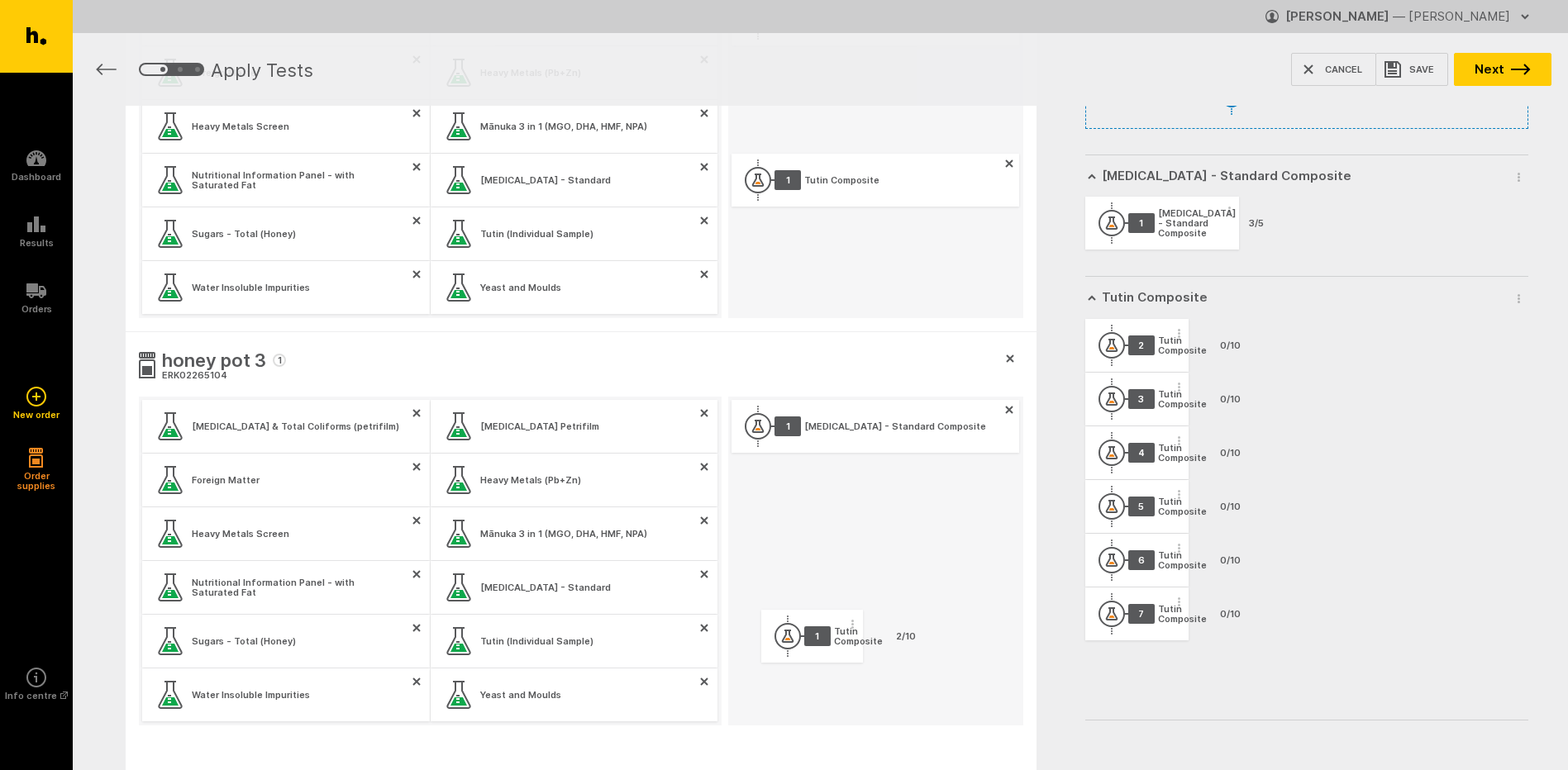
drag, startPoint x: 1122, startPoint y: 370, endPoint x: 817, endPoint y: 639, distance: 406.7
click at [817, 639] on div "honey pot 1 1 ERK02265100 E.coli & Total Coliforms (petrifilm) E.coli Petrifilm…" at bounding box center [820, 235] width 1495 height 1434
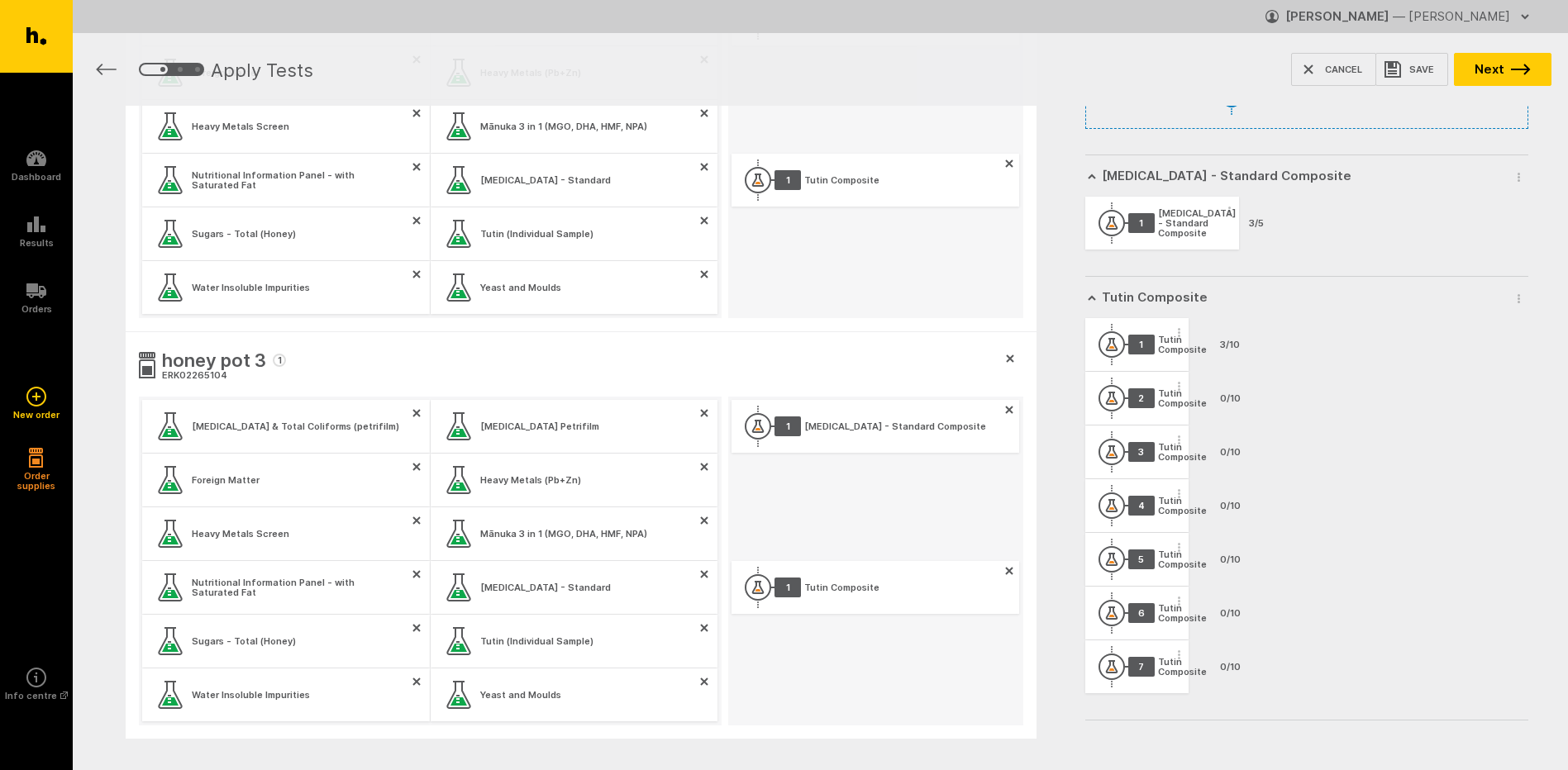
click at [1178, 657] on icon "button" at bounding box center [1179, 654] width 3 height 9
click at [1166, 686] on button "Remove Composite Group" at bounding box center [1081, 684] width 211 height 34
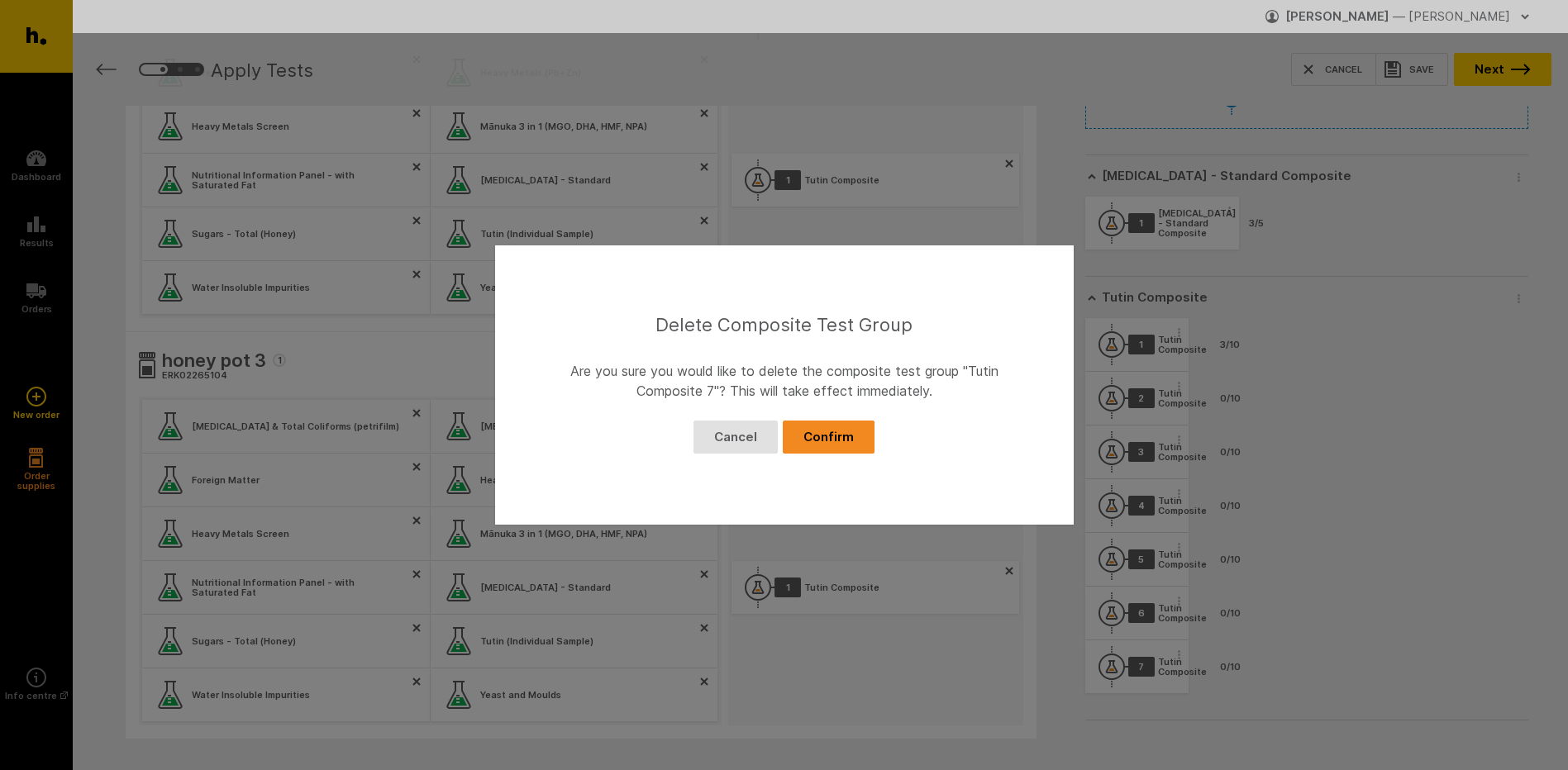
click at [849, 436] on button "Confirm" at bounding box center [828, 437] width 91 height 33
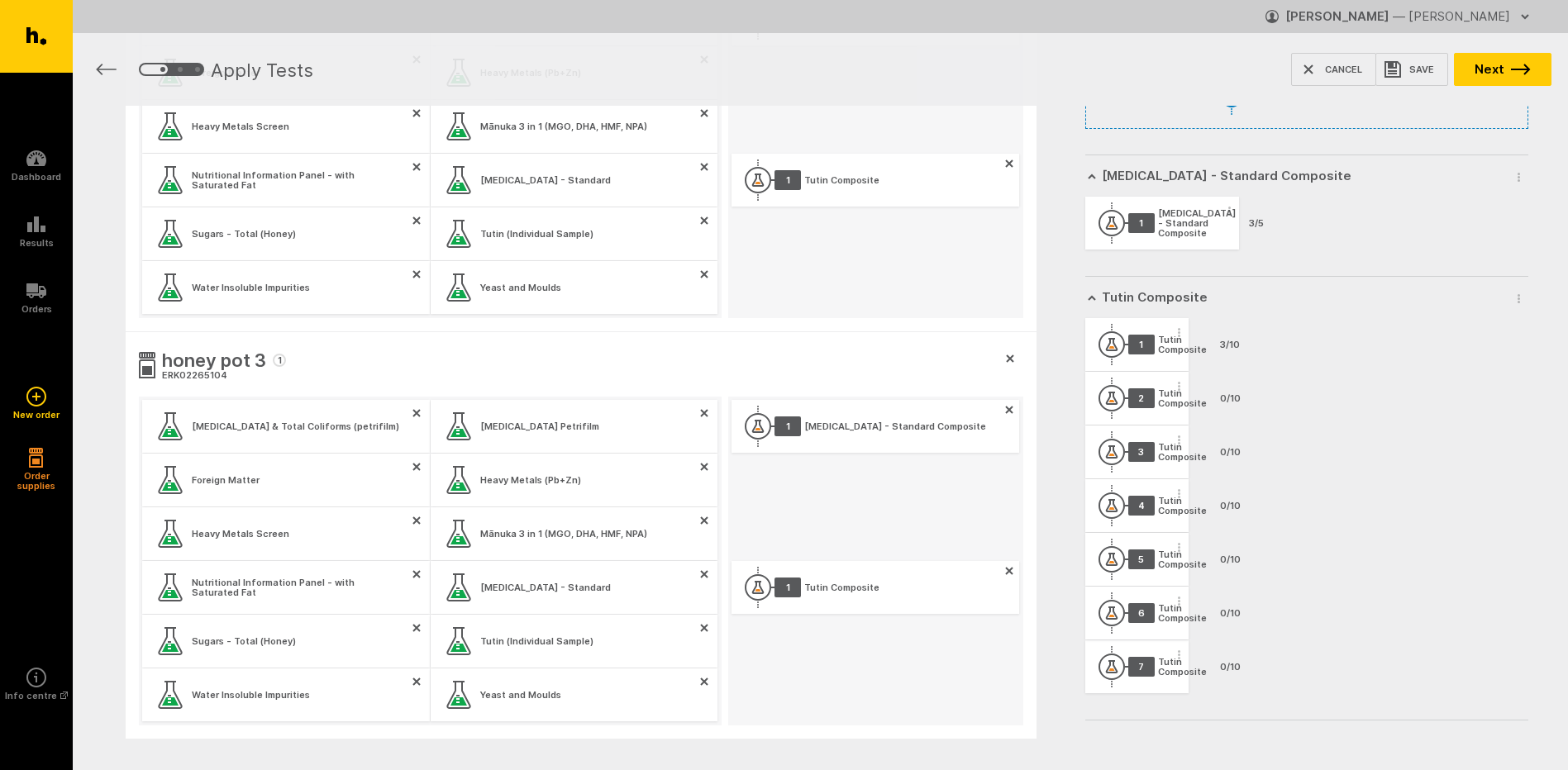
click at [1173, 605] on span "button" at bounding box center [1179, 600] width 17 height 25
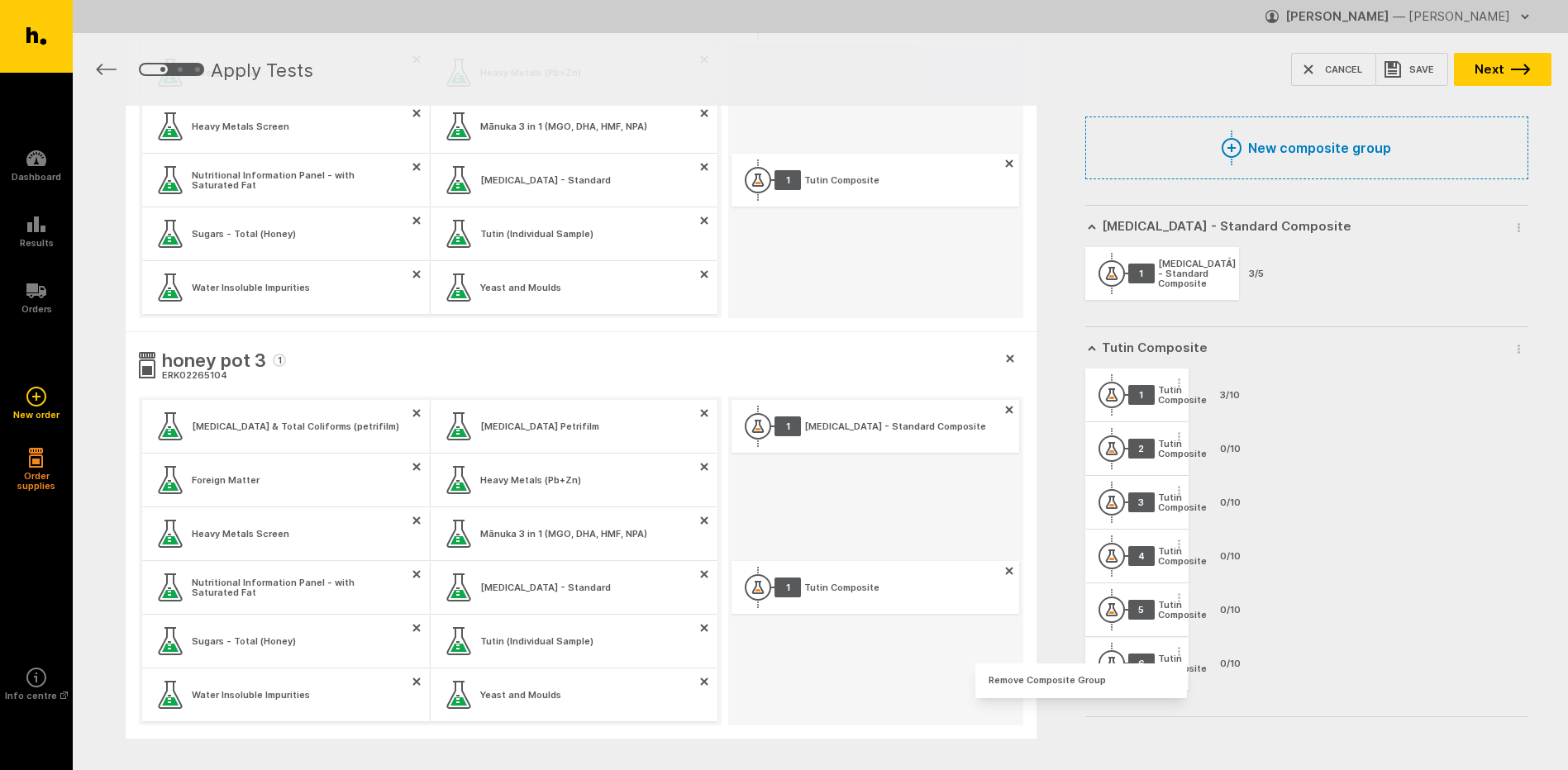
click at [1178, 600] on icon "button" at bounding box center [1179, 597] width 3 height 9
click at [1133, 619] on button "Remove Composite Group" at bounding box center [1081, 627] width 211 height 34
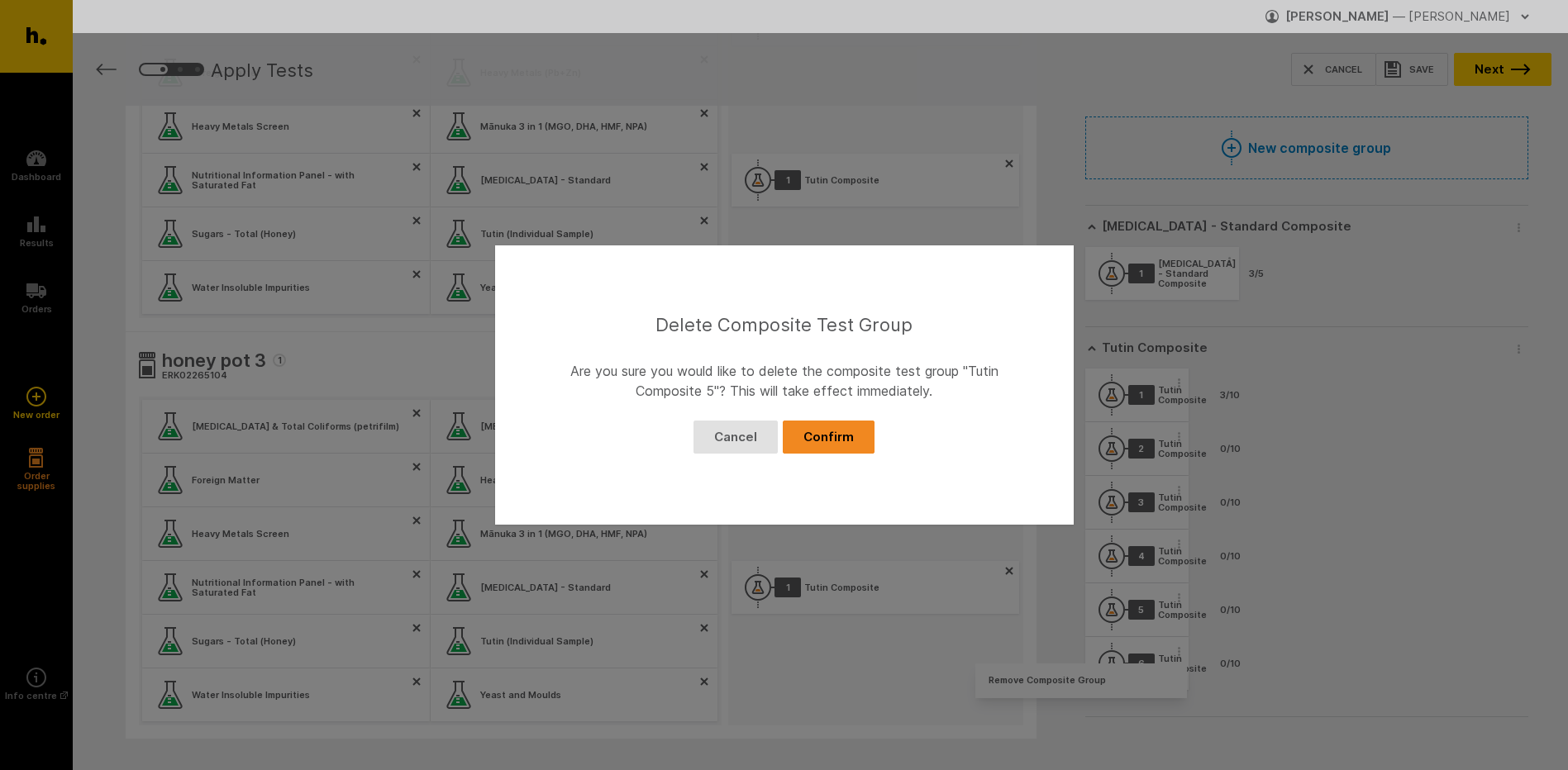
click at [832, 446] on button "Confirm" at bounding box center [828, 437] width 91 height 33
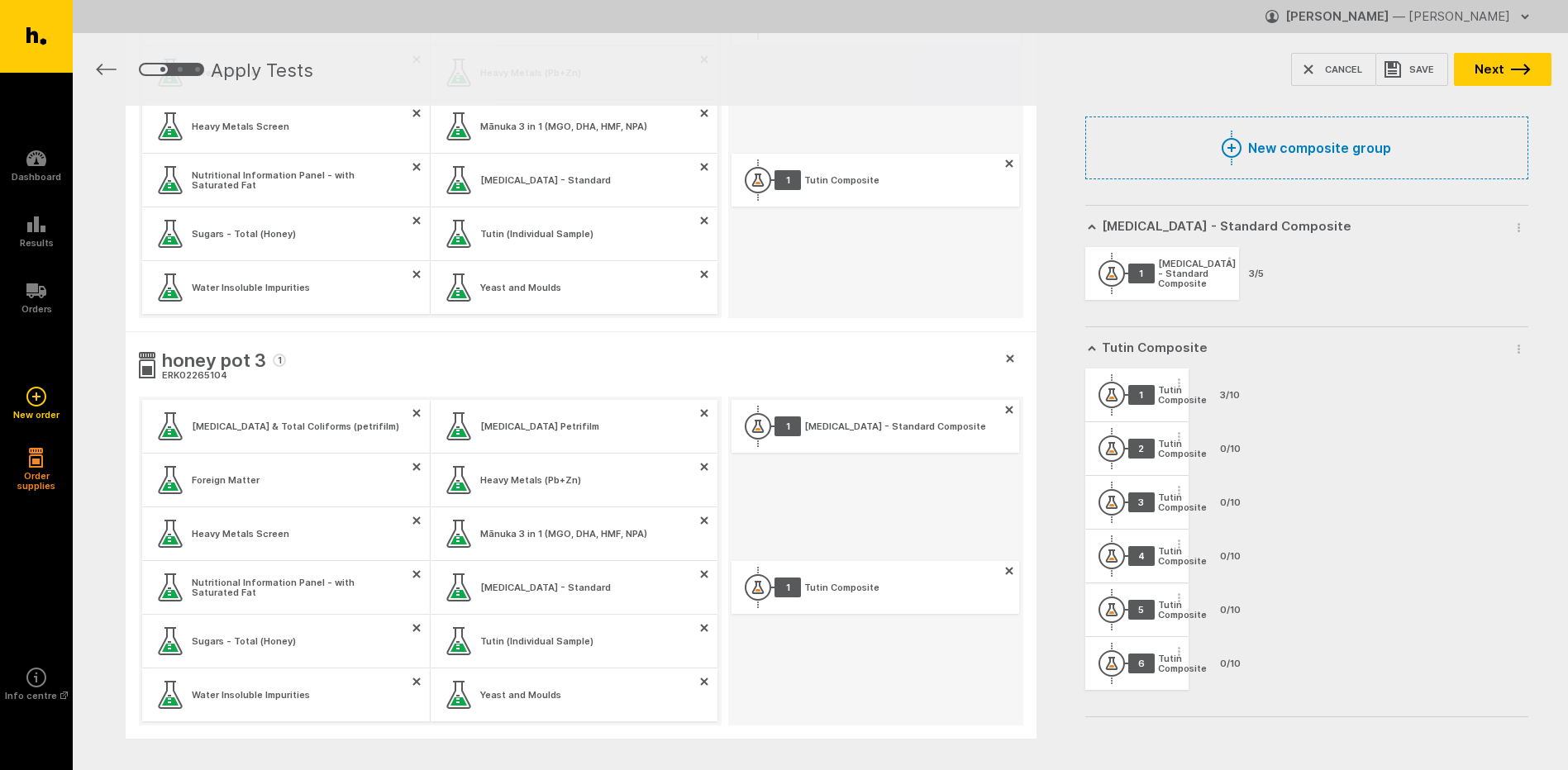
click at [1174, 546] on span "button" at bounding box center [1179, 543] width 17 height 25
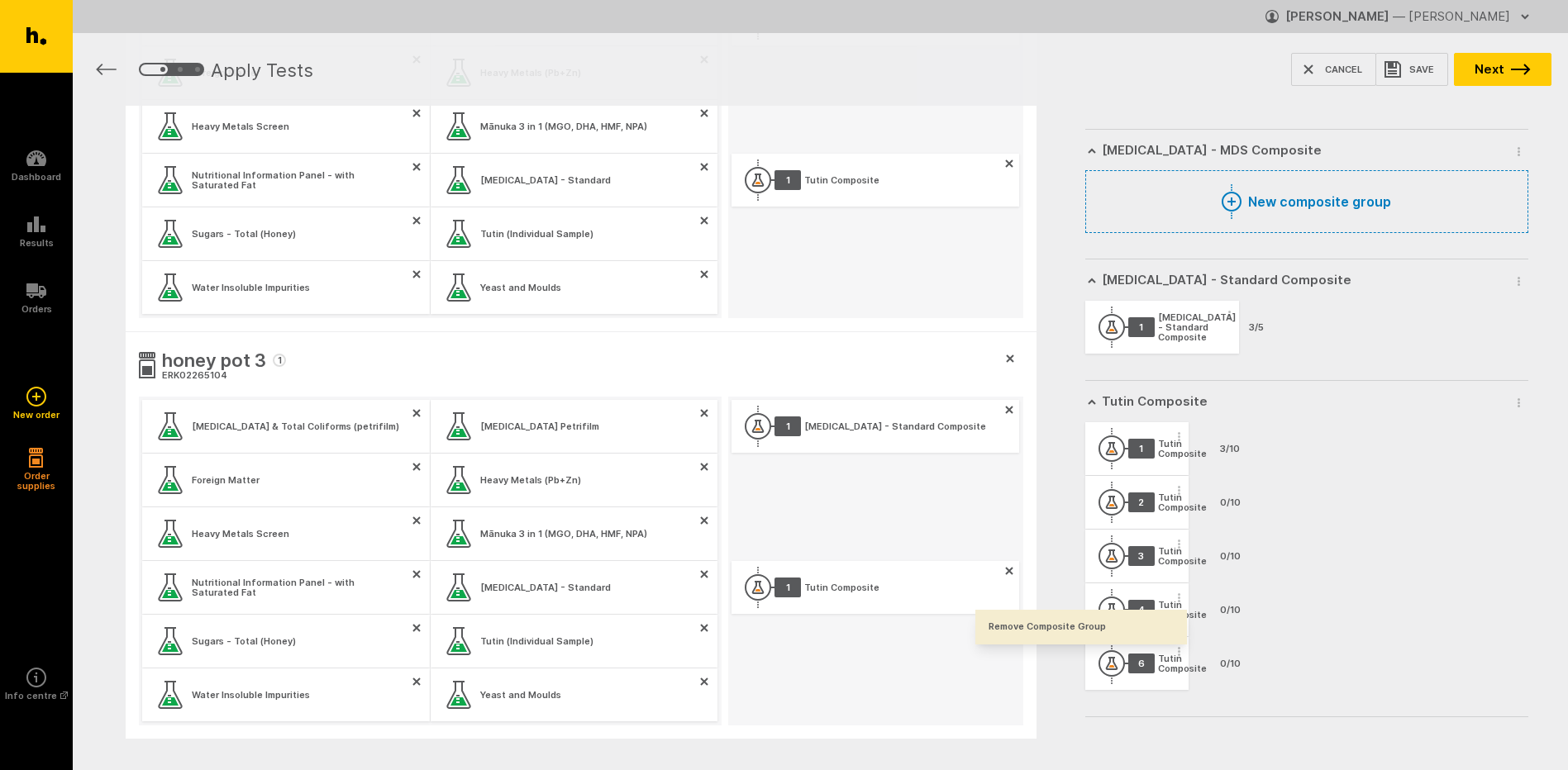
click at [1148, 572] on div "3 Tutin Composite 0/10" at bounding box center [1138, 556] width 104 height 53
click at [1178, 598] on icon "button" at bounding box center [1179, 597] width 3 height 9
click at [1148, 624] on button "Remove Composite Group" at bounding box center [1081, 627] width 211 height 34
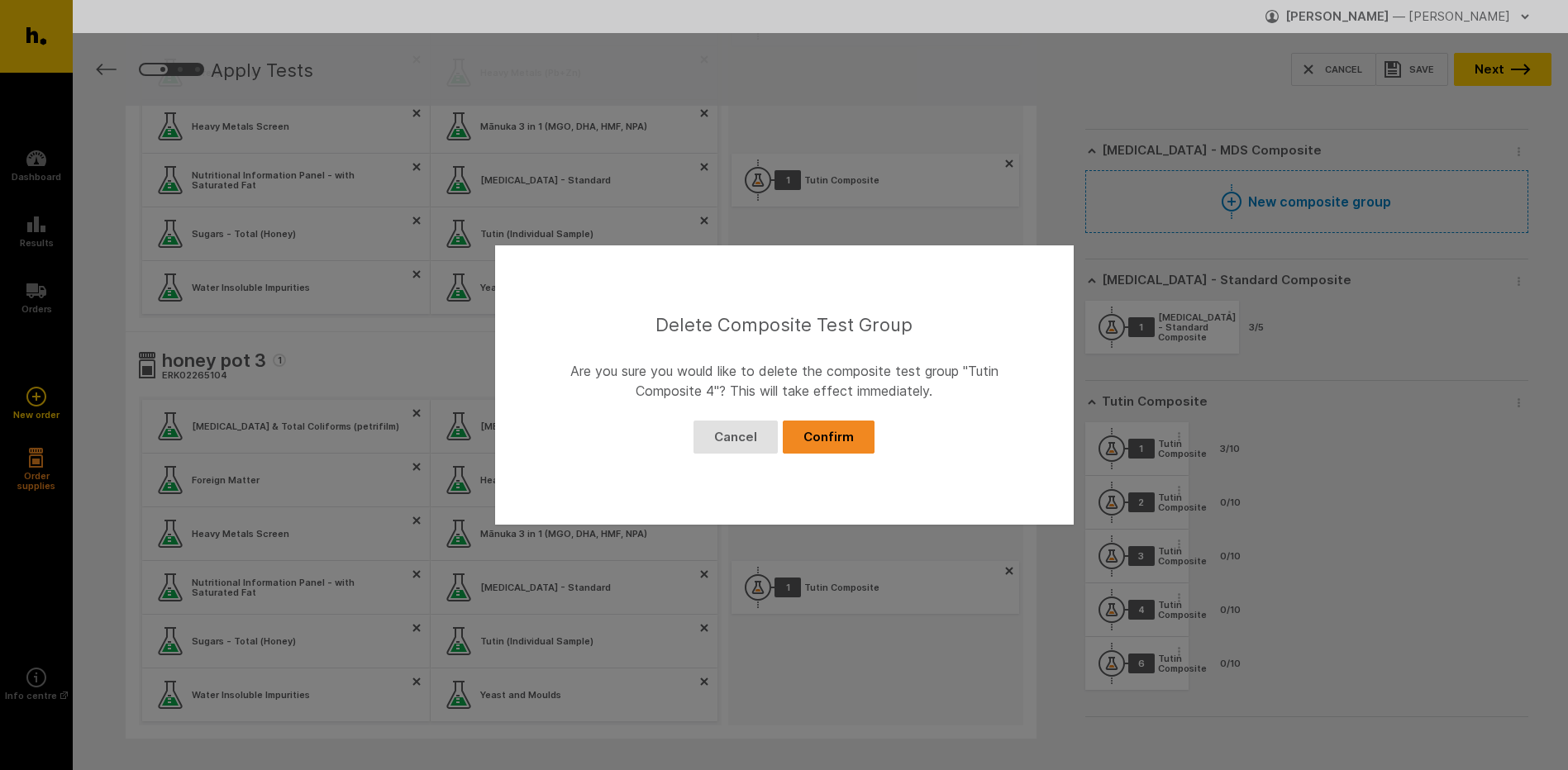
click at [860, 439] on button "Confirm" at bounding box center [828, 437] width 91 height 33
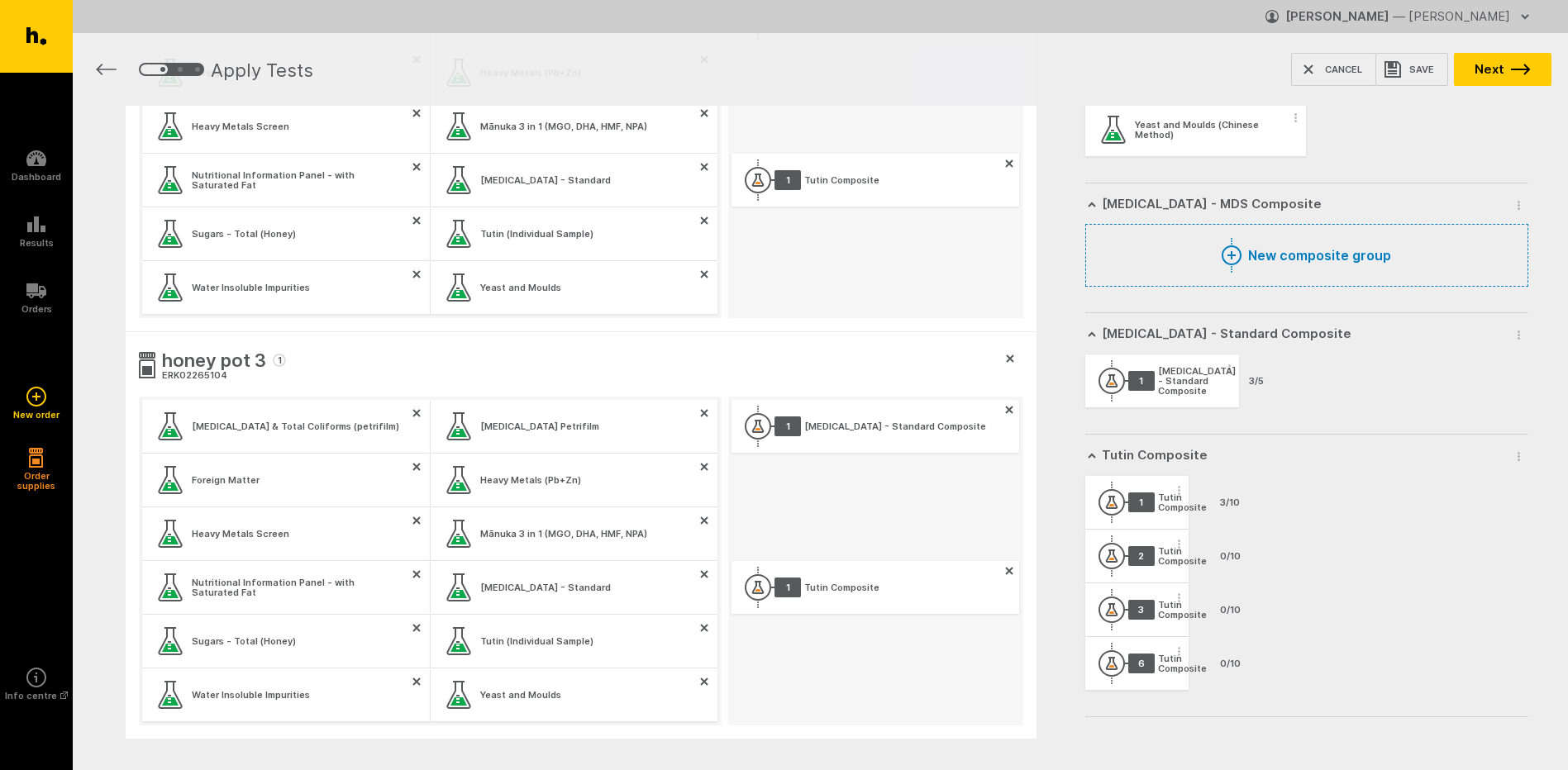
scroll to position [1385, 0]
click at [1178, 597] on circle "button" at bounding box center [1179, 598] width 3 height 3
click at [1148, 624] on button "Remove Composite Group" at bounding box center [1081, 627] width 211 height 34
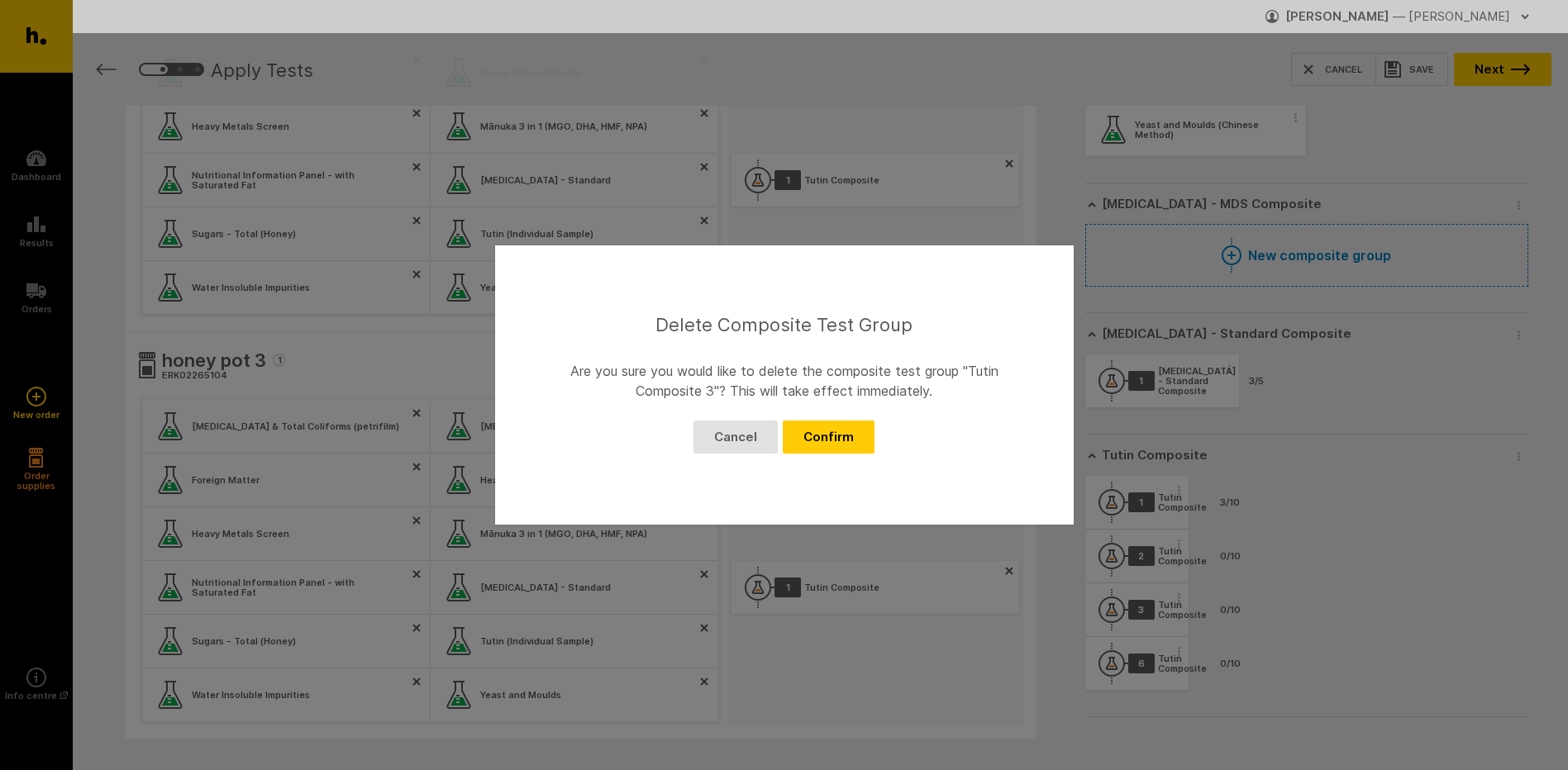
click at [857, 433] on button "Confirm" at bounding box center [828, 437] width 91 height 33
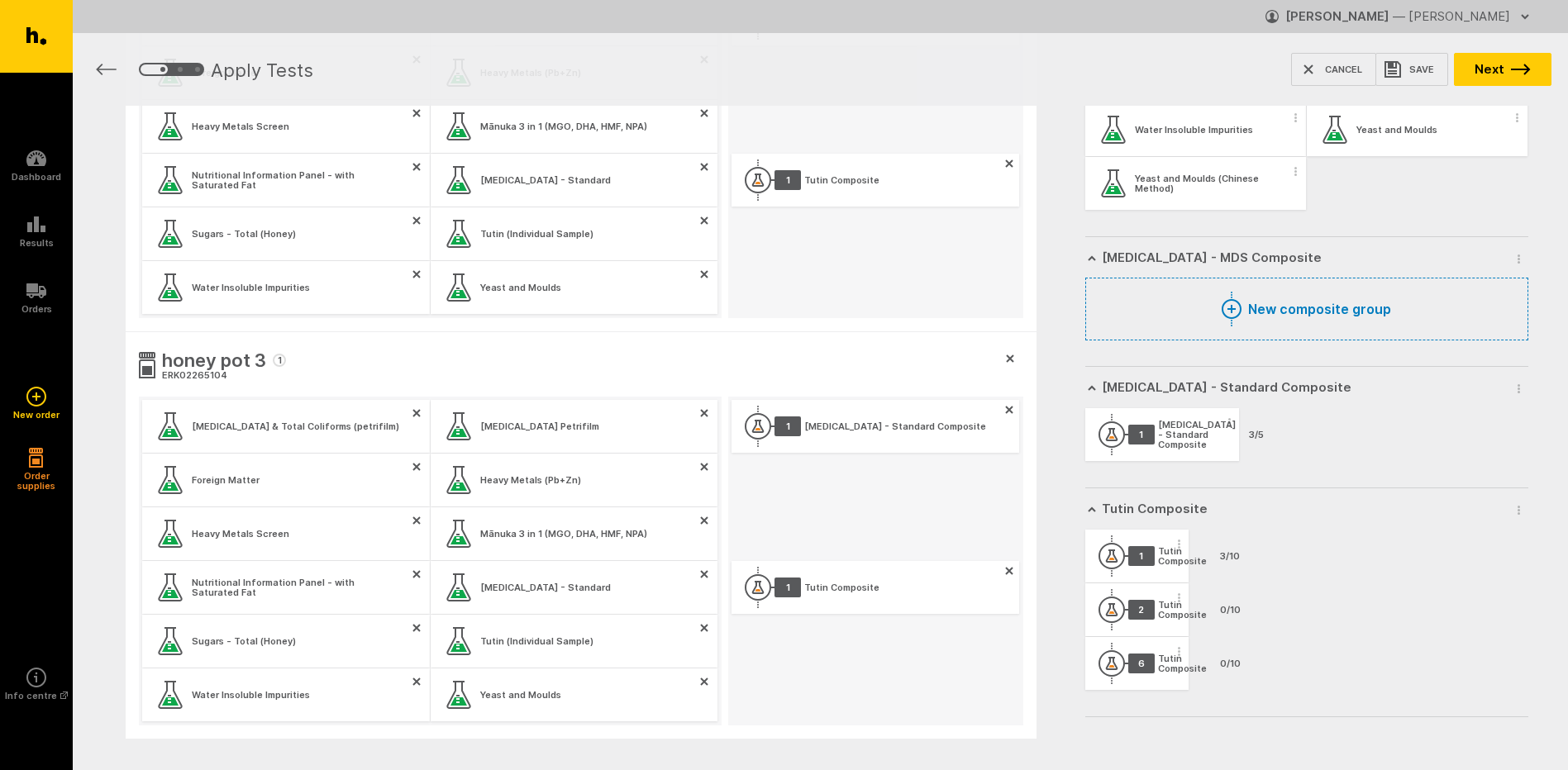
scroll to position [1332, 0]
click at [1173, 650] on span "button" at bounding box center [1179, 651] width 17 height 25
click at [1163, 674] on button "Remove Composite Group" at bounding box center [1081, 681] width 211 height 34
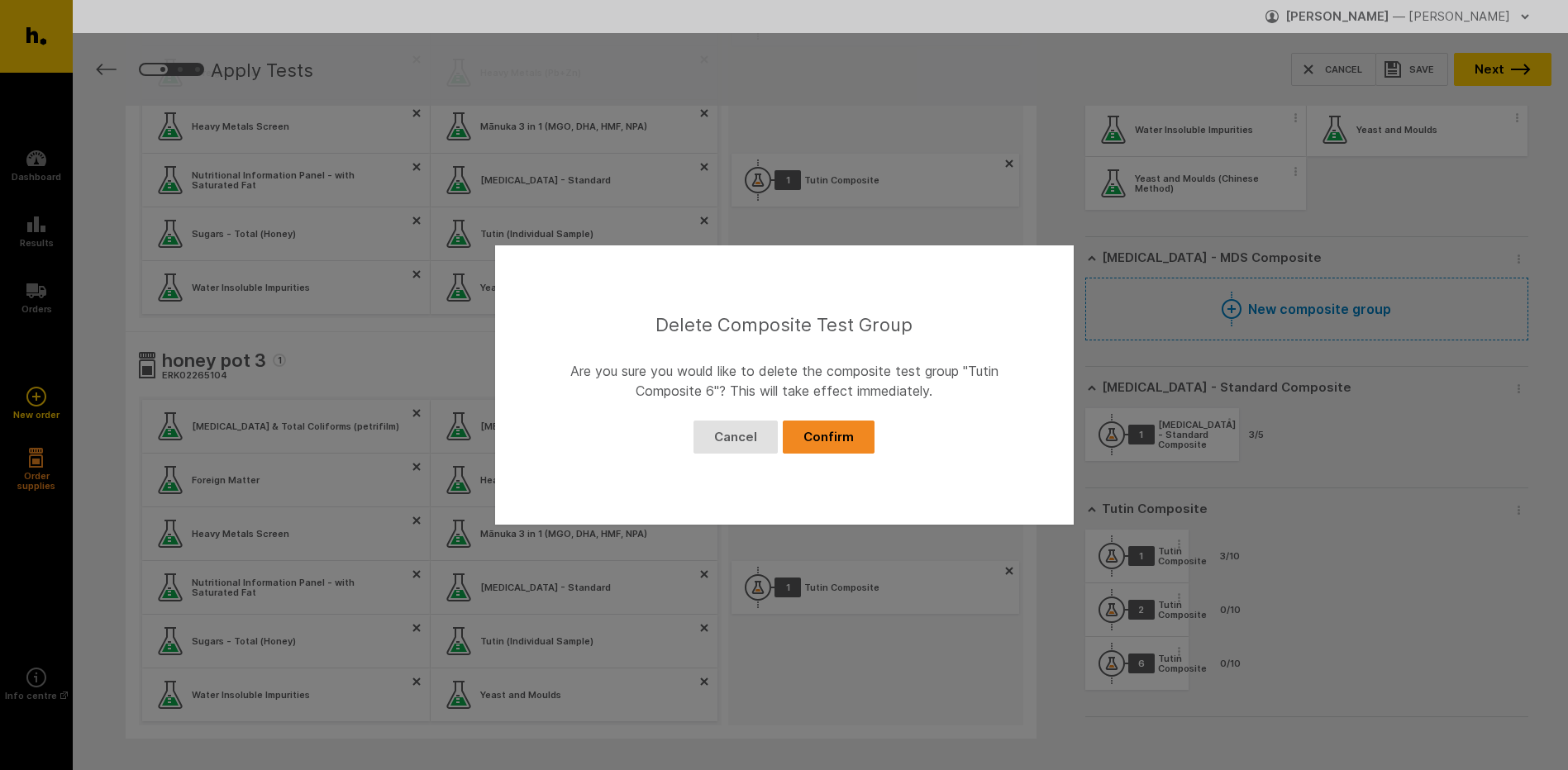
click at [840, 437] on button "Confirm" at bounding box center [828, 437] width 91 height 33
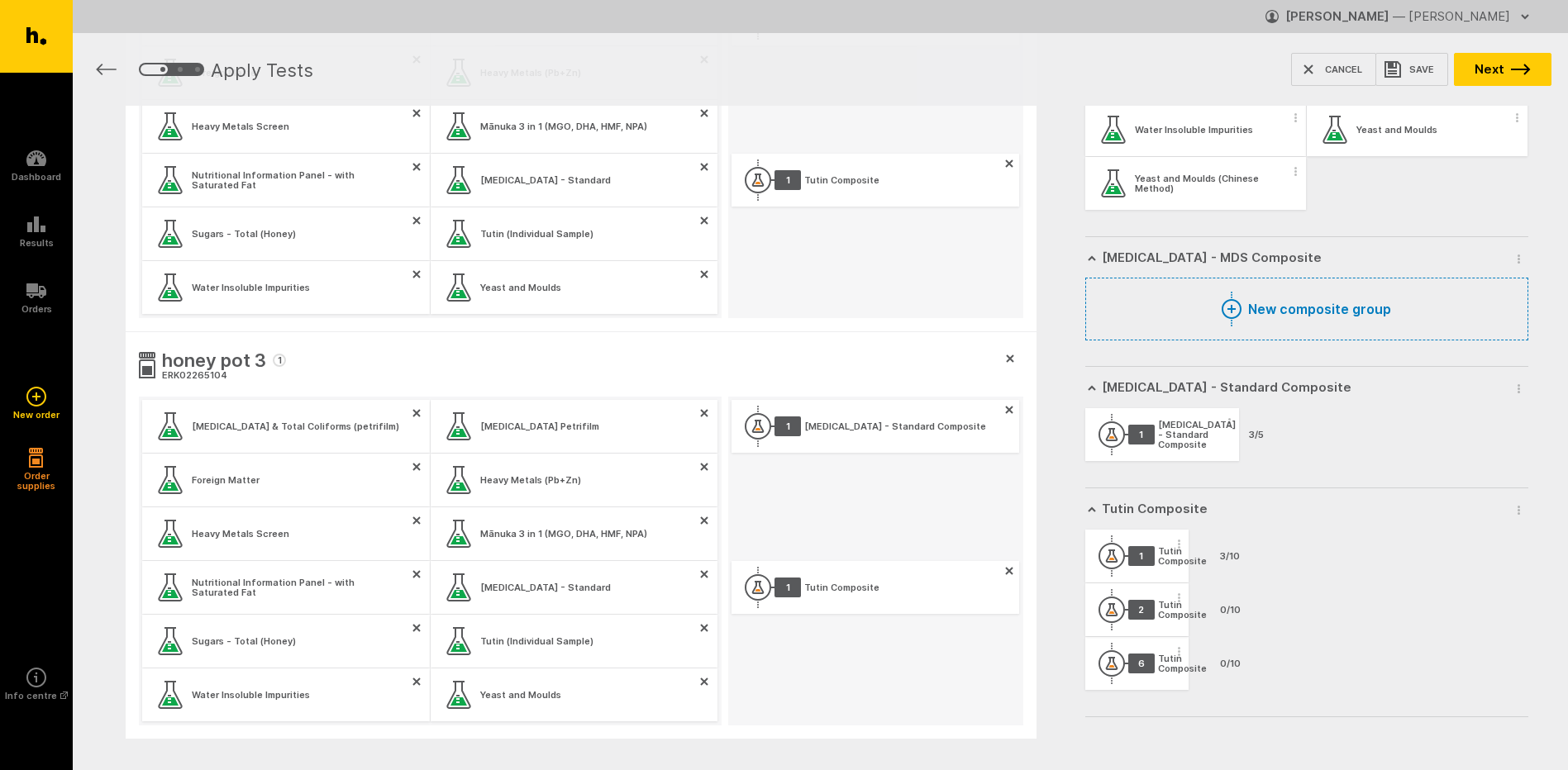
scroll to position [1278, 0]
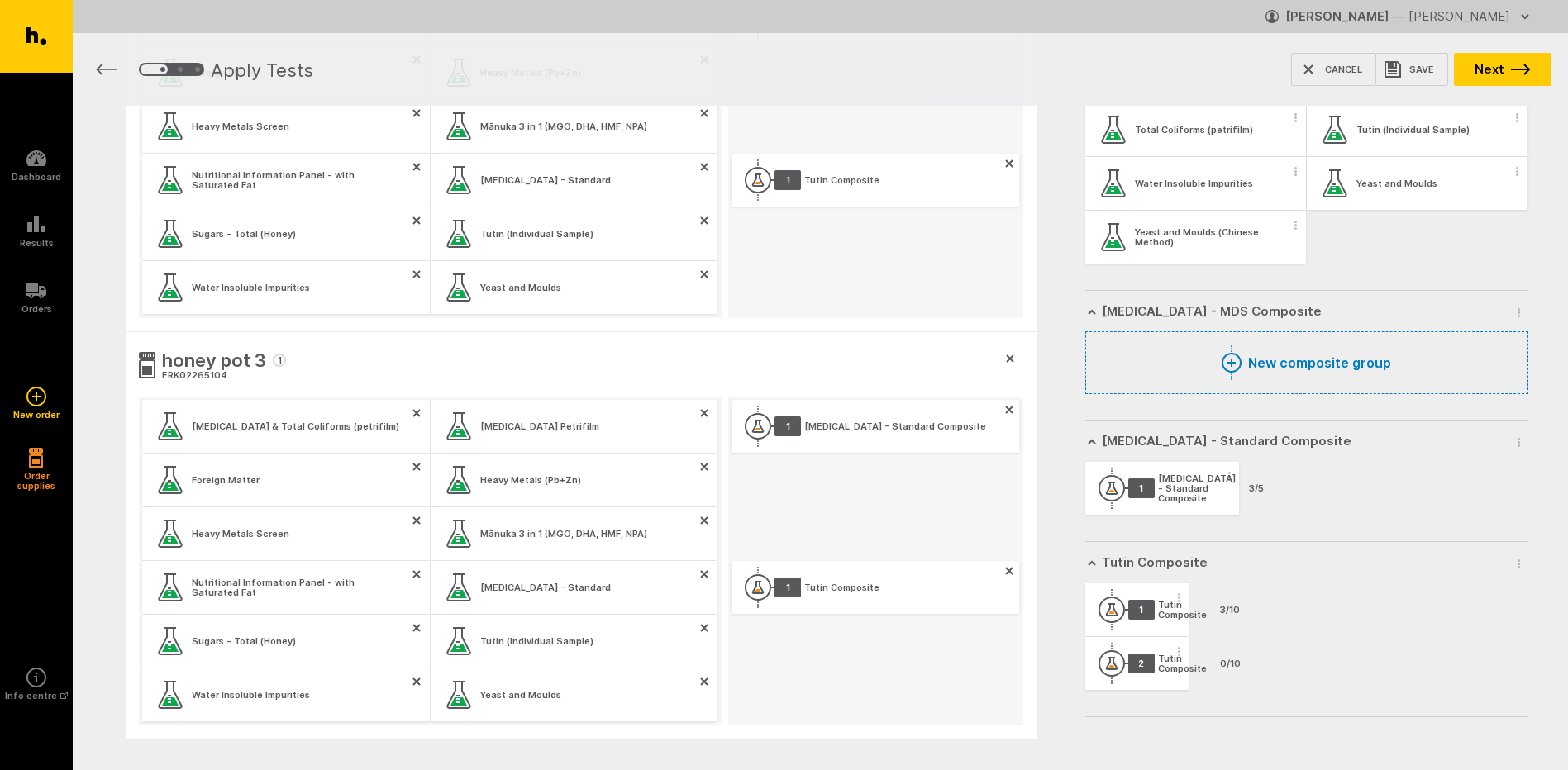
click at [1174, 655] on span "button" at bounding box center [1179, 651] width 17 height 25
click at [1150, 677] on button "Remove Composite Group" at bounding box center [1081, 681] width 211 height 34
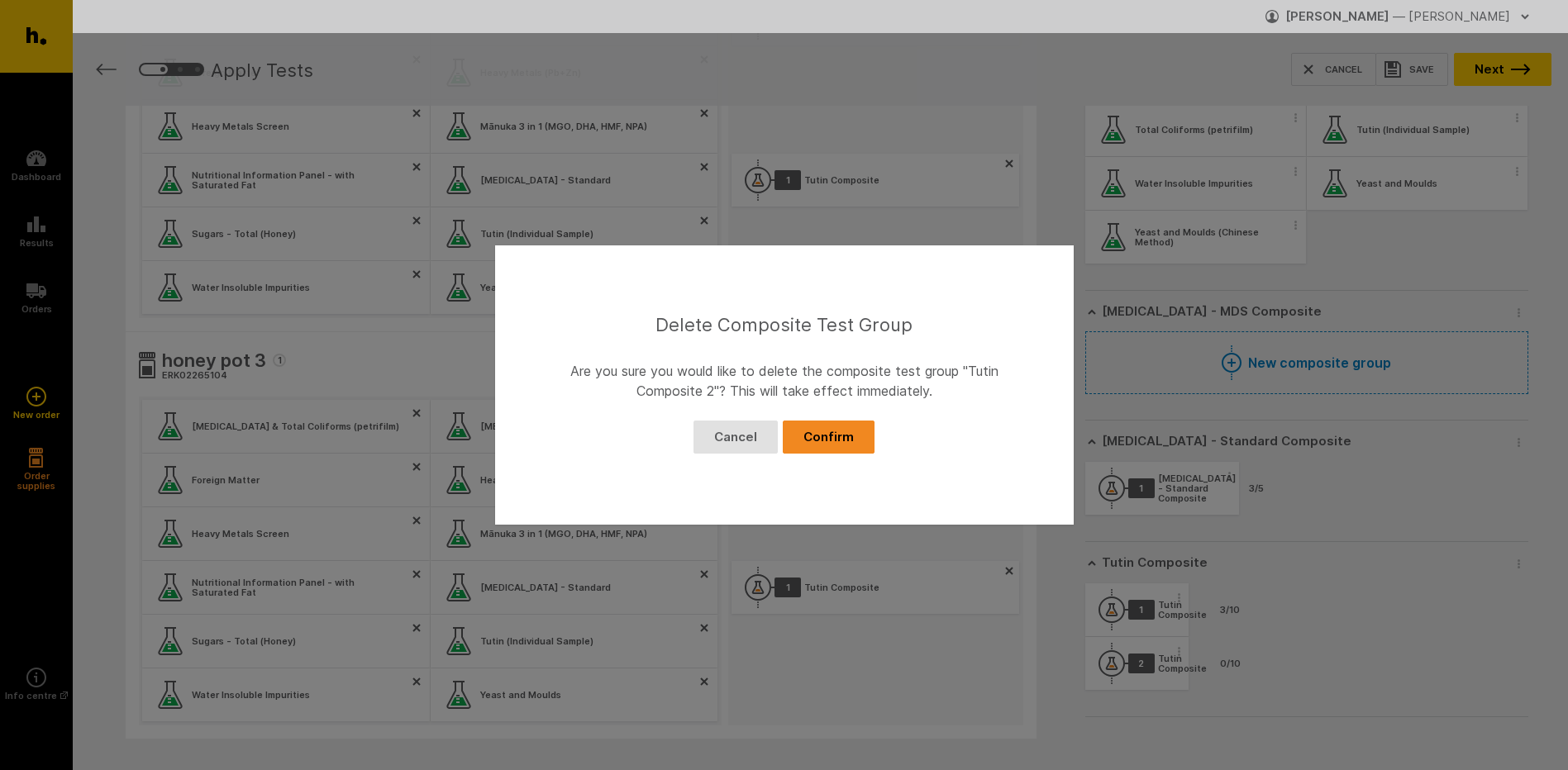
click at [848, 437] on button "Confirm" at bounding box center [828, 437] width 91 height 33
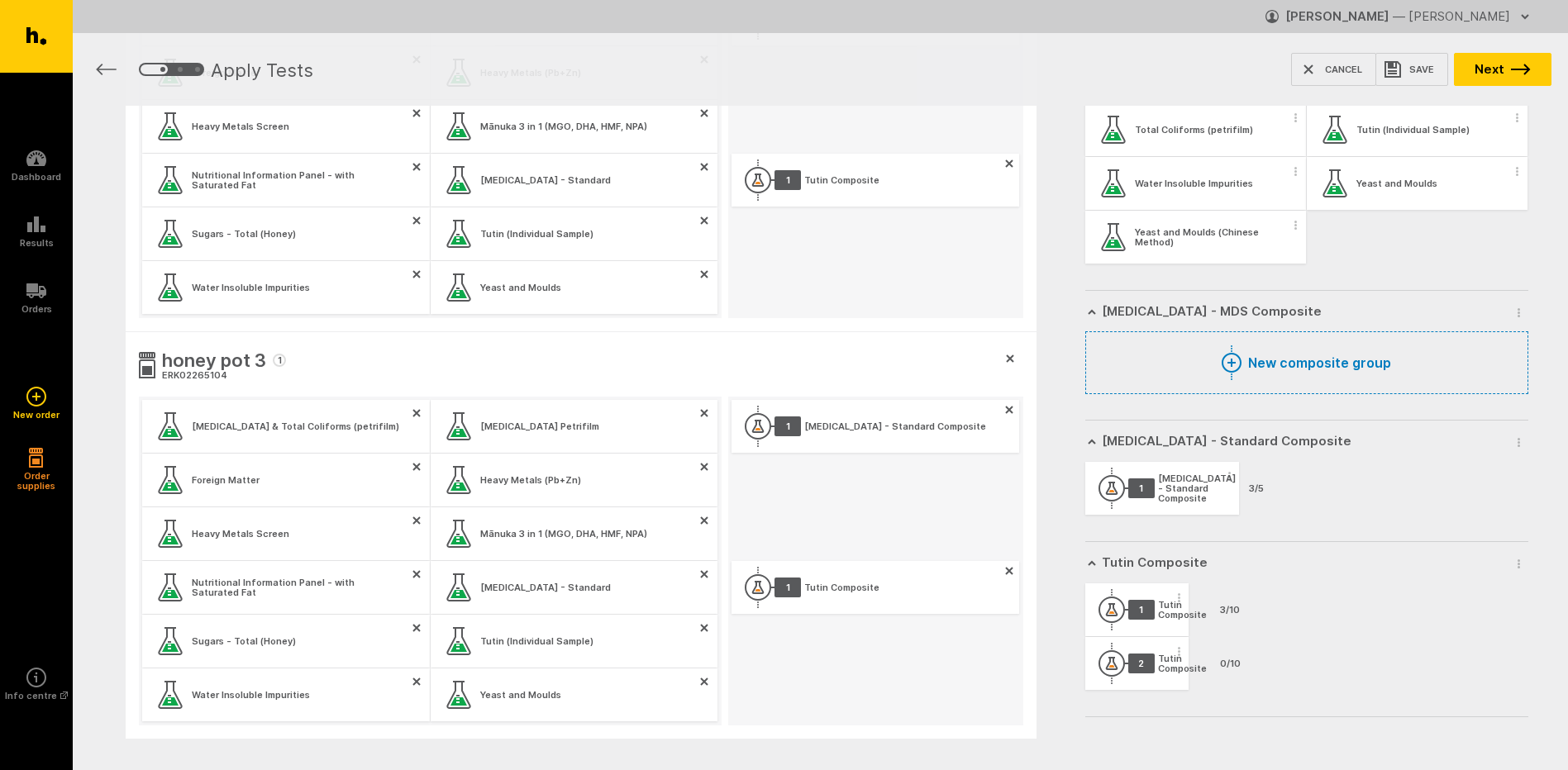
scroll to position [1224, 0]
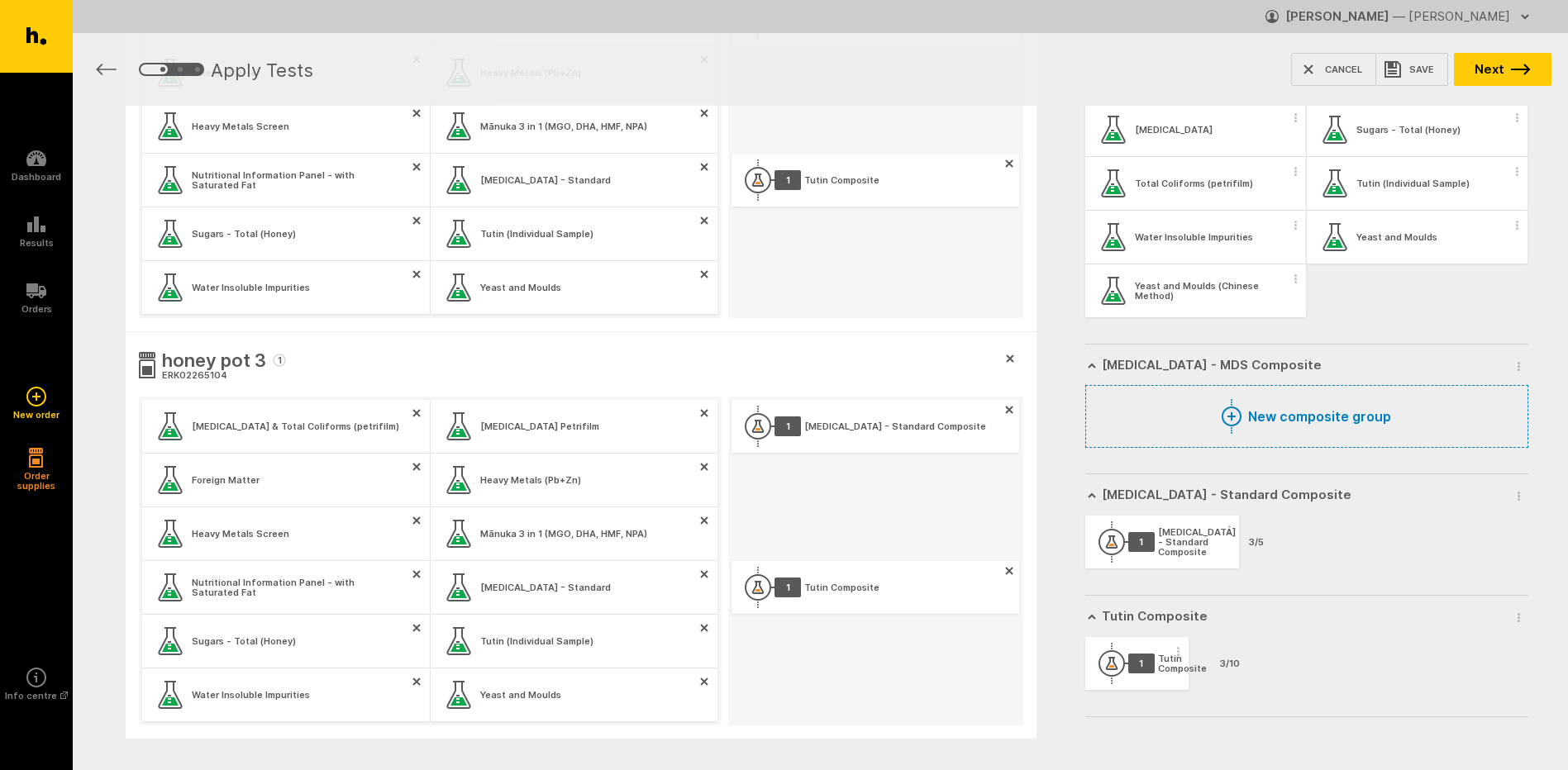
click at [1306, 412] on button "New composite group" at bounding box center [1307, 416] width 443 height 63
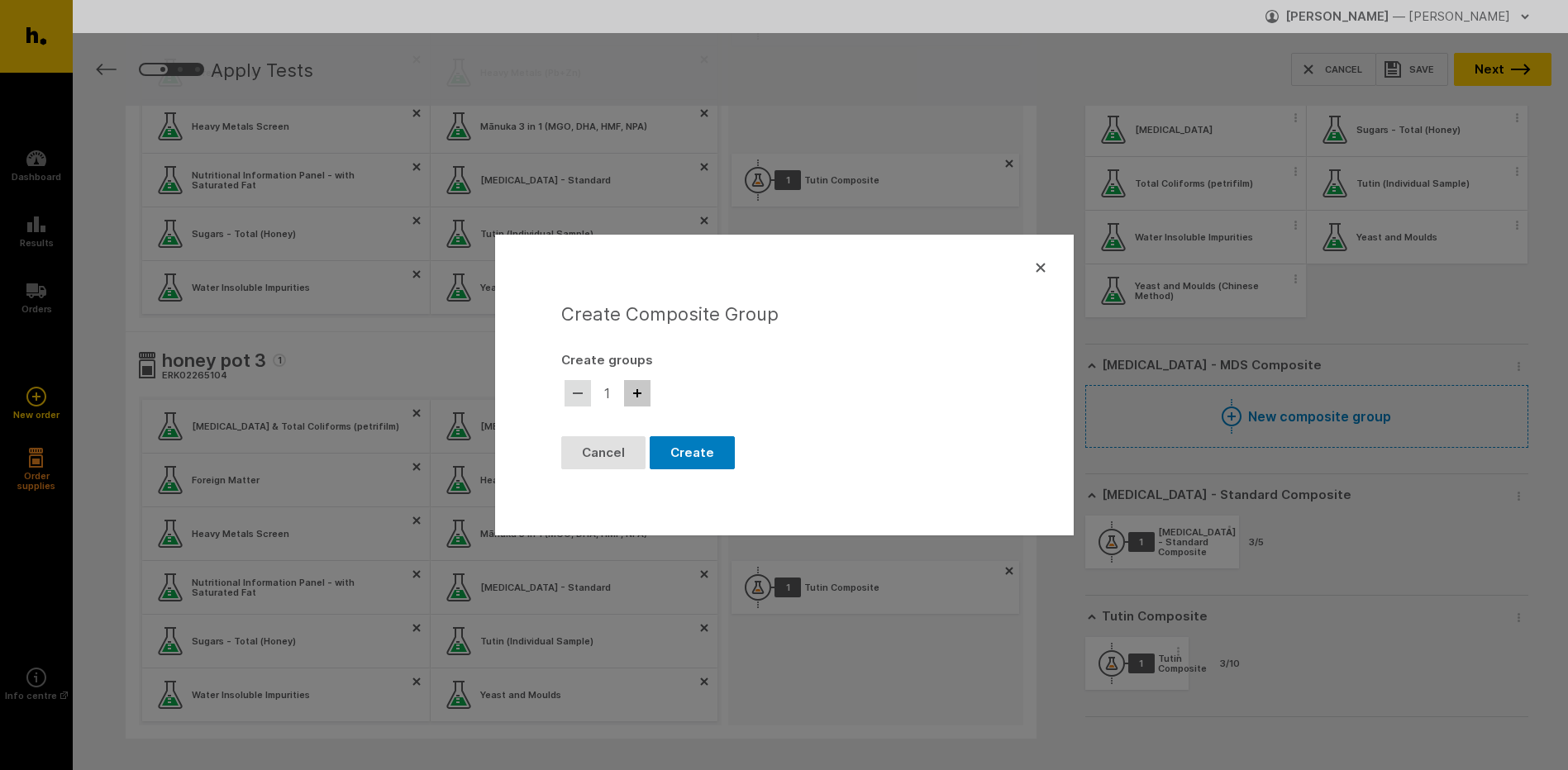
click at [644, 398] on button "button" at bounding box center [637, 393] width 27 height 27
type input "3"
click at [701, 452] on button "Create" at bounding box center [692, 453] width 85 height 33
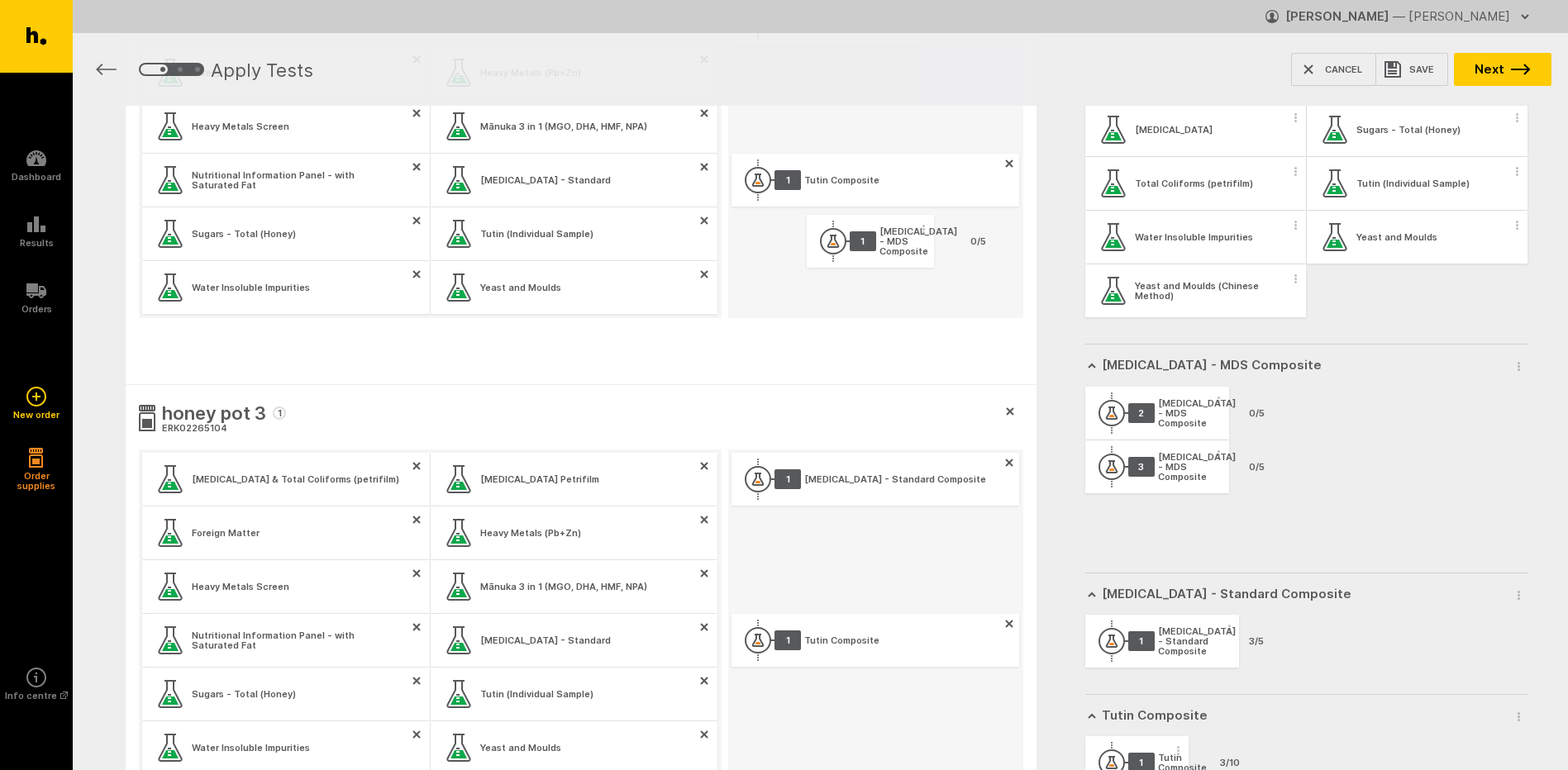
drag, startPoint x: 1150, startPoint y: 419, endPoint x: 862, endPoint y: 248, distance: 334.9
click at [862, 248] on div "honey pot 1 1 ERK02265100 E.coli & Total Coliforms (petrifilm) E.coli Petrifilm…" at bounding box center [820, 235] width 1495 height 1434
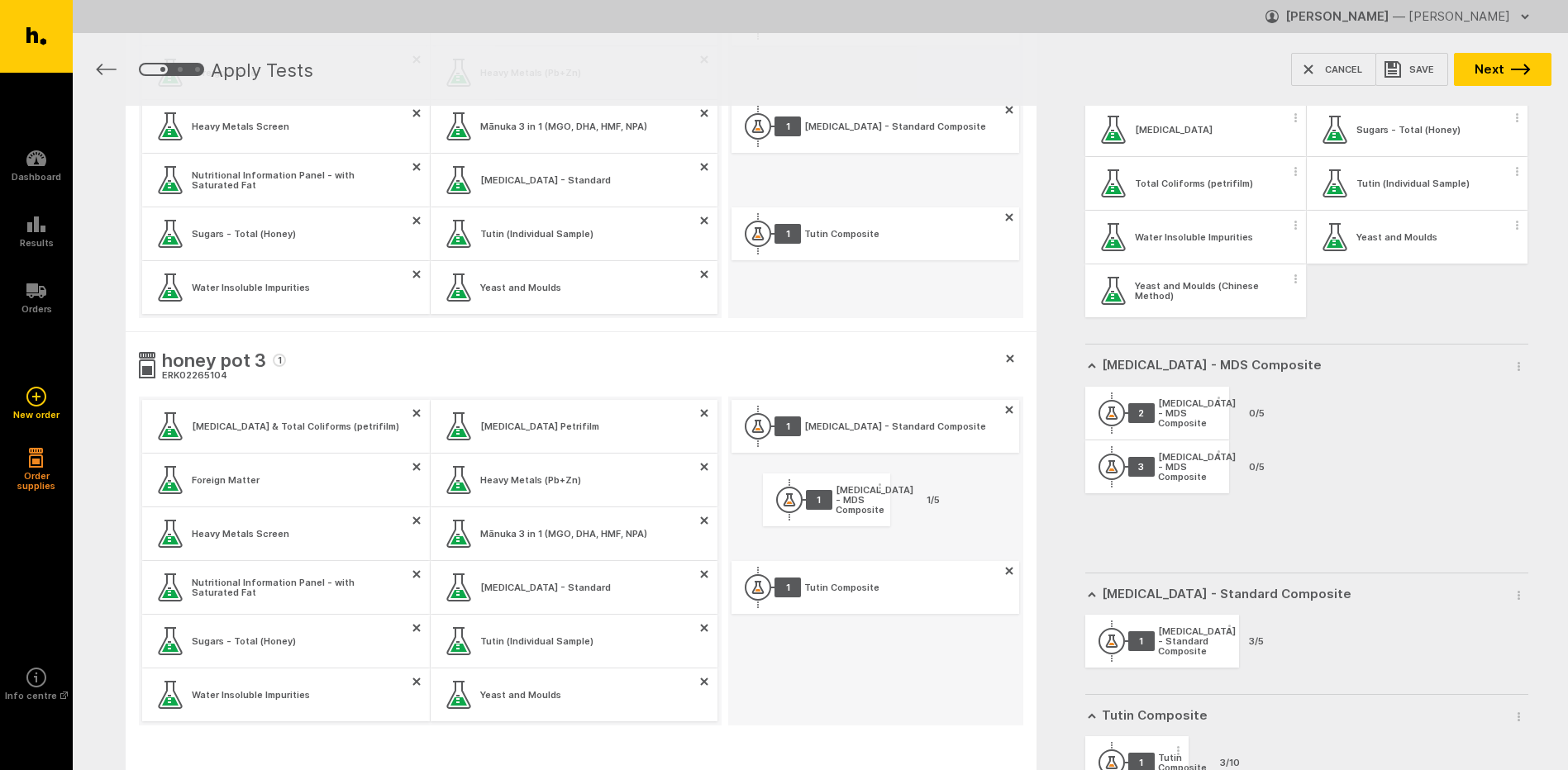
drag, startPoint x: 1035, startPoint y: 413, endPoint x: 836, endPoint y: 504, distance: 218.8
click at [836, 504] on div "honey pot 1 1 ERK02265100 E.coli & Total Coliforms (petrifilm) E.coli Petrifilm…" at bounding box center [820, 235] width 1495 height 1434
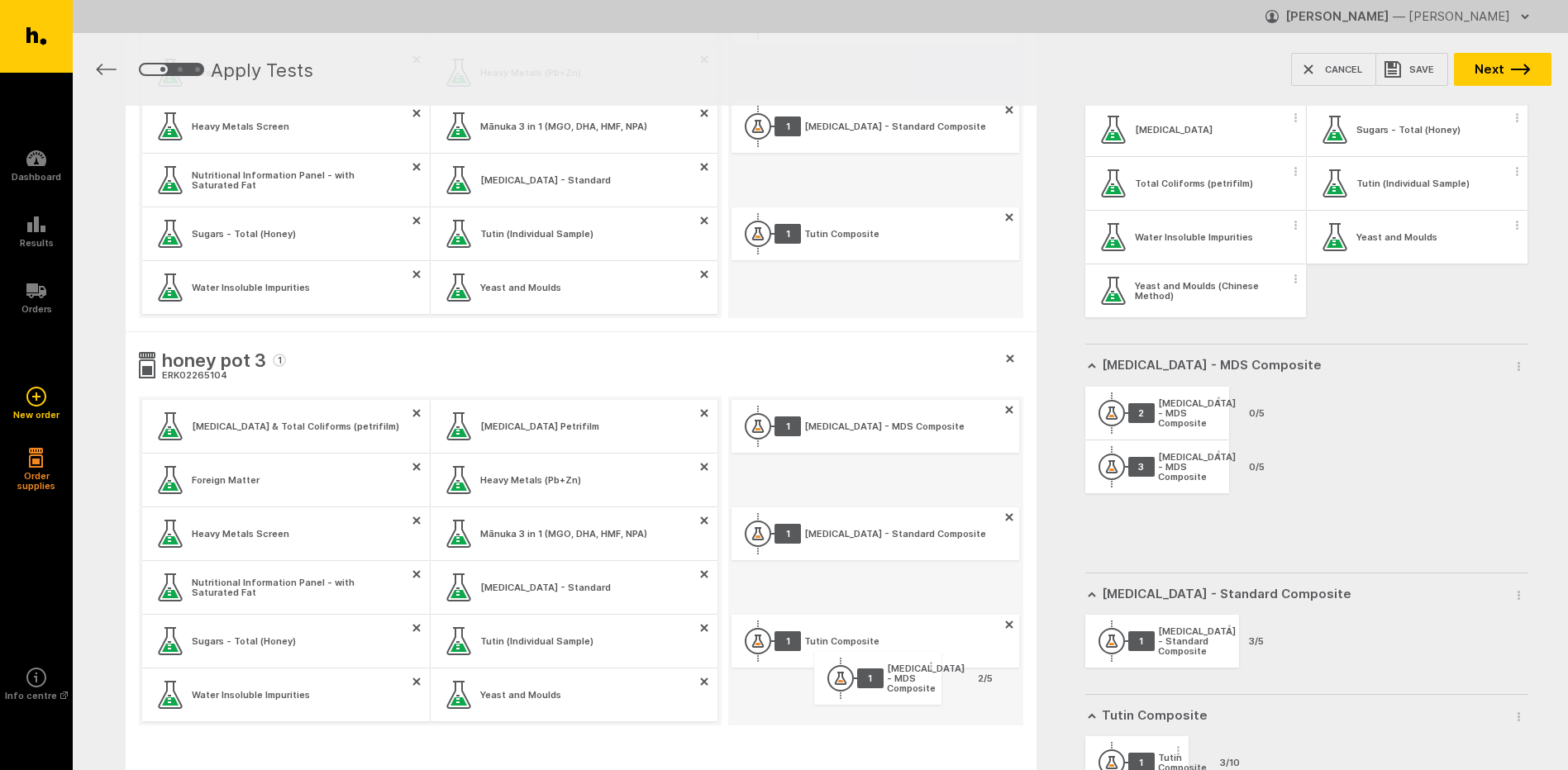
drag, startPoint x: 1141, startPoint y: 431, endPoint x: 889, endPoint y: 695, distance: 365.0
click at [889, 695] on div "honey pot 1 1 ERK02265100 E.coli & Total Coliforms (petrifilm) E.coli Petrifilm…" at bounding box center [820, 235] width 1495 height 1434
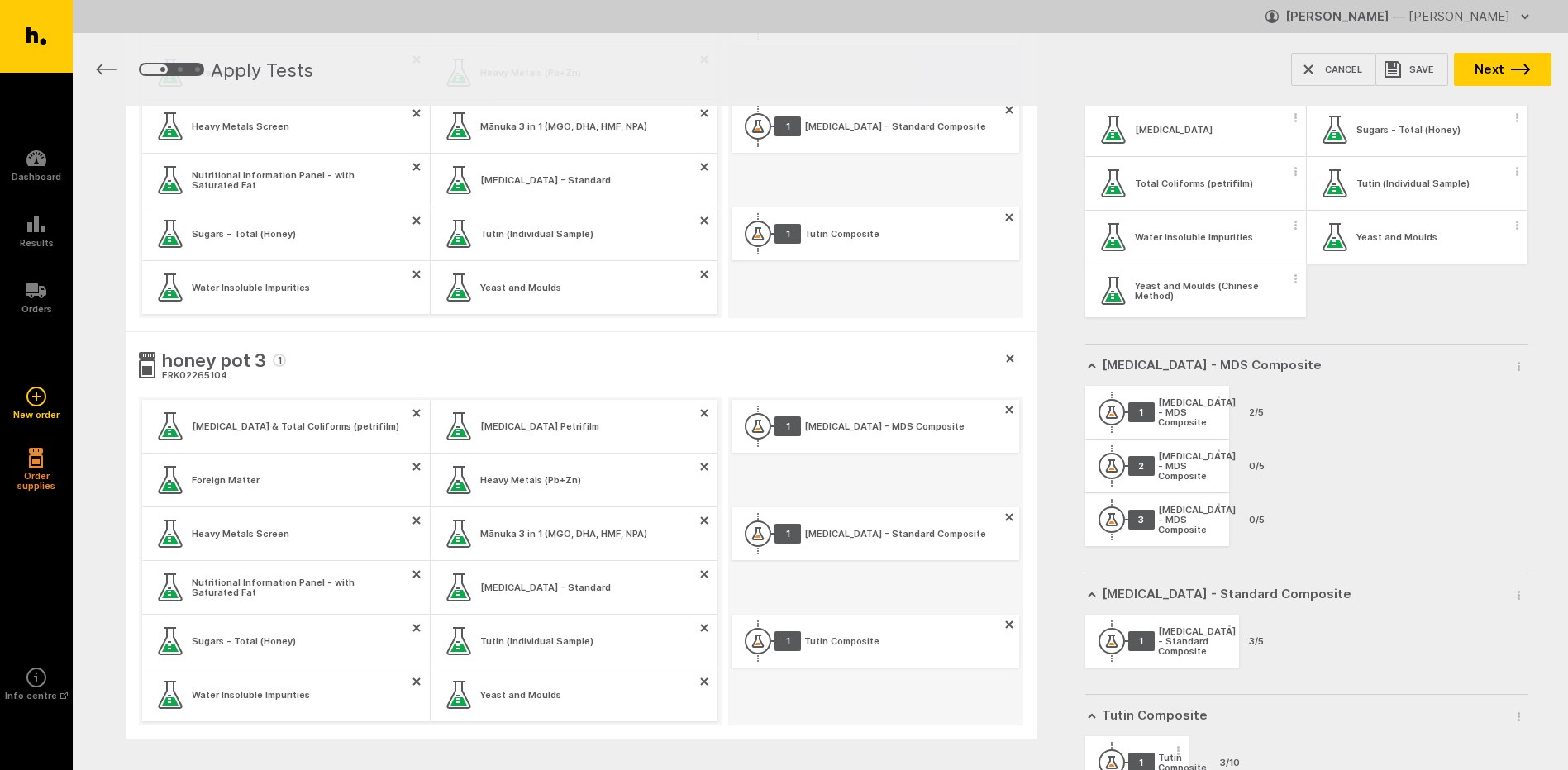
drag, startPoint x: 1203, startPoint y: 457, endPoint x: 1181, endPoint y: 466, distance: 23.8
click at [1181, 466] on div "[MEDICAL_DATA] - MDS Composite" at bounding box center [1197, 466] width 78 height 29
click at [1218, 455] on circle "button" at bounding box center [1219, 454] width 3 height 3
click at [1177, 477] on button "Remove Composite Group" at bounding box center [1106, 483] width 211 height 34
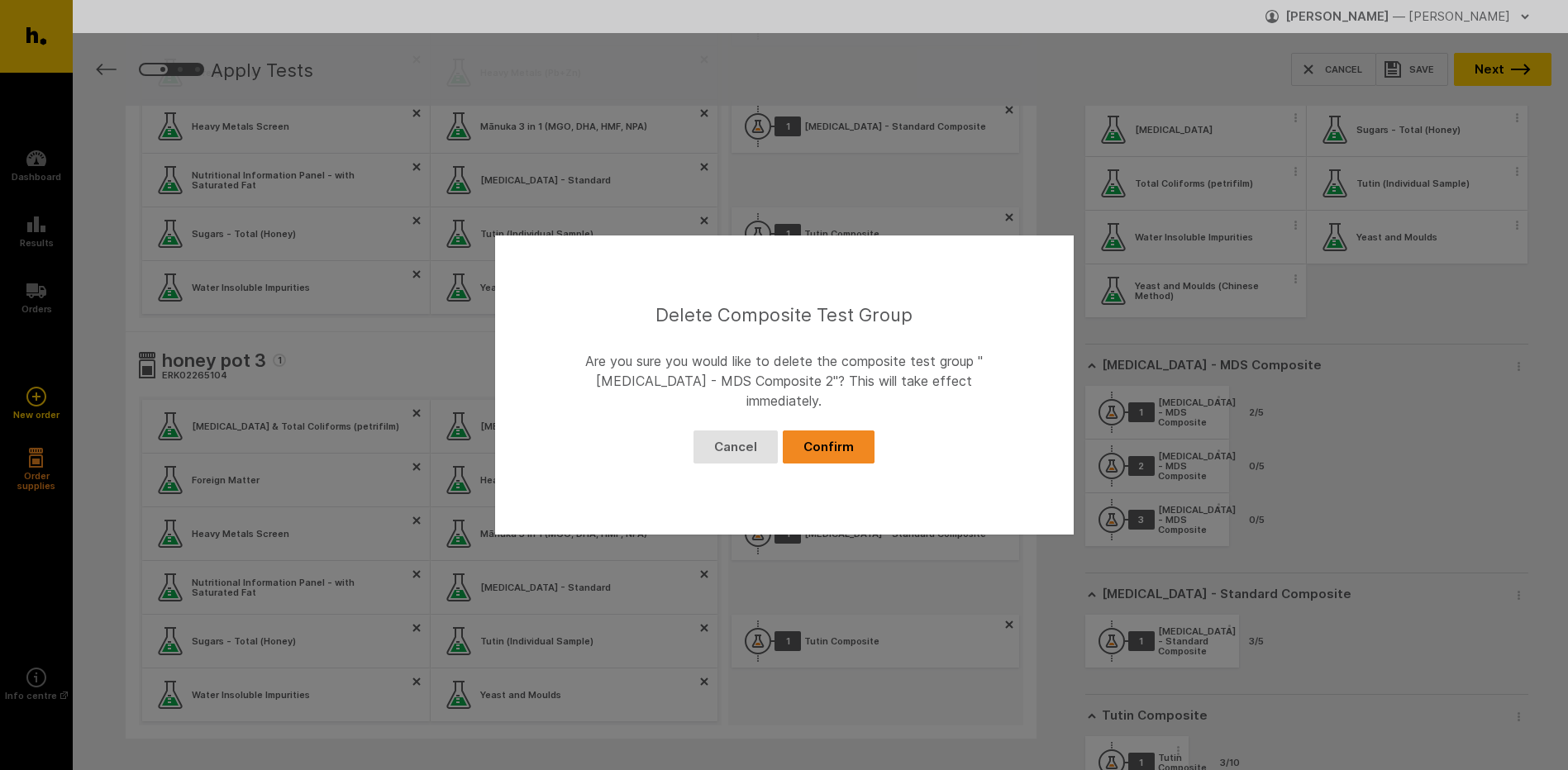
click at [831, 437] on button "Confirm" at bounding box center [828, 447] width 91 height 33
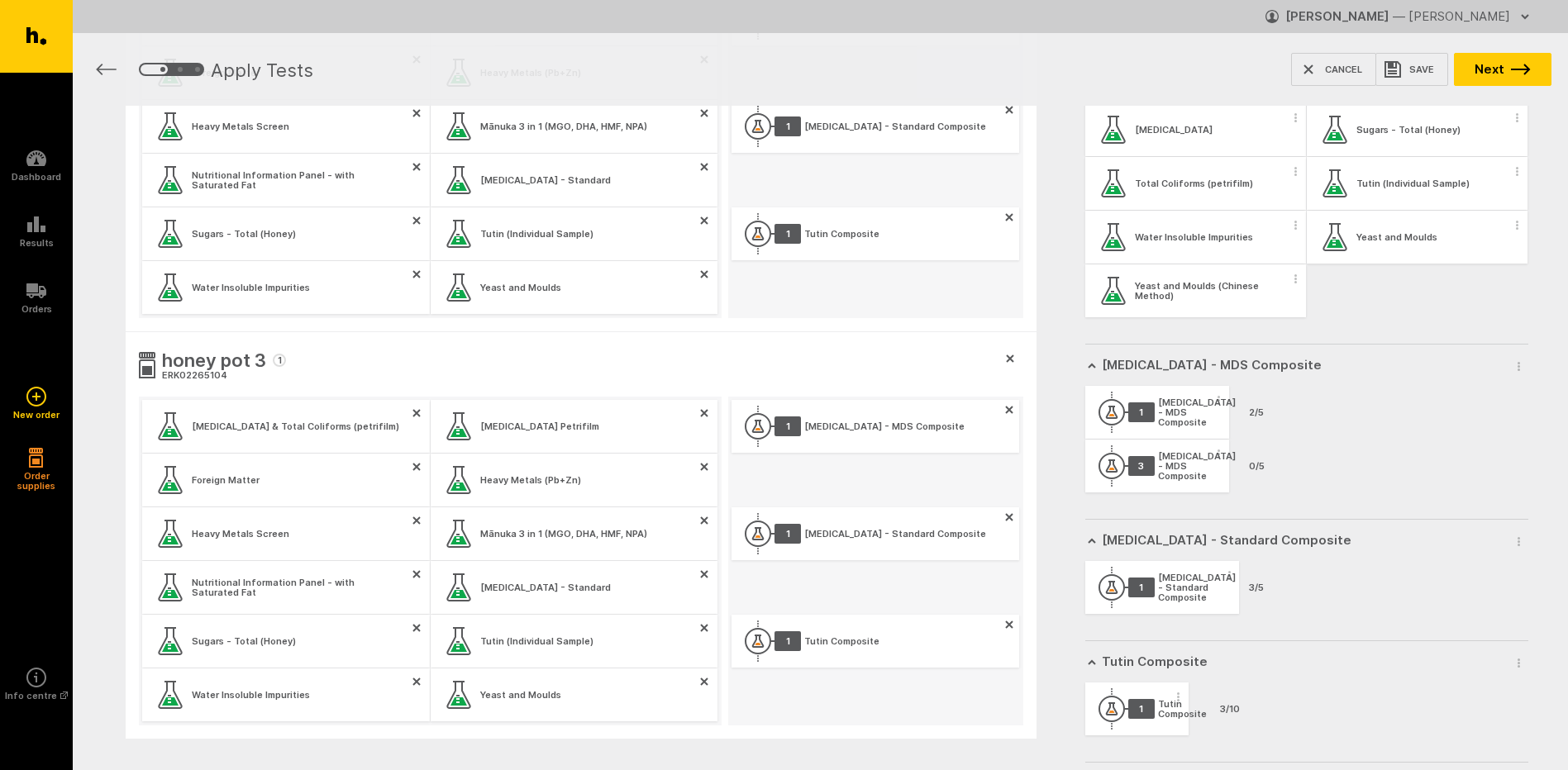
click at [1218, 454] on circle "button" at bounding box center [1219, 454] width 3 height 3
click at [1172, 477] on button "Remove Composite Group" at bounding box center [1106, 483] width 211 height 34
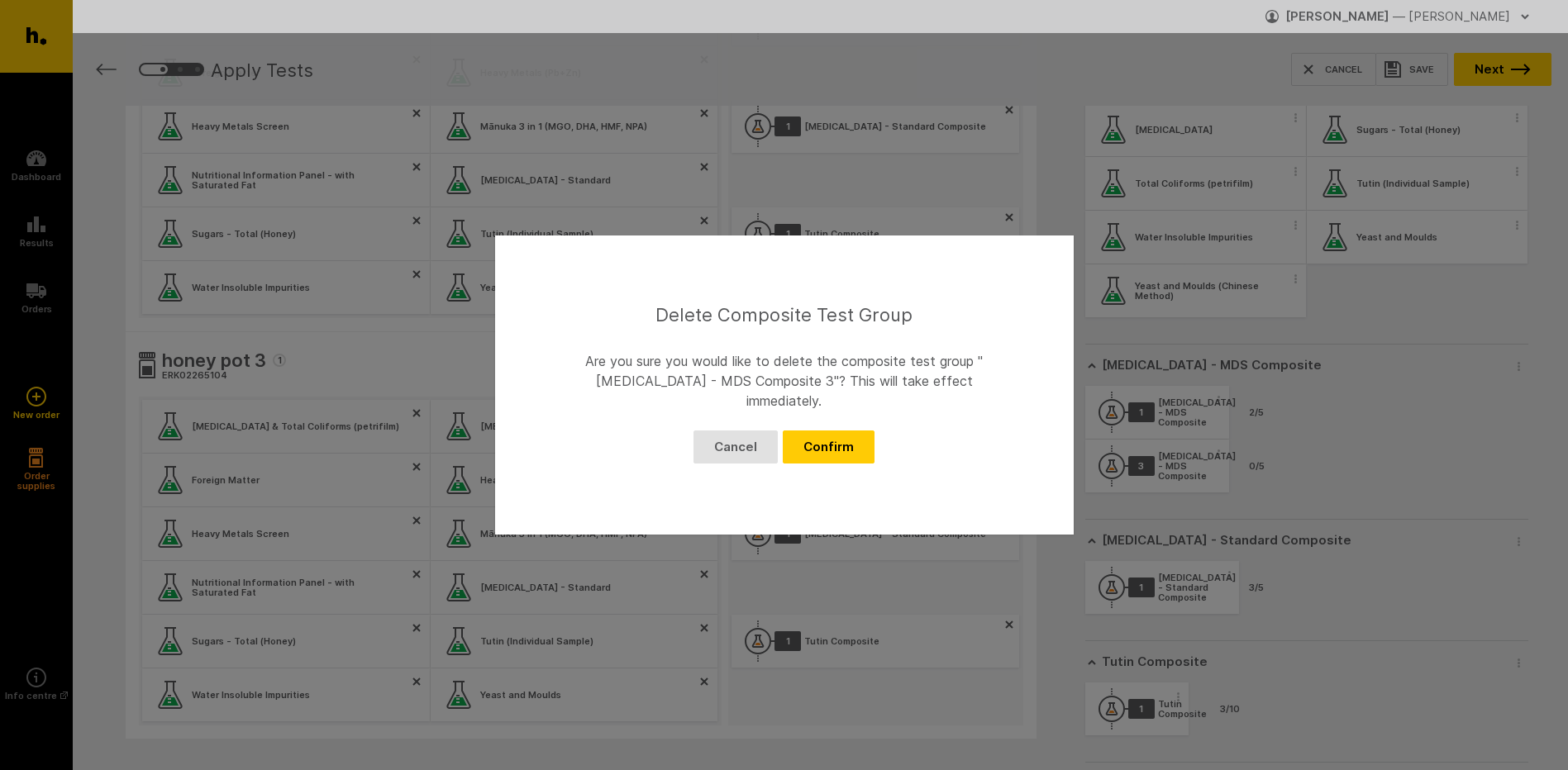
click at [845, 445] on button "Confirm" at bounding box center [828, 447] width 91 height 33
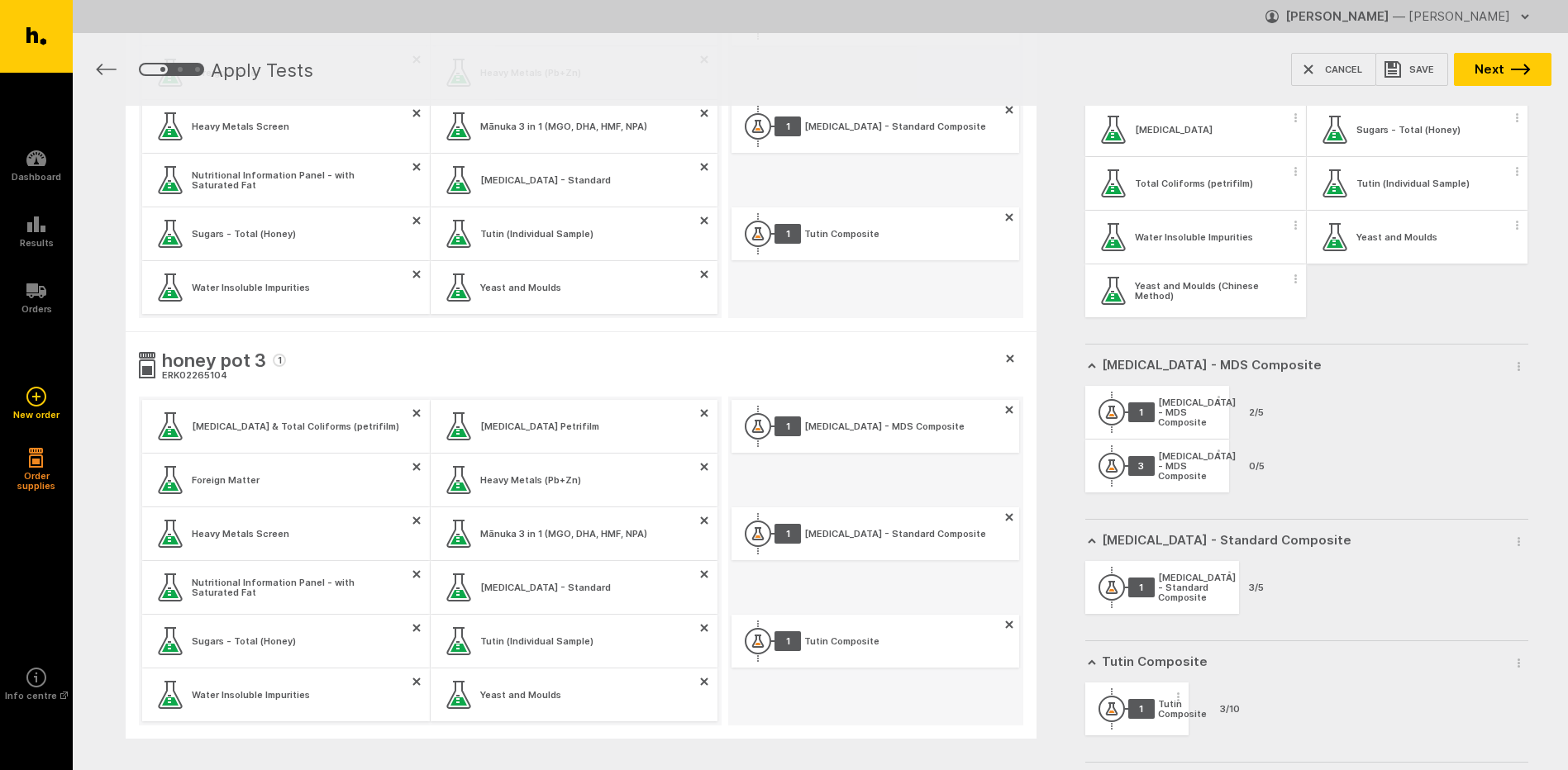
scroll to position [1216, 0]
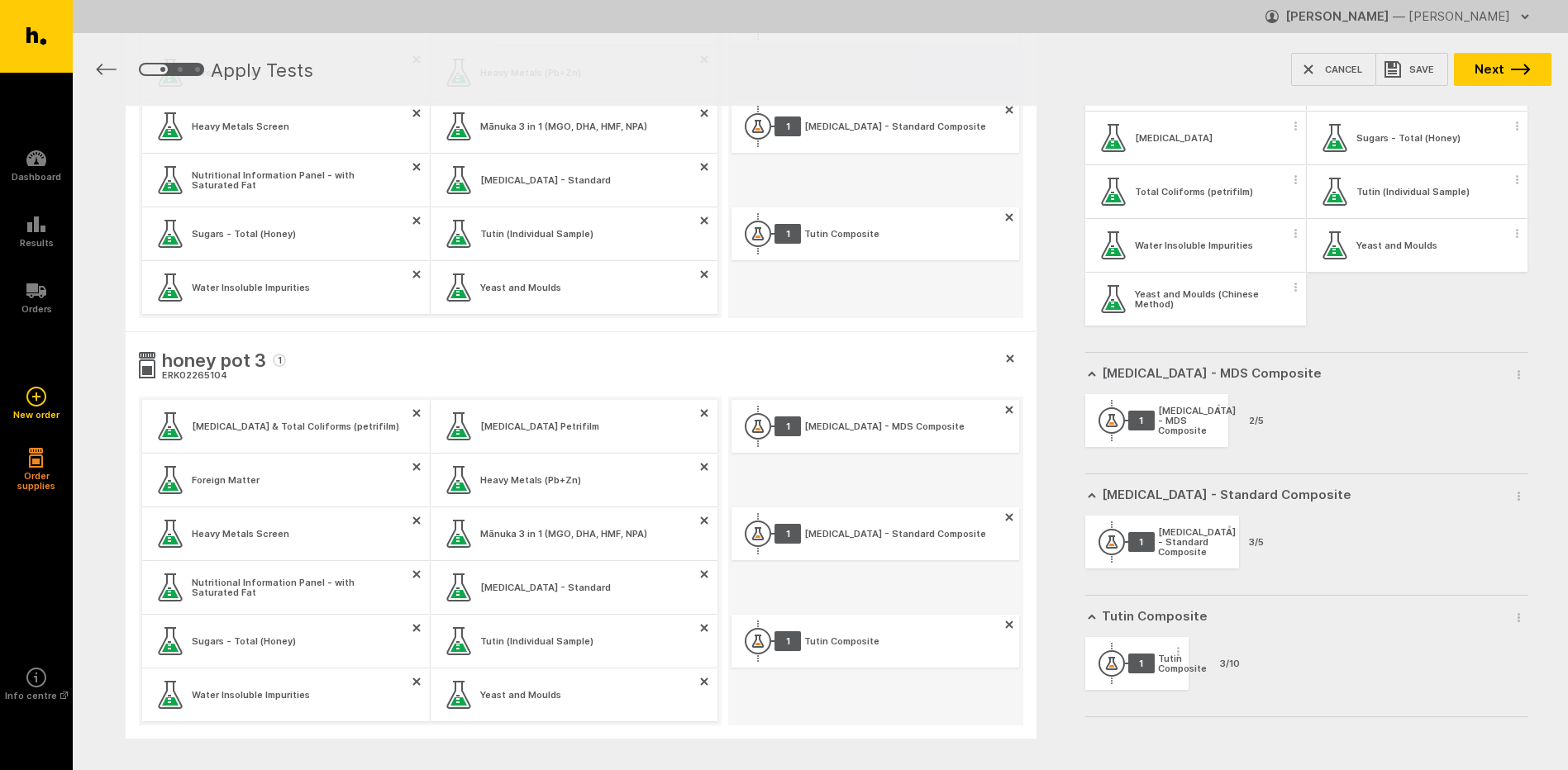
drag, startPoint x: 1309, startPoint y: 587, endPoint x: 1365, endPoint y: 681, distance: 109.4
drag, startPoint x: 1365, startPoint y: 681, endPoint x: 1550, endPoint y: 277, distance: 444.3
click at [1550, 277] on div "My Workbench Add new group All Tests Aerobic Plate Count Aerobic Plate Count (C…" at bounding box center [1308, 438] width 523 height 665
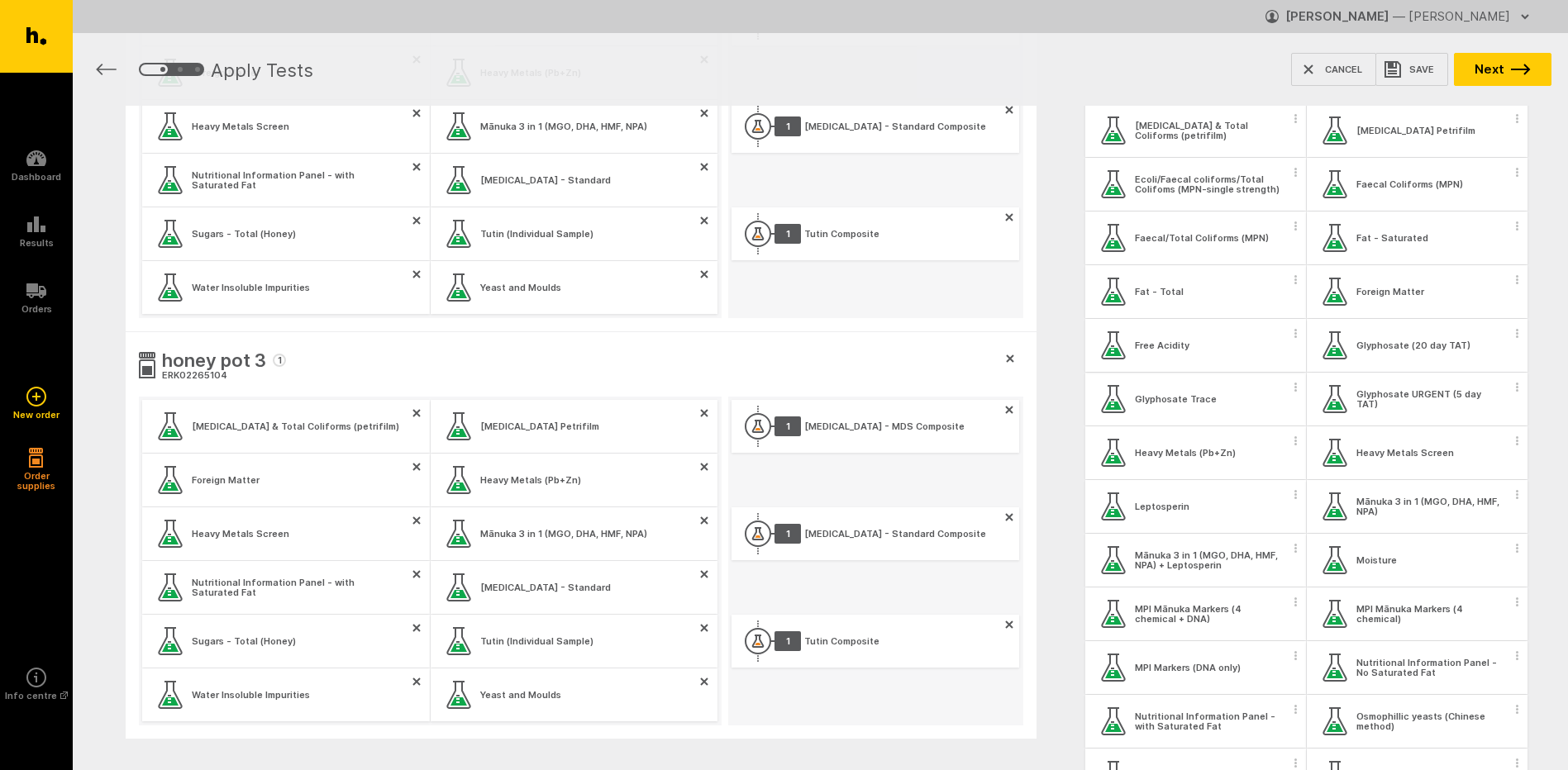
scroll to position [389, 0]
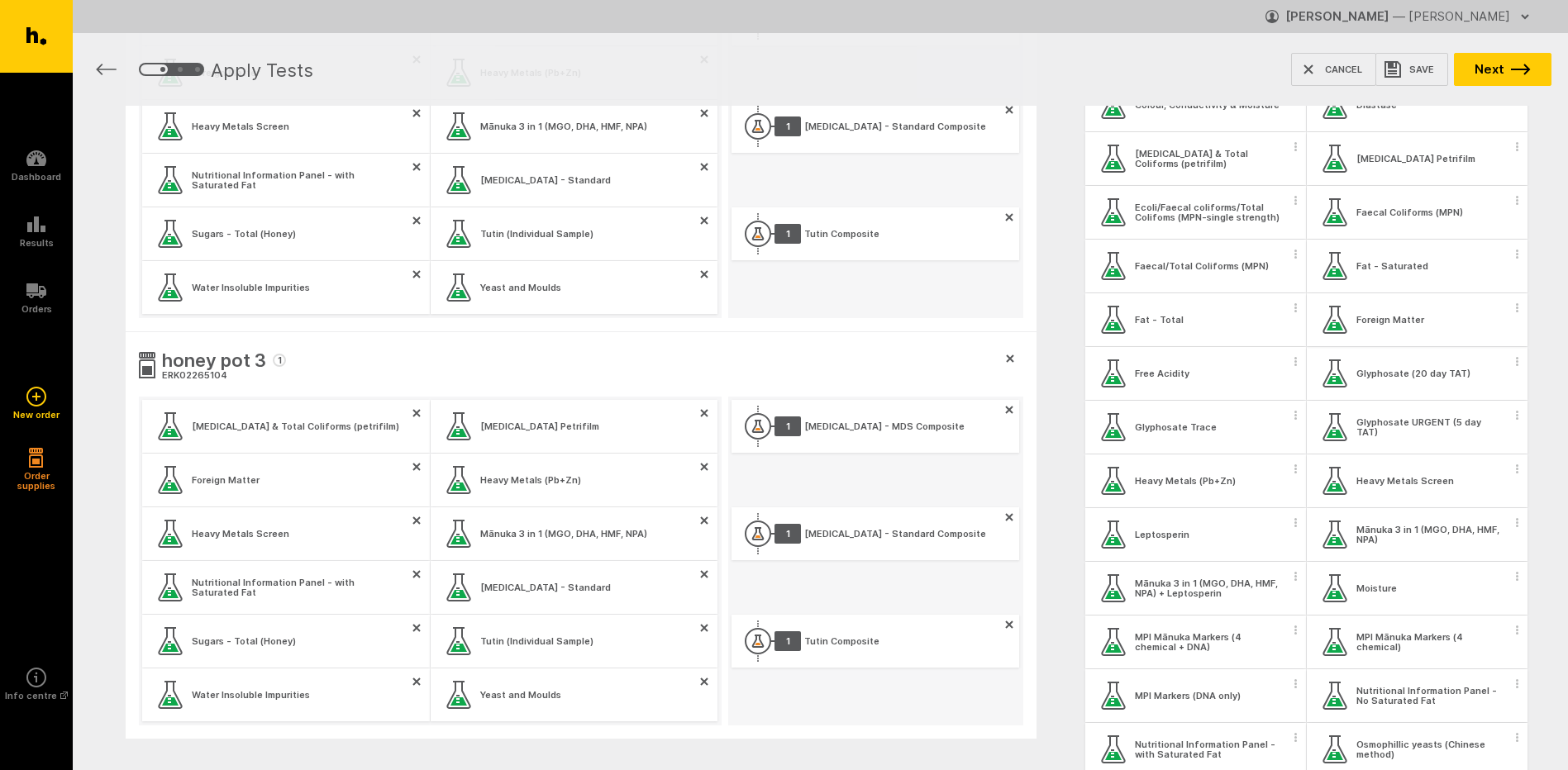
click at [1516, 305] on icon "button" at bounding box center [1517, 307] width 3 height 9
click at [1484, 335] on button "Apply test to all samples" at bounding box center [1409, 337] width 211 height 34
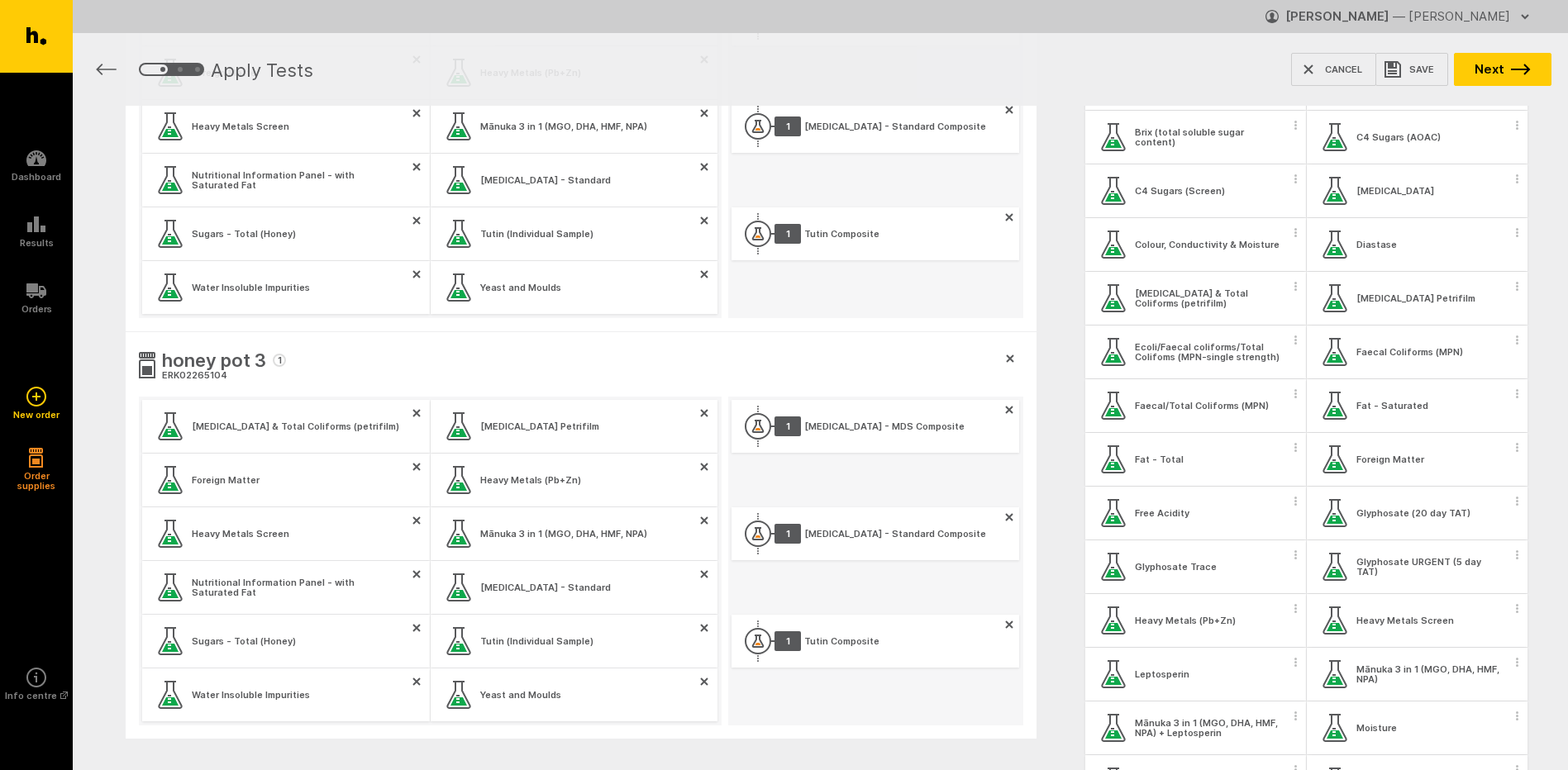
scroll to position [224, 0]
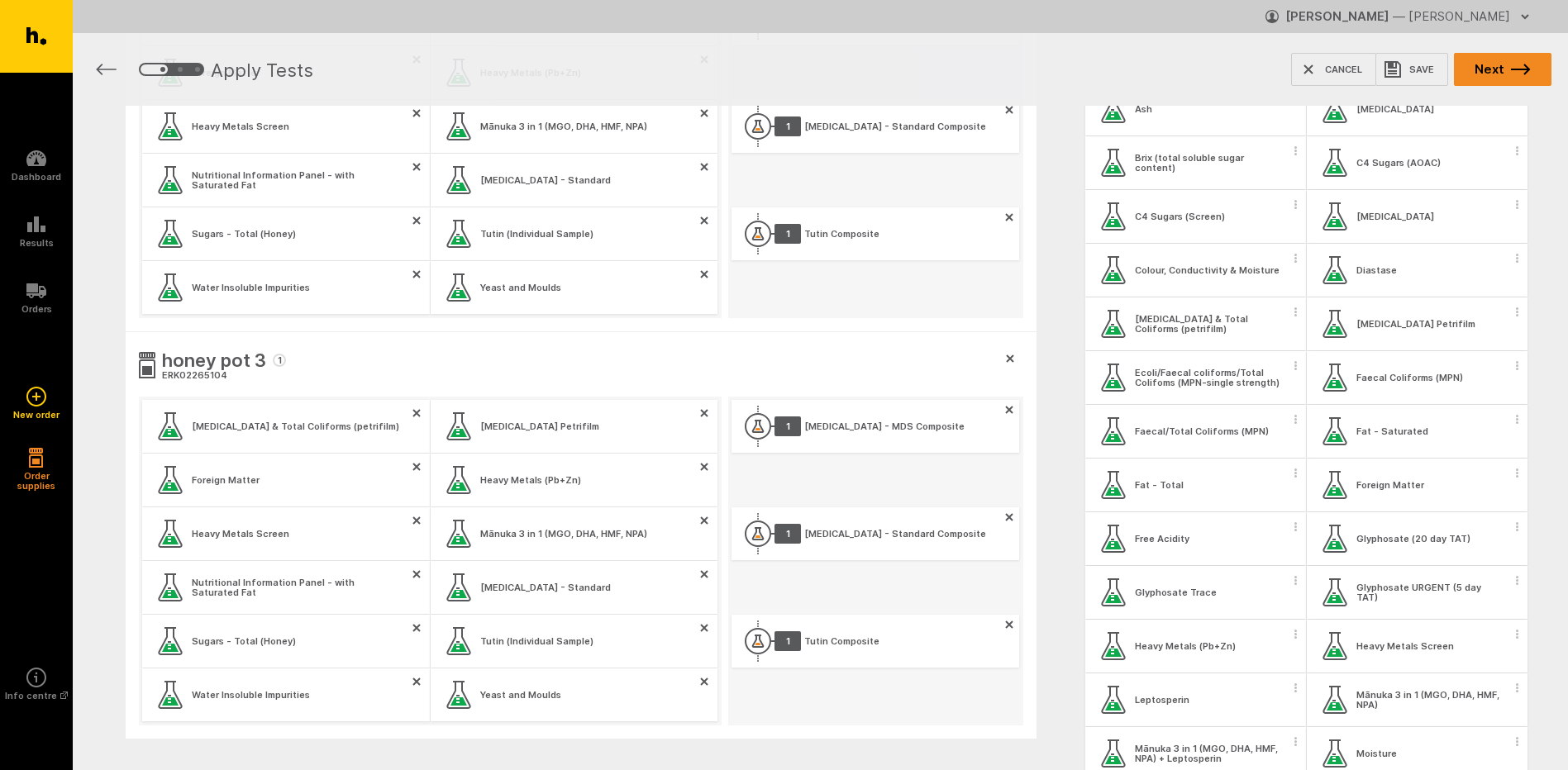
click at [1519, 76] on button "Next" at bounding box center [1502, 70] width 97 height 33
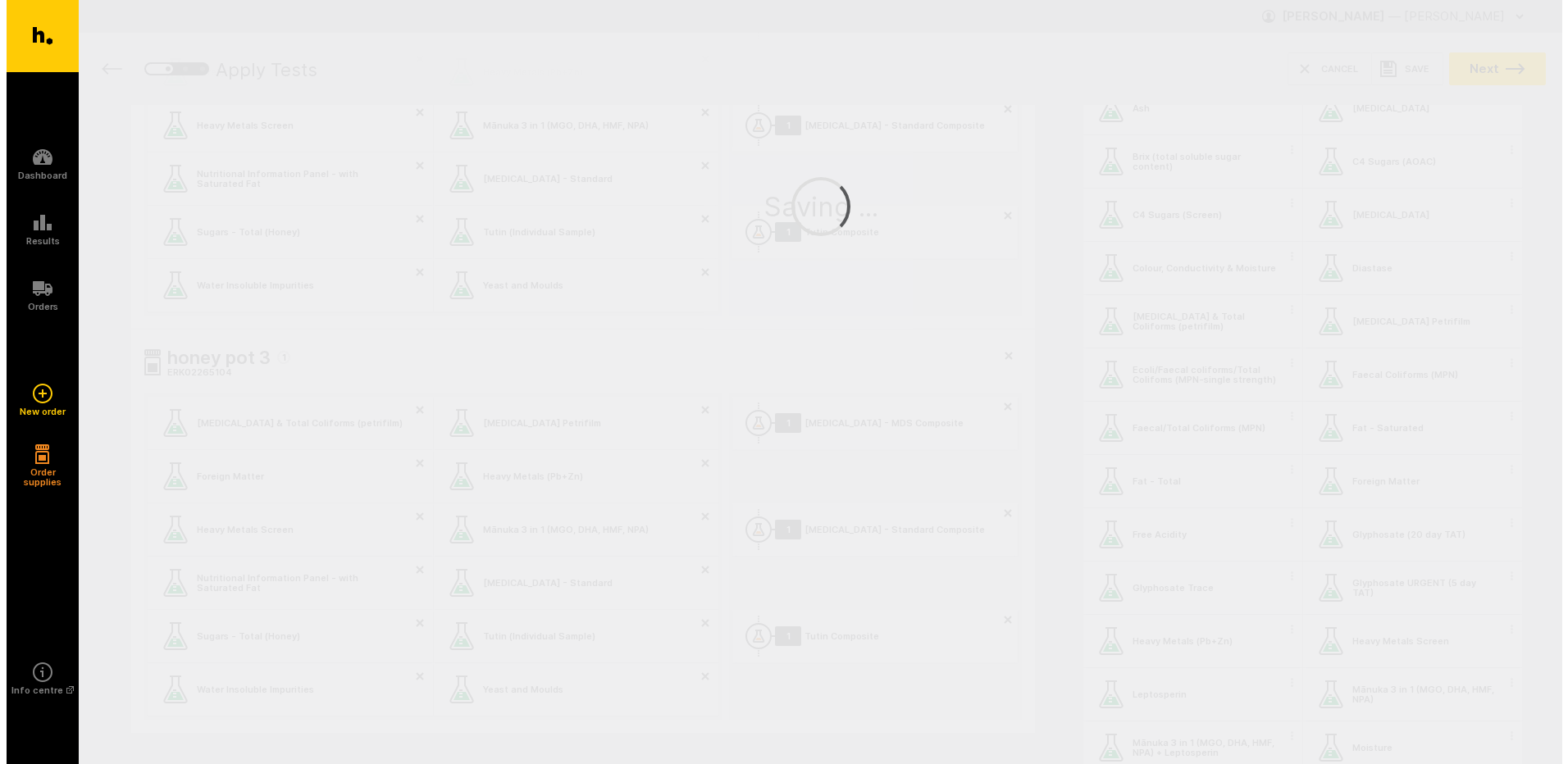
scroll to position [0, 0]
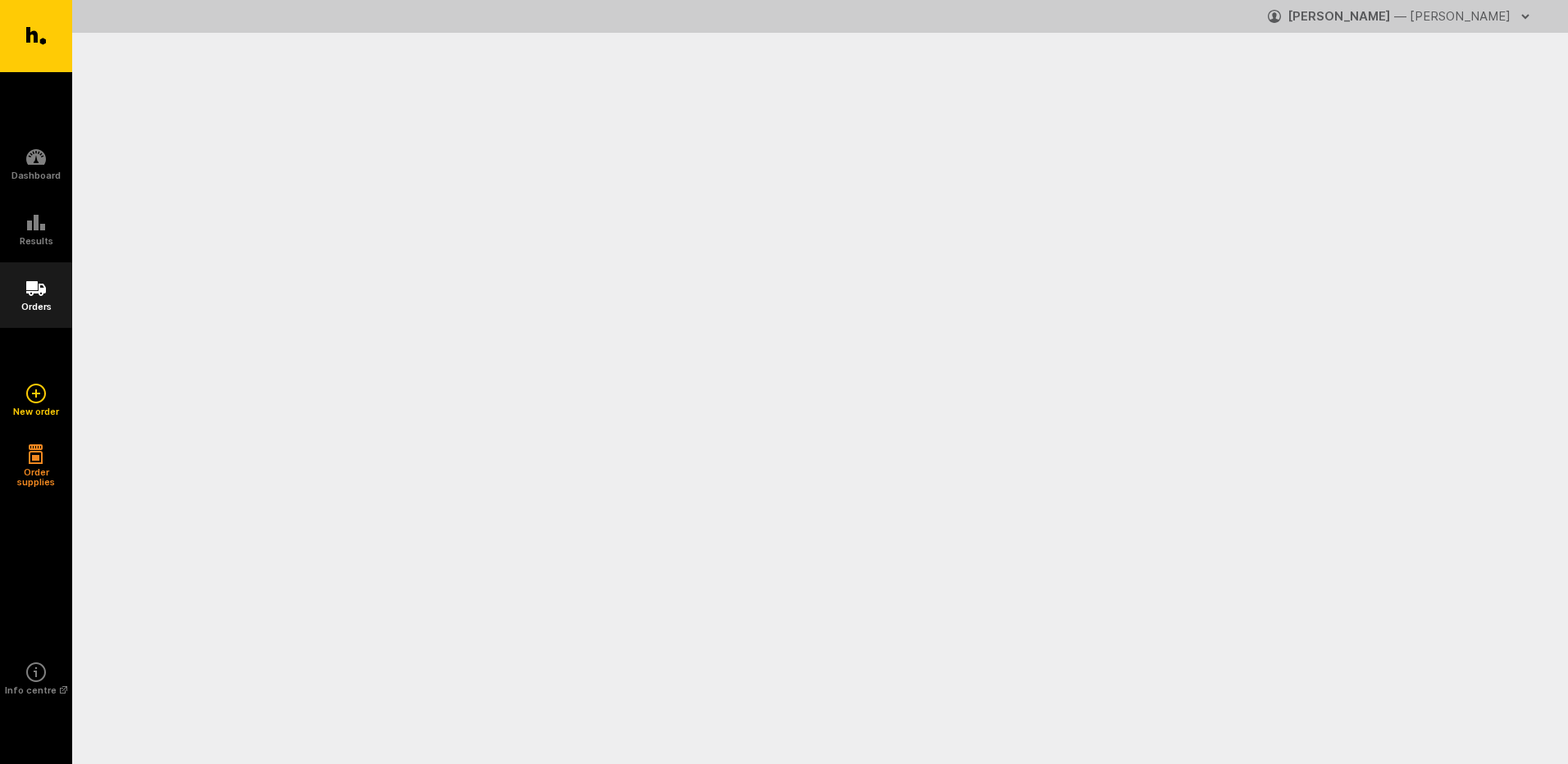
click at [37, 302] on h5 "Orders" at bounding box center [36, 307] width 30 height 10
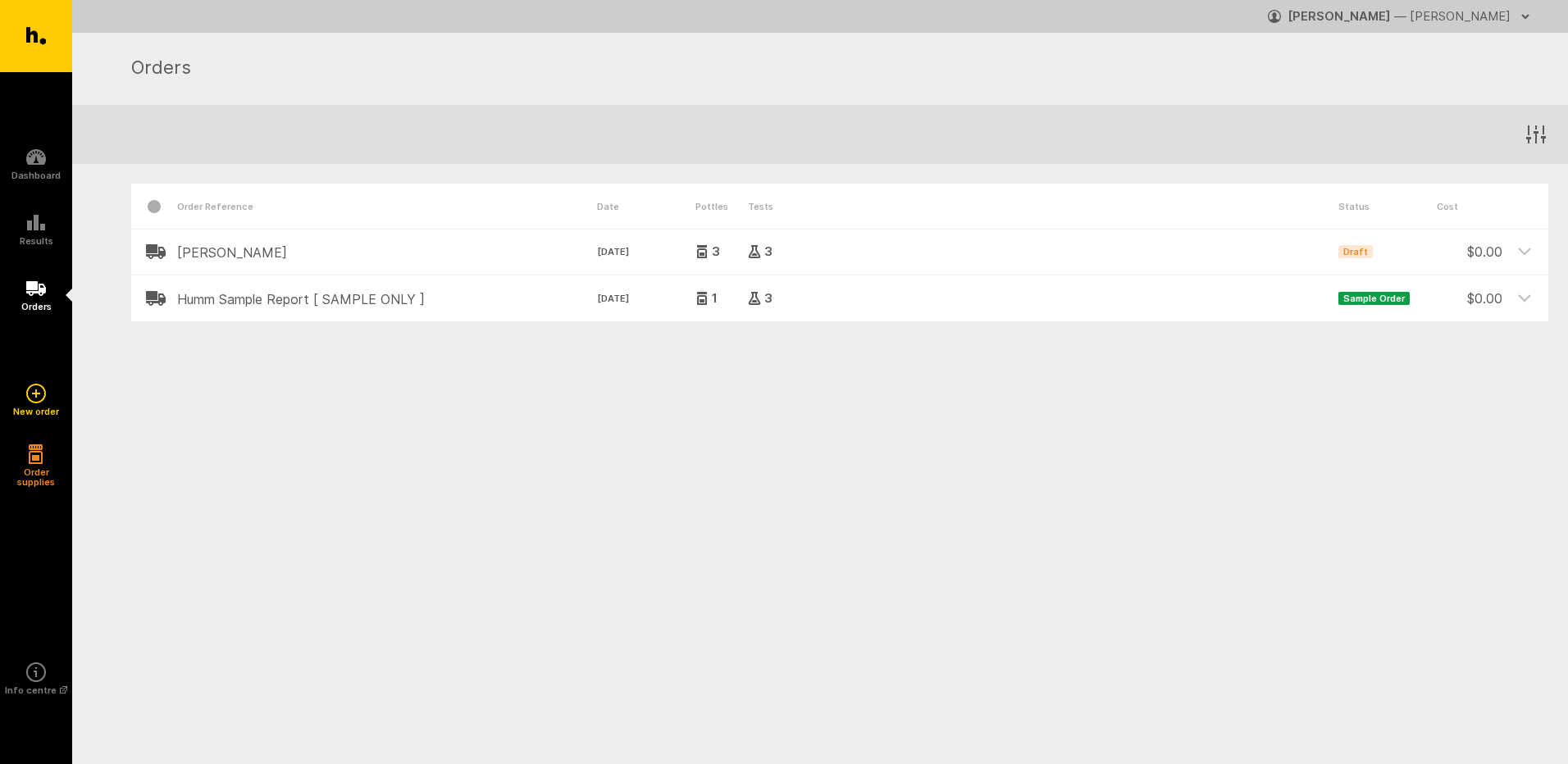
click at [1360, 256] on span "Draft" at bounding box center [1355, 251] width 34 height 13
click at [604, 248] on time "[DATE]" at bounding box center [646, 252] width 98 height 15
click at [320, 261] on header "[PERSON_NAME] [DATE] 3 3 Draft $ 0.00" at bounding box center [840, 251] width 1417 height 46
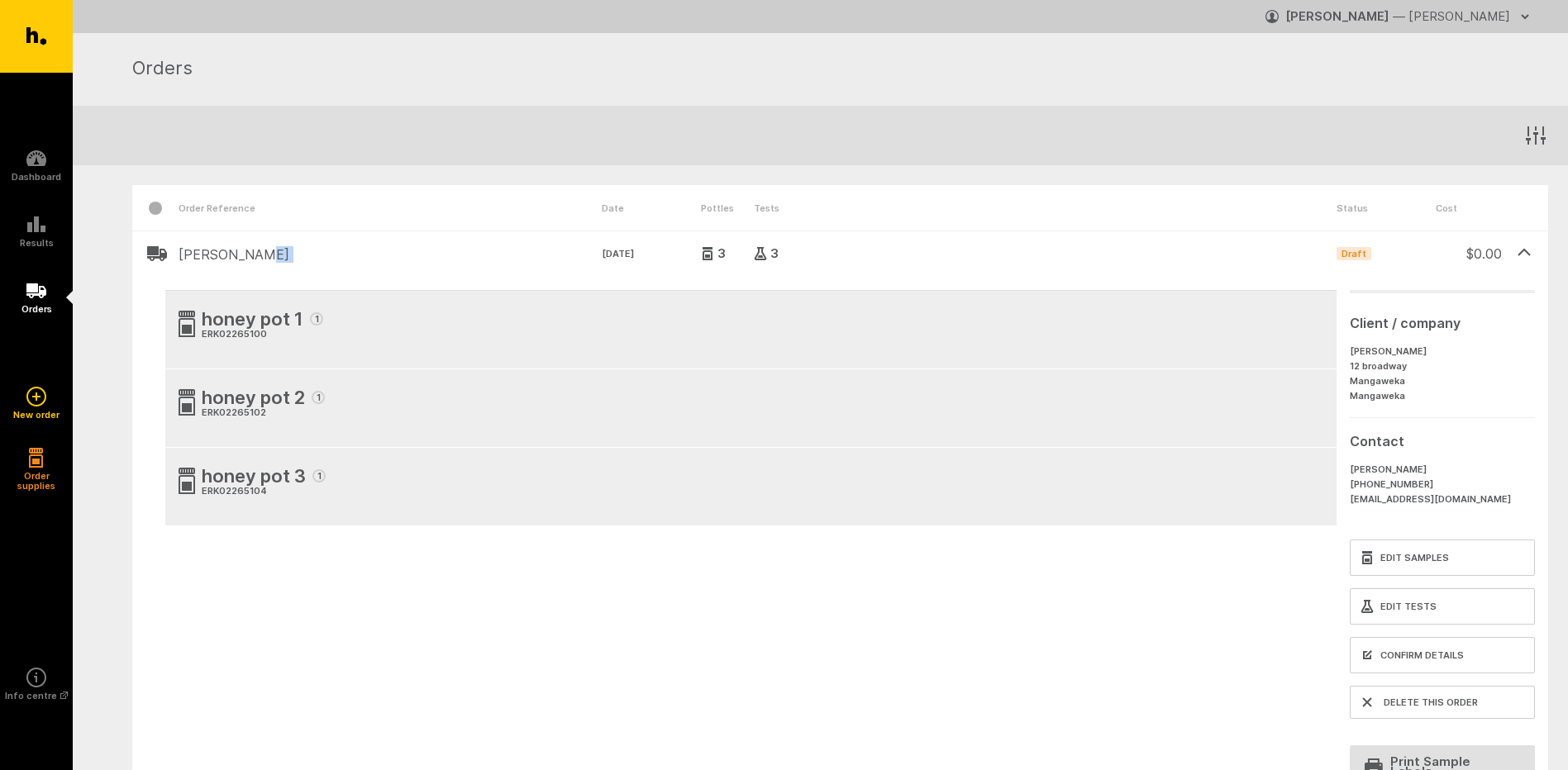
click at [321, 262] on header "[PERSON_NAME] [DATE] 3 3 Draft $ 0.00" at bounding box center [841, 253] width 1417 height 46
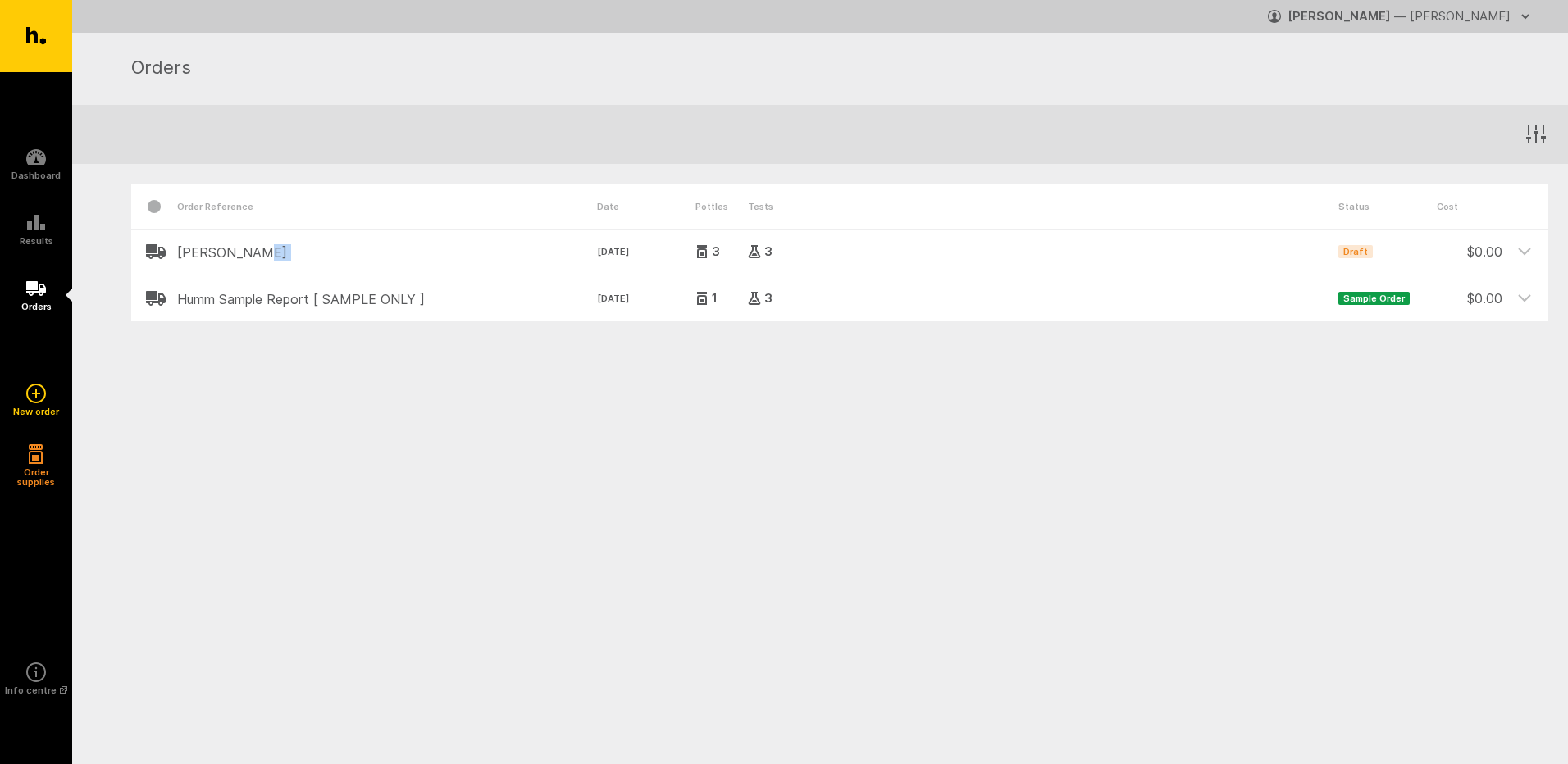
click at [319, 259] on header "[PERSON_NAME] [DATE] 3 3 Draft $ 0.00" at bounding box center [840, 251] width 1417 height 46
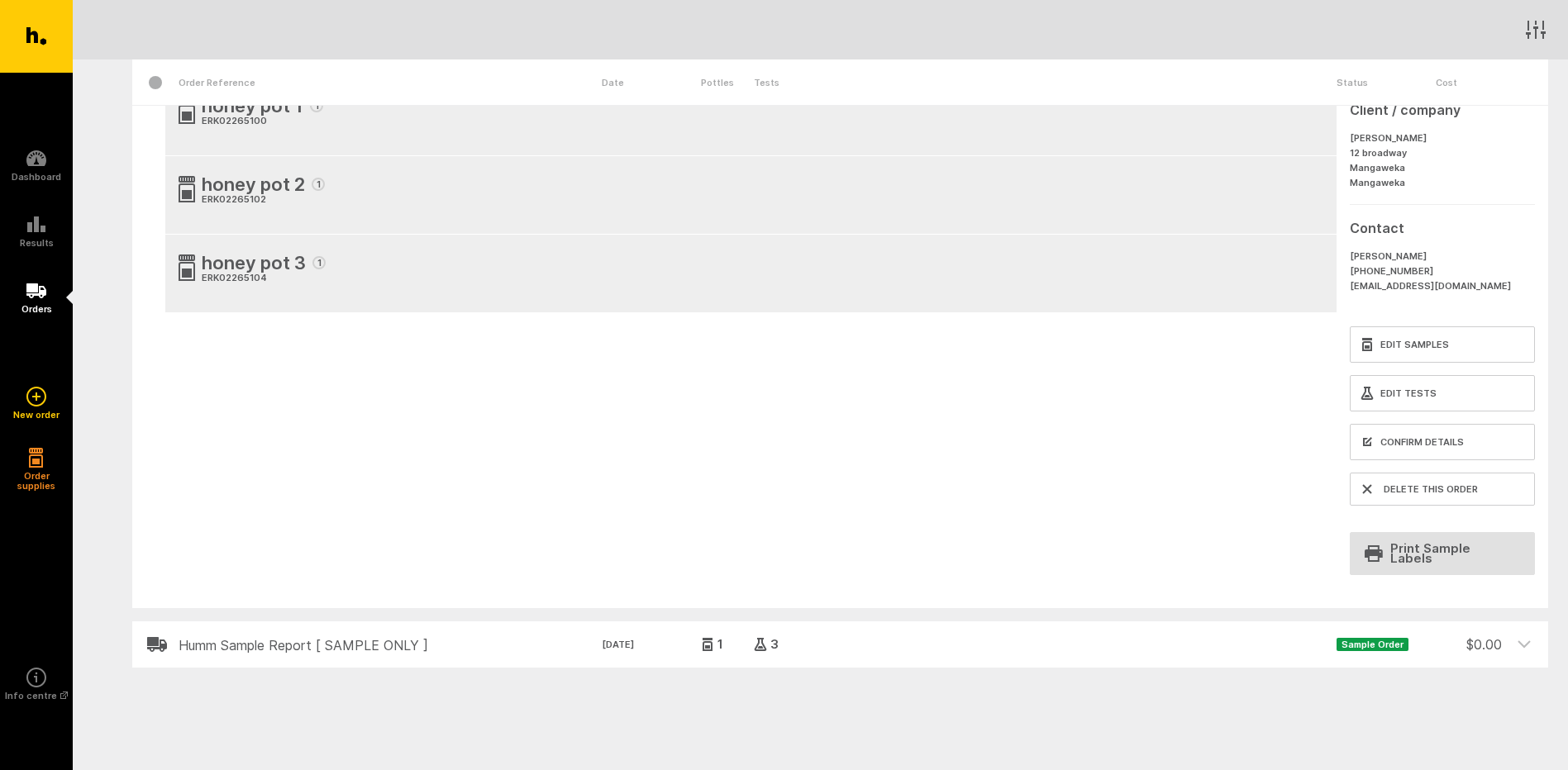
scroll to position [227, 0]
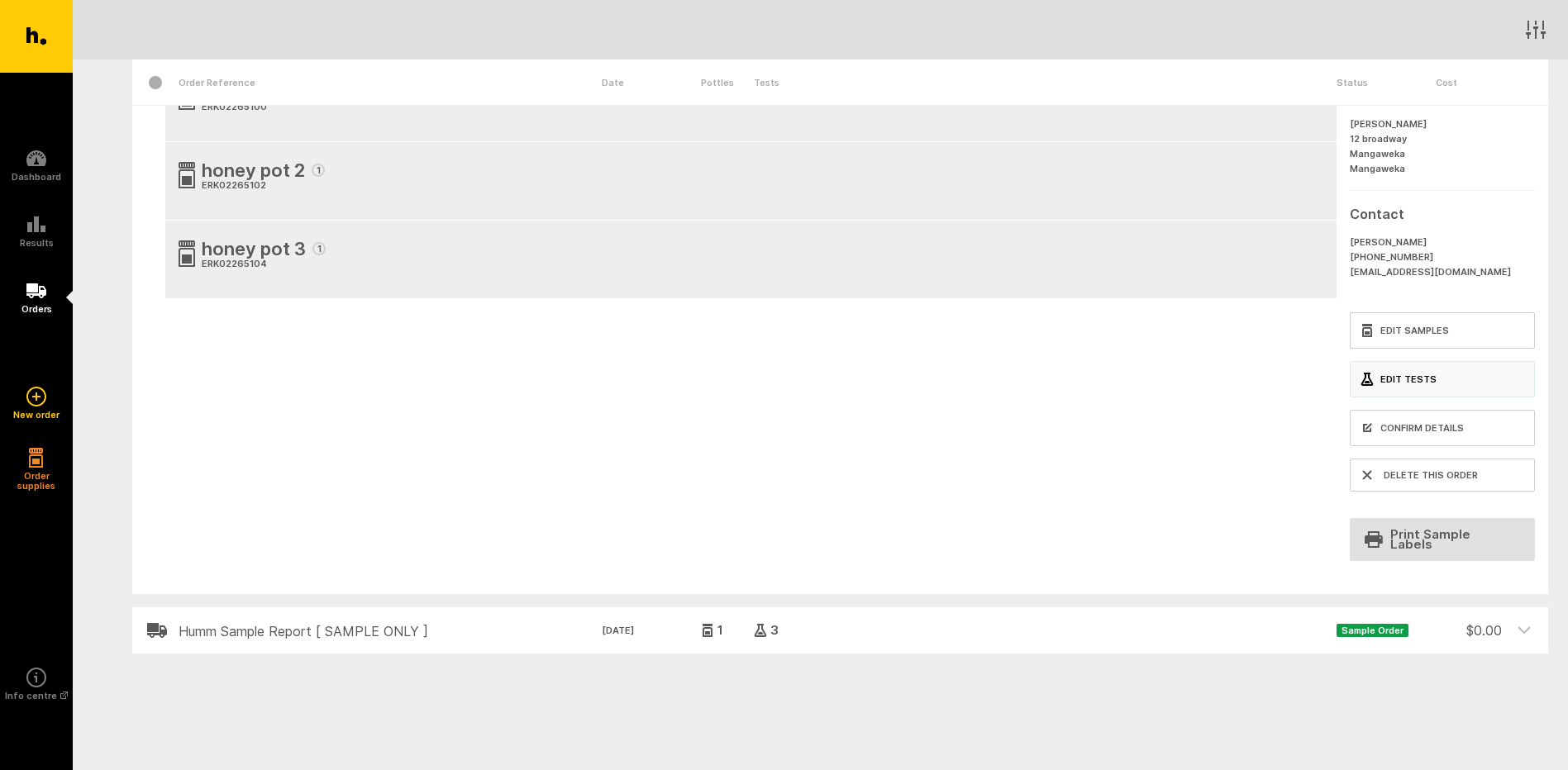
click at [1447, 376] on link "Edit Tests" at bounding box center [1442, 379] width 186 height 36
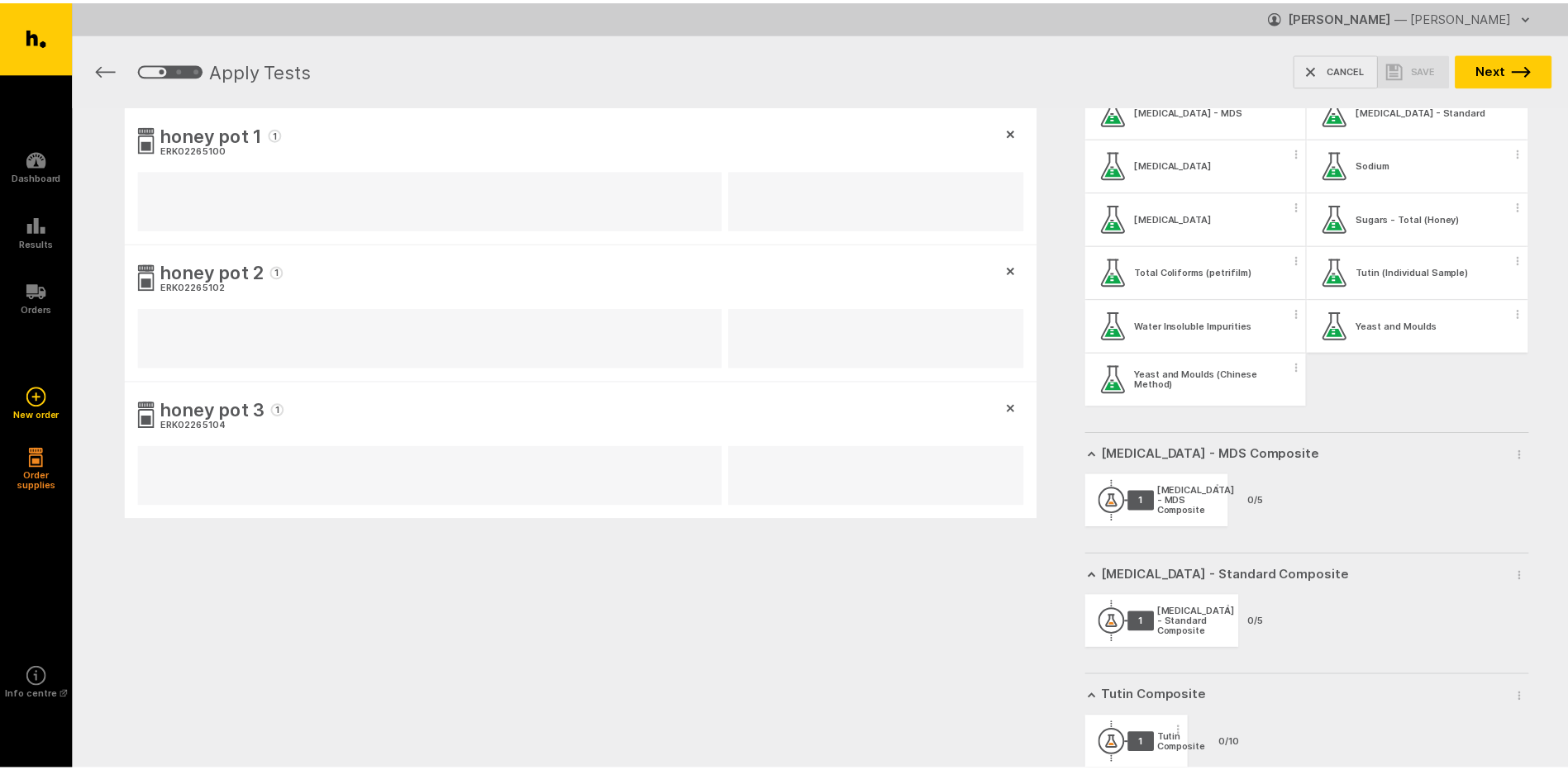
scroll to position [1216, 0]
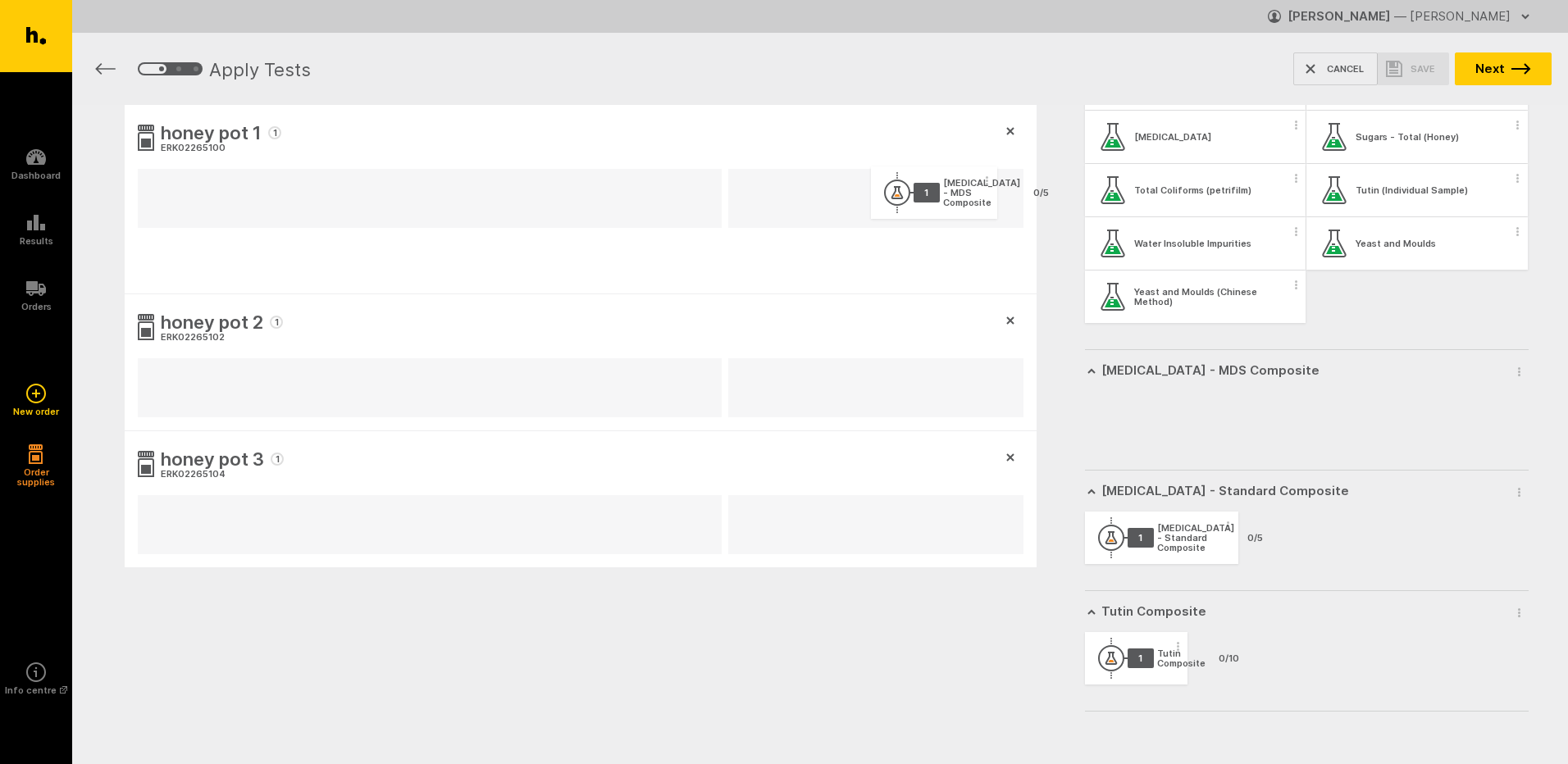
drag, startPoint x: 1190, startPoint y: 422, endPoint x: 972, endPoint y: 194, distance: 315.4
click at [972, 194] on div "honey pot 1 1 ERK02265100 honey pot 2 1 ERK02265102 honey pot 3 1 ERK02265104 M…" at bounding box center [820, 415] width 1496 height 621
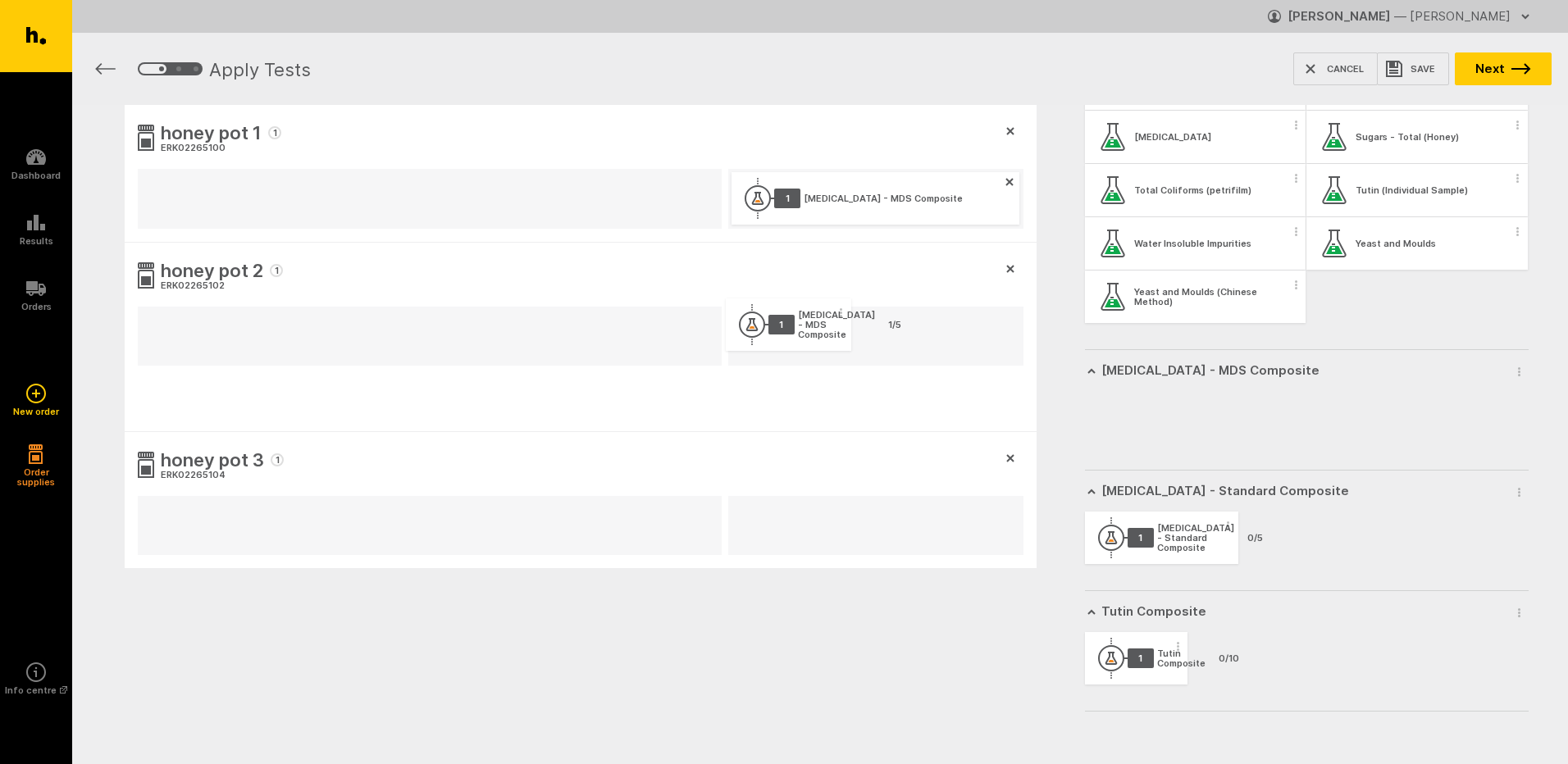
drag, startPoint x: 1178, startPoint y: 421, endPoint x: 857, endPoint y: 341, distance: 330.8
click at [817, 327] on div "honey pot 1 1 ERK02265100 1 [MEDICAL_DATA] - MDS Composite honey pot 2 1 ERK022…" at bounding box center [820, 416] width 1496 height 622
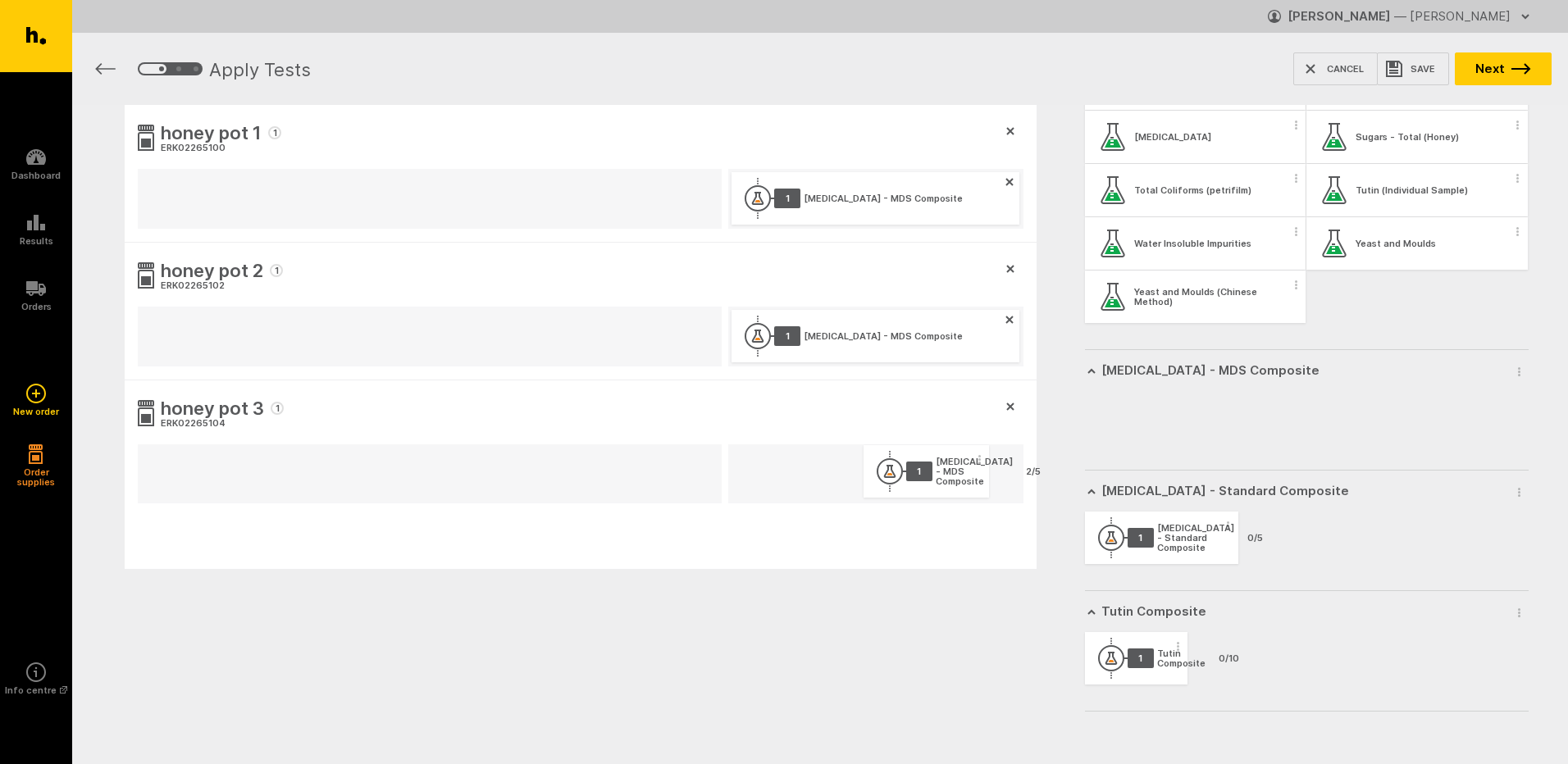
drag, startPoint x: 1161, startPoint y: 425, endPoint x: 934, endPoint y: 481, distance: 233.8
click at [934, 481] on div "honey pot 1 1 ERK02265100 1 [MEDICAL_DATA] - MDS Composite honey pot 2 1 ERK022…" at bounding box center [820, 416] width 1496 height 623
drag, startPoint x: 1166, startPoint y: 536, endPoint x: 940, endPoint y: 467, distance: 236.3
click at [940, 467] on div "honey pot 1 1 ERK02265100 1 [MEDICAL_DATA] - MDS Composite honey pot 2 1 ERK022…" at bounding box center [820, 417] width 1496 height 624
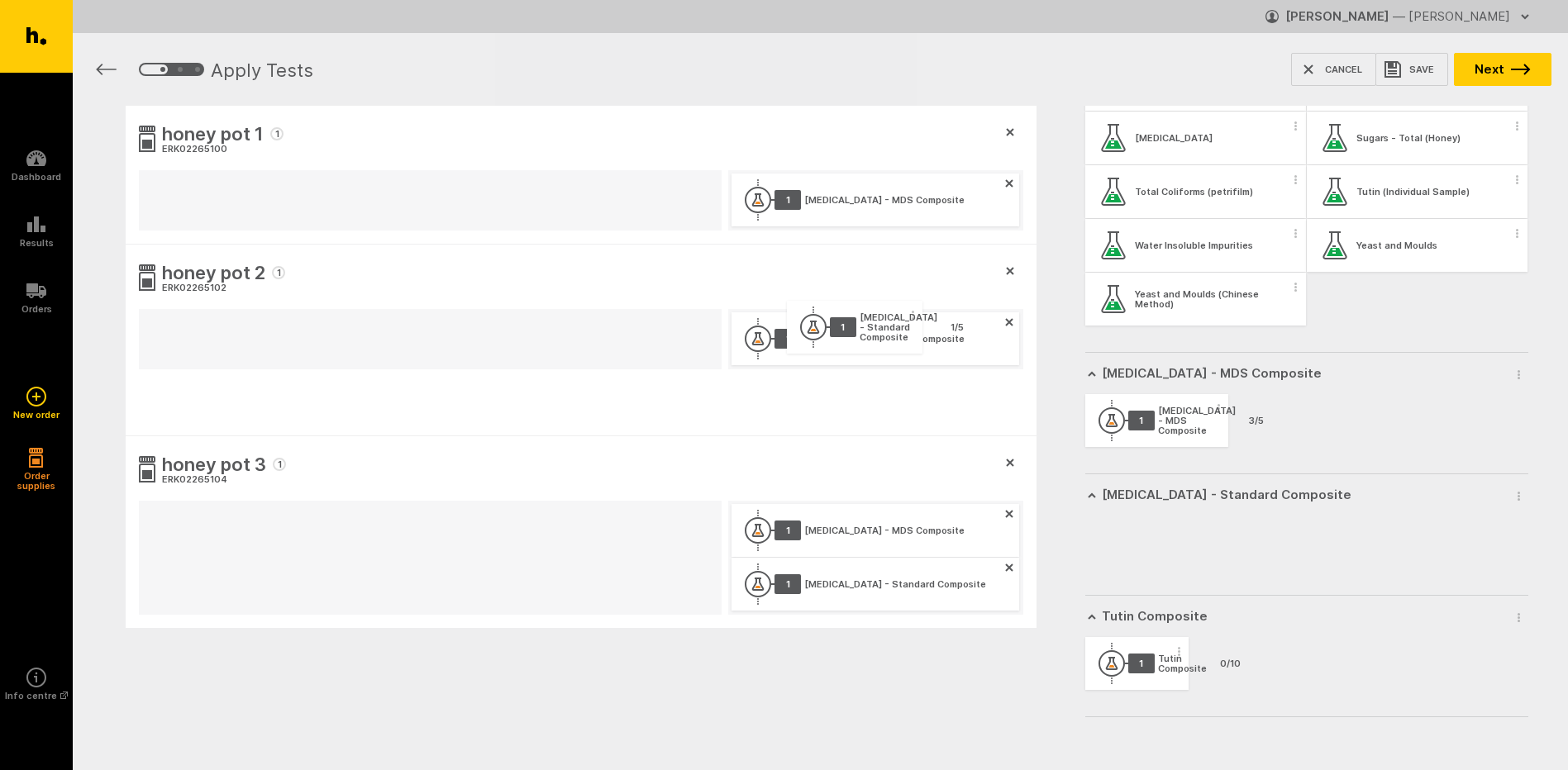
drag, startPoint x: 1101, startPoint y: 509, endPoint x: 856, endPoint y: 326, distance: 305.8
click at [846, 320] on div "honey pot 1 1 ERK02265100 1 [MEDICAL_DATA] - MDS Composite honey pot 2 1 ERK022…" at bounding box center [820, 447] width 1495 height 682
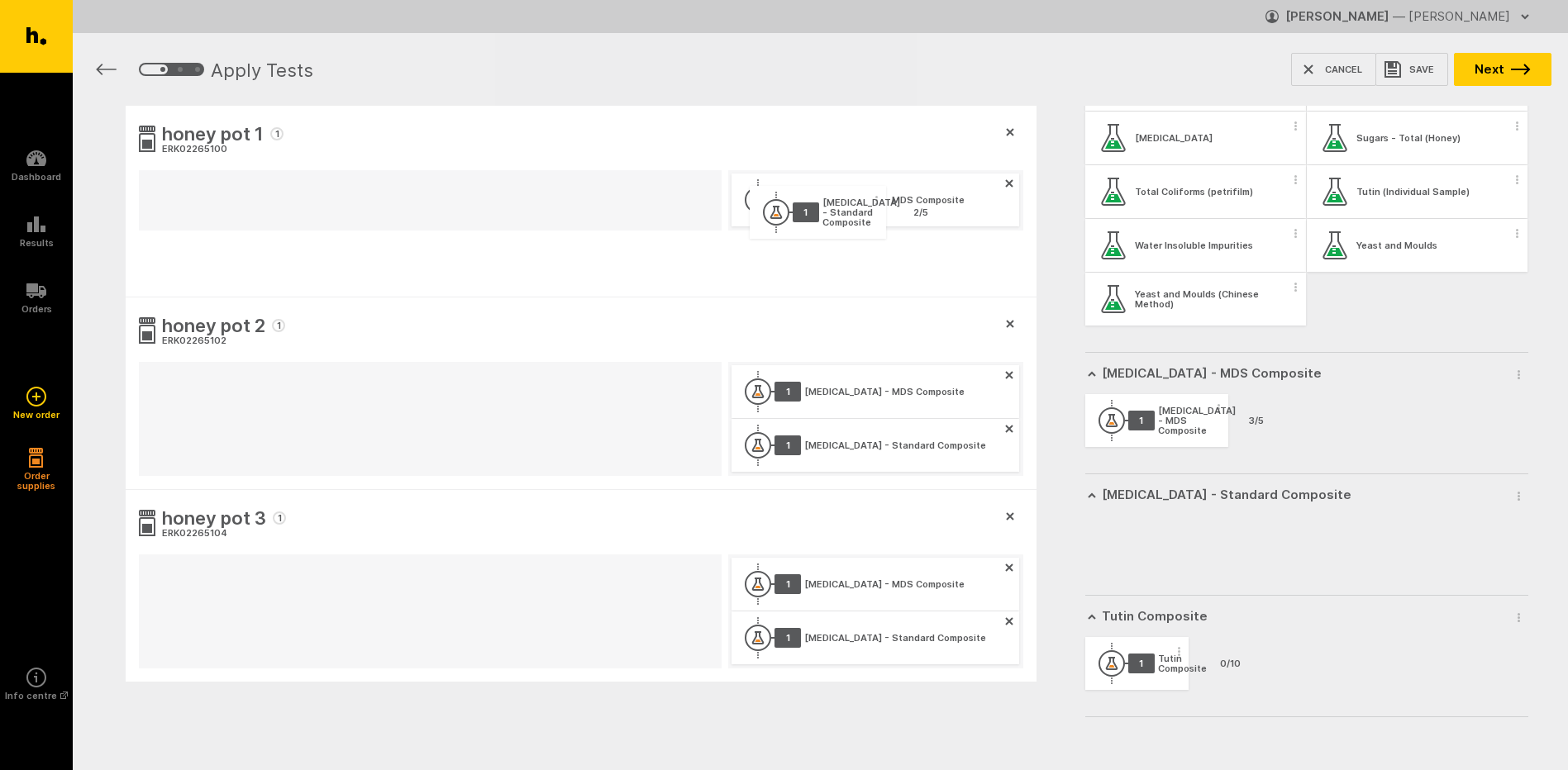
drag, startPoint x: 1189, startPoint y: 539, endPoint x: 844, endPoint y: 200, distance: 483.7
click at [844, 200] on div "honey pot 1 1 ERK02265100 1 [MEDICAL_DATA] - MDS Composite honey pot 2 1 ERK022…" at bounding box center [820, 473] width 1495 height 736
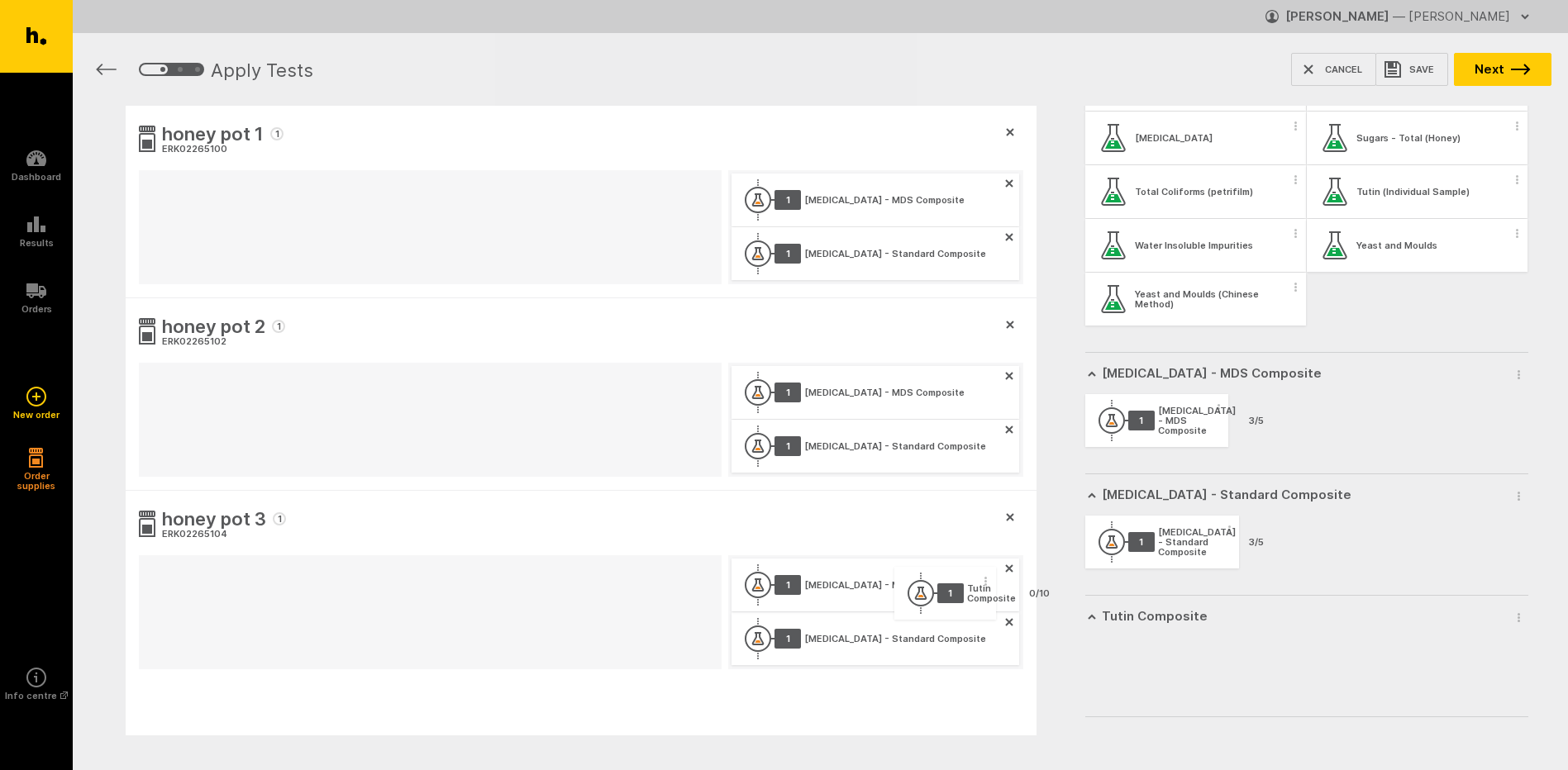
drag, startPoint x: 1154, startPoint y: 658, endPoint x: 973, endPoint y: 587, distance: 194.4
click at [955, 586] on div "honey pot 1 1 ERK02265100 1 [MEDICAL_DATA] - MDS Composite 1 [MEDICAL_DATA] - S…" at bounding box center [820, 501] width 1495 height 790
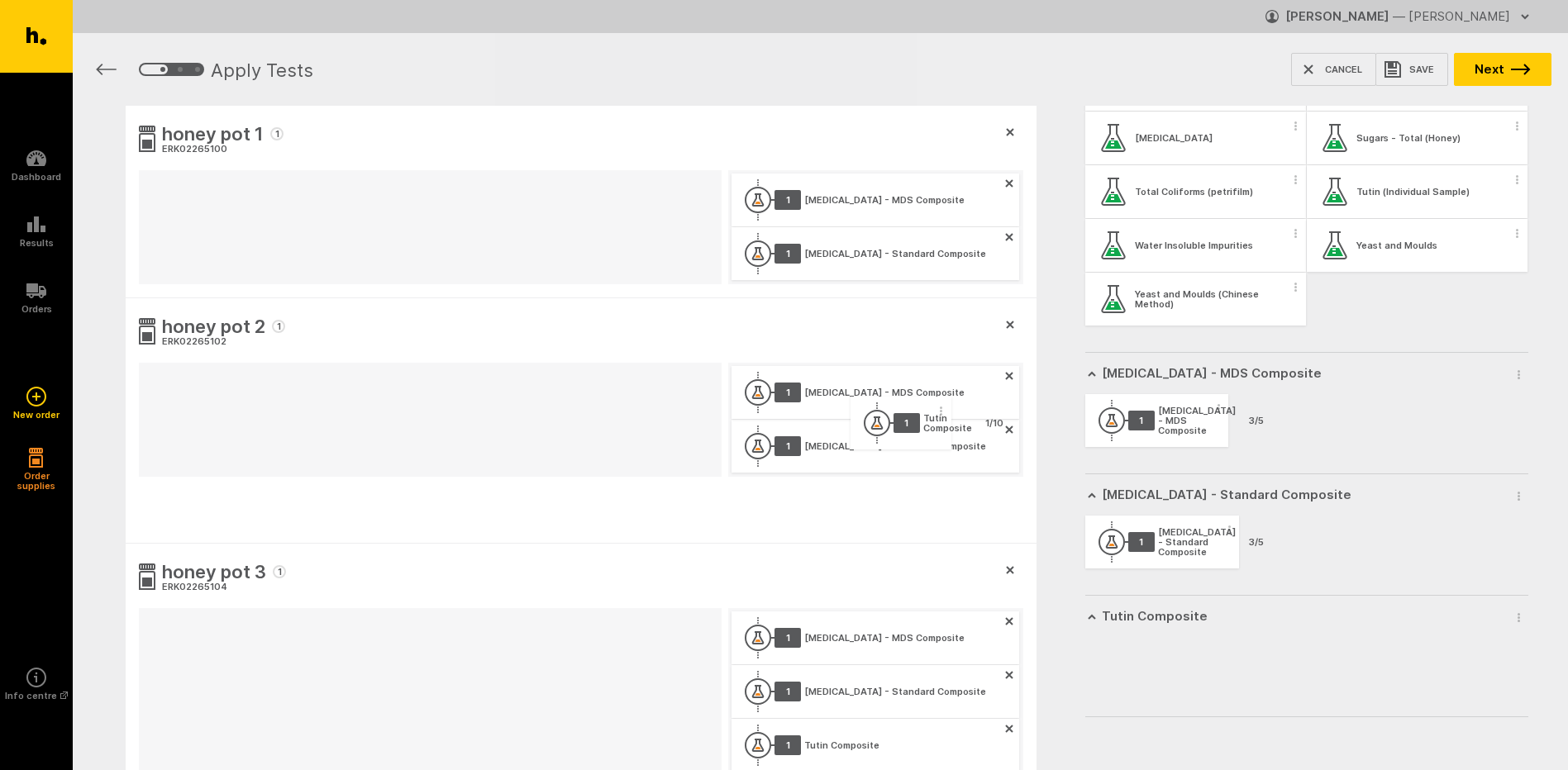
drag, startPoint x: 1161, startPoint y: 663, endPoint x: 921, endPoint y: 418, distance: 343.0
click at [921, 418] on div "honey pot 1 1 ERK02265100 1 [MEDICAL_DATA] - MDS Composite 1 [MEDICAL_DATA] - S…" at bounding box center [820, 527] width 1495 height 843
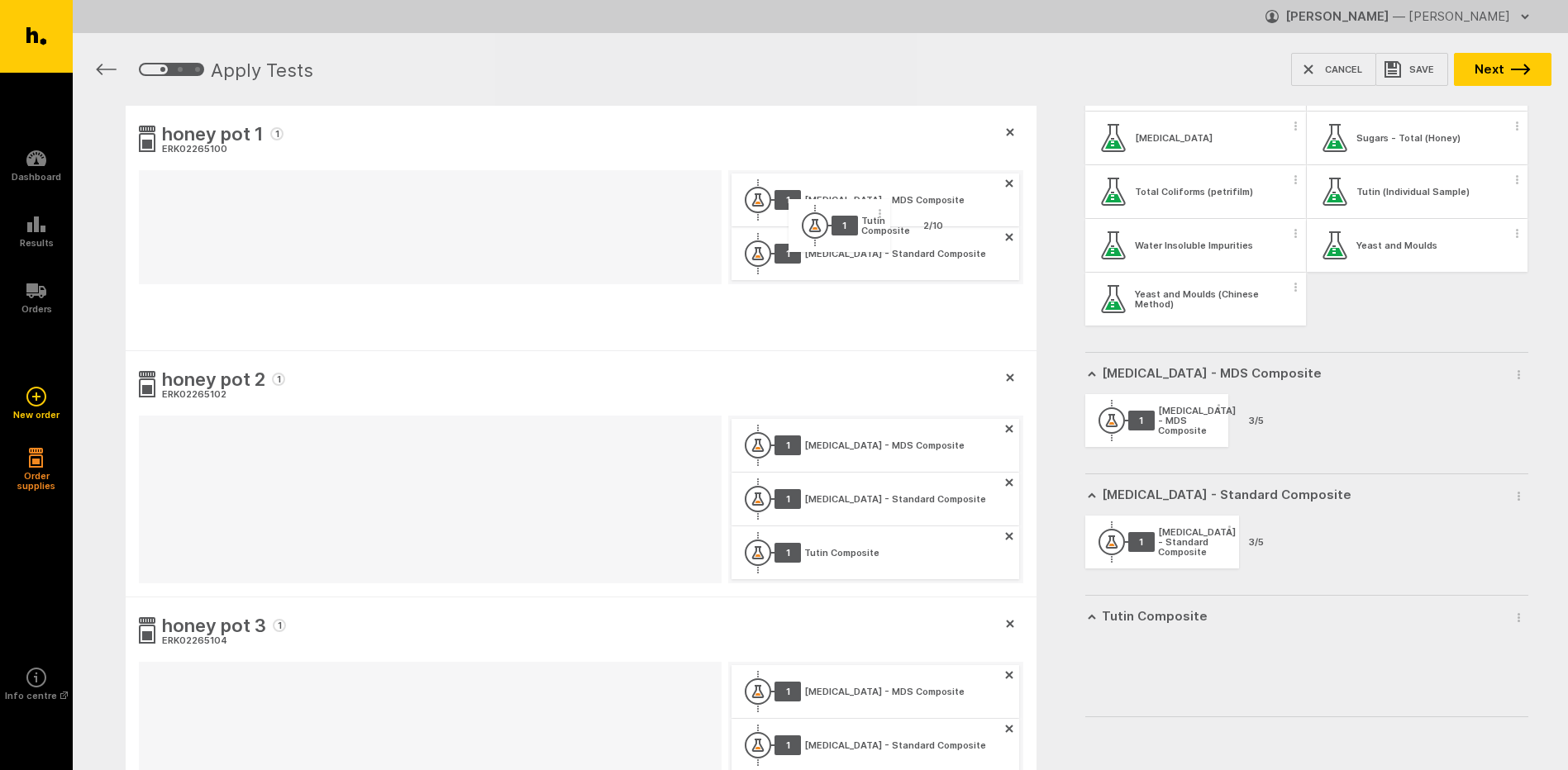
drag, startPoint x: 1174, startPoint y: 665, endPoint x: 877, endPoint y: 222, distance: 533.3
click at [877, 222] on div "honey pot 1 1 ERK02265100 1 [MEDICAL_DATA] - MDS Composite 1 [MEDICAL_DATA] - S…" at bounding box center [820, 554] width 1495 height 897
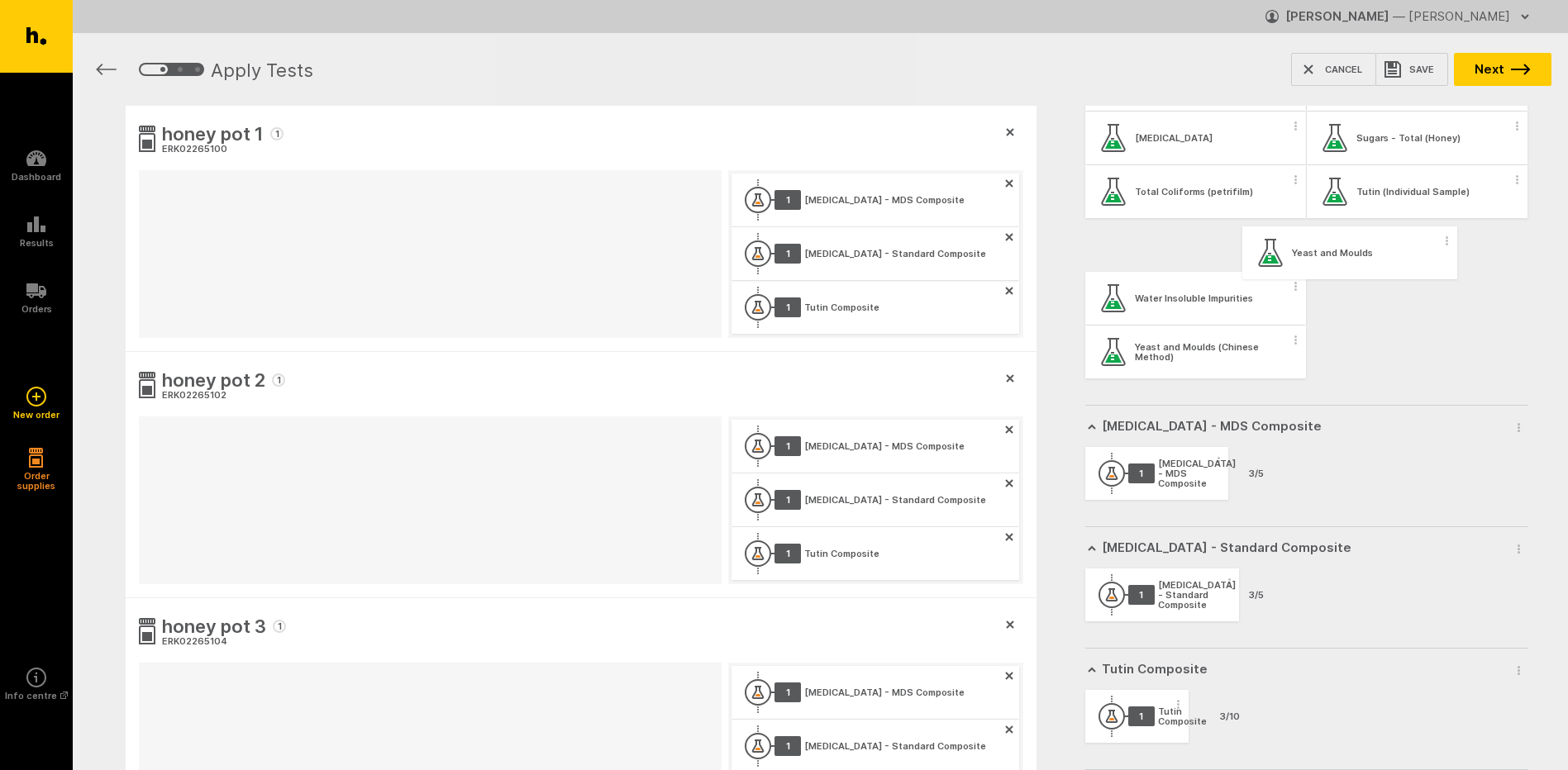
scroll to position [1208, 0]
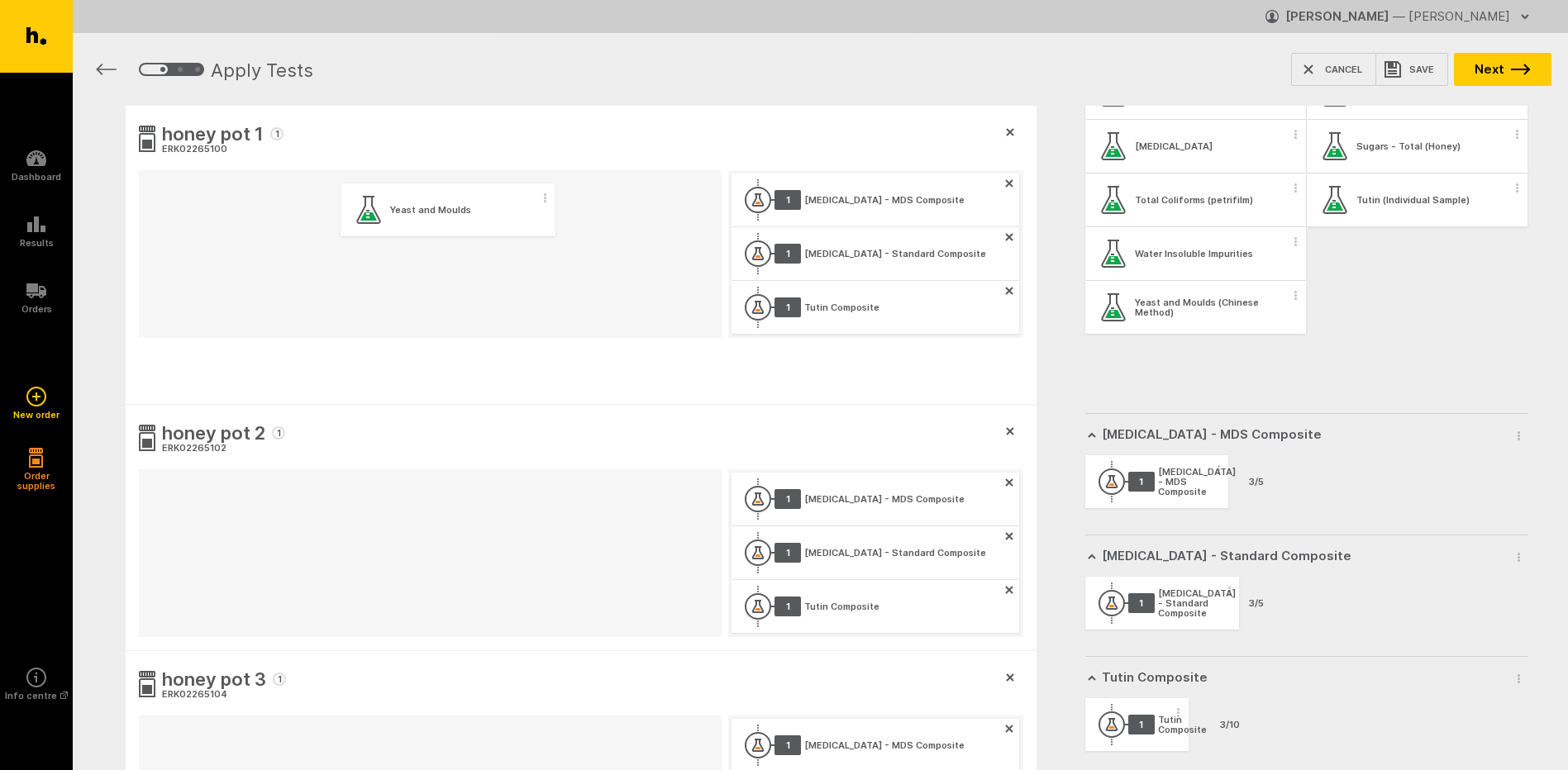
drag, startPoint x: 1405, startPoint y: 251, endPoint x: 462, endPoint y: 227, distance: 943.3
click at [441, 220] on div "honey pot 1 1 ERK02265100 1 [MEDICAL_DATA] - MDS Composite 1 [MEDICAL_DATA] - S…" at bounding box center [820, 581] width 1495 height 951
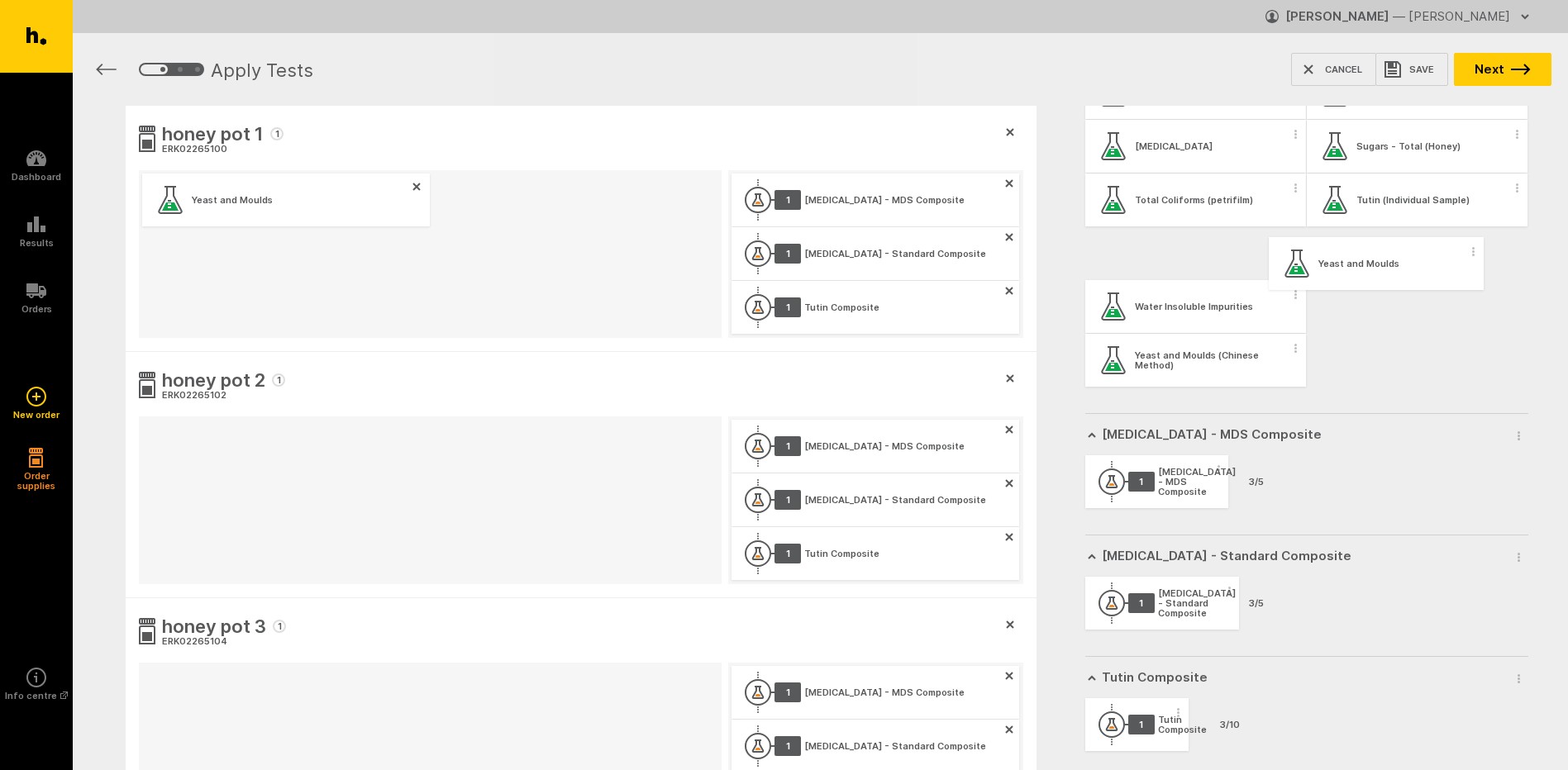
scroll to position [1204, 0]
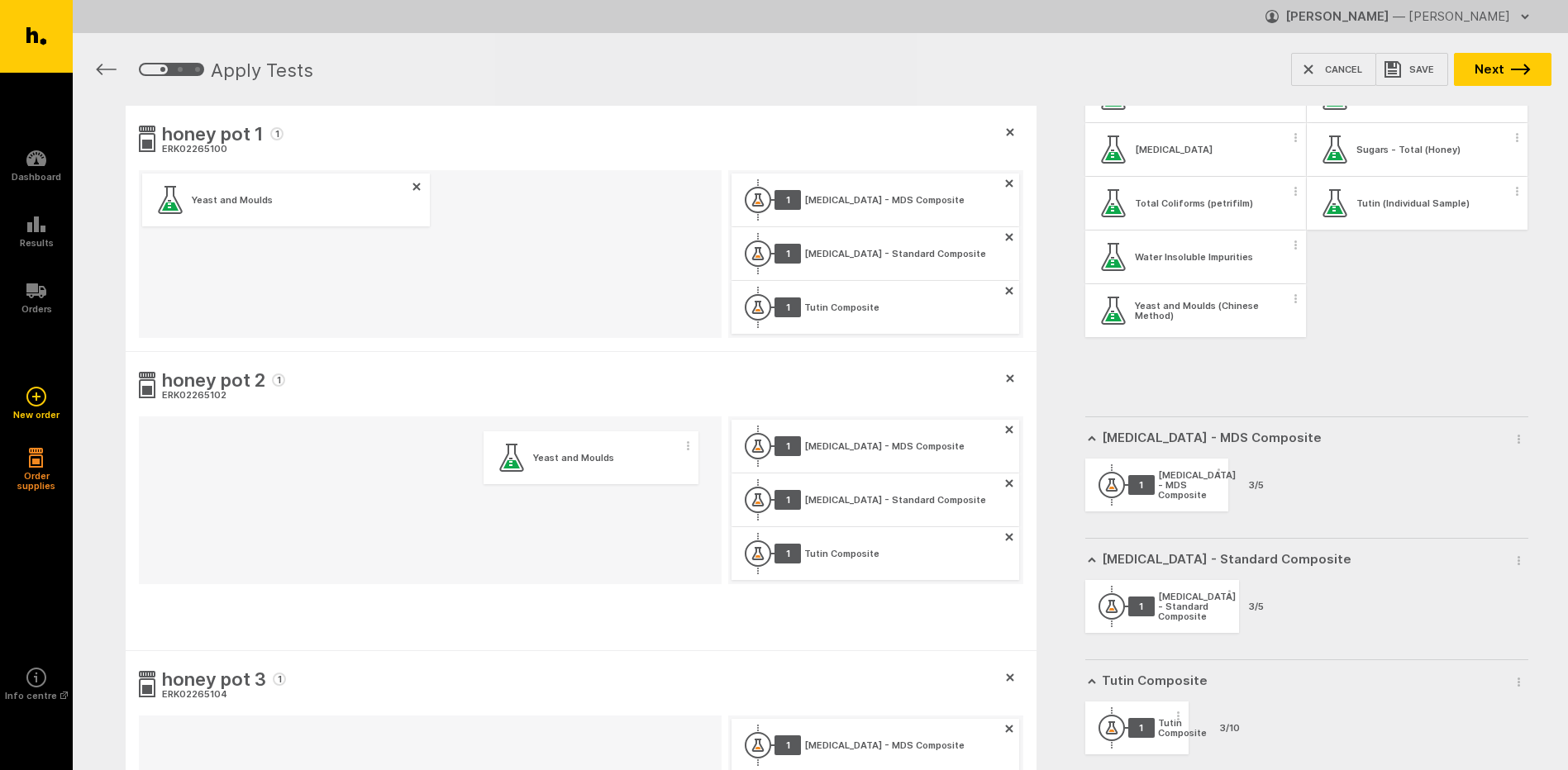
drag, startPoint x: 1417, startPoint y: 282, endPoint x: 629, endPoint y: 477, distance: 811.8
click at [629, 477] on div "honey pot 1 1 ERK02265100 Yeast and Moulds 1 [MEDICAL_DATA] - MDS Composite 1 […" at bounding box center [820, 581] width 1495 height 951
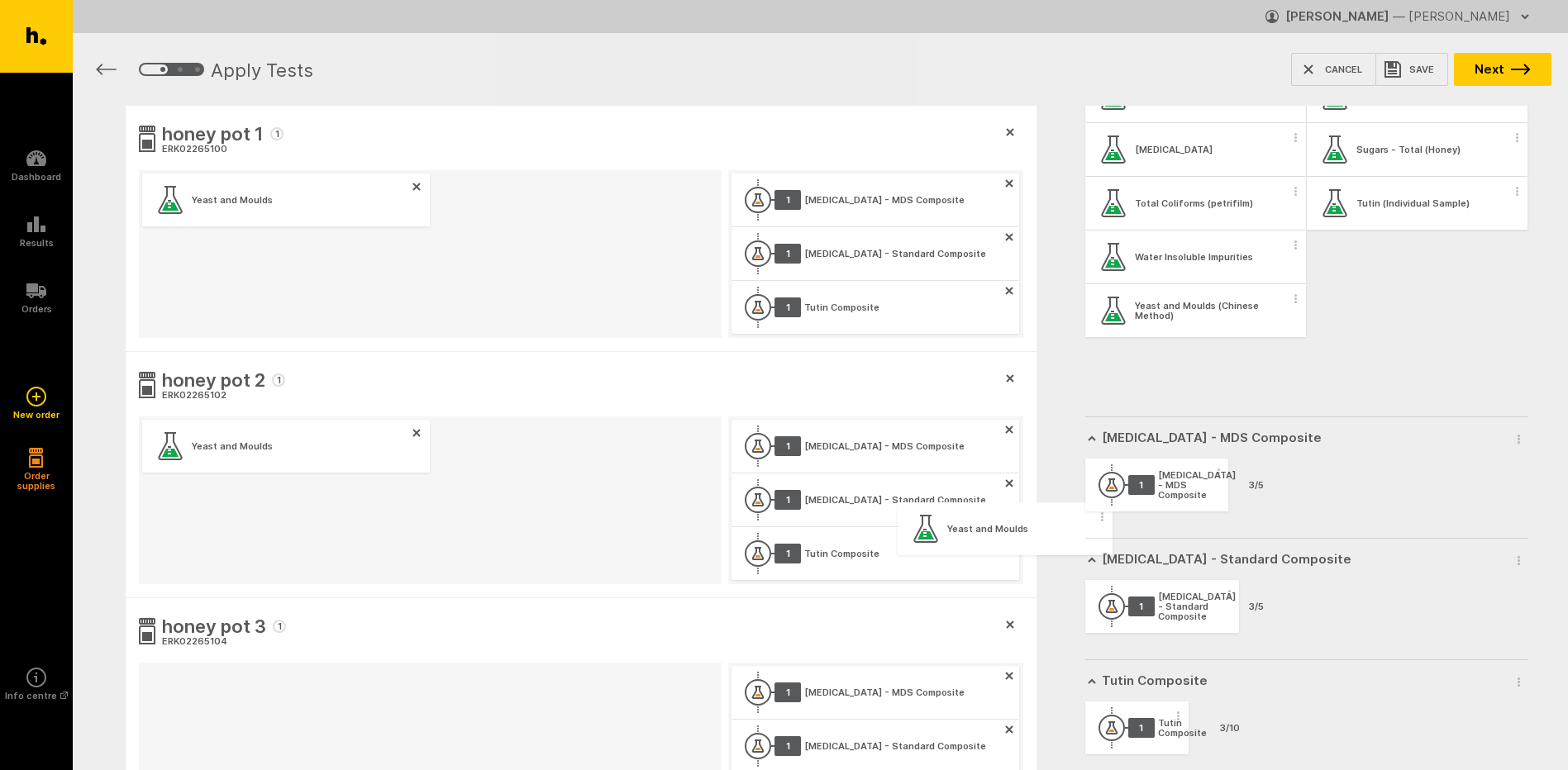
scroll to position [1203, 0]
drag, startPoint x: 1437, startPoint y: 251, endPoint x: 573, endPoint y: 724, distance: 985.0
click at [573, 724] on div "honey pot 1 1 ERK02265100 Yeast and Moulds 1 [MEDICAL_DATA] - MDS Composite 1 […" at bounding box center [820, 581] width 1495 height 951
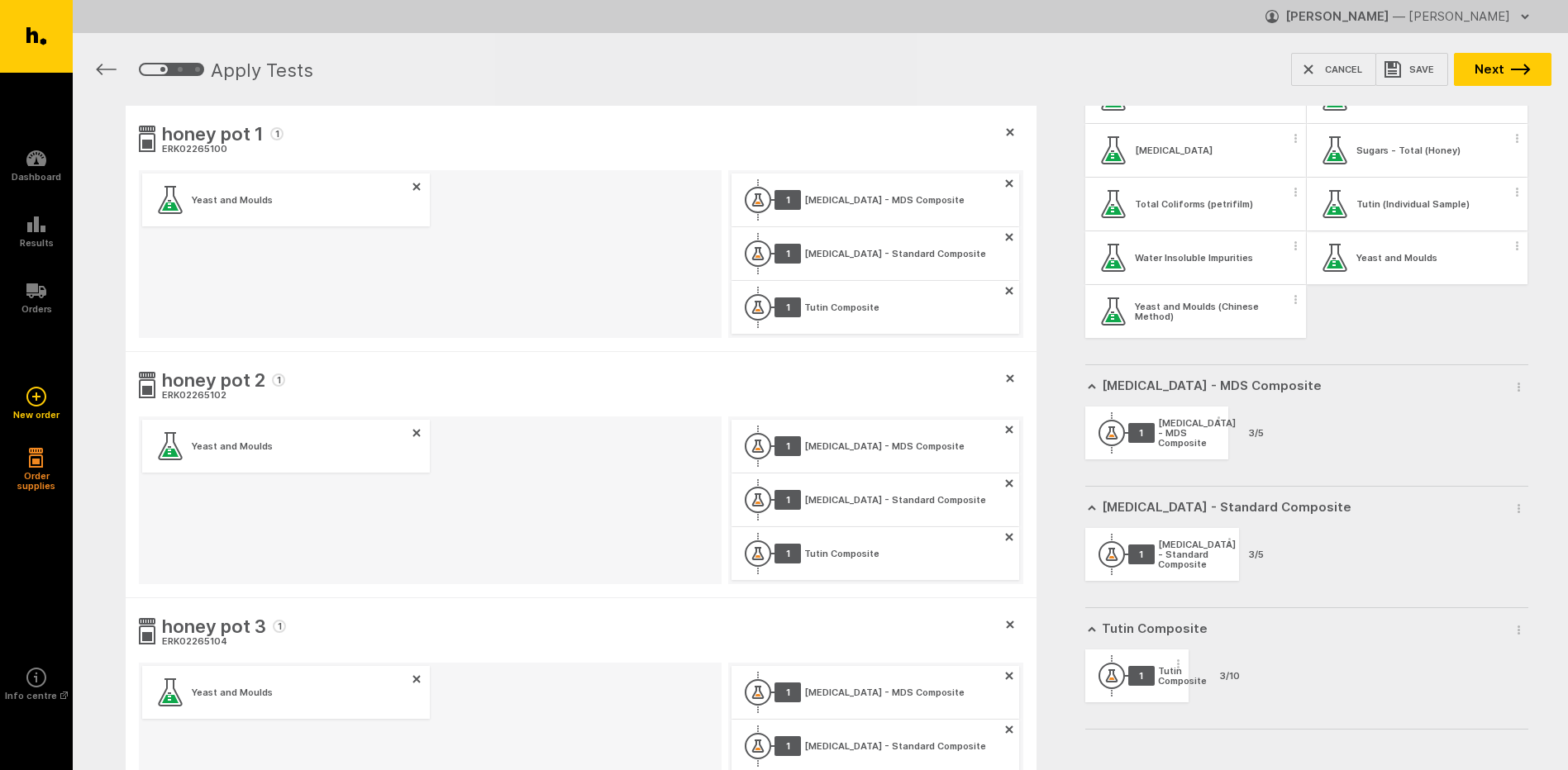
click at [1516, 192] on circle "button" at bounding box center [1517, 192] width 3 height 3
click at [1486, 225] on button "Apply test to all samples" at bounding box center [1409, 221] width 211 height 34
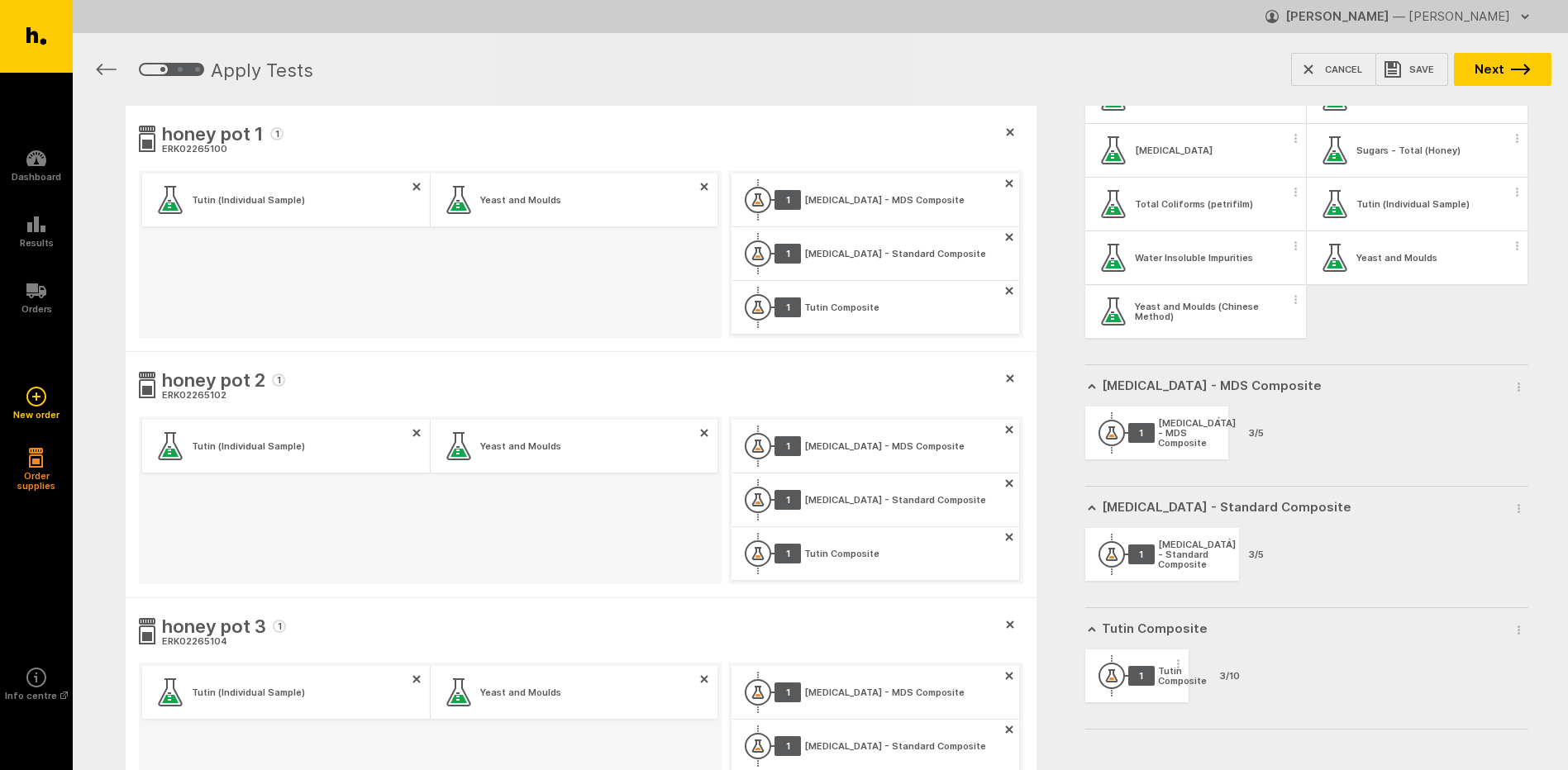
click at [1295, 244] on icon "button" at bounding box center [1296, 246] width 3 height 9
click at [1277, 276] on button "Apply test to all samples" at bounding box center [1194, 275] width 211 height 34
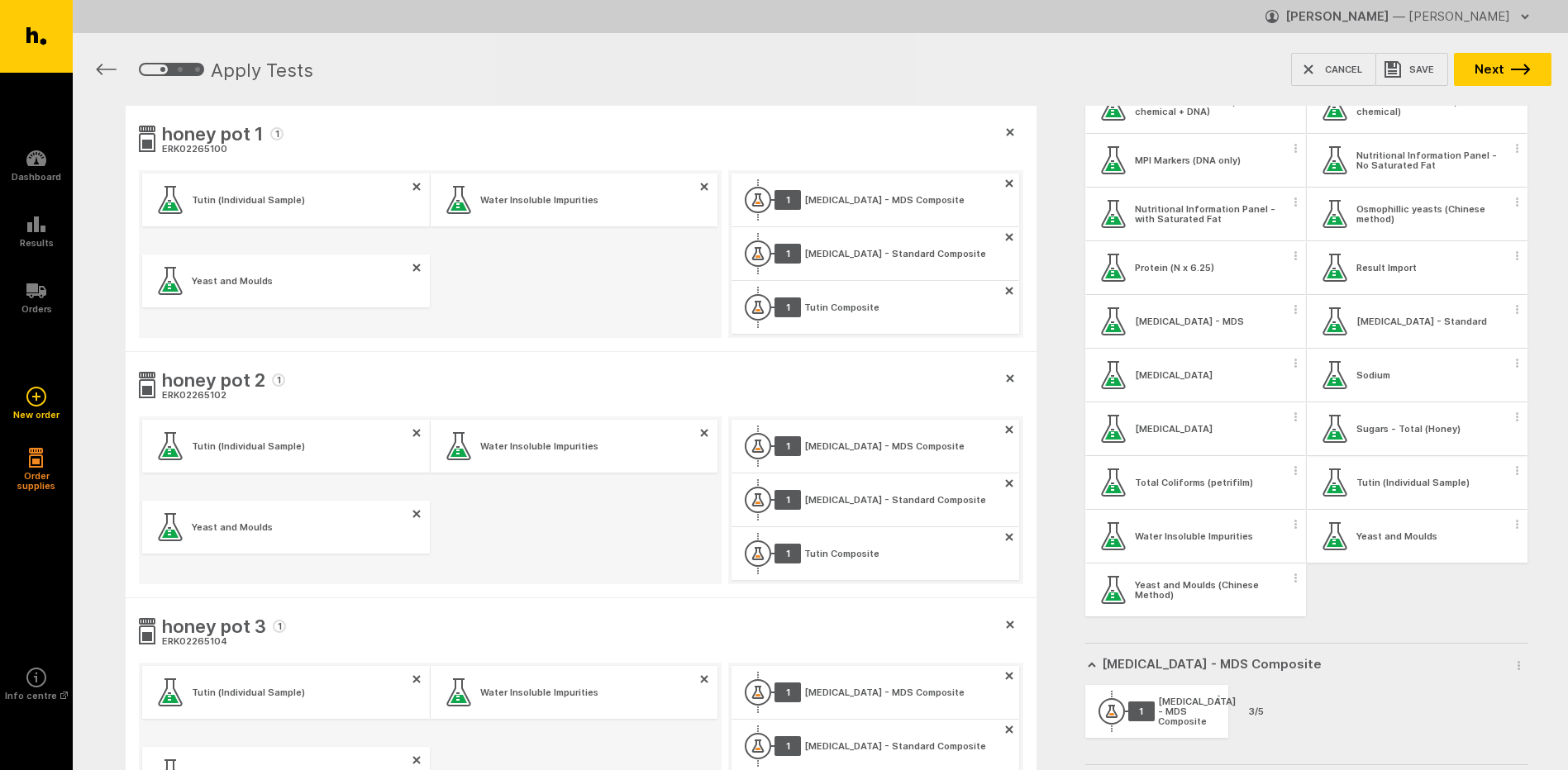
scroll to position [873, 0]
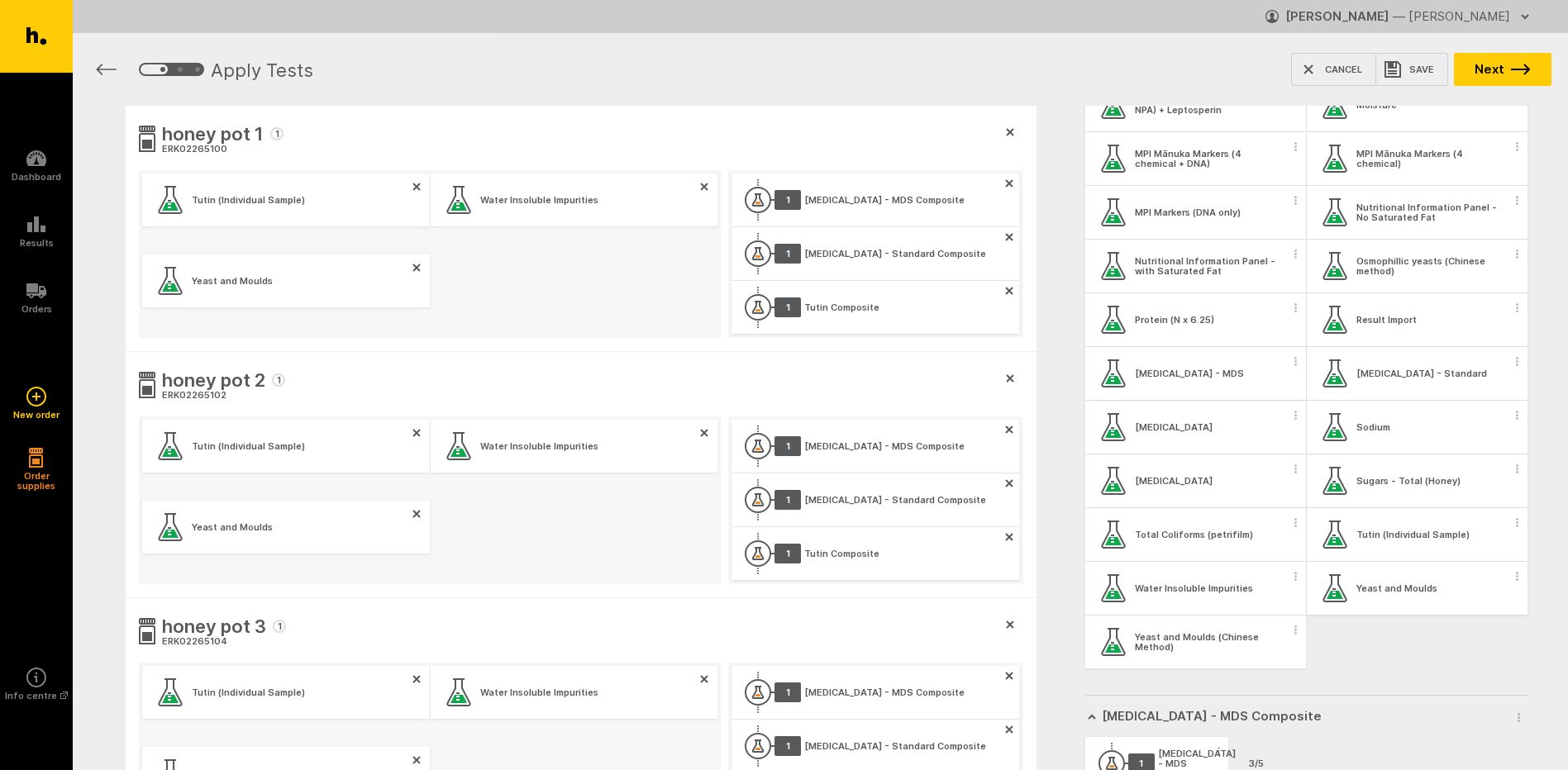
click at [1289, 369] on span "button" at bounding box center [1296, 360] width 17 height 25
click at [1278, 398] on button "Apply test to all samples" at bounding box center [1194, 390] width 211 height 34
click at [1295, 311] on circle "button" at bounding box center [1296, 311] width 3 height 3
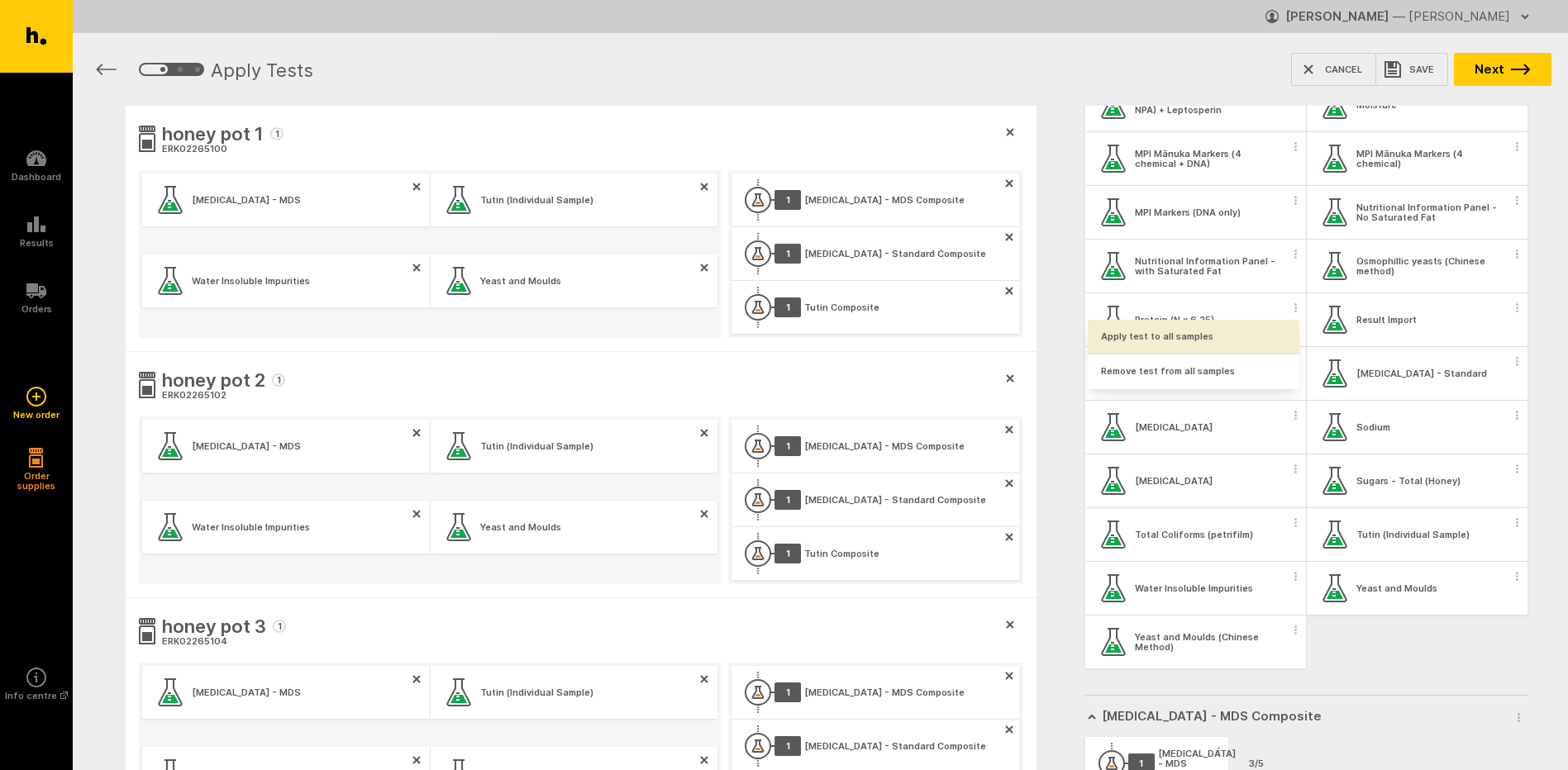
click at [1276, 330] on button "Apply test to all samples" at bounding box center [1194, 337] width 211 height 34
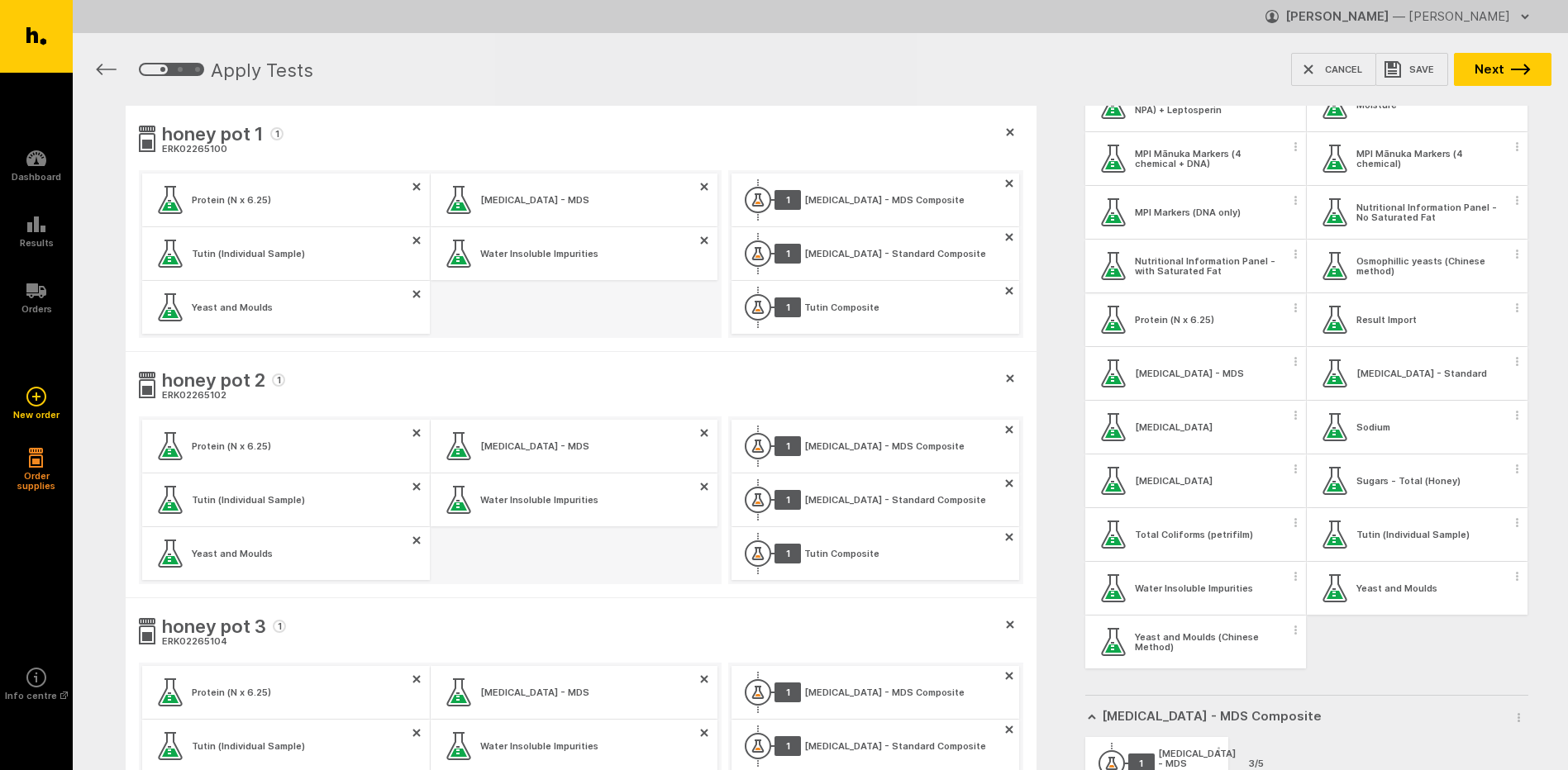
click at [1293, 259] on span "button" at bounding box center [1296, 253] width 17 height 25
click at [1270, 288] on button "Apply test to all samples" at bounding box center [1194, 283] width 211 height 34
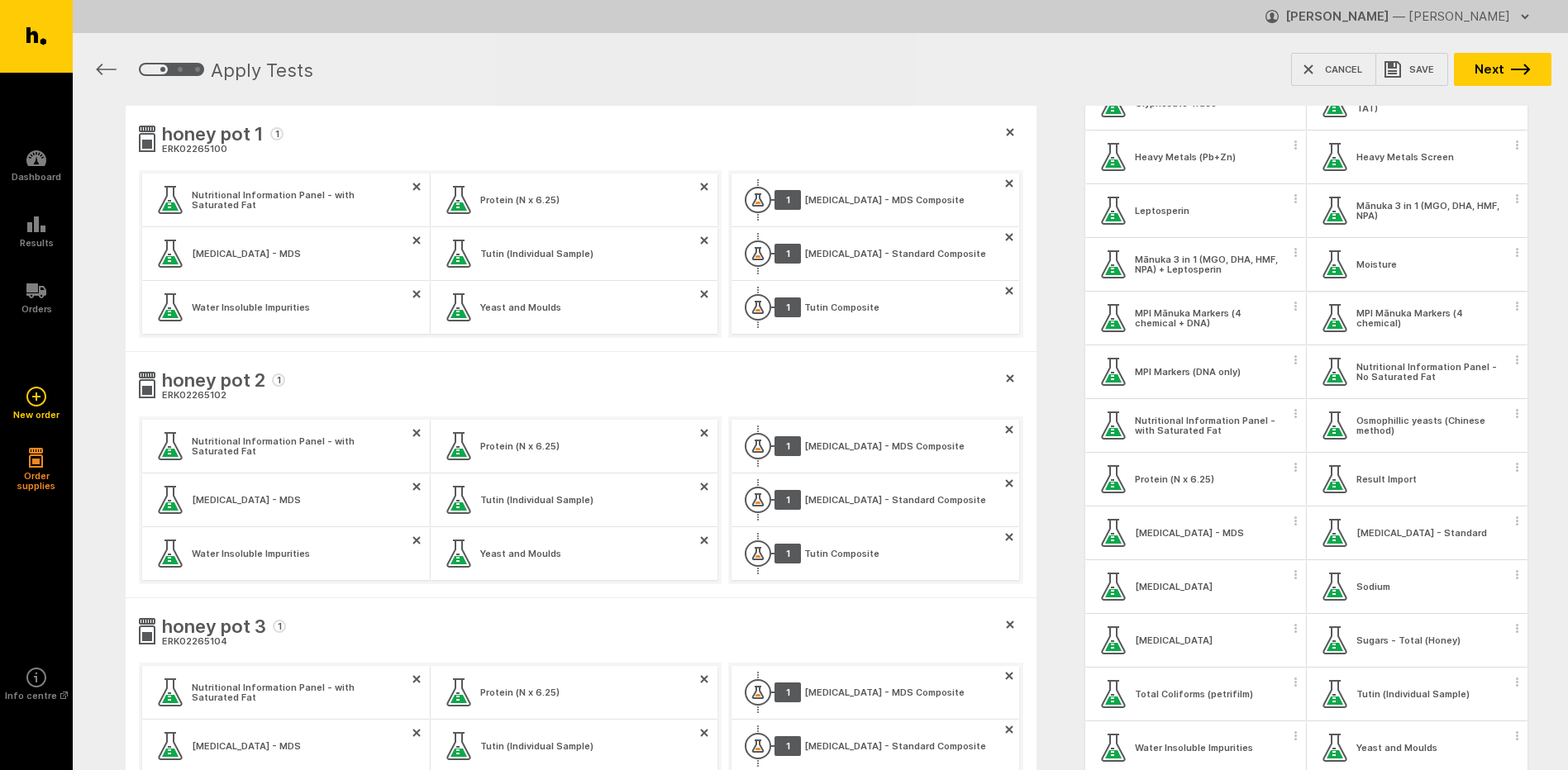
scroll to position [707, 0]
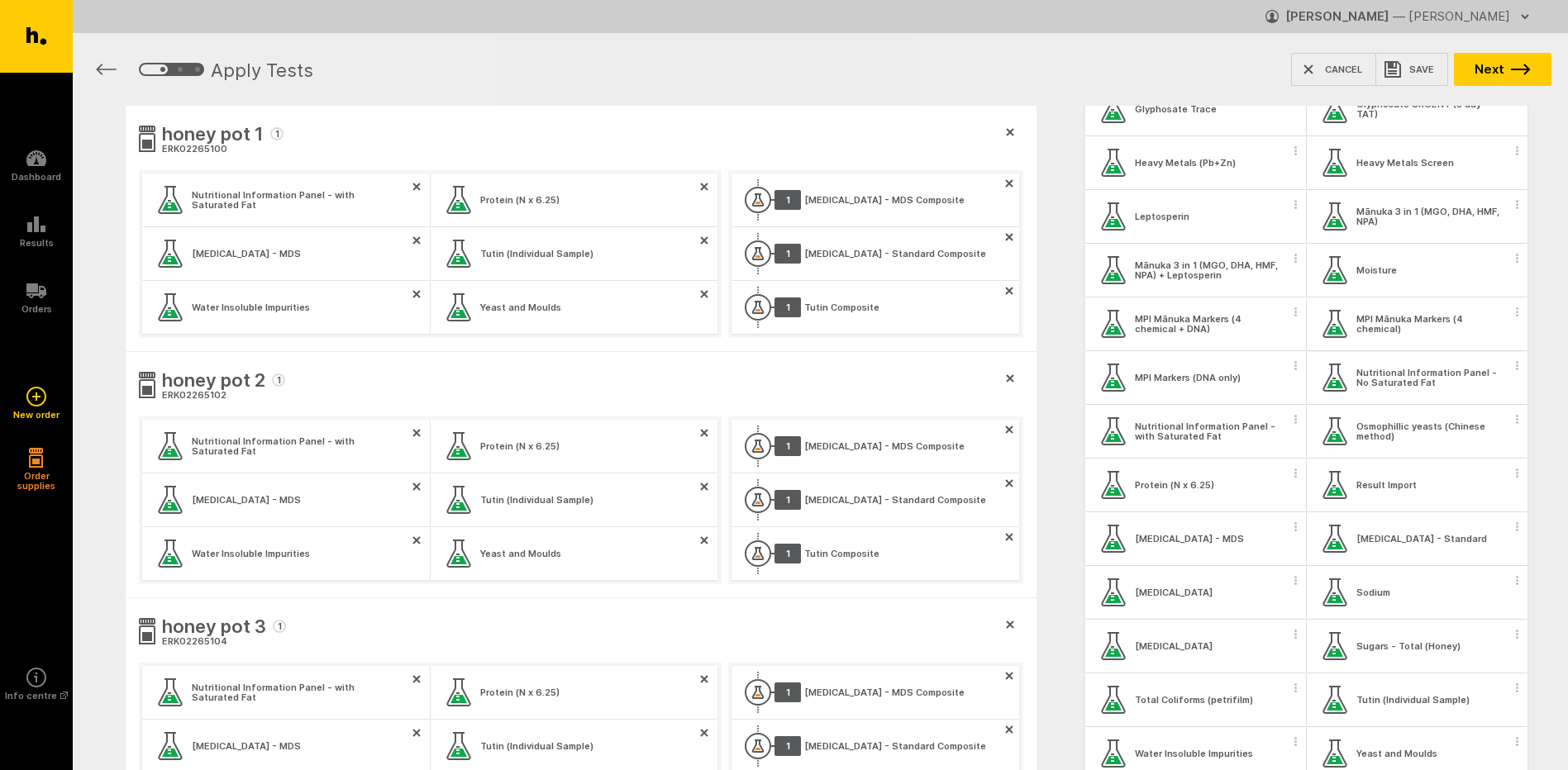
click at [1510, 317] on span "button" at bounding box center [1518, 311] width 17 height 25
click at [1467, 336] on button "Apply test to all samples" at bounding box center [1409, 341] width 211 height 34
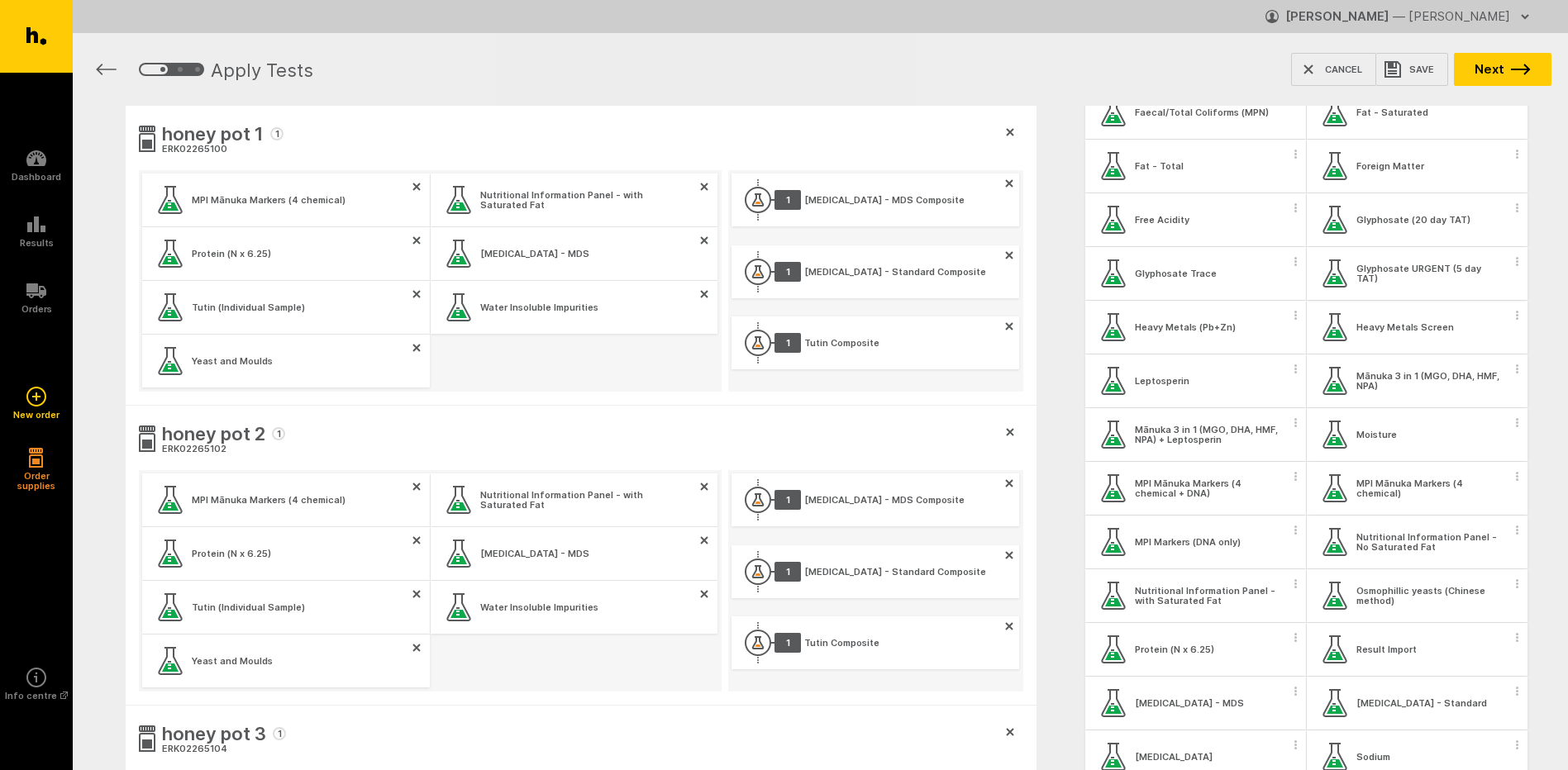
scroll to position [542, 0]
click at [1510, 370] on span "button" at bounding box center [1518, 369] width 17 height 25
click at [1470, 392] on button "Apply test to all samples" at bounding box center [1409, 399] width 211 height 34
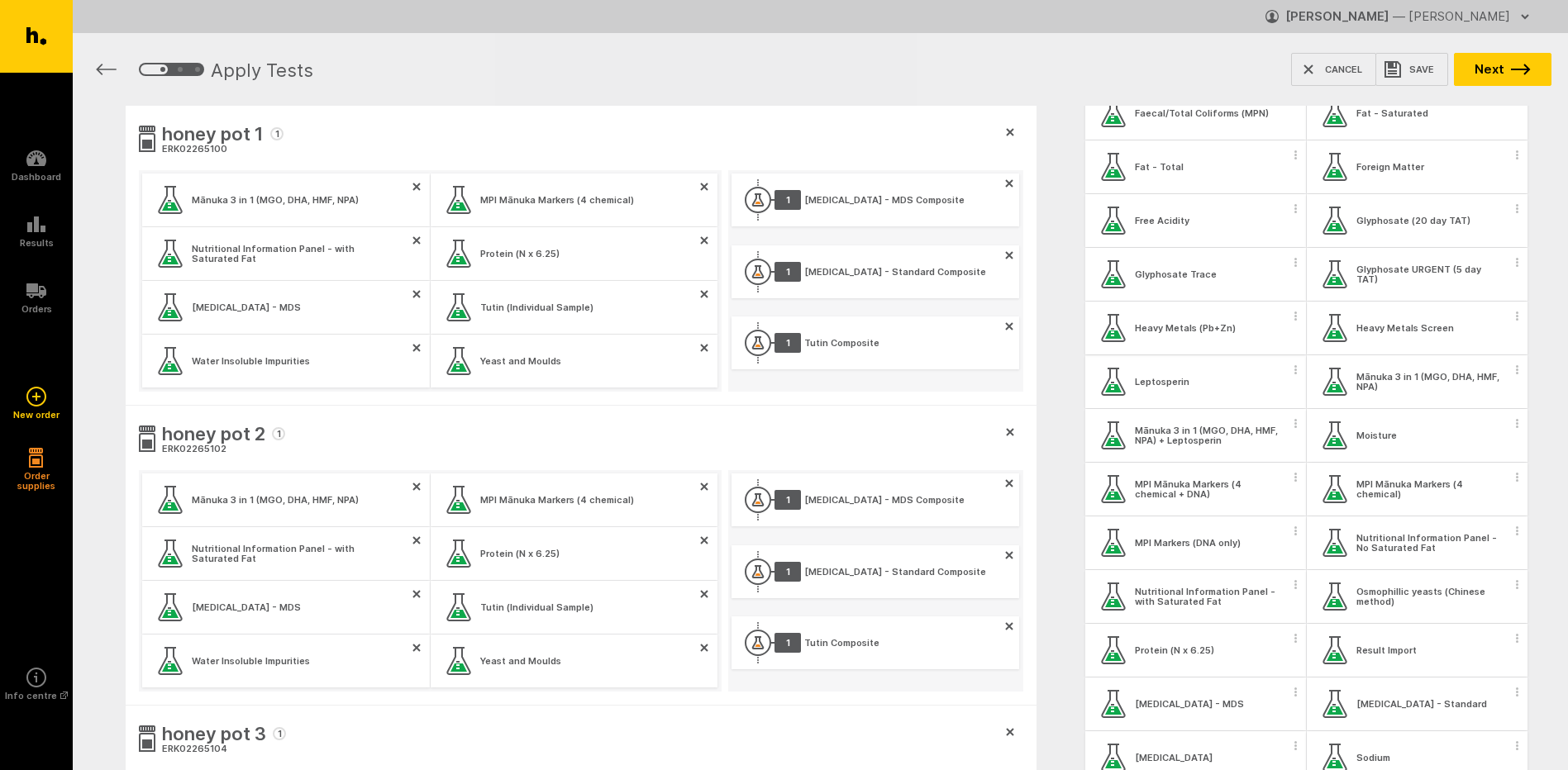
click at [1292, 321] on span "button" at bounding box center [1296, 315] width 17 height 25
click at [1278, 343] on button "Apply test to all samples" at bounding box center [1194, 345] width 211 height 34
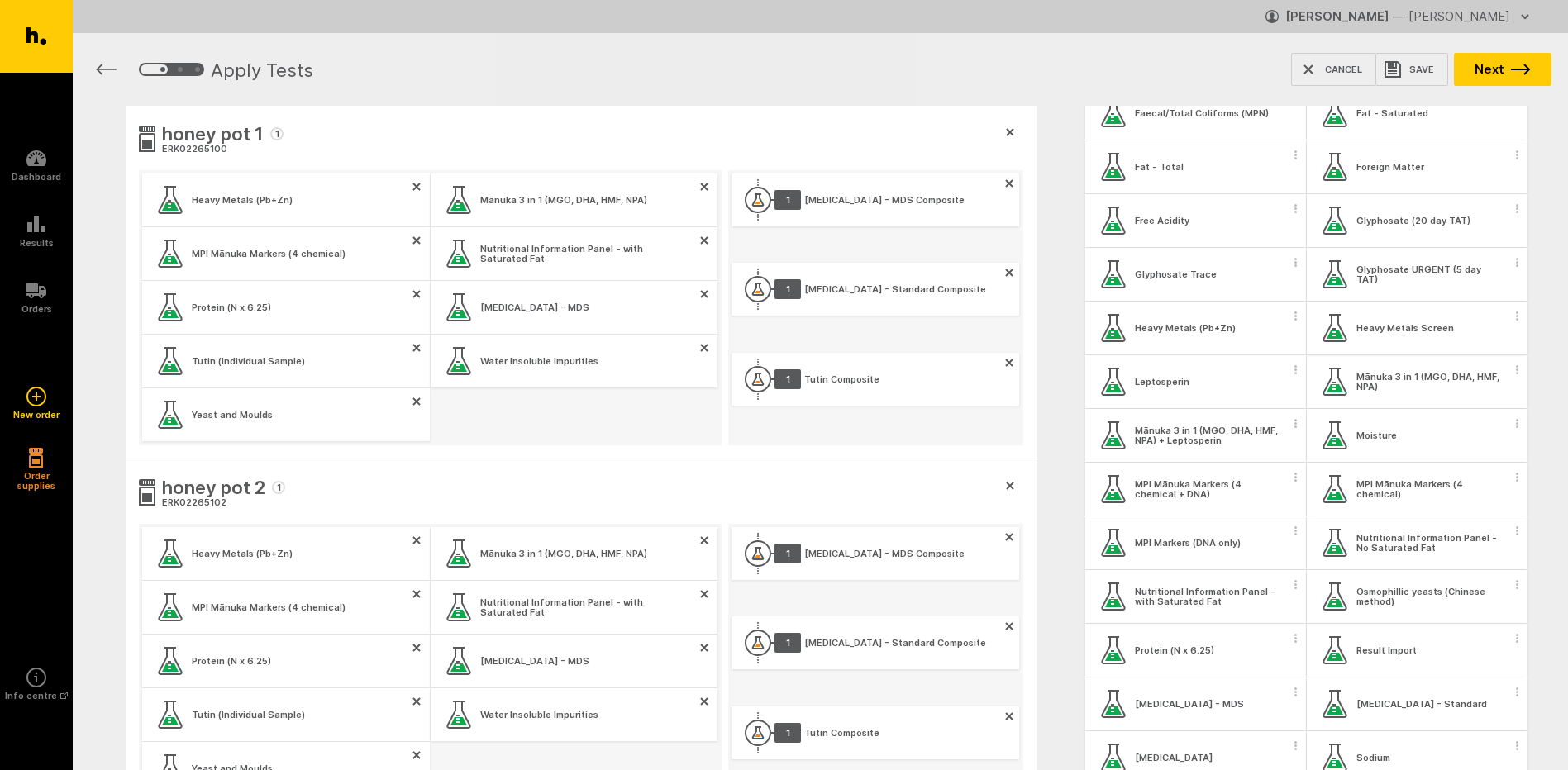
click at [1510, 327] on span "button" at bounding box center [1518, 315] width 17 height 25
click at [1482, 349] on button "Apply test to all samples" at bounding box center [1409, 345] width 211 height 34
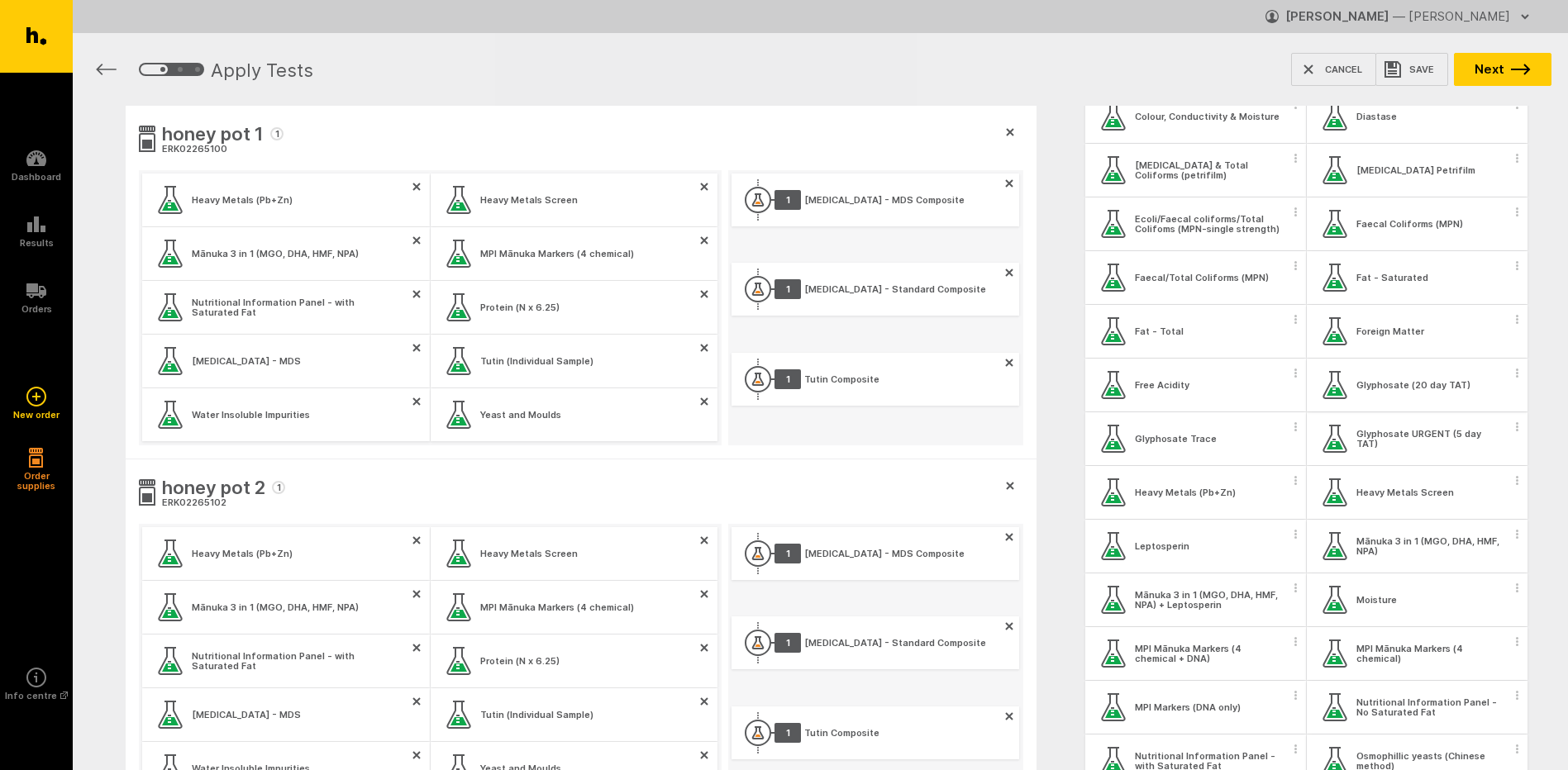
scroll to position [377, 0]
click at [1510, 320] on span "button" at bounding box center [1518, 319] width 17 height 25
click at [1464, 345] on button "Apply test to all samples" at bounding box center [1409, 349] width 211 height 34
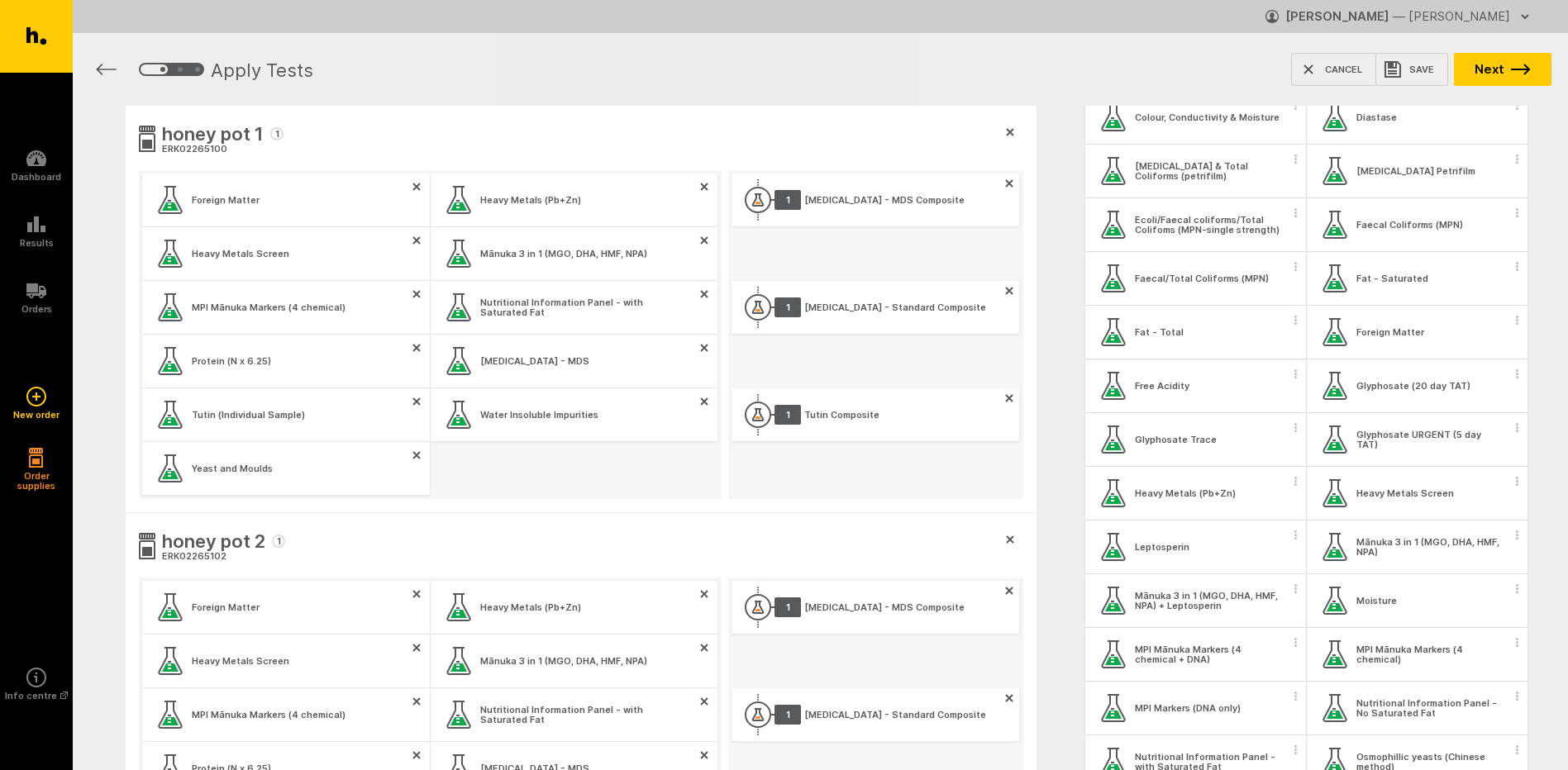
click at [1291, 325] on span "button" at bounding box center [1296, 319] width 17 height 25
click at [1267, 344] on button "Apply test to all samples" at bounding box center [1194, 349] width 211 height 34
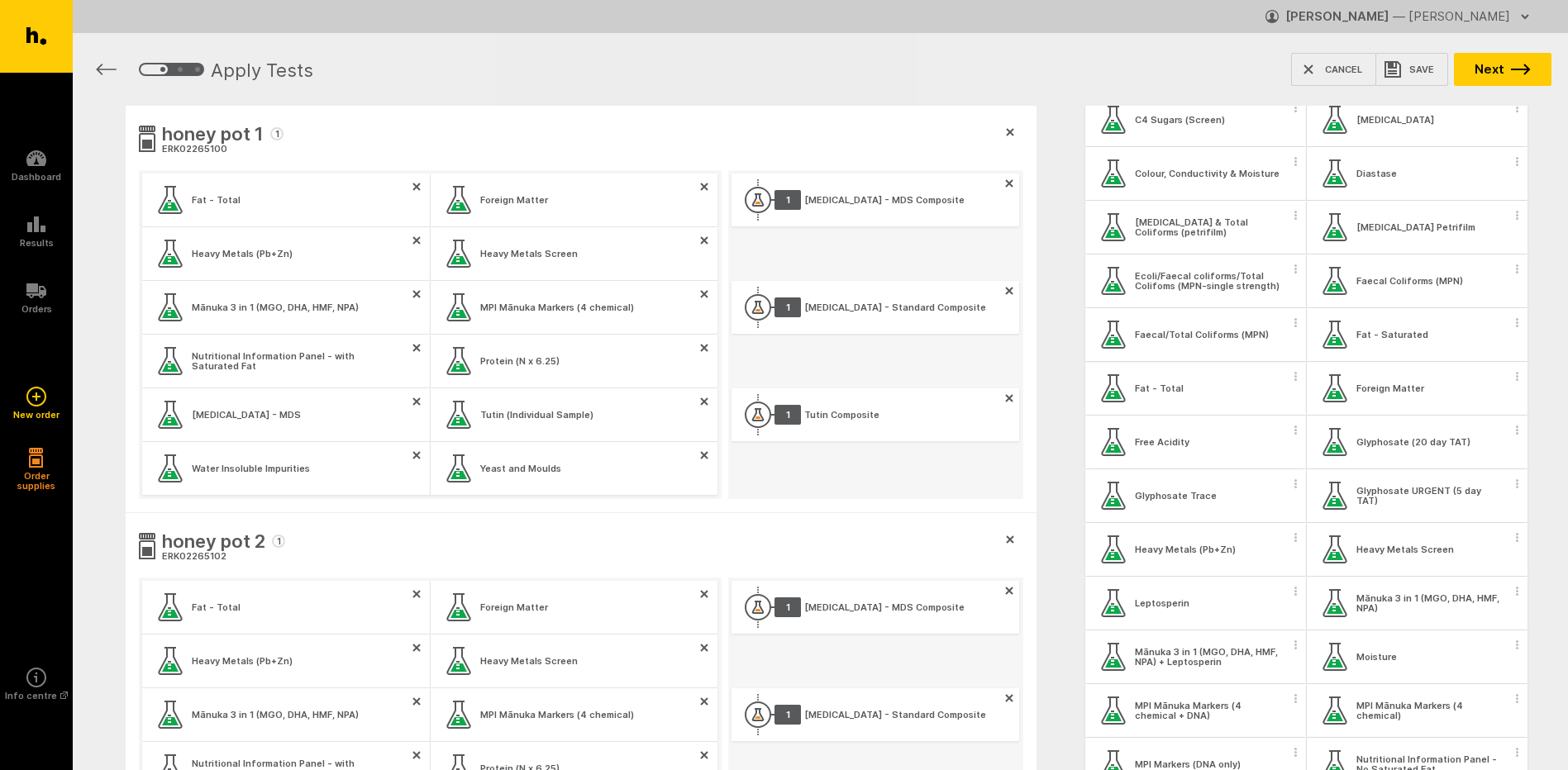
scroll to position [295, 0]
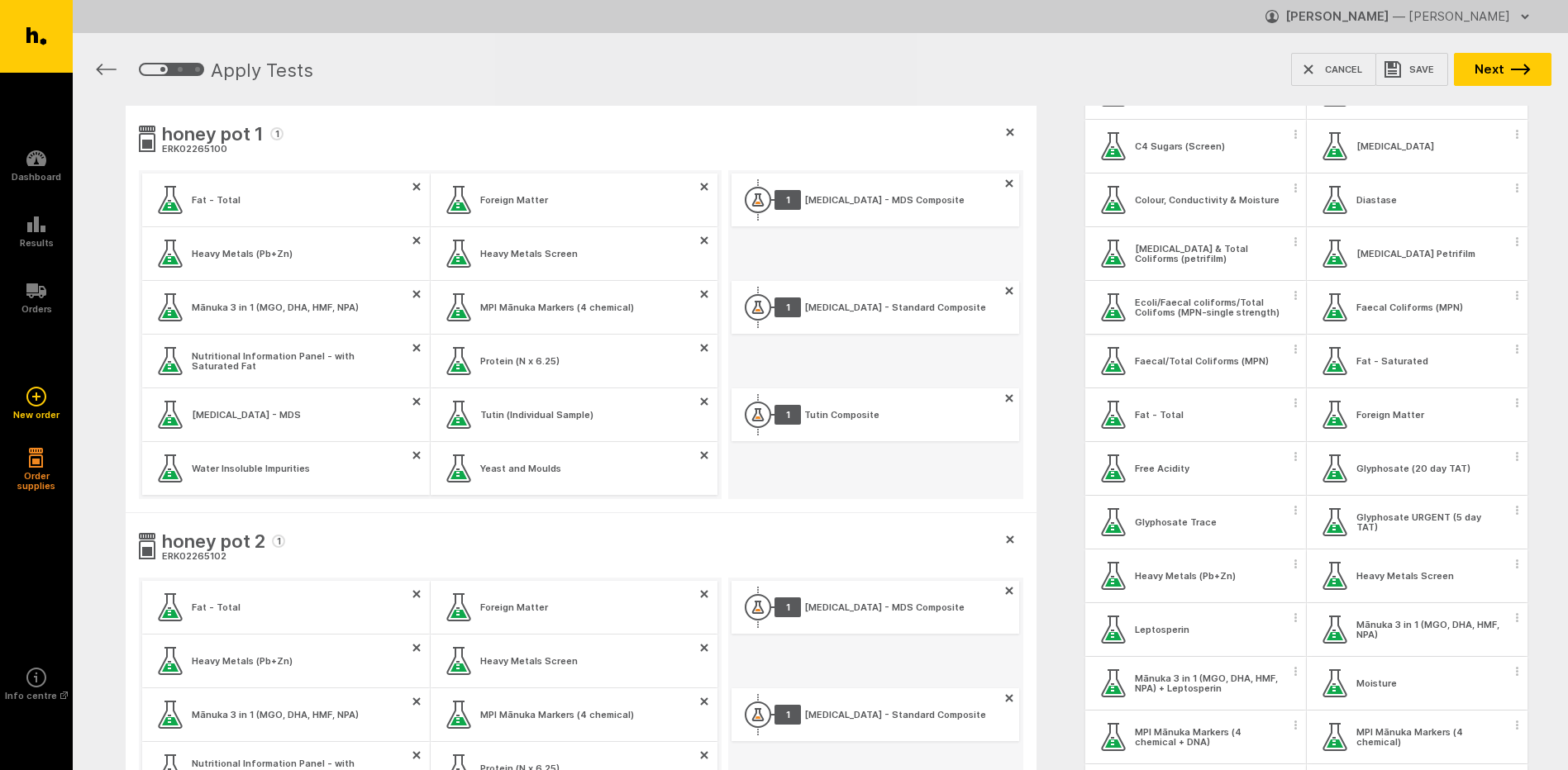
click at [1292, 295] on span "button" at bounding box center [1296, 295] width 17 height 25
click at [1268, 322] on button "Apply test to all samples" at bounding box center [1194, 324] width 211 height 34
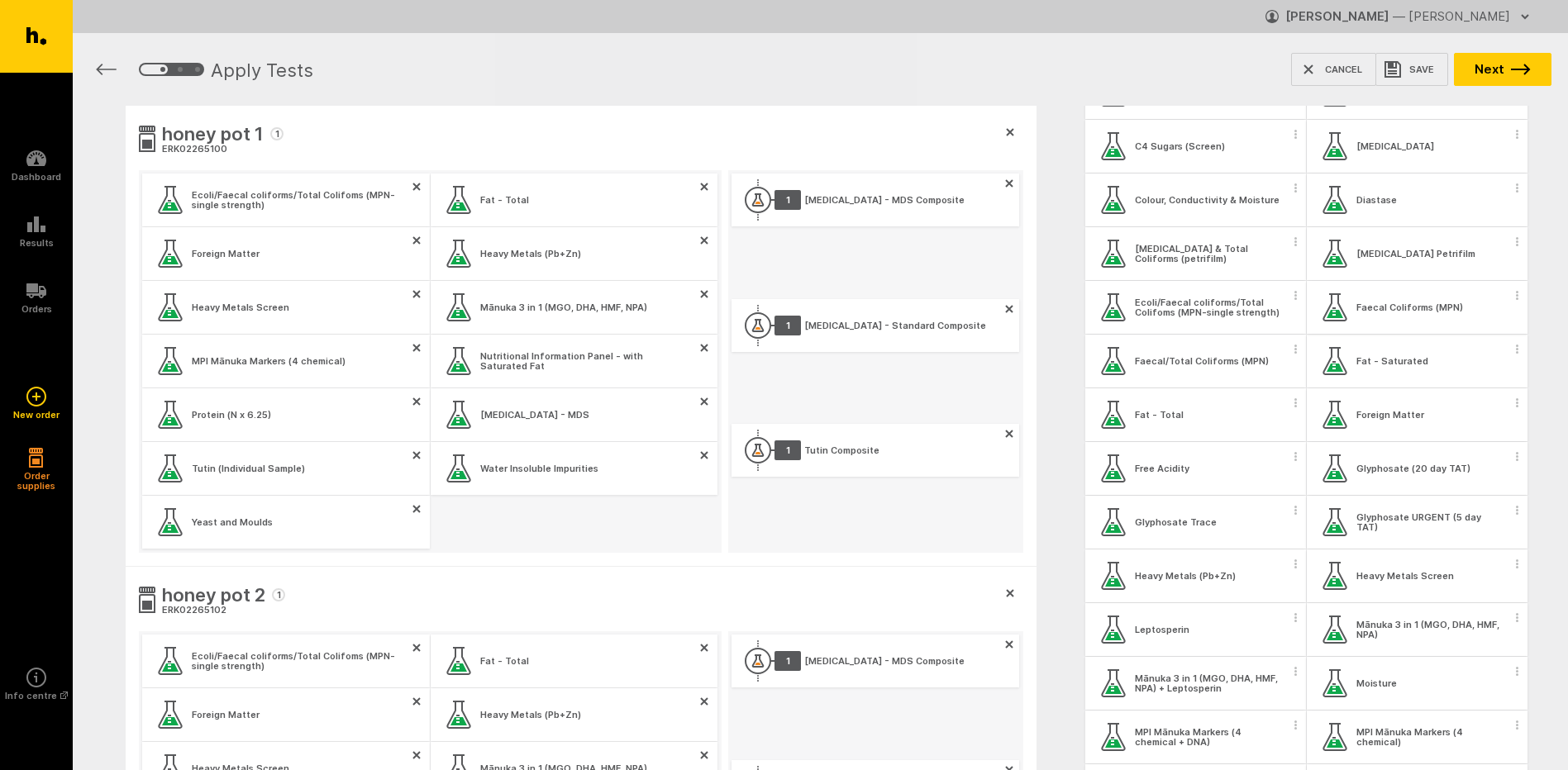
click at [1510, 301] on span "button" at bounding box center [1518, 295] width 17 height 25
click at [1483, 322] on button "Apply test to all samples" at bounding box center [1409, 324] width 211 height 34
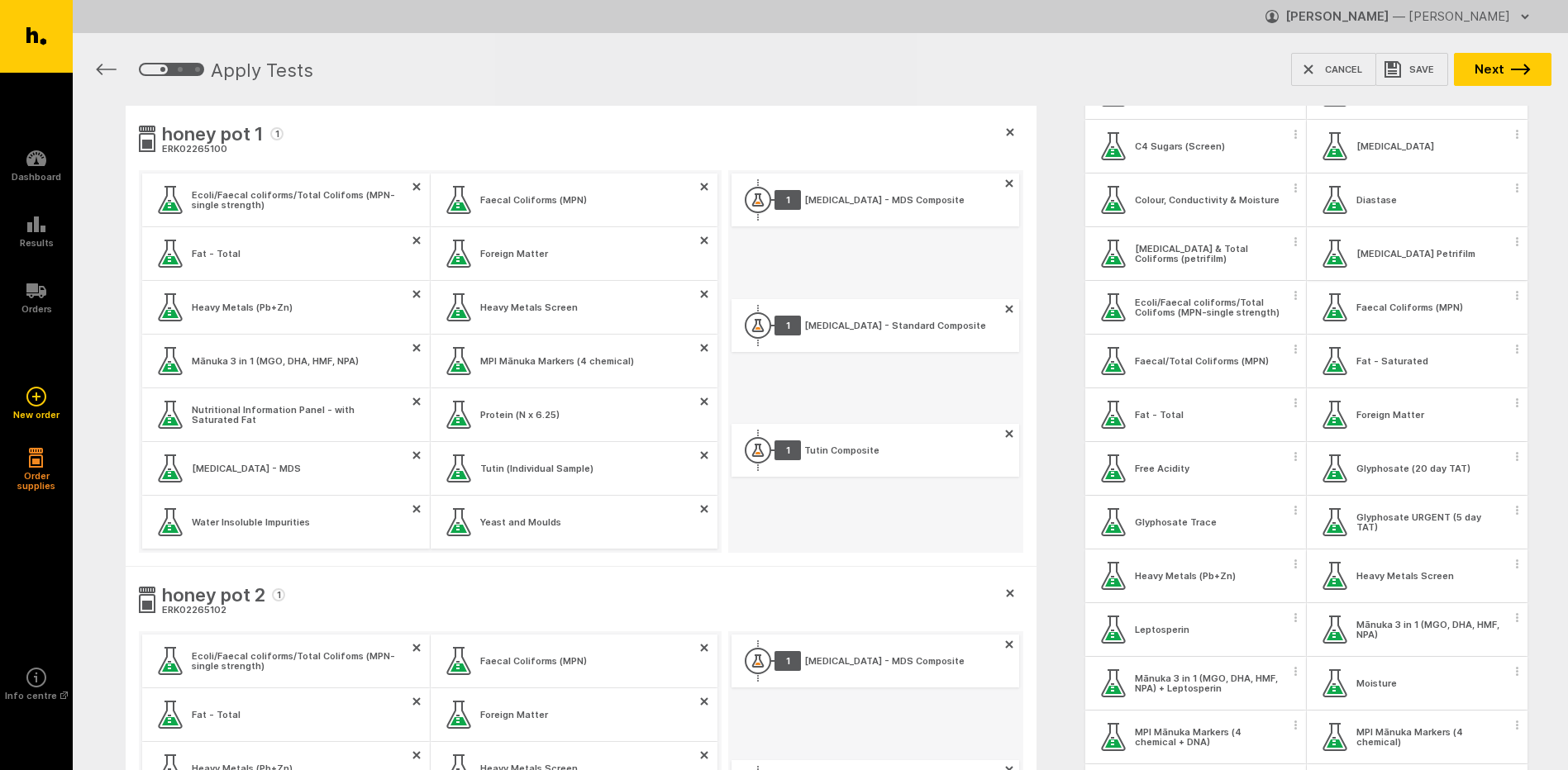
click at [1510, 248] on span "button" at bounding box center [1518, 241] width 17 height 25
click at [1479, 276] on button "Apply test to all samples" at bounding box center [1409, 270] width 211 height 34
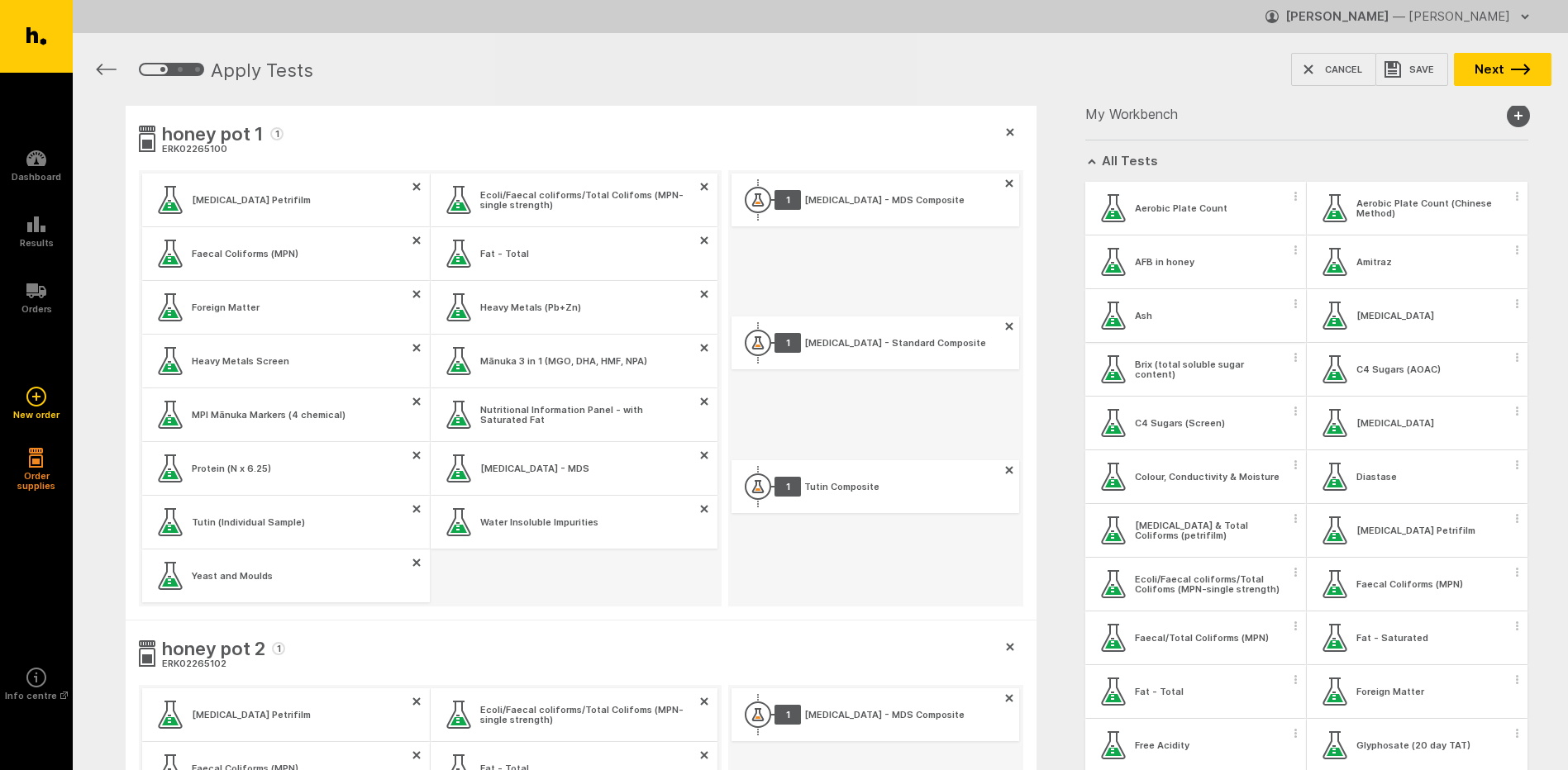
scroll to position [0, 0]
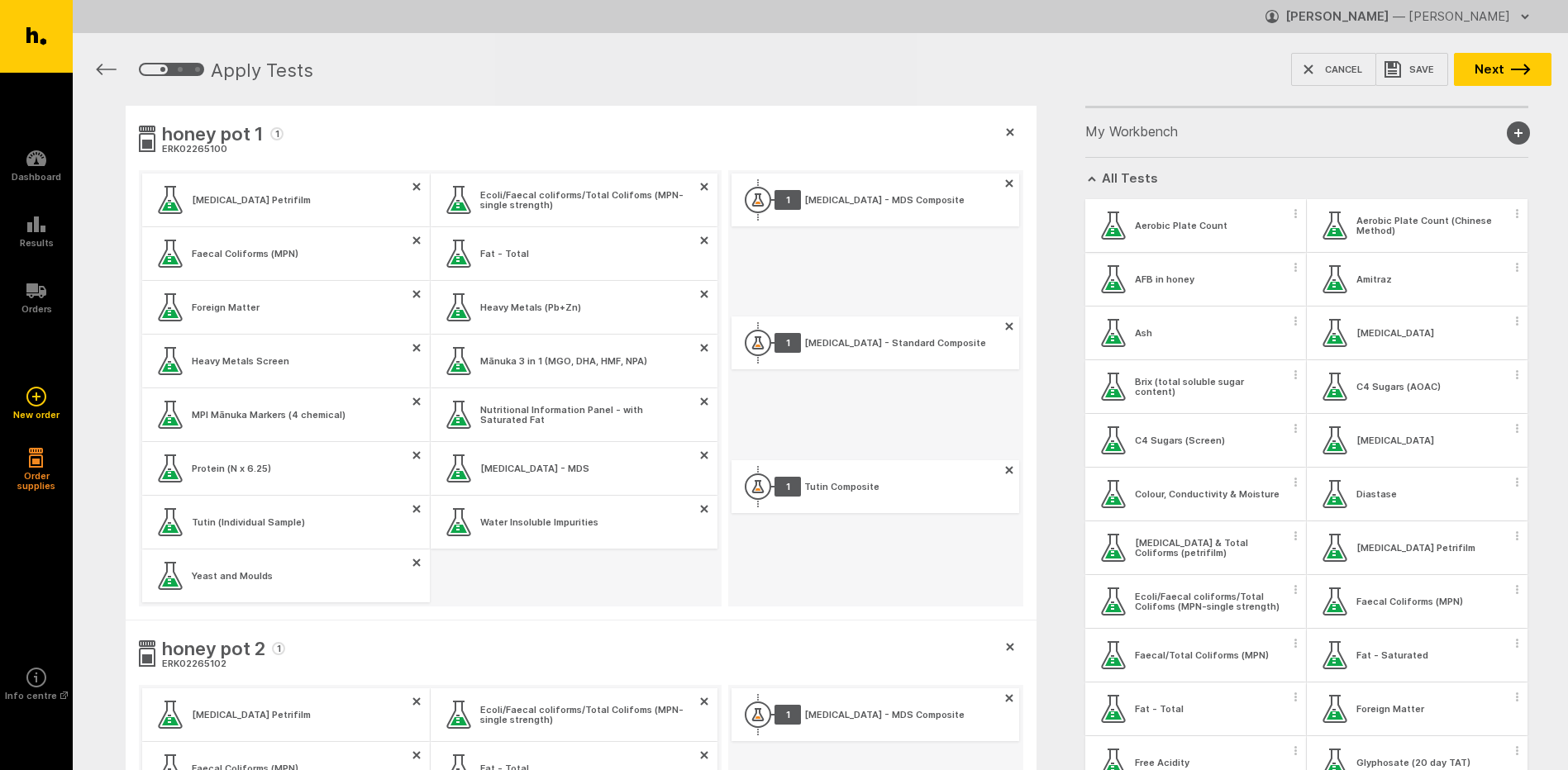
click at [1290, 222] on span "button" at bounding box center [1296, 213] width 17 height 25
click at [1271, 250] on button "Apply test to all samples" at bounding box center [1194, 243] width 211 height 34
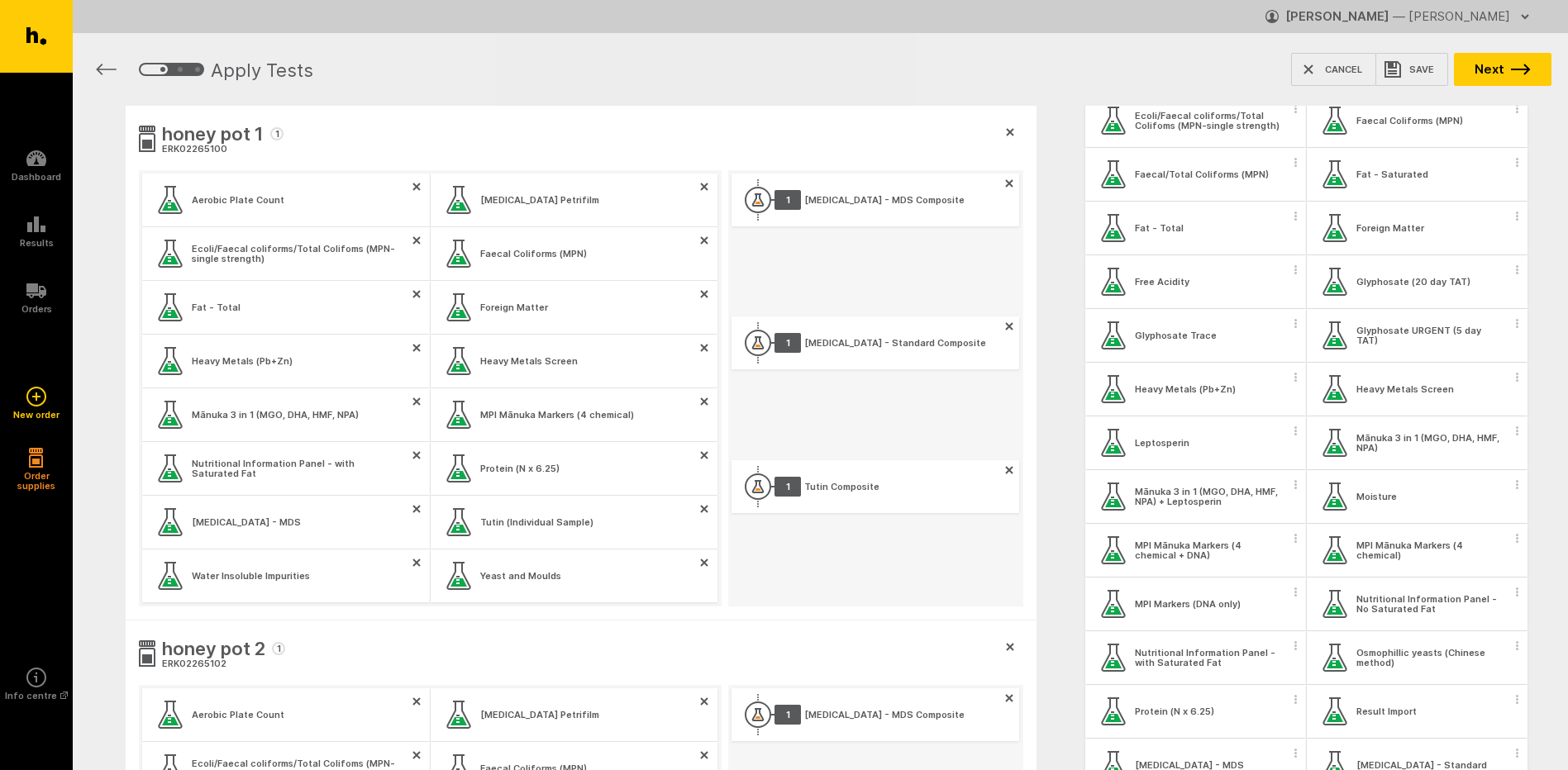
scroll to position [496, 0]
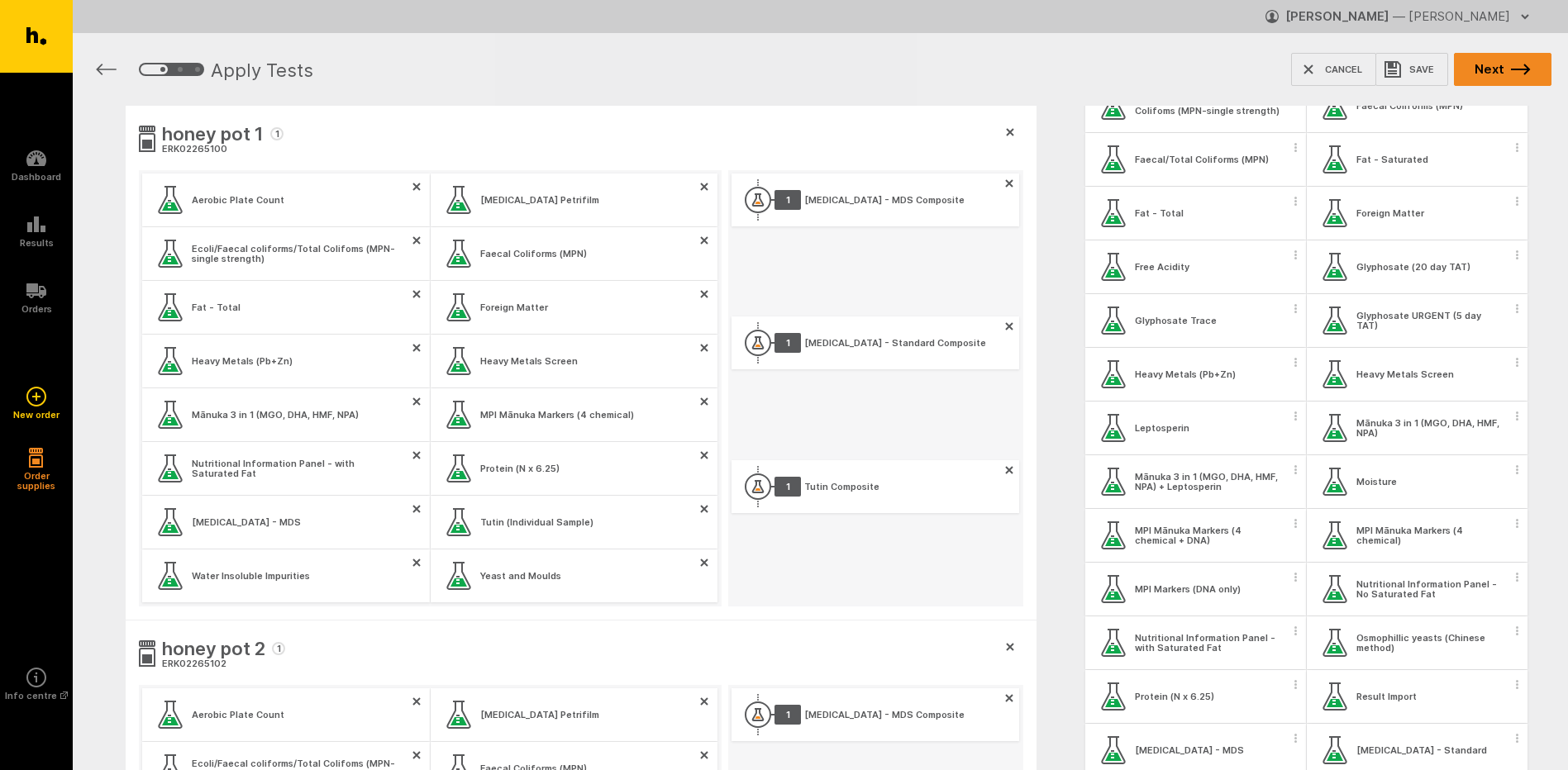
click at [1521, 78] on button "Next" at bounding box center [1502, 70] width 97 height 33
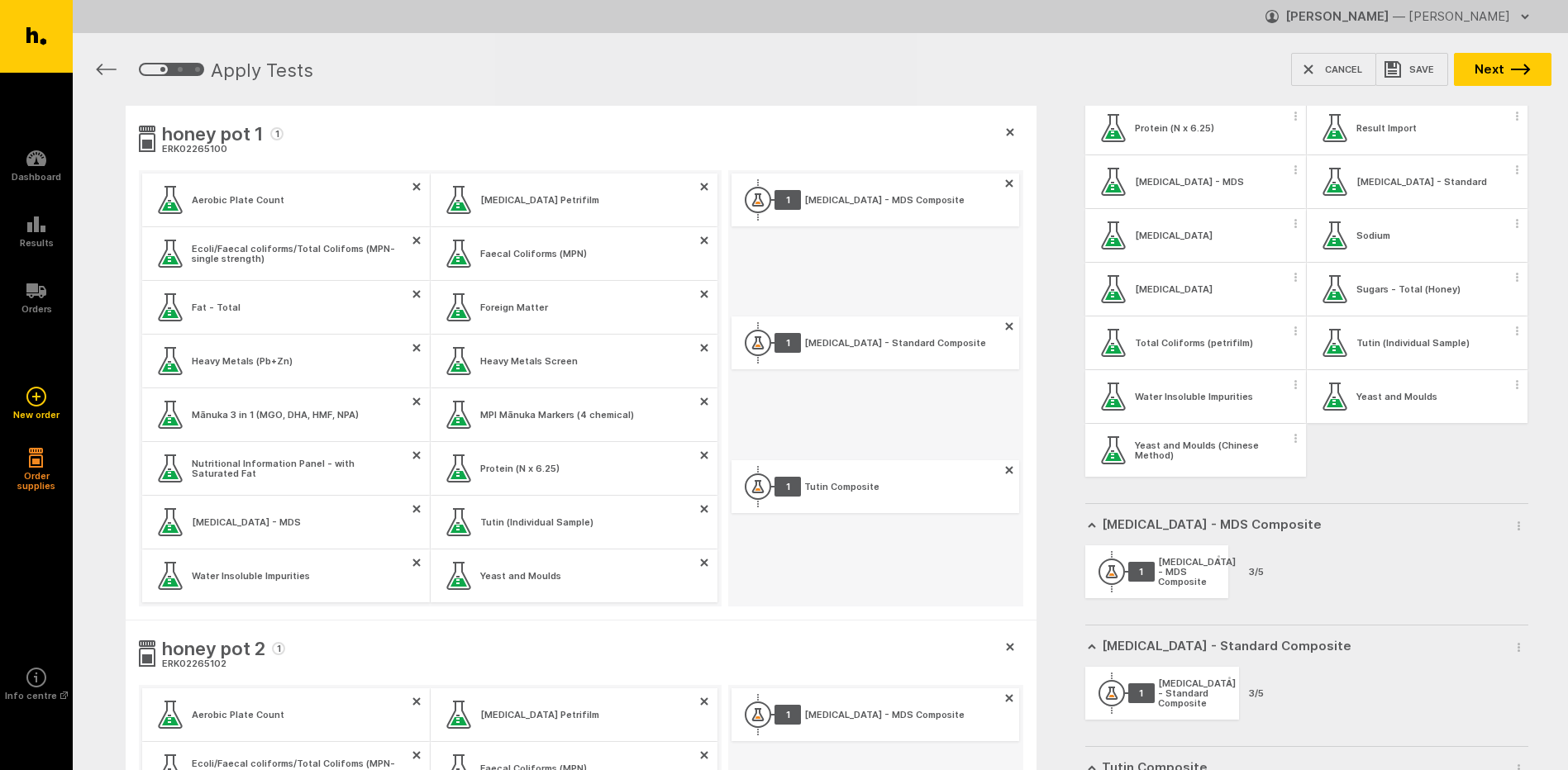
scroll to position [1216, 0]
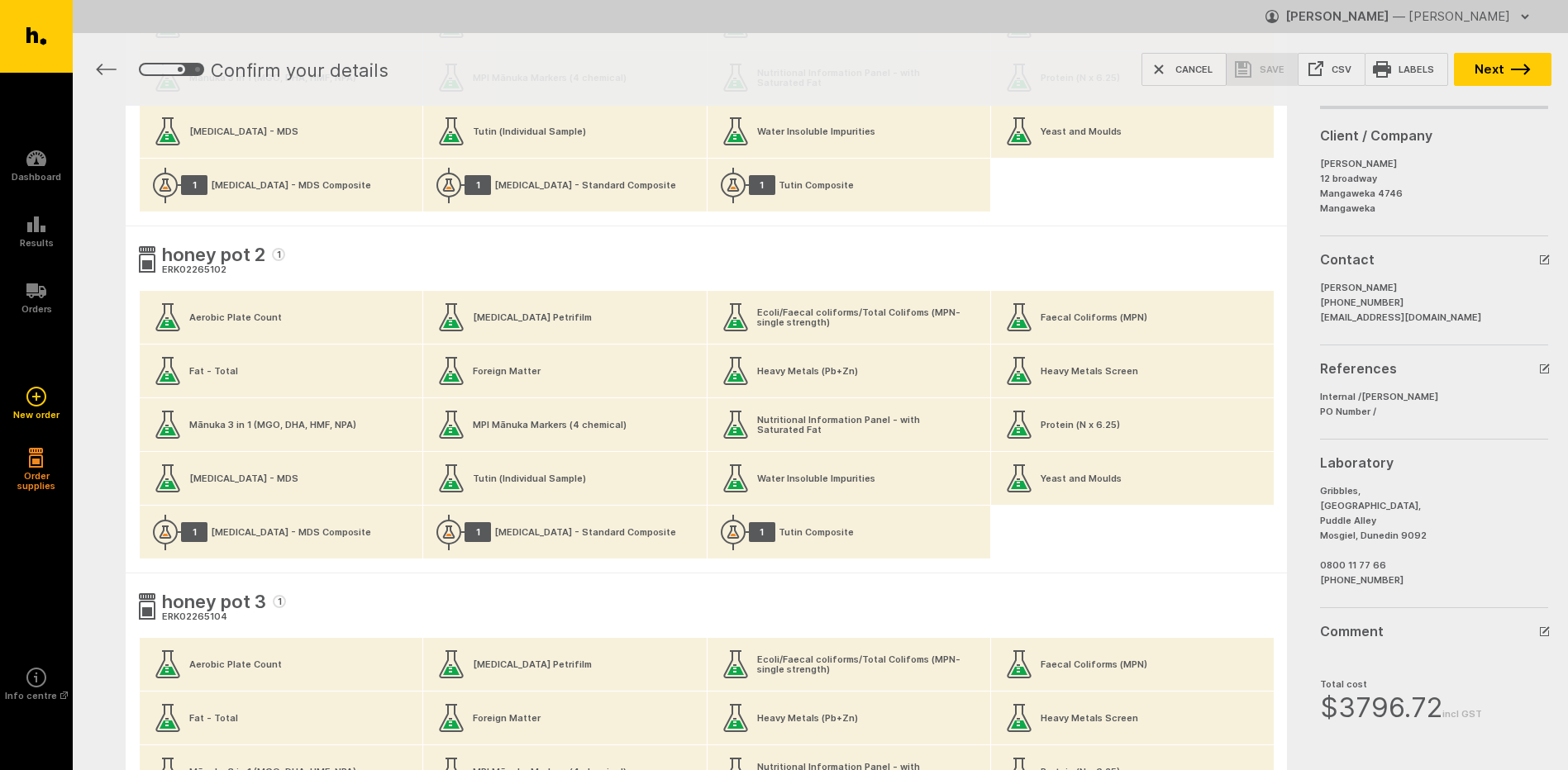
scroll to position [205, 0]
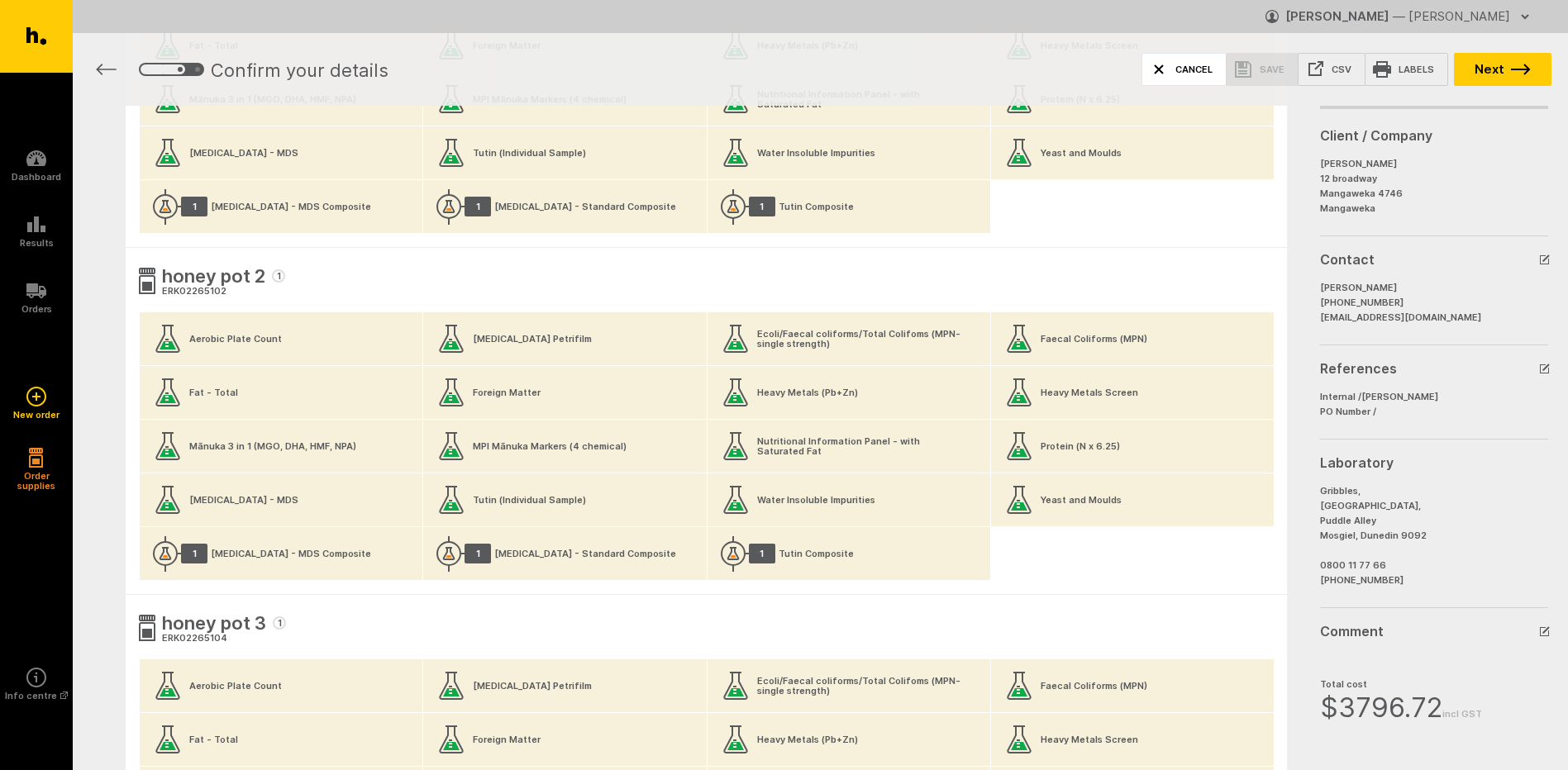
click at [1201, 69] on button "Cancel" at bounding box center [1184, 70] width 85 height 33
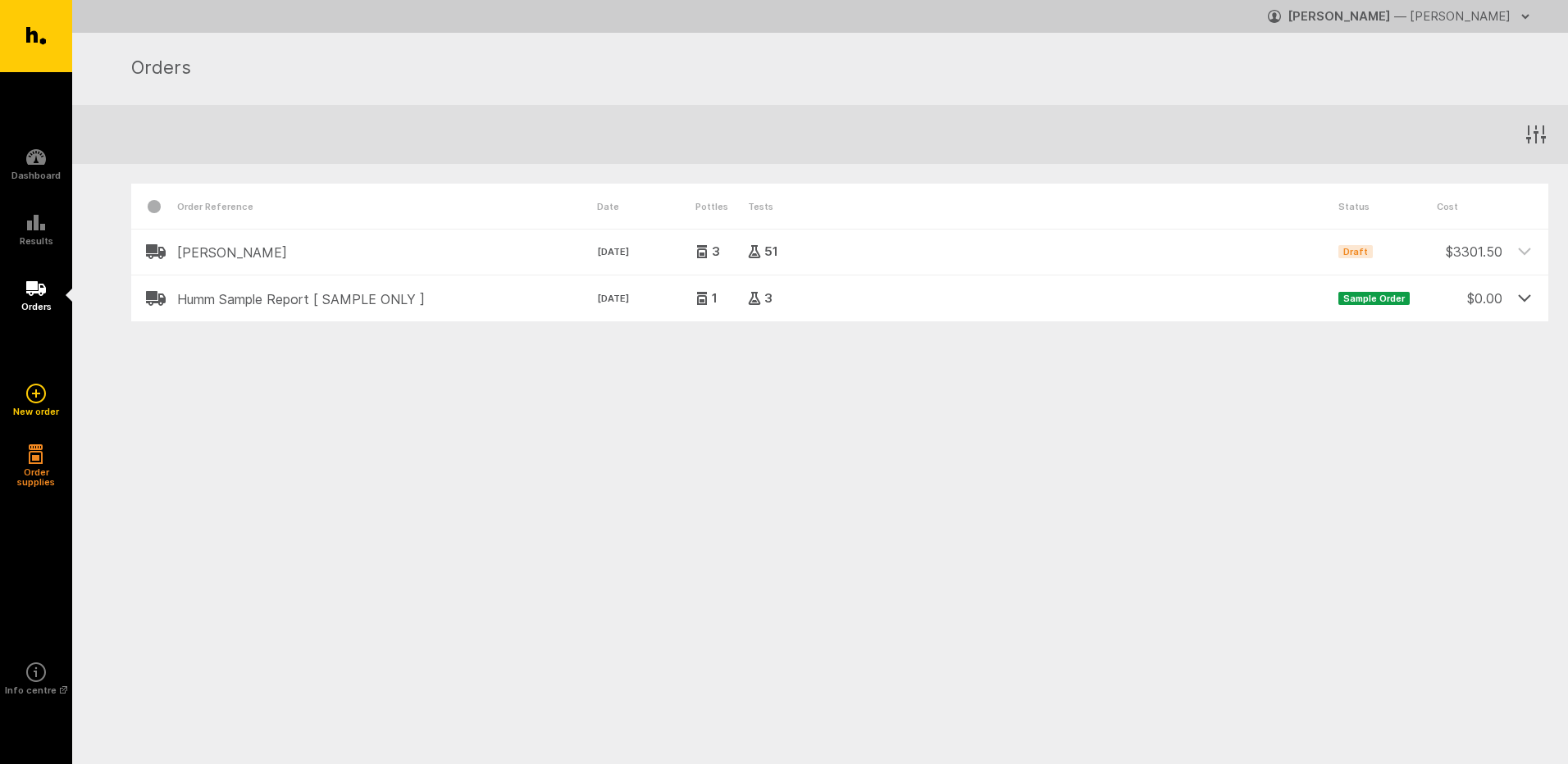
click at [1531, 301] on icon at bounding box center [1524, 297] width 15 height 15
click at [1387, 300] on span "Sample Order" at bounding box center [1373, 298] width 71 height 13
click at [702, 301] on icon at bounding box center [702, 297] width 10 height 11
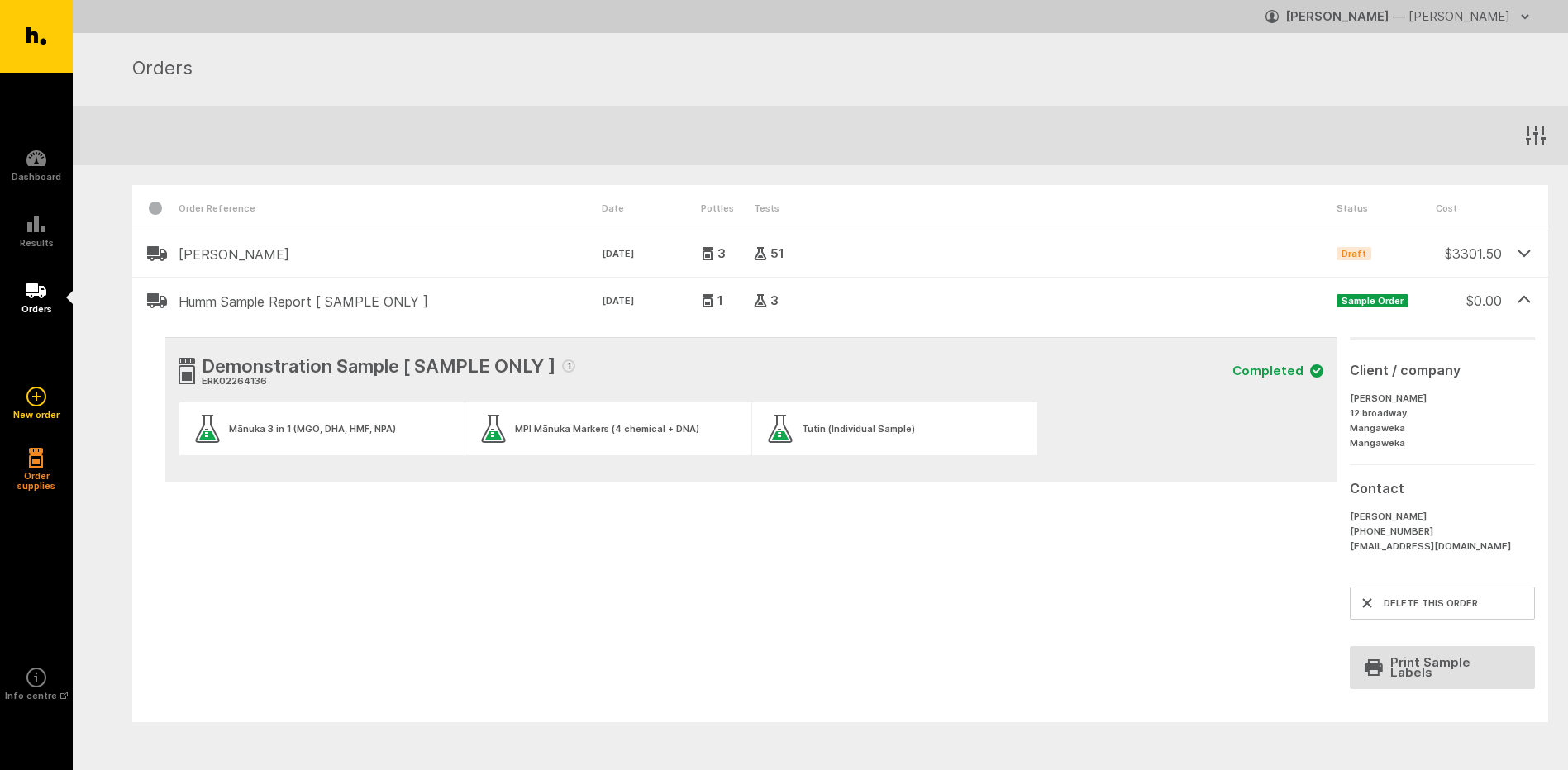
click at [1525, 254] on icon at bounding box center [1524, 252] width 15 height 15
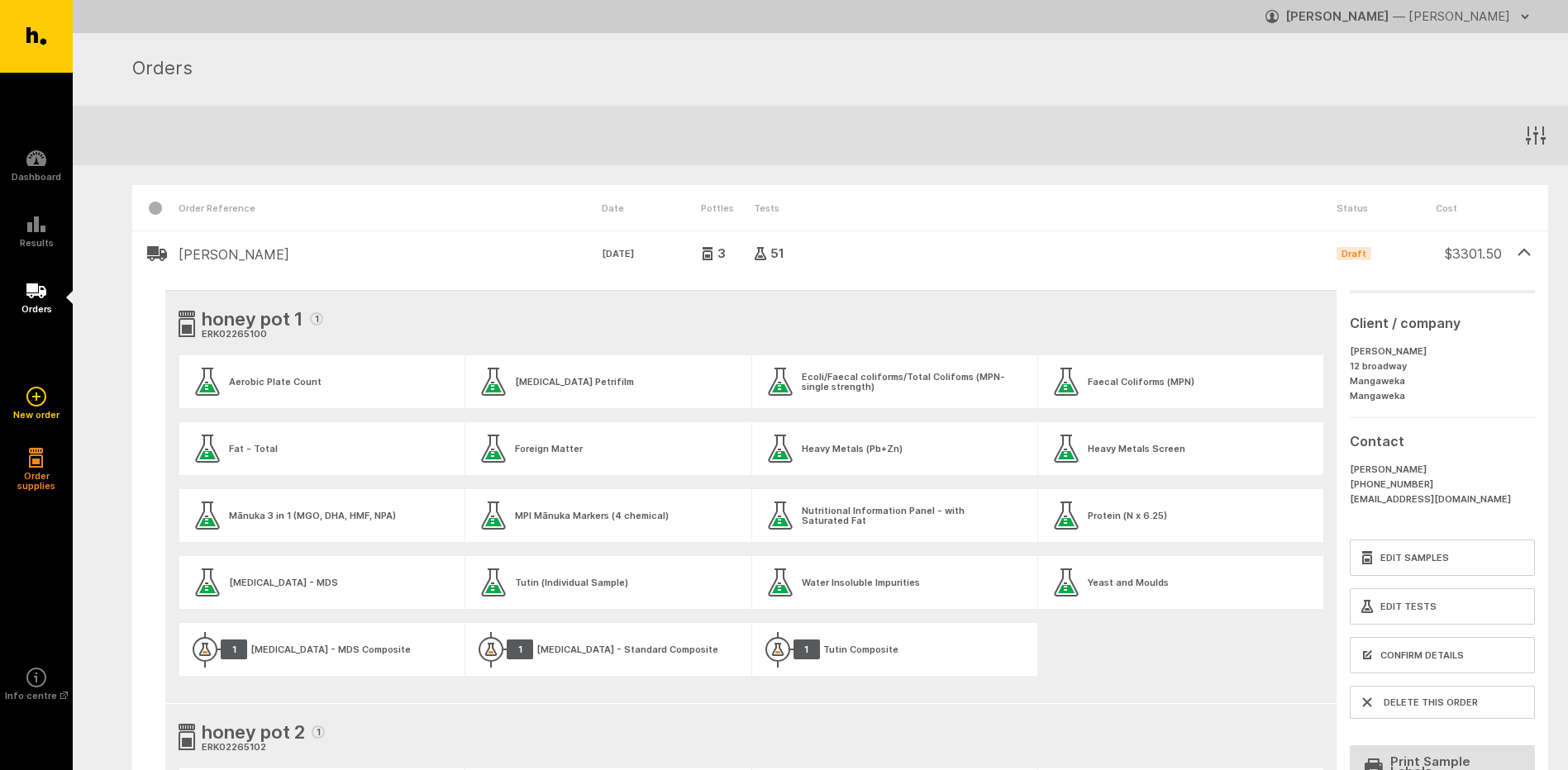
click at [150, 208] on div at bounding box center [155, 208] width 46 height 45
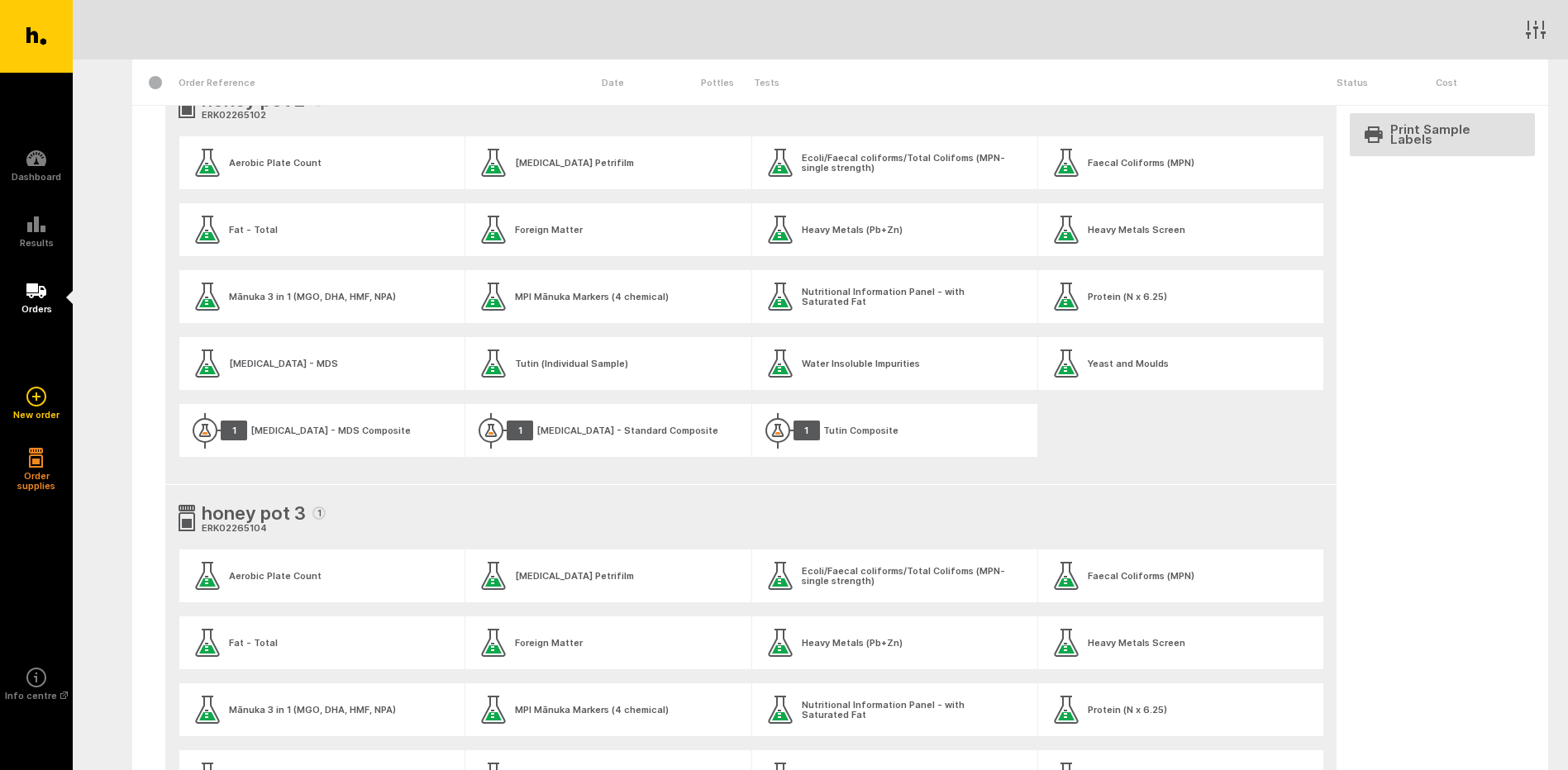
scroll to position [661, 0]
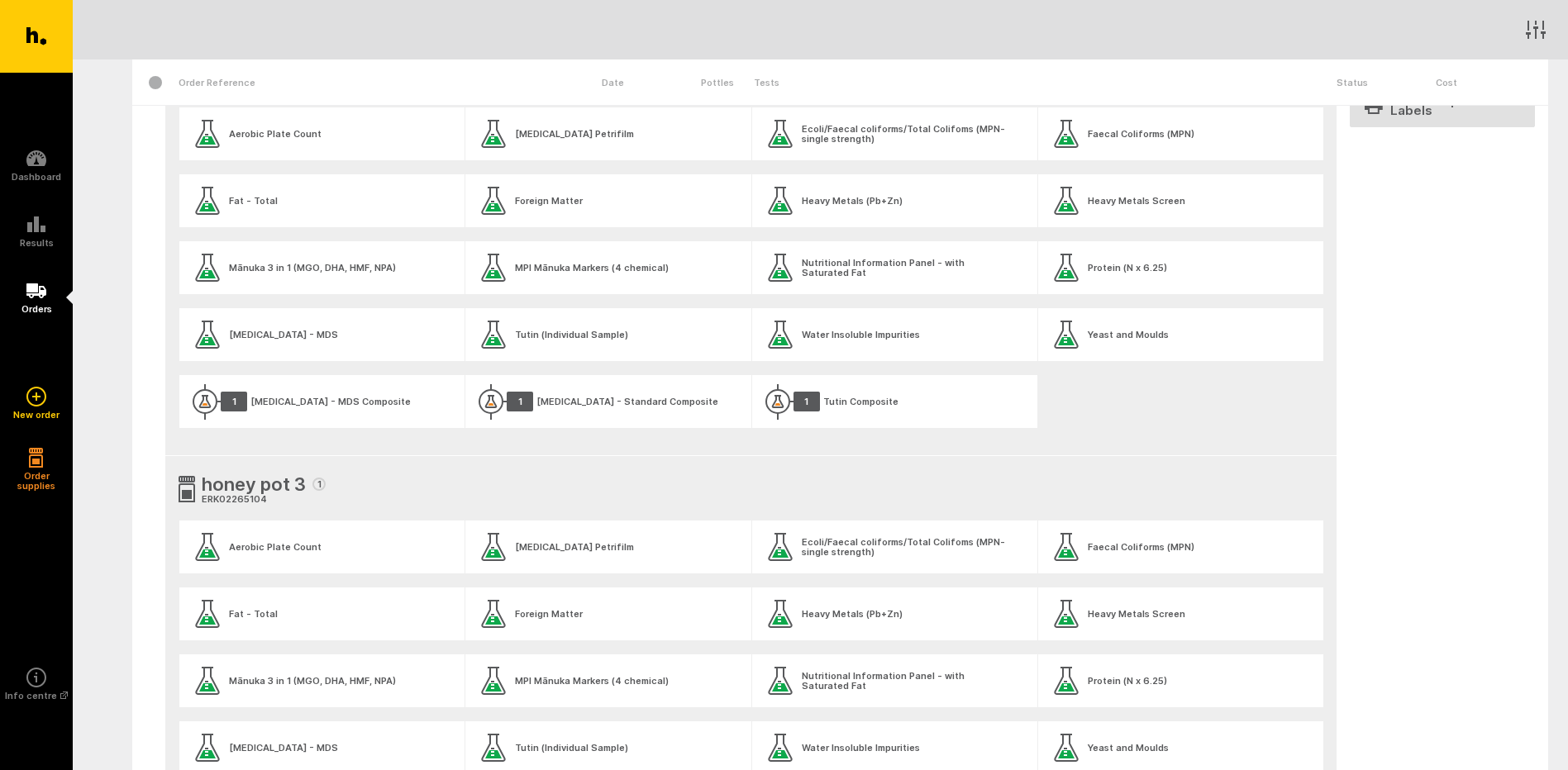
drag, startPoint x: 213, startPoint y: 351, endPoint x: 106, endPoint y: 289, distance: 123.7
click at [104, 287] on div "Order Reference Date Pottles Tests Status Cost [PERSON_NAME] [DATE] 3 51 Draft …" at bounding box center [820, 502] width 1495 height 1996
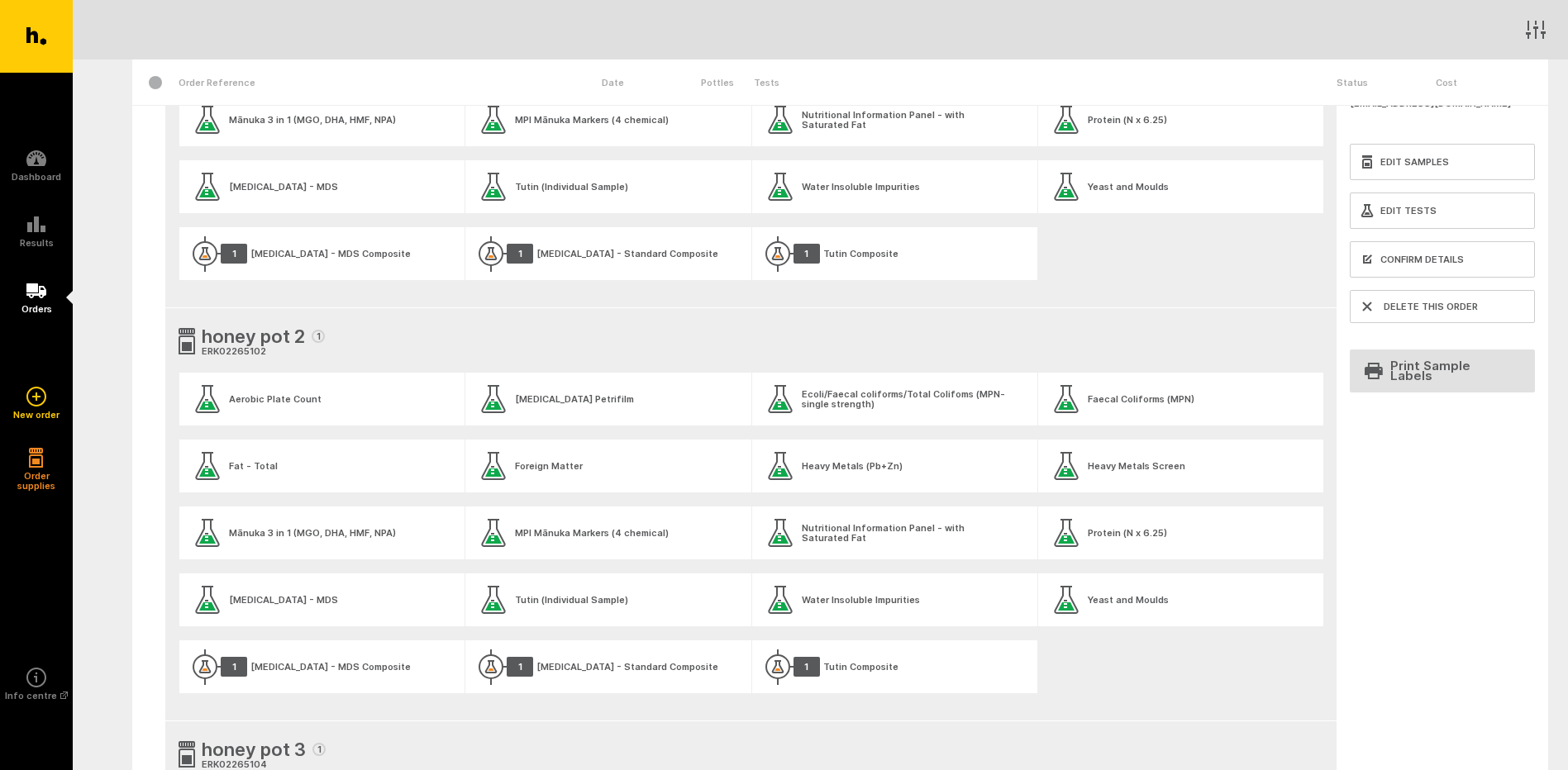
scroll to position [389, 0]
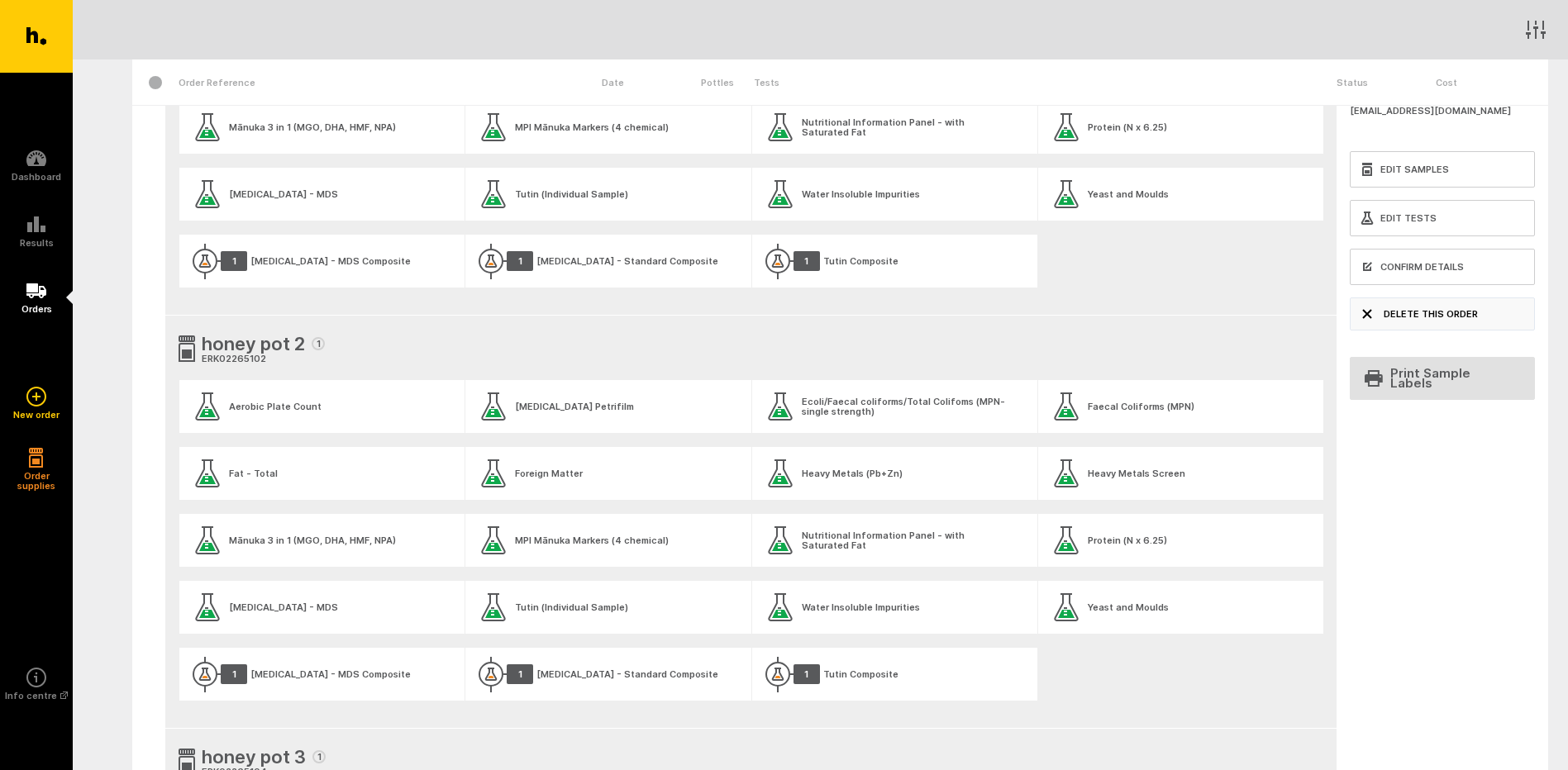
click at [1425, 318] on button "Delete this order" at bounding box center [1442, 314] width 186 height 33
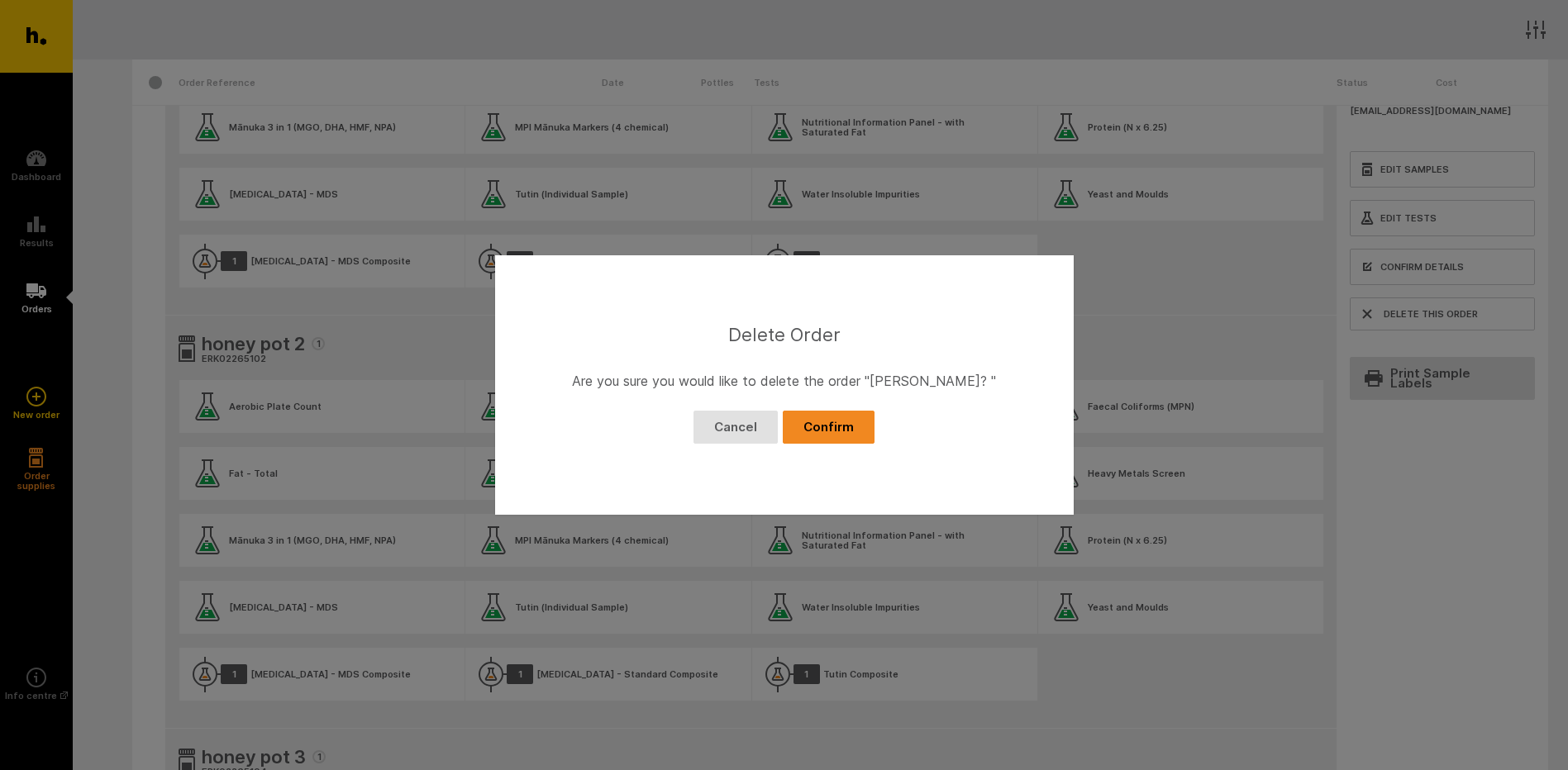
click at [828, 428] on button "Confirm" at bounding box center [828, 427] width 91 height 33
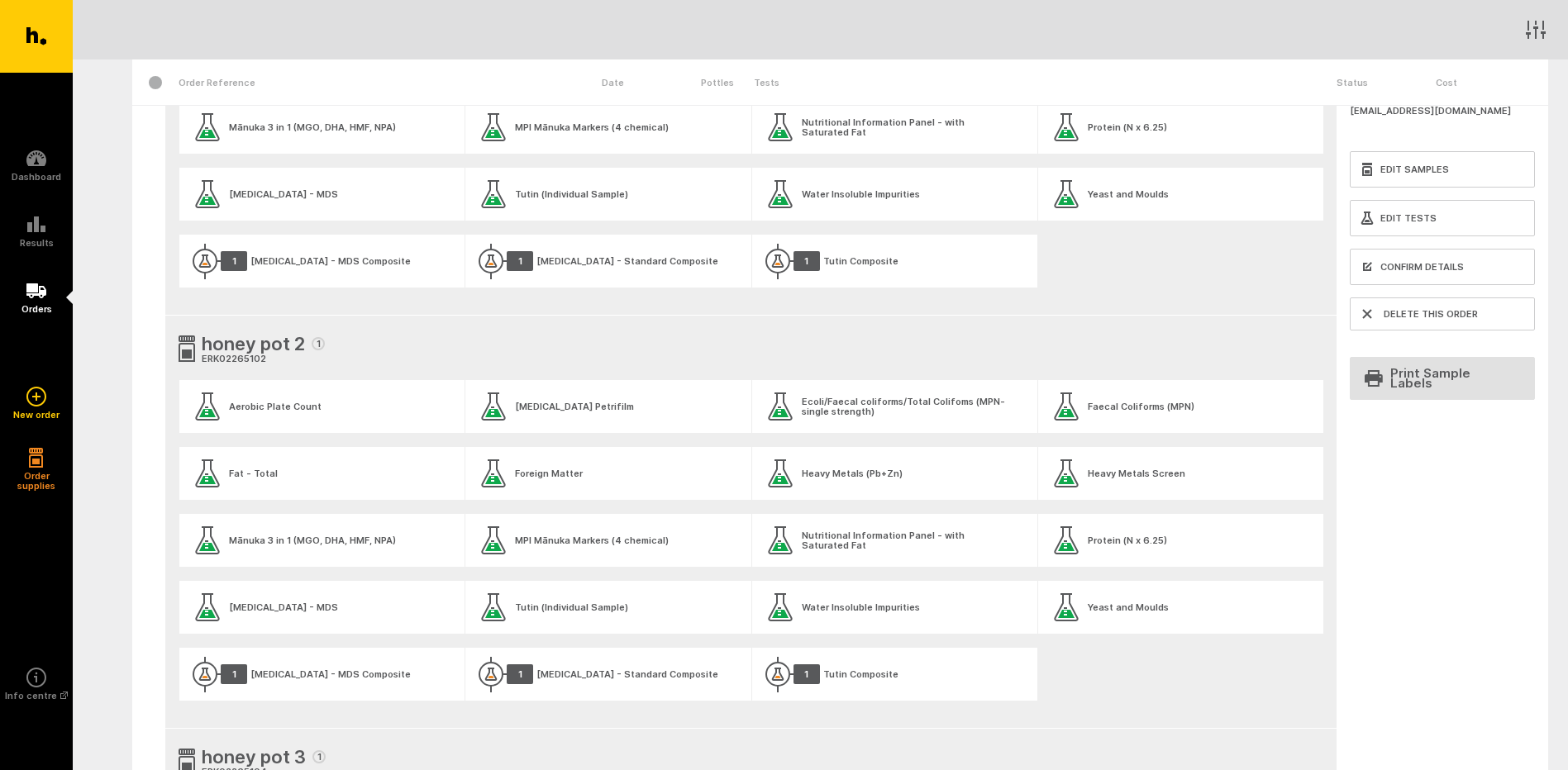
scroll to position [34, 0]
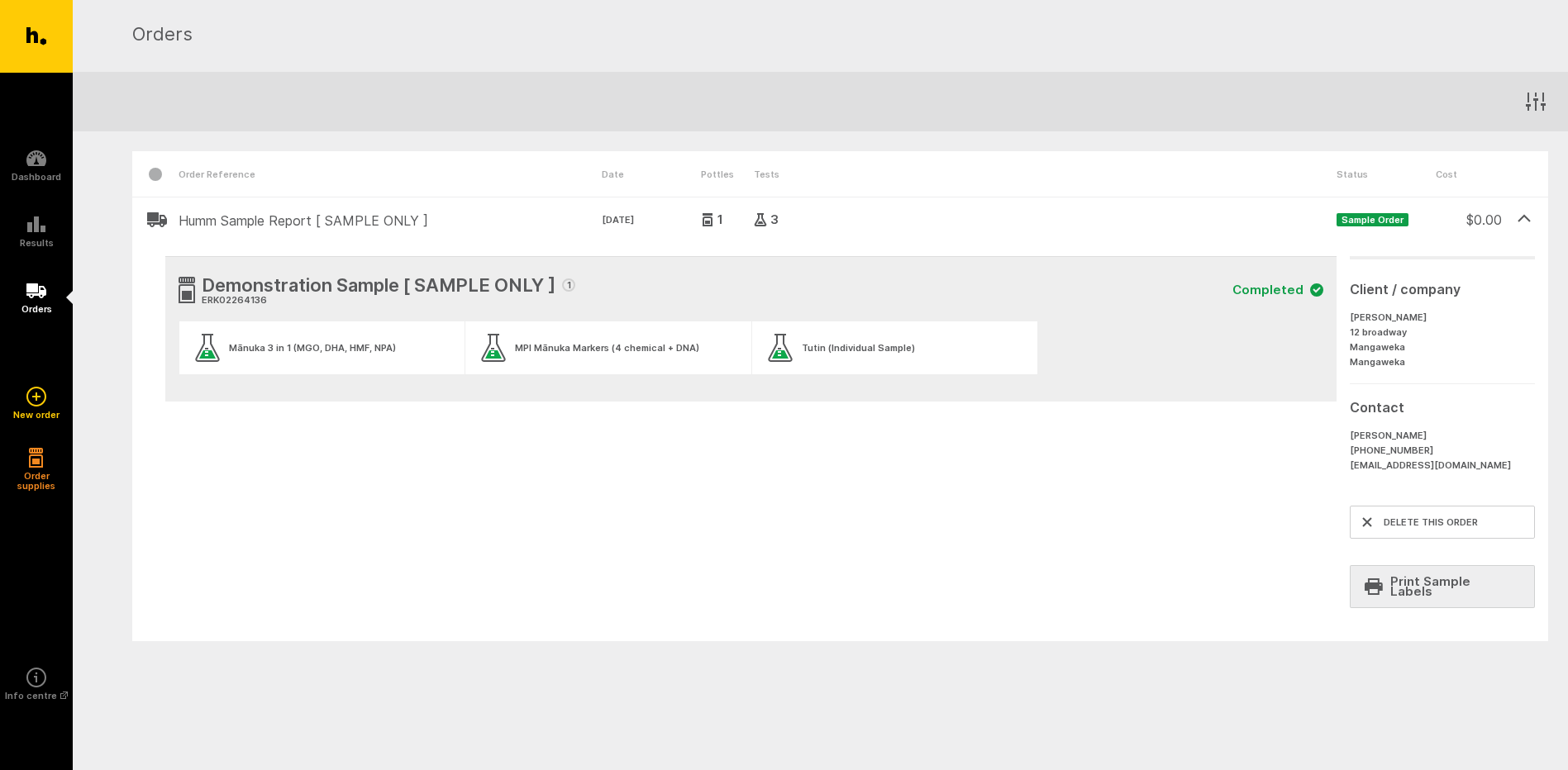
click at [1451, 589] on link "Print Sample Labels" at bounding box center [1442, 587] width 186 height 43
